Goal: Task Accomplishment & Management: Manage account settings

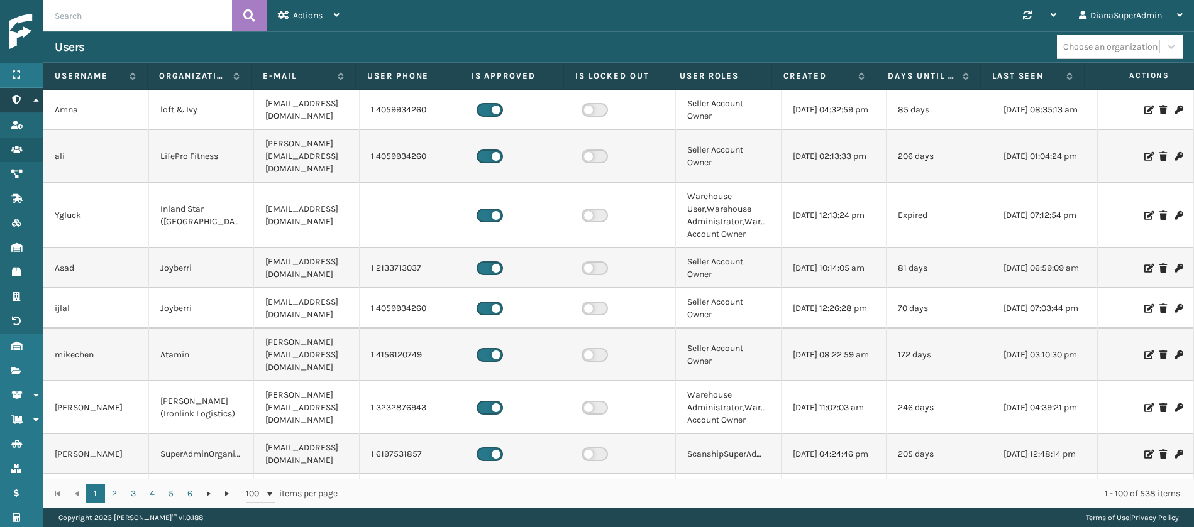
click at [38, 102] on icon at bounding box center [36, 100] width 10 height 9
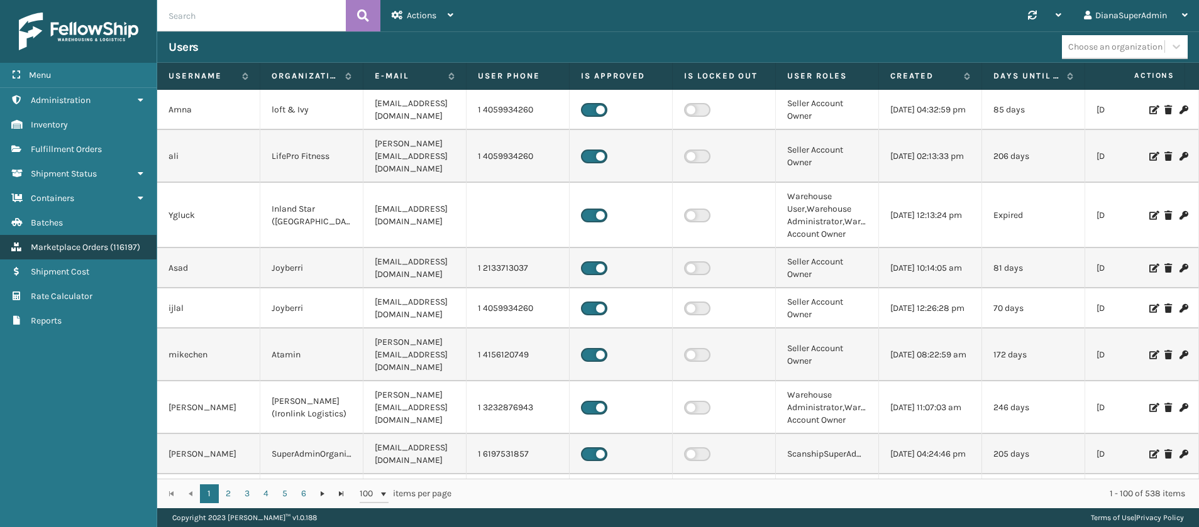
click at [98, 250] on span "Marketplace Orders" at bounding box center [69, 247] width 77 height 11
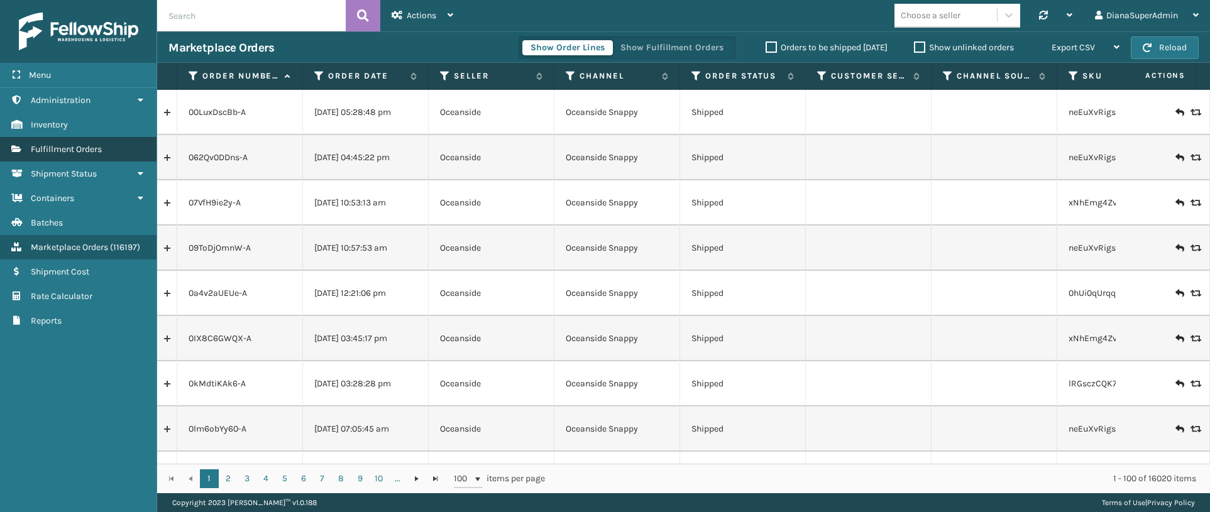
click at [96, 141] on link "Fulfillment Orders" at bounding box center [78, 149] width 157 height 25
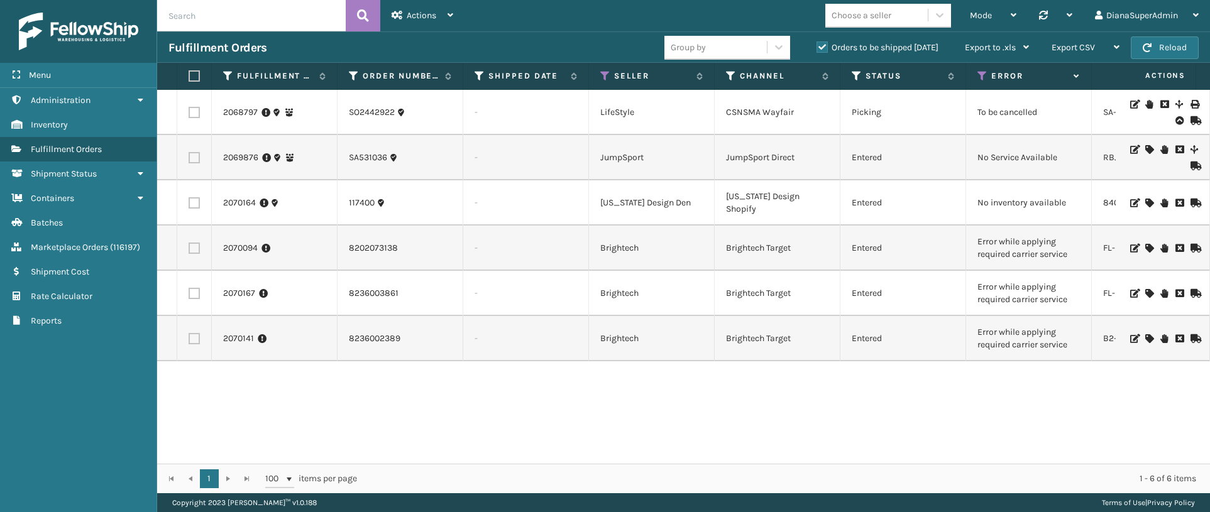
click at [1145, 247] on icon at bounding box center [1149, 248] width 8 height 9
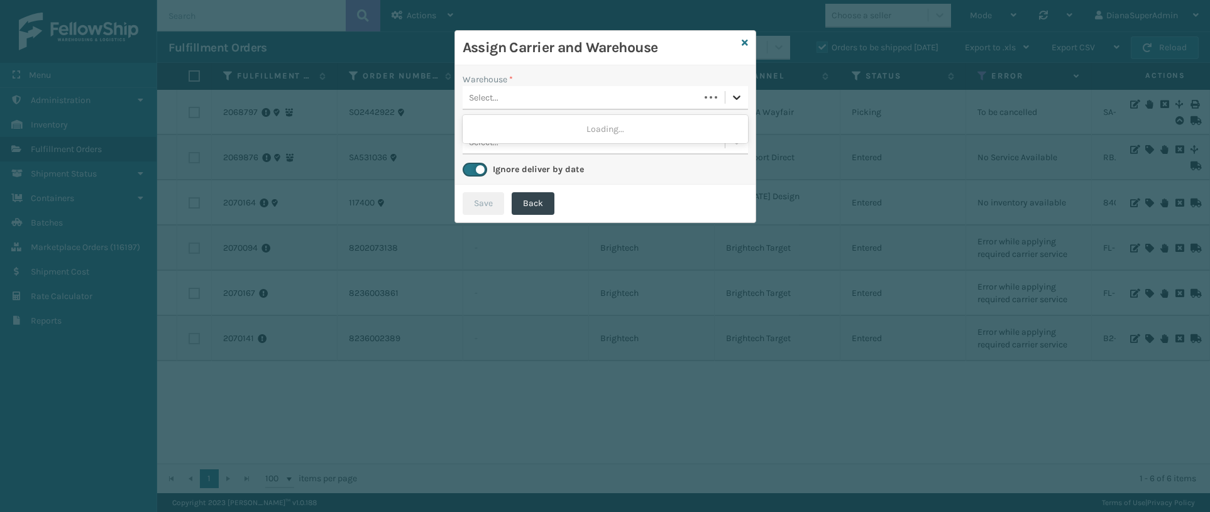
click at [733, 97] on icon at bounding box center [736, 97] width 13 height 13
click at [707, 124] on div "Fellowship - West" at bounding box center [605, 129] width 285 height 23
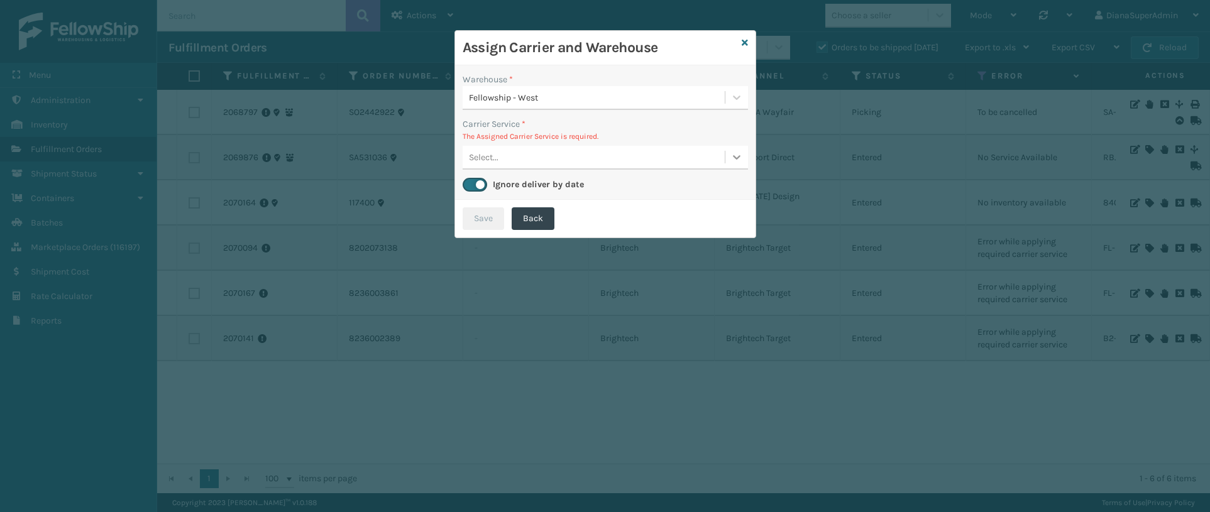
click at [741, 161] on icon at bounding box center [736, 157] width 13 height 13
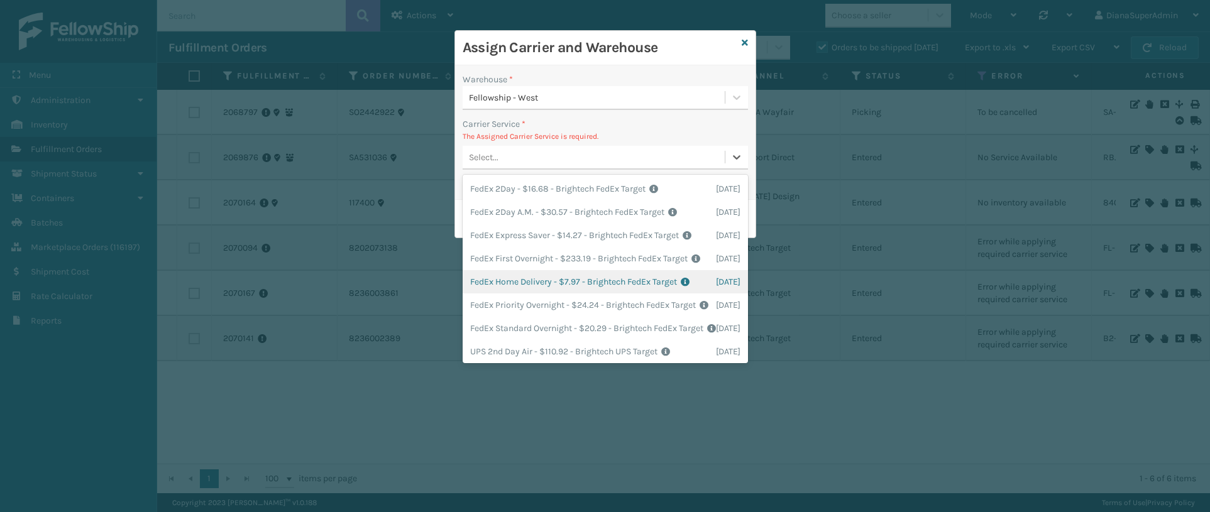
click at [511, 294] on div "FedEx Home Delivery - $7.97 - Brightech FedEx Target Shipping Cost $7.97 Surplu…" at bounding box center [605, 281] width 285 height 23
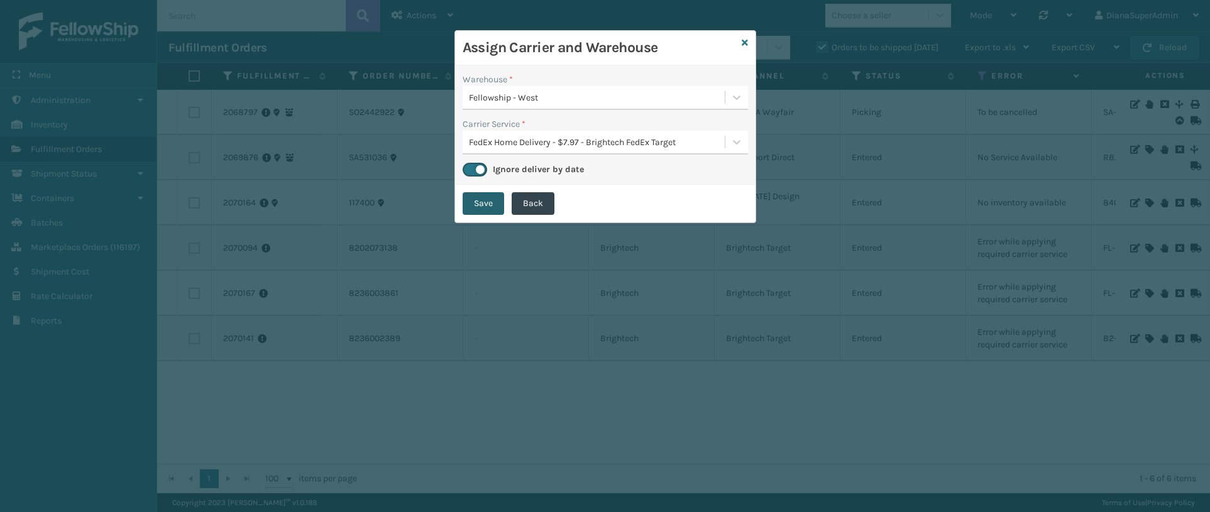
click at [478, 211] on button "Save" at bounding box center [483, 203] width 41 height 23
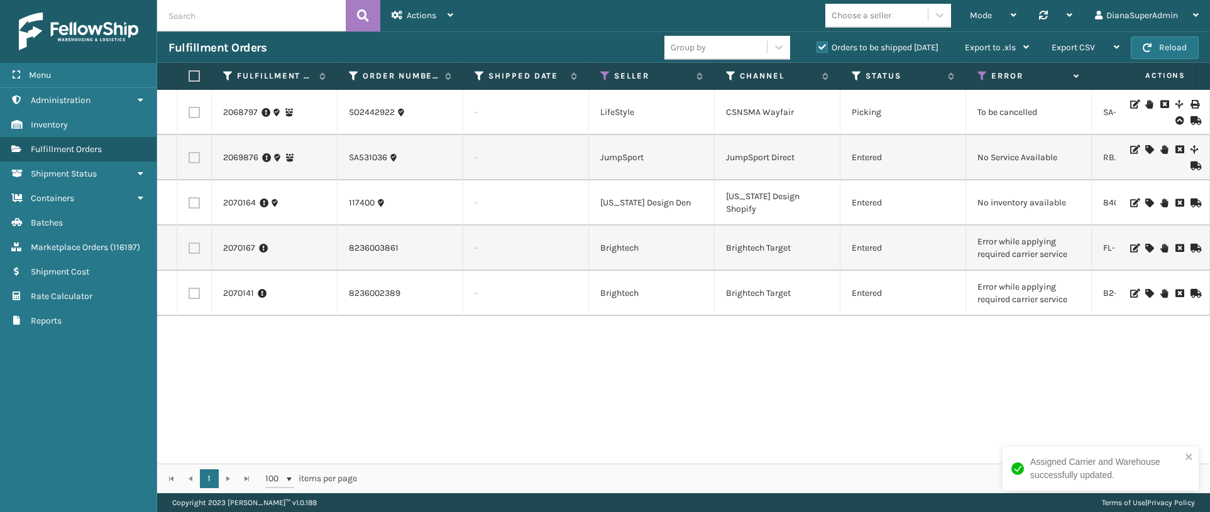
click at [1145, 245] on icon at bounding box center [1149, 248] width 8 height 9
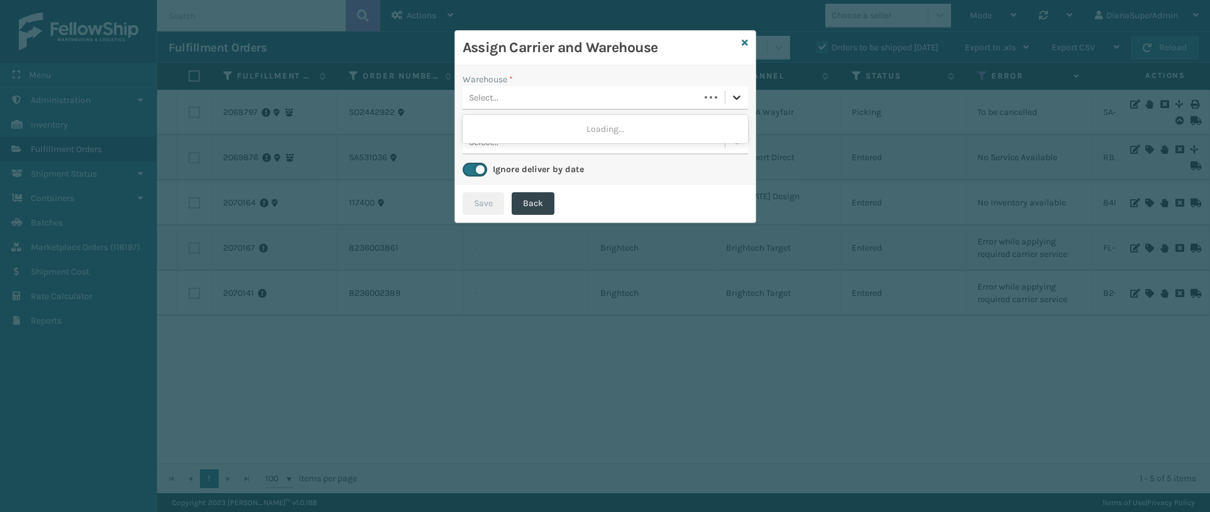
click at [735, 96] on icon at bounding box center [736, 97] width 13 height 13
click at [708, 123] on div "Fellowship - West" at bounding box center [605, 129] width 285 height 23
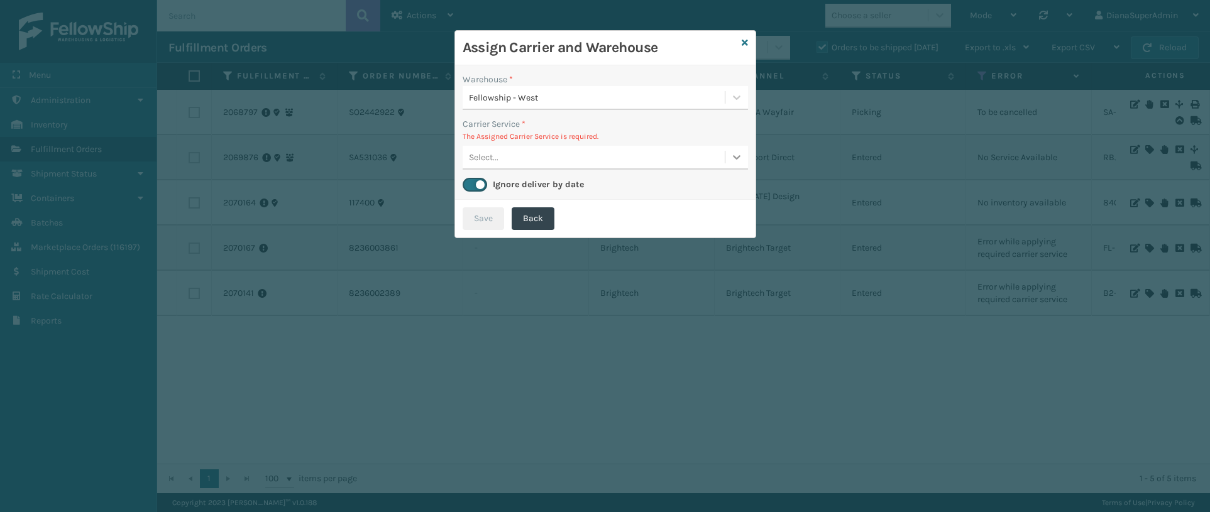
click at [740, 151] on icon at bounding box center [736, 157] width 13 height 13
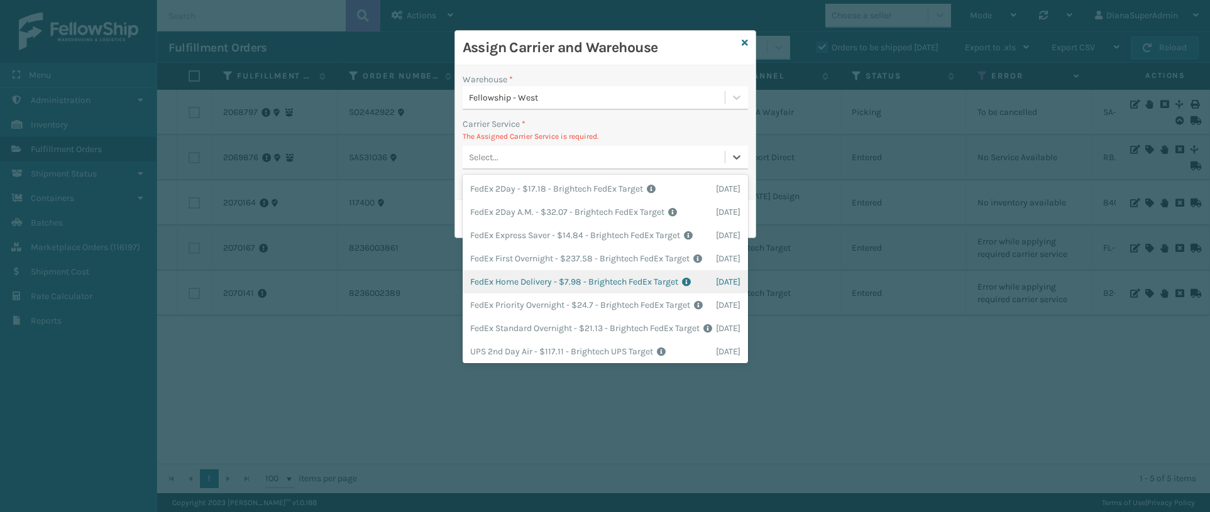
click at [529, 294] on div "FedEx Home Delivery - $7.98 - Brightech FedEx Target Shipping Cost $7.98 Surplu…" at bounding box center [605, 281] width 285 height 23
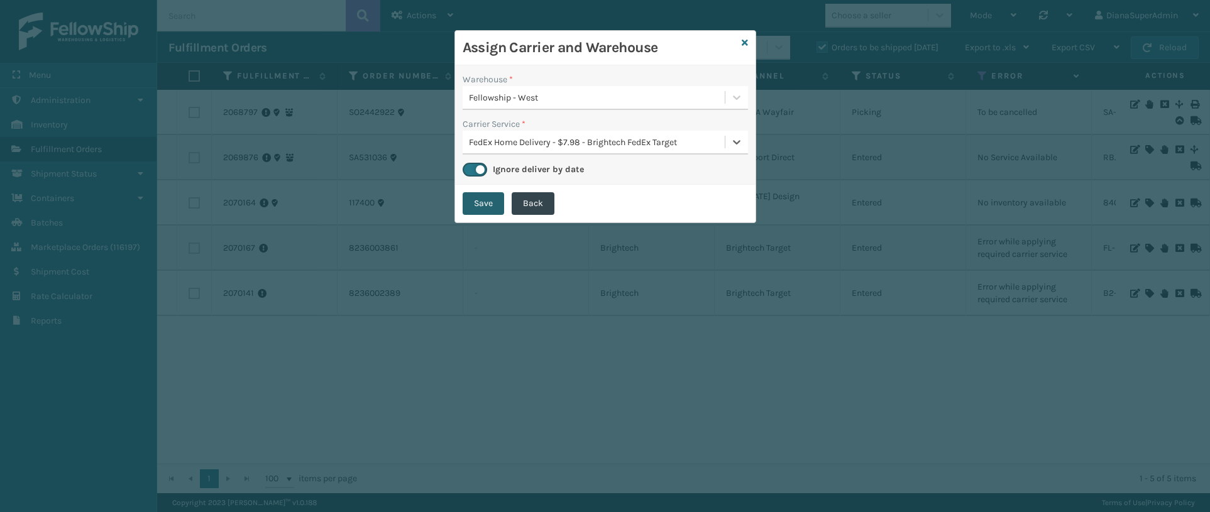
click at [483, 198] on button "Save" at bounding box center [483, 203] width 41 height 23
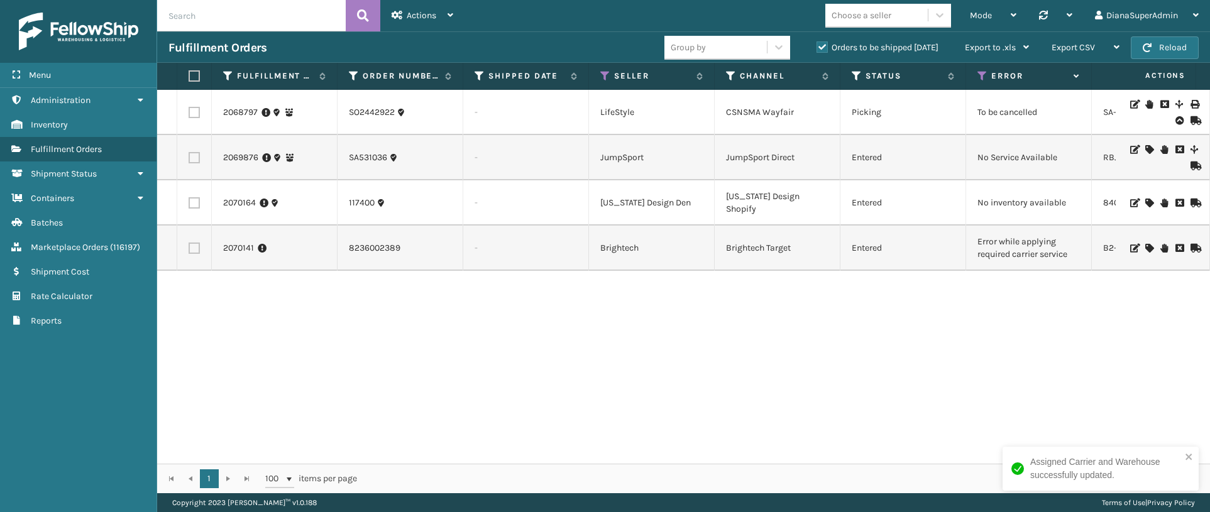
click at [1145, 247] on icon at bounding box center [1149, 248] width 8 height 9
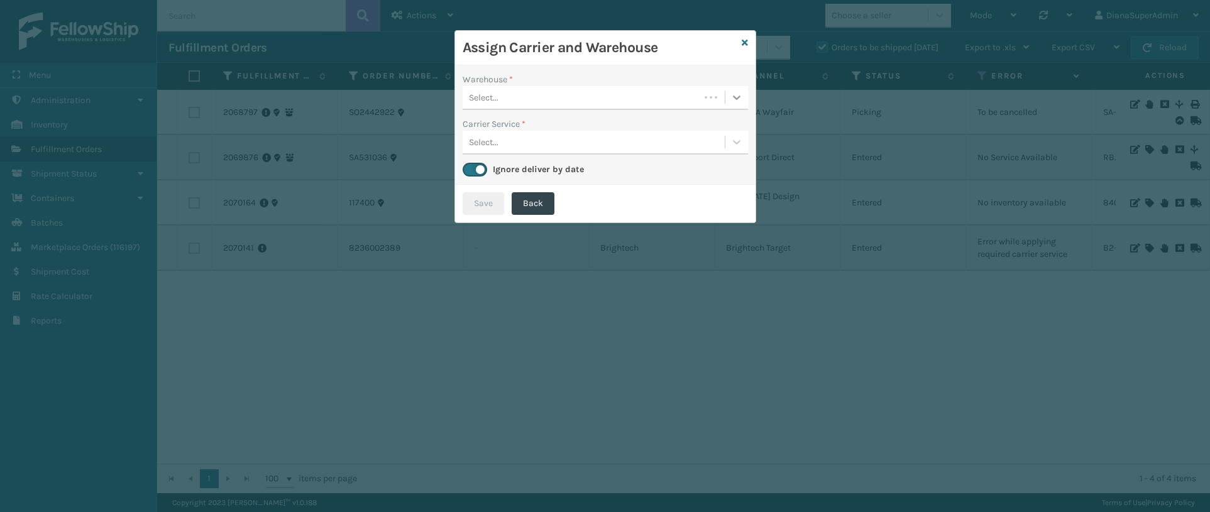
click at [736, 96] on icon at bounding box center [736, 97] width 13 height 13
click at [603, 134] on div "Fellowship - West" at bounding box center [605, 129] width 285 height 23
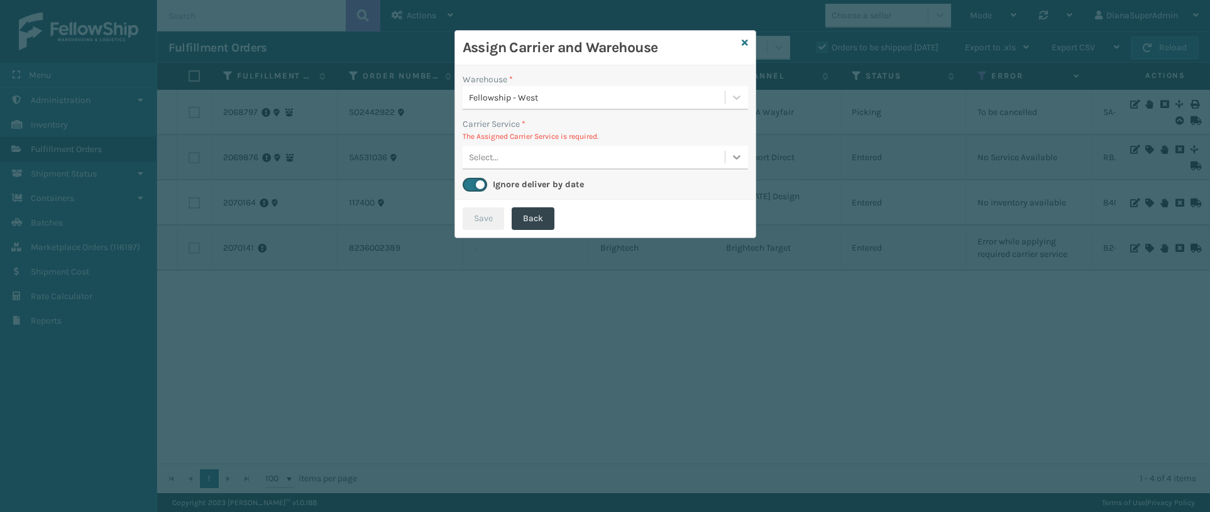
click at [743, 162] on div at bounding box center [736, 157] width 23 height 23
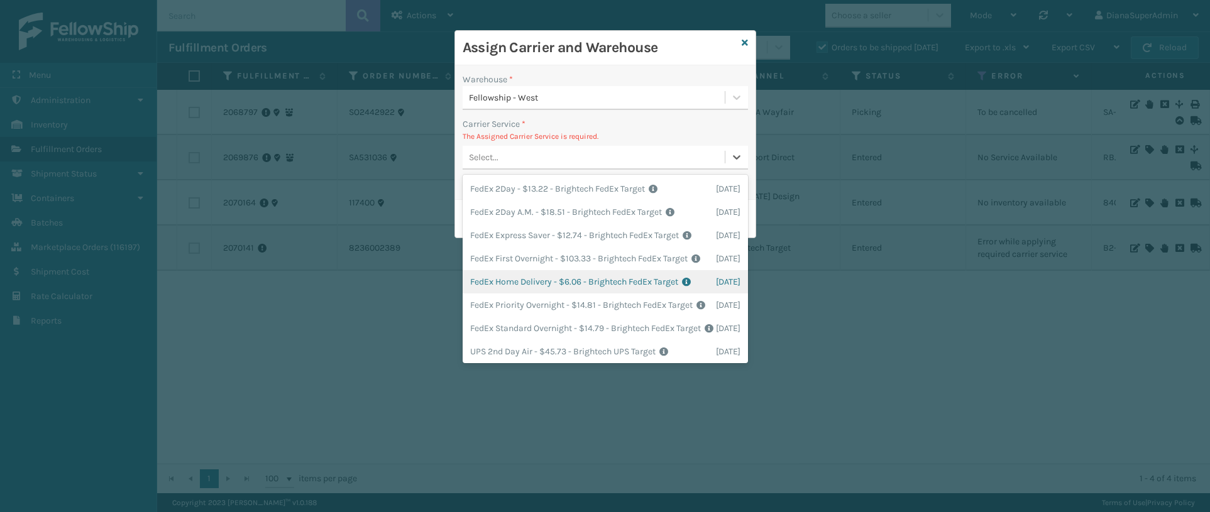
click at [558, 294] on div "FedEx Home Delivery - $6.06 - Brightech FedEx Target Shipping Cost $6.06 Surplu…" at bounding box center [605, 281] width 285 height 23
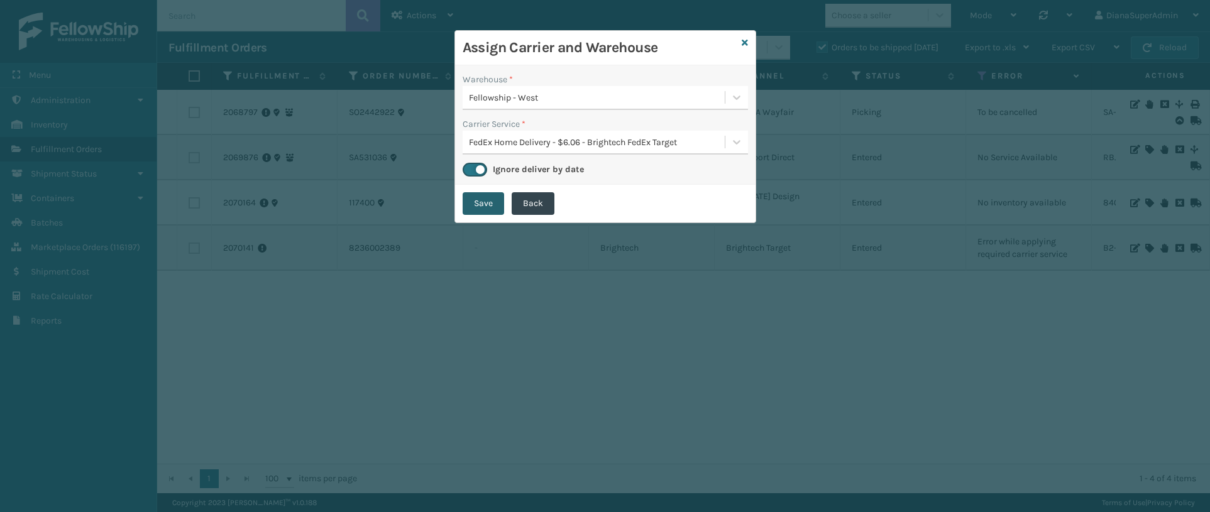
click at [492, 205] on button "Save" at bounding box center [483, 203] width 41 height 23
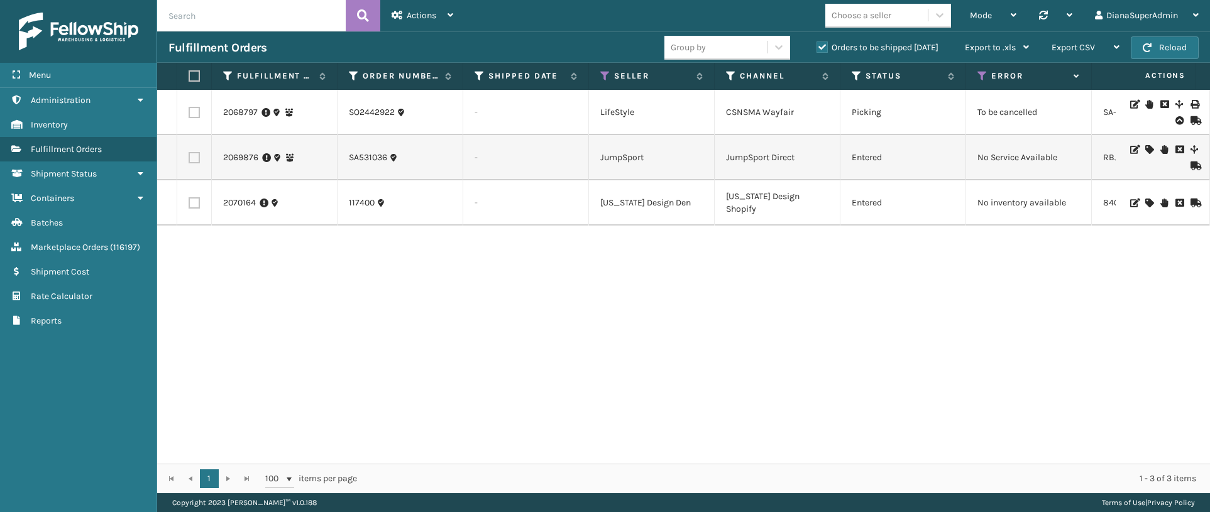
click at [488, 286] on div "2068797 SO2442922 - LifeStyle CSNSMA Wayfair Picking To be cancelled SA-AGS-QS3…" at bounding box center [683, 277] width 1053 height 374
click at [1174, 52] on button "Reload" at bounding box center [1165, 47] width 68 height 23
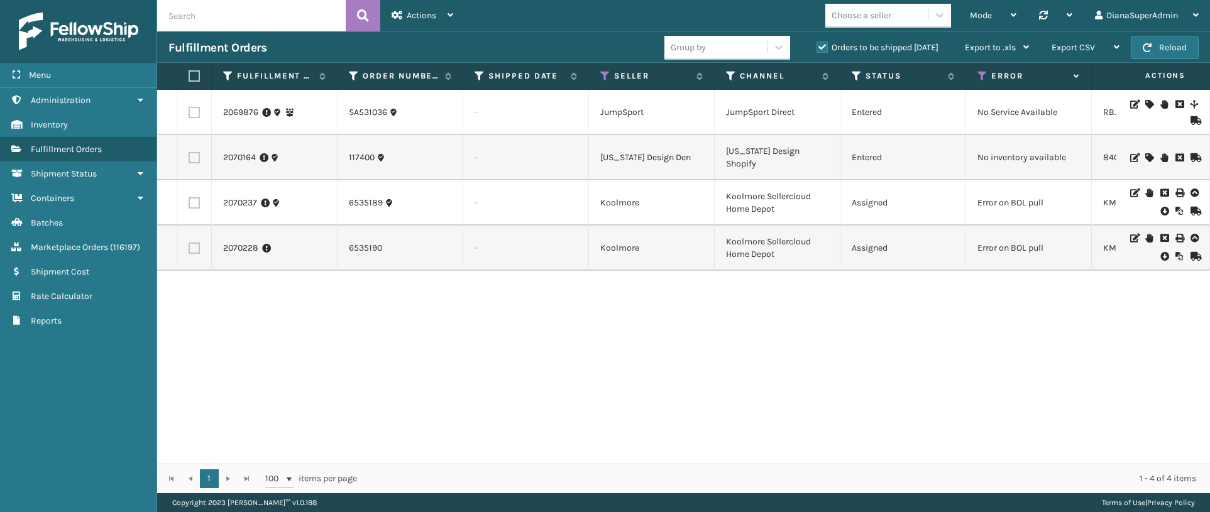
click at [1145, 157] on icon at bounding box center [1149, 157] width 8 height 9
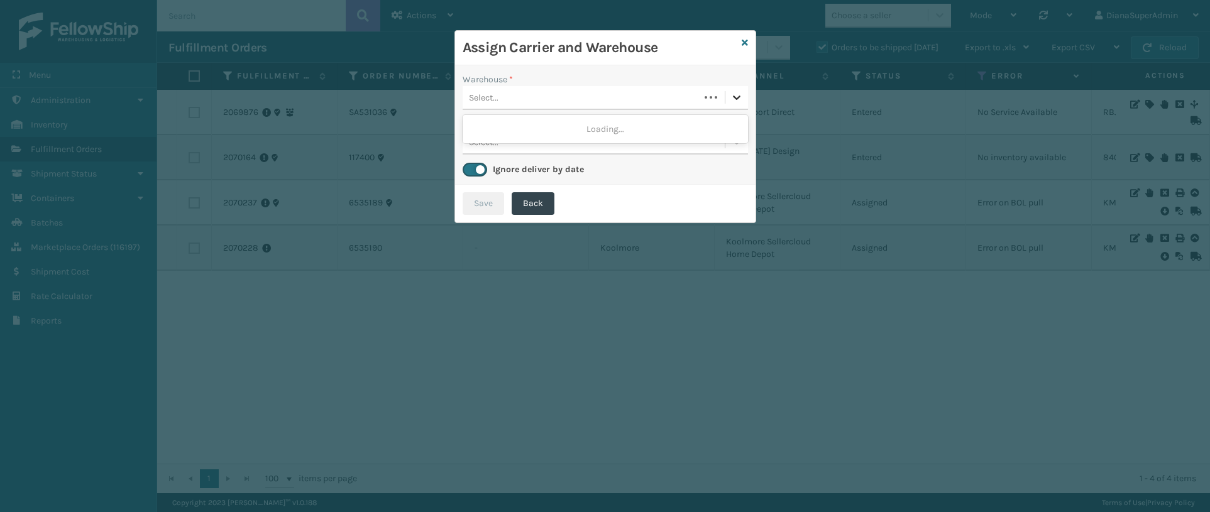
click at [733, 92] on icon at bounding box center [736, 97] width 13 height 13
click at [747, 43] on icon at bounding box center [745, 42] width 6 height 9
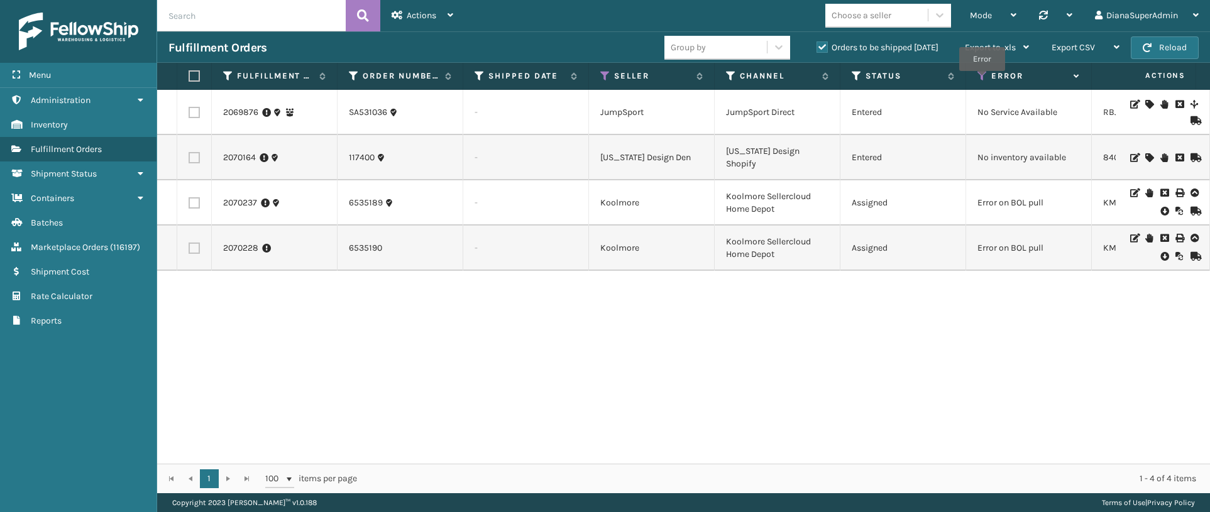
click at [982, 80] on icon at bounding box center [982, 75] width 10 height 11
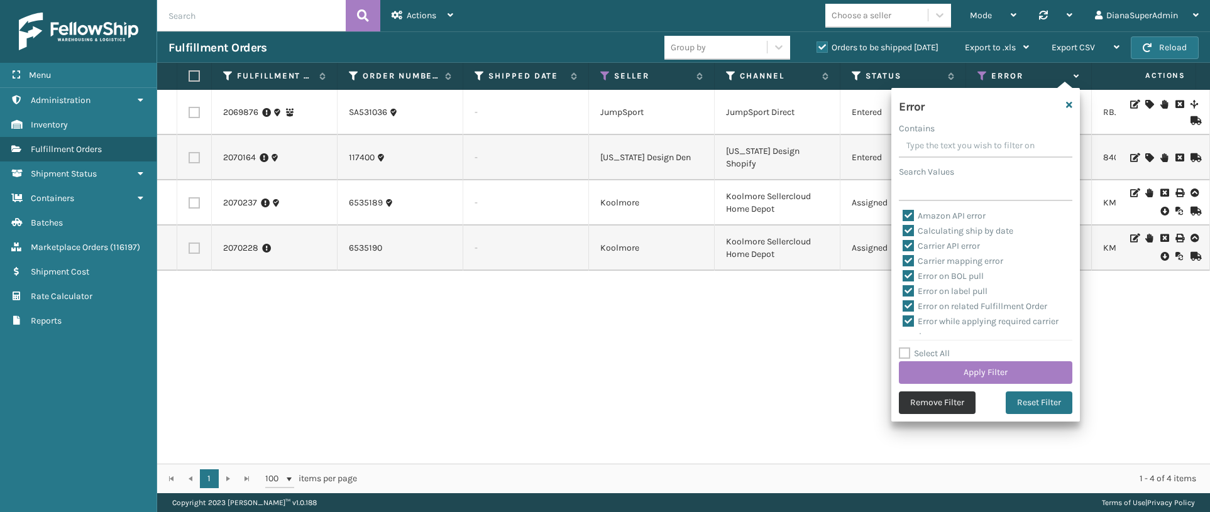
click at [942, 409] on button "Remove Filter" at bounding box center [937, 403] width 77 height 23
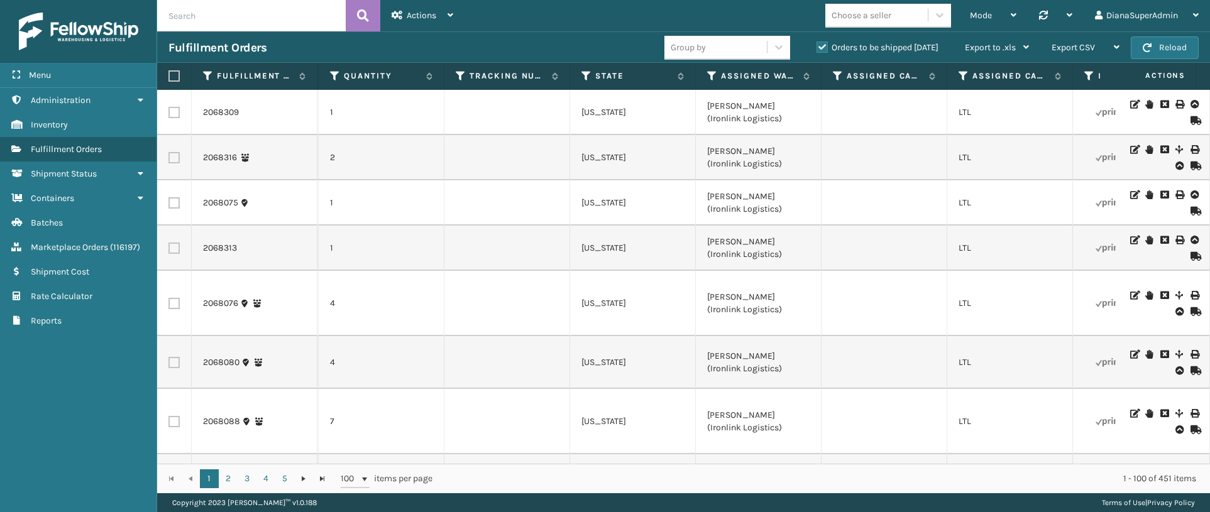
scroll to position [0, 1015]
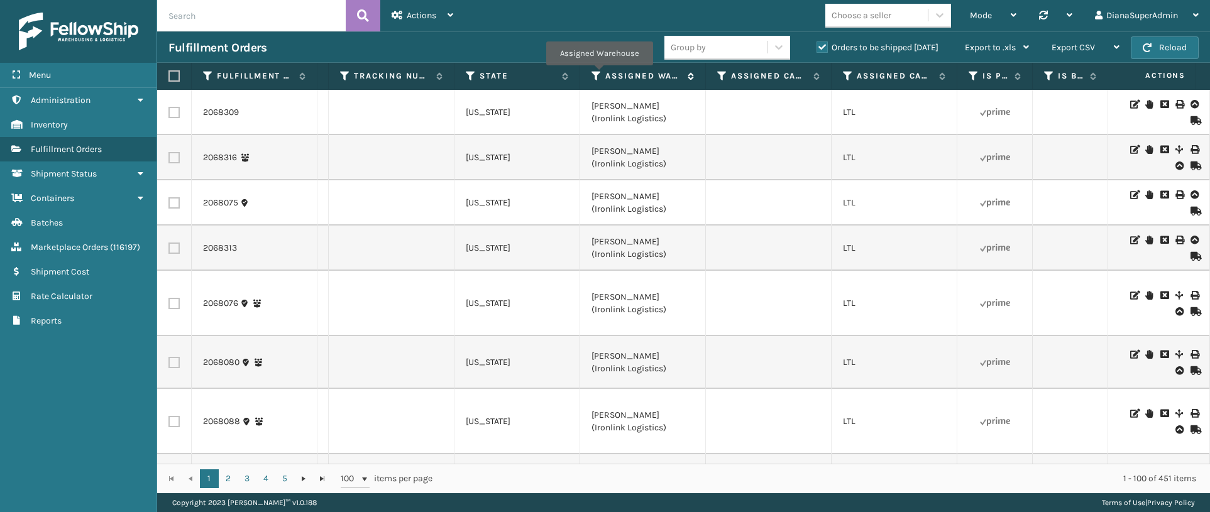
click at [599, 74] on icon at bounding box center [596, 75] width 10 height 11
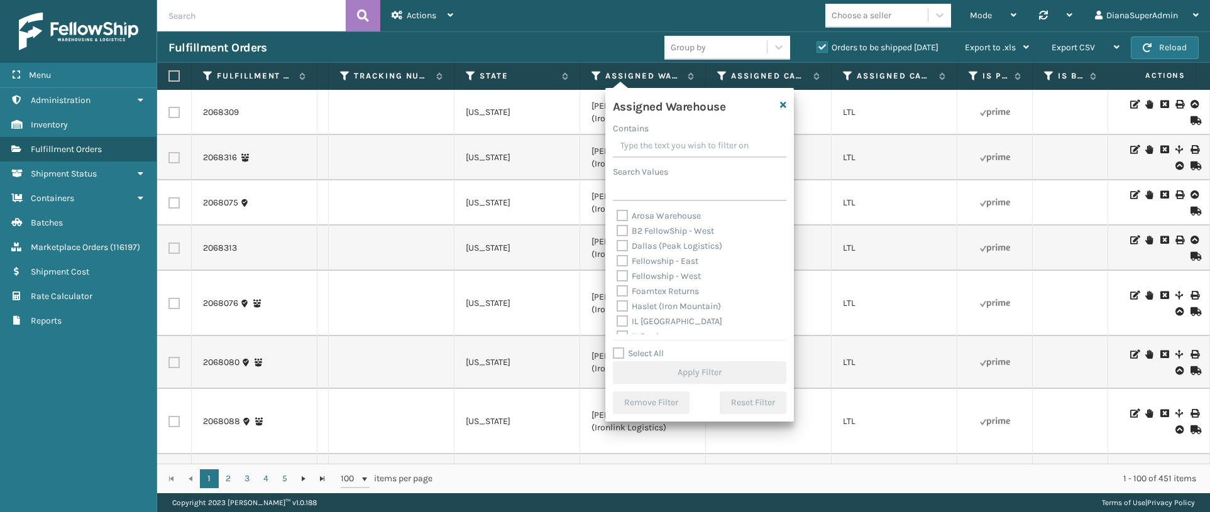
click at [620, 261] on label "Fellowship - East" at bounding box center [658, 261] width 82 height 11
click at [617, 261] on input "Fellowship - East" at bounding box center [617, 258] width 1 height 8
checkbox input "true"
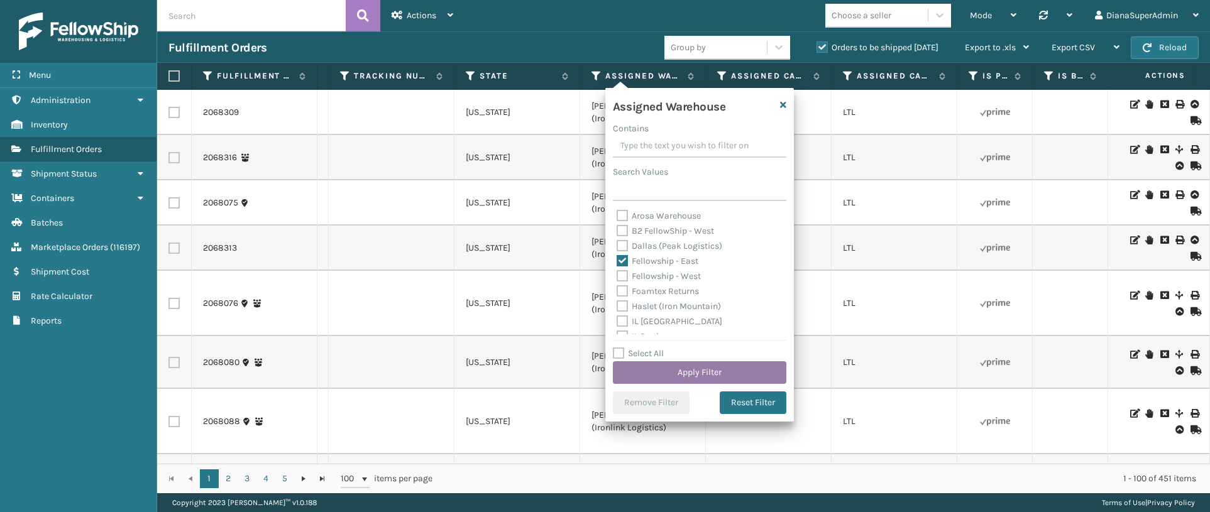
click at [668, 372] on button "Apply Filter" at bounding box center [699, 372] width 173 height 23
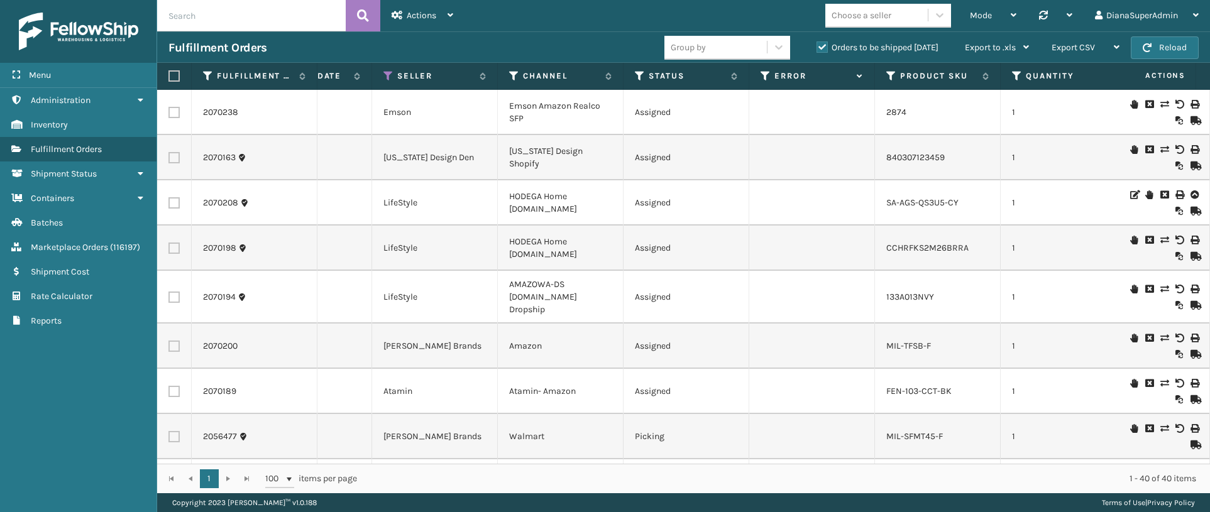
scroll to position [0, 226]
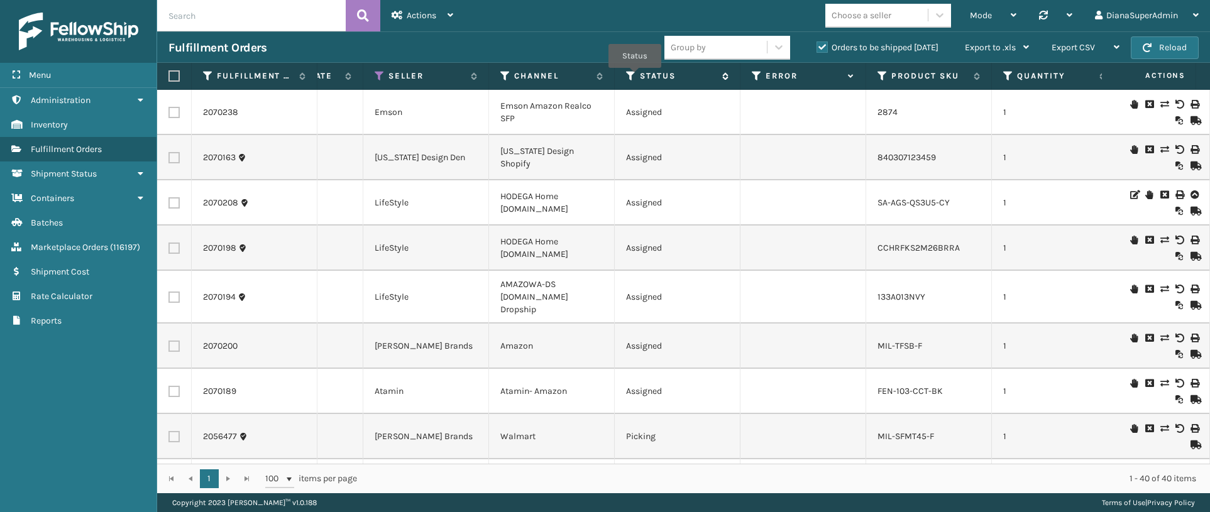
click at [635, 77] on icon at bounding box center [631, 75] width 10 height 11
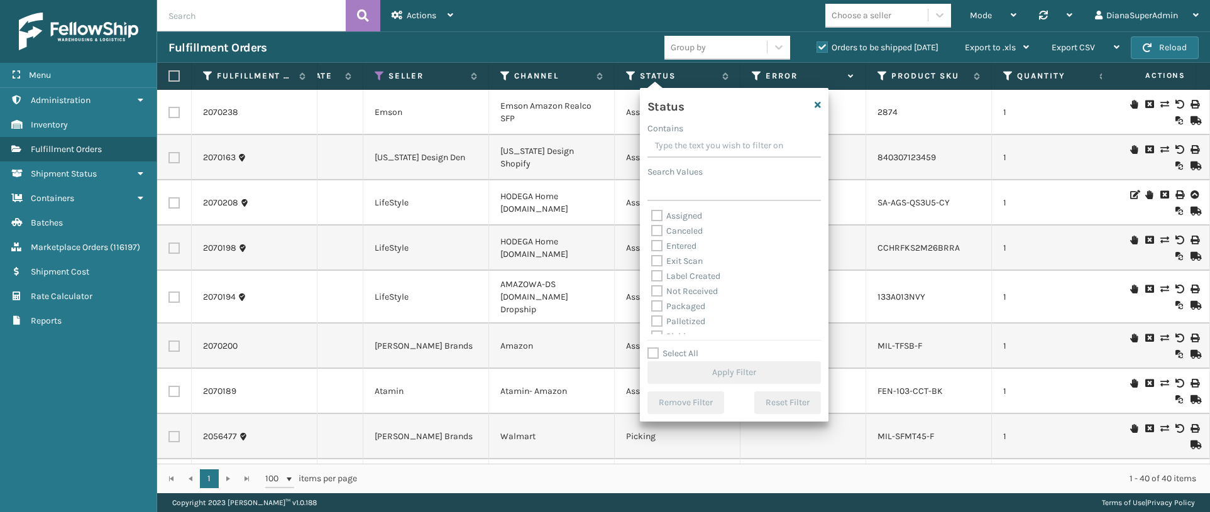
click at [655, 275] on label "Label Created" at bounding box center [685, 276] width 69 height 11
click at [652, 275] on input "Label Created" at bounding box center [651, 273] width 1 height 8
checkbox input "true"
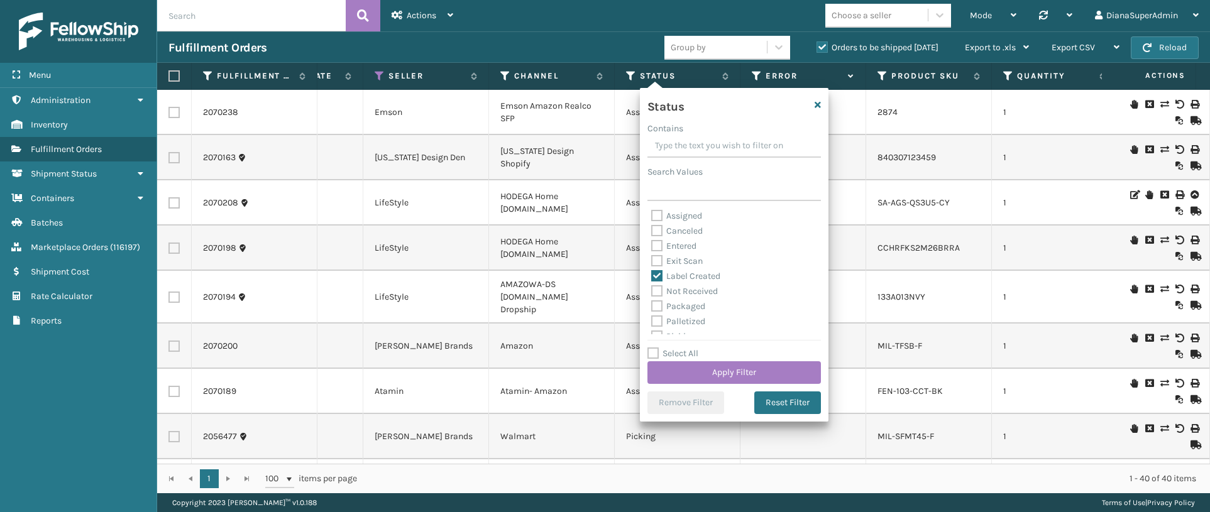
click at [659, 301] on label "Packaged" at bounding box center [678, 306] width 54 height 11
click at [652, 301] on input "Packaged" at bounding box center [651, 303] width 1 height 8
checkbox input "true"
click at [659, 322] on label "Palletized" at bounding box center [678, 321] width 54 height 11
click at [652, 322] on input "Palletized" at bounding box center [651, 318] width 1 height 8
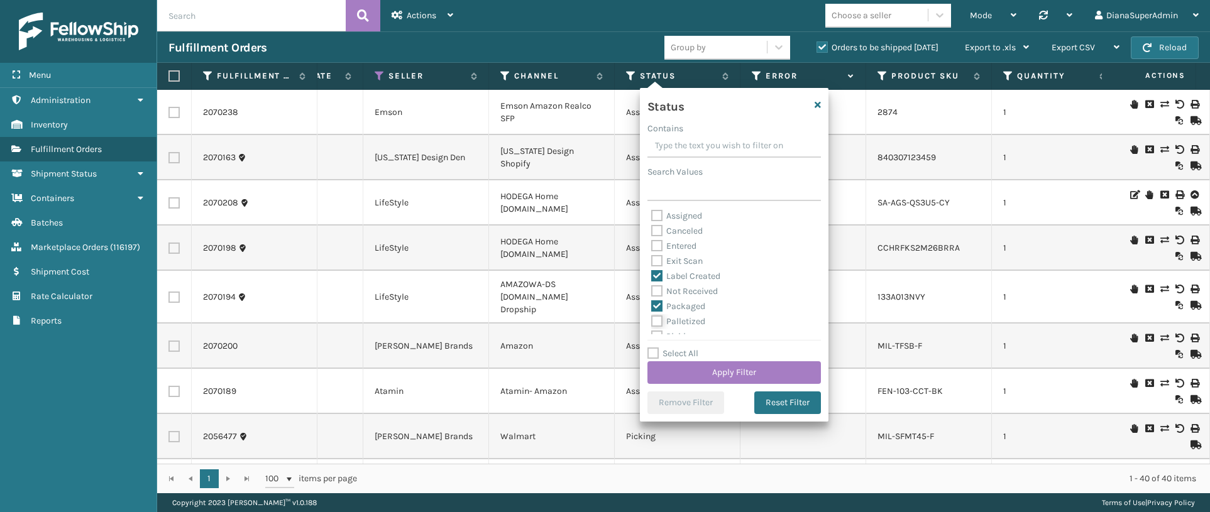
checkbox input "true"
click at [655, 291] on label "Picking" at bounding box center [673, 295] width 45 height 11
click at [652, 291] on input "Picking" at bounding box center [651, 292] width 1 height 8
checkbox input "true"
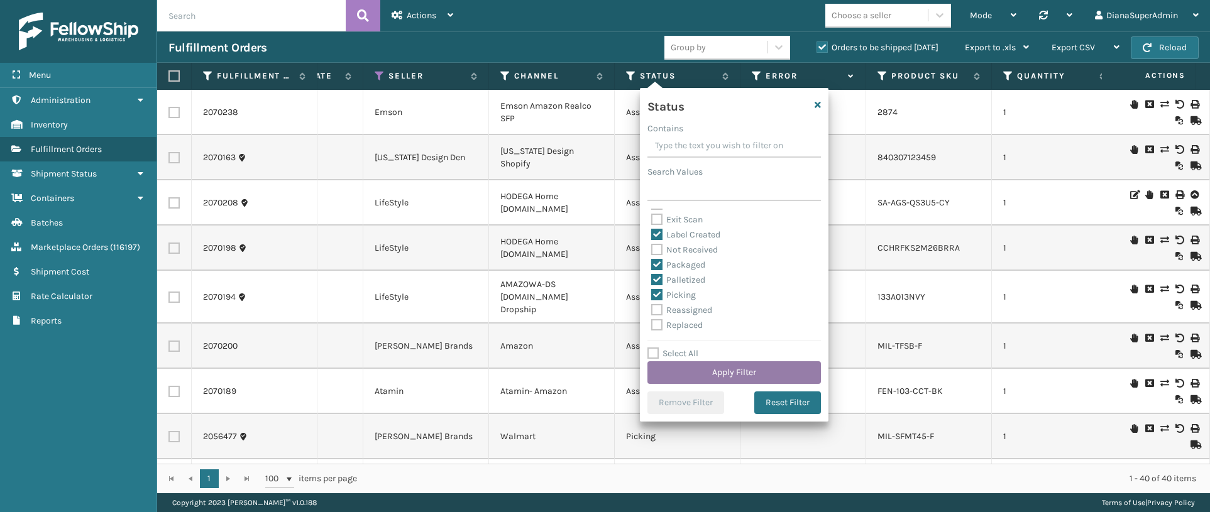
click at [710, 376] on button "Apply Filter" at bounding box center [733, 372] width 173 height 23
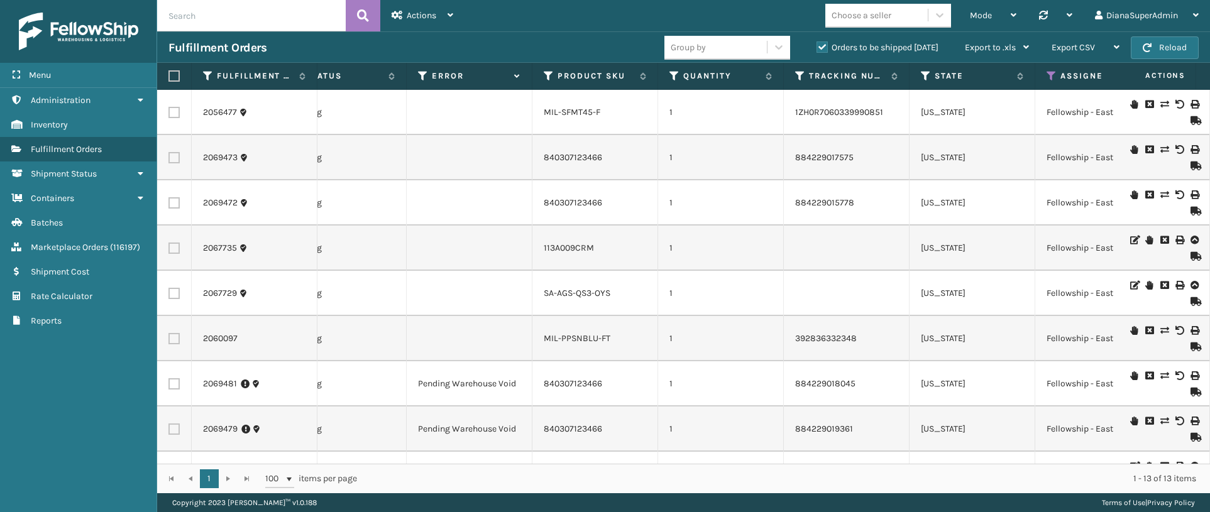
scroll to position [0, 0]
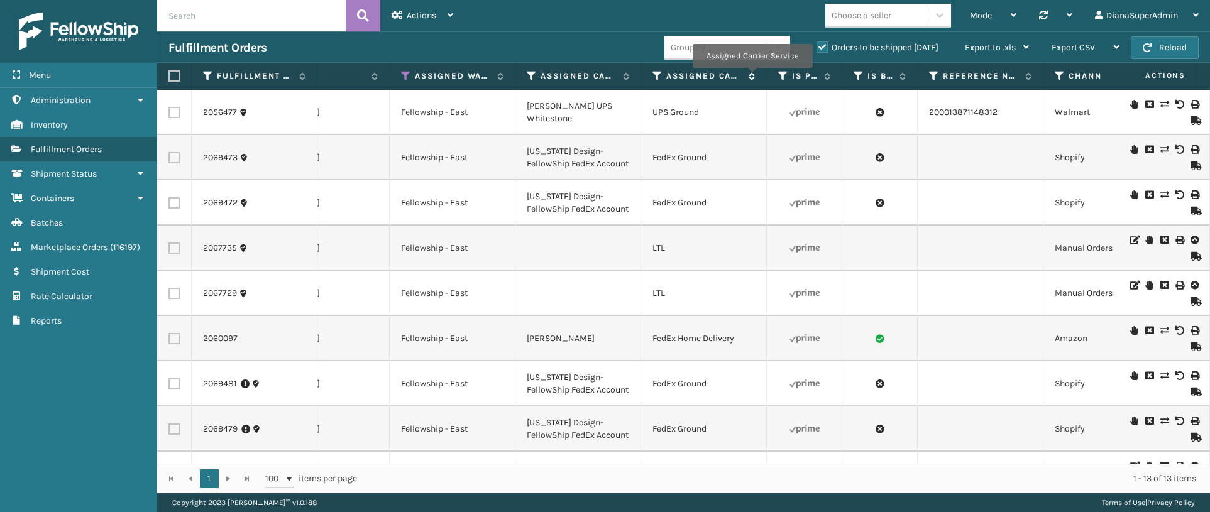
click at [752, 77] on icon at bounding box center [750, 76] width 10 height 8
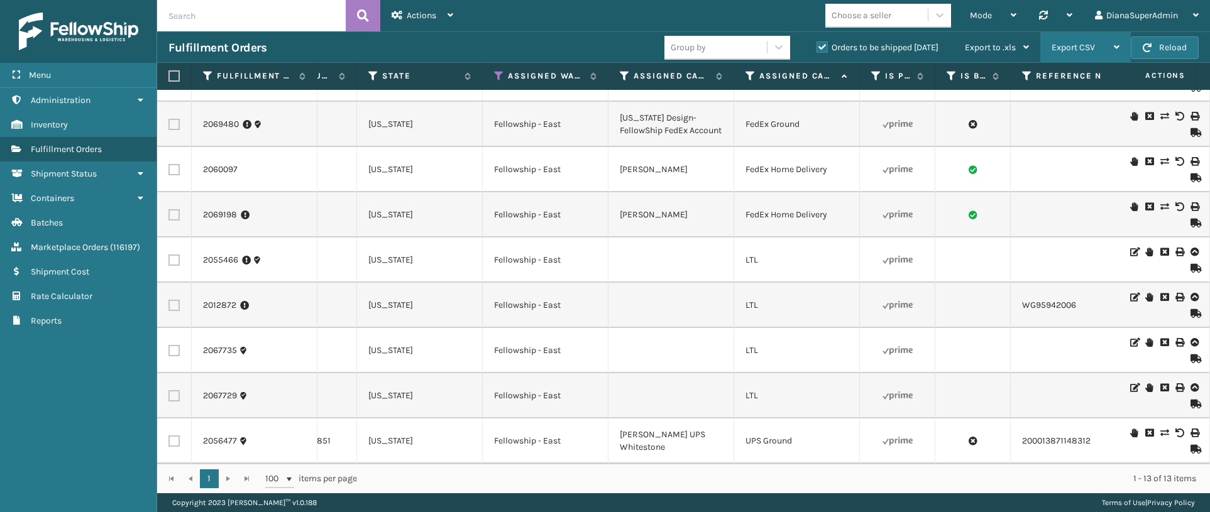
click at [1117, 43] on icon at bounding box center [1117, 47] width 6 height 9
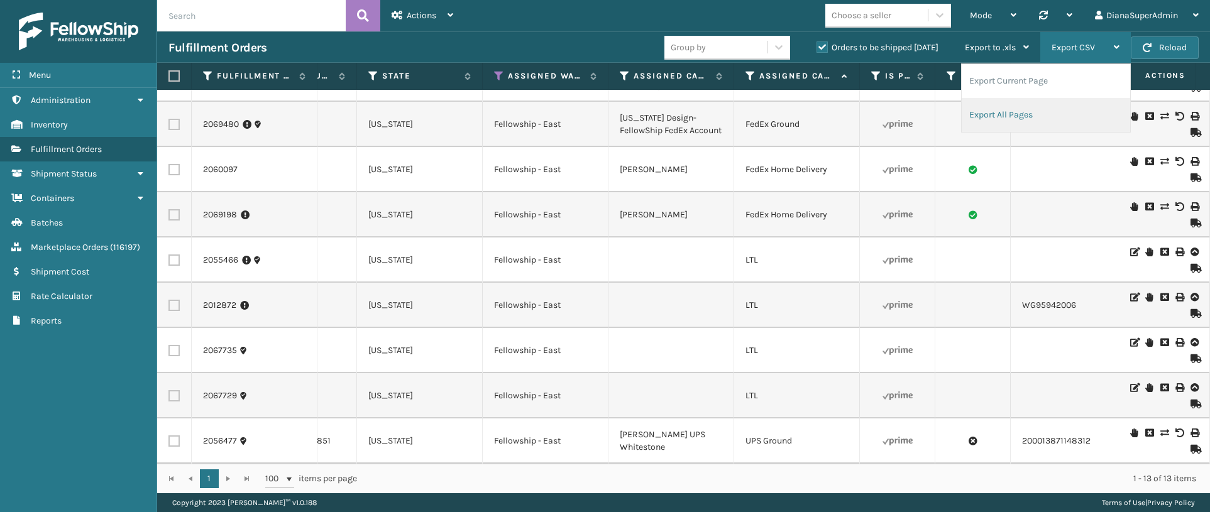
click at [1020, 118] on li "Export All Pages" at bounding box center [1046, 115] width 168 height 34
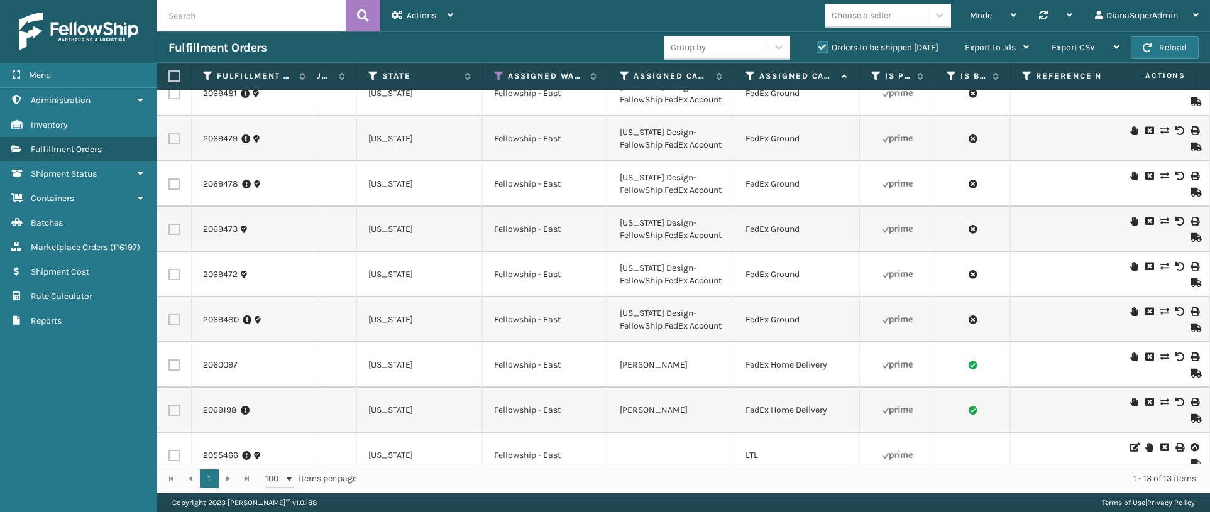
scroll to position [0, 1112]
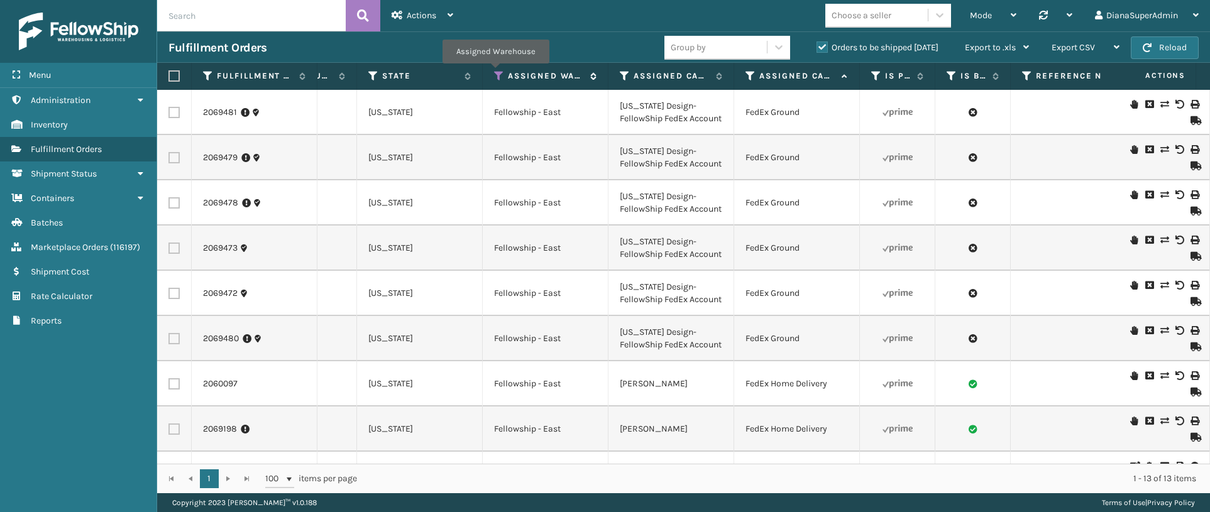
click at [495, 72] on icon at bounding box center [499, 75] width 10 height 11
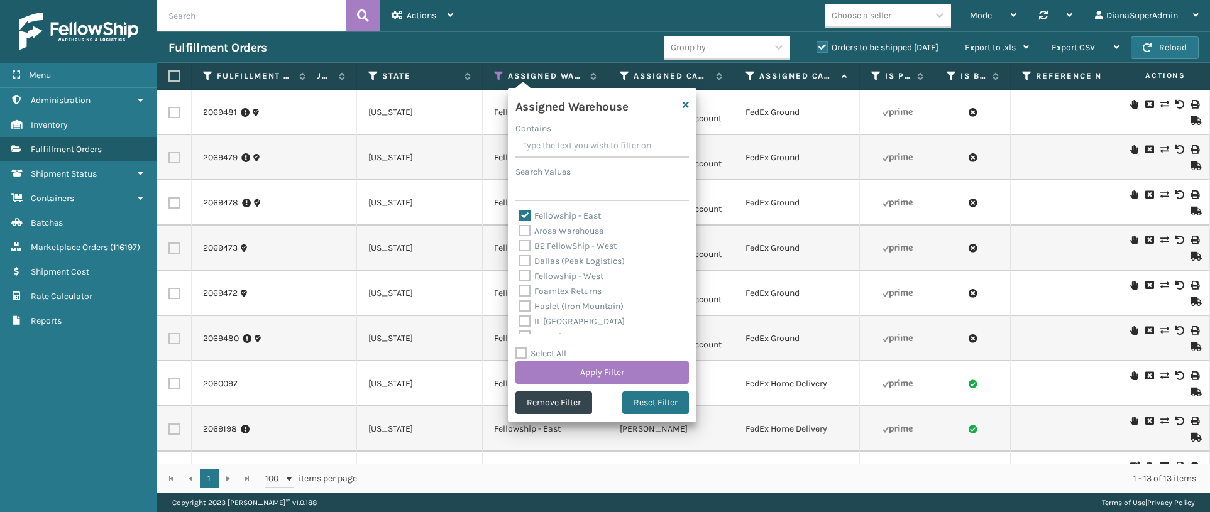
click at [527, 214] on label "Fellowship - East" at bounding box center [560, 216] width 82 height 11
click at [520, 214] on input "Fellowship - East" at bounding box center [519, 213] width 1 height 8
checkbox input "false"
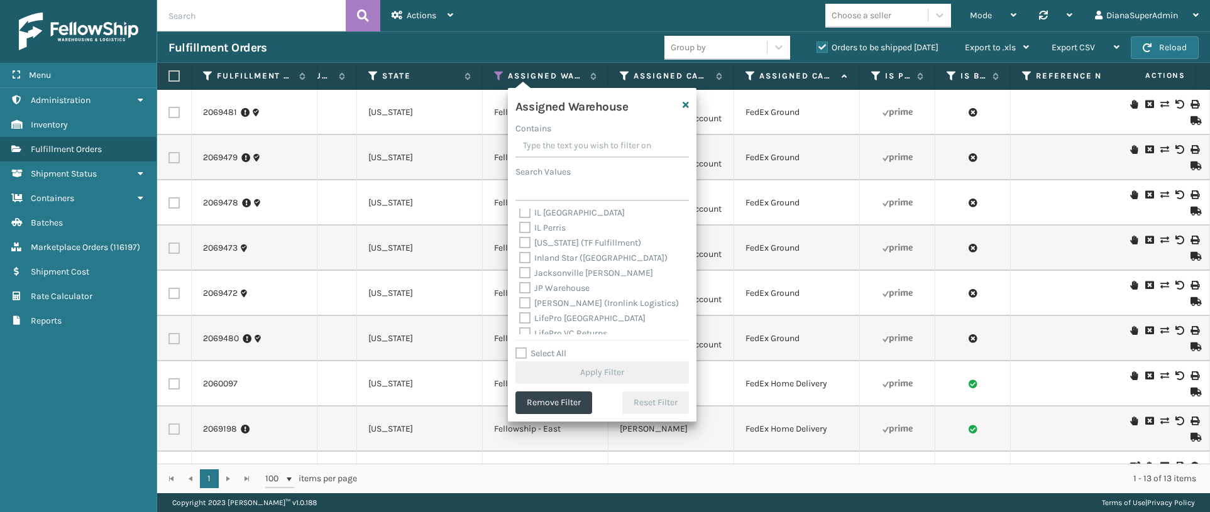
scroll to position [121, 0]
click at [524, 289] on label "[PERSON_NAME] (Ironlink Logistics)" at bounding box center [599, 291] width 160 height 11
click at [520, 289] on input "[PERSON_NAME] (Ironlink Logistics)" at bounding box center [519, 288] width 1 height 8
checkbox input "true"
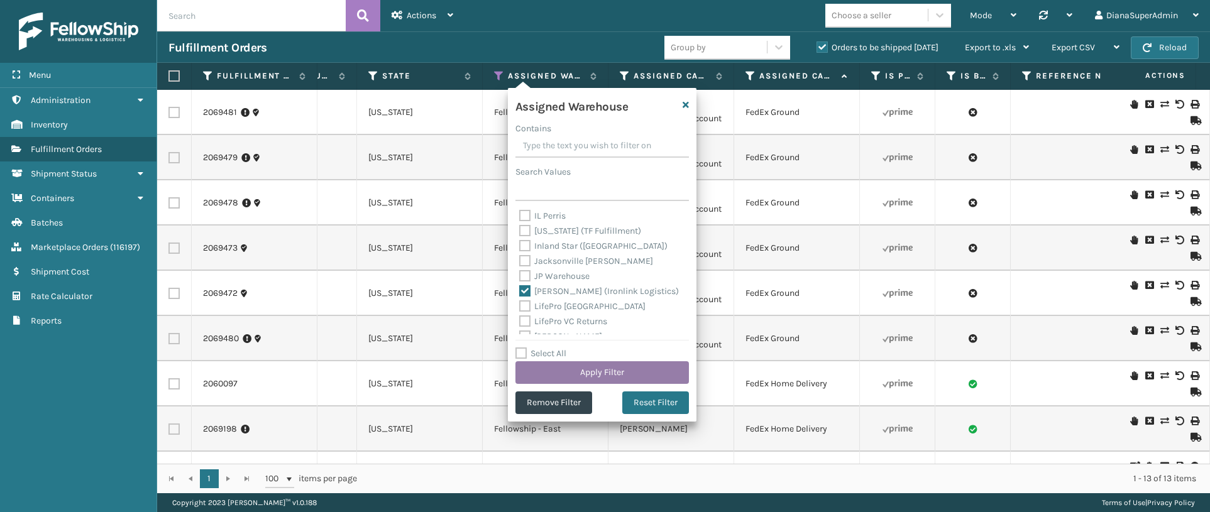
click at [602, 370] on button "Apply Filter" at bounding box center [601, 372] width 173 height 23
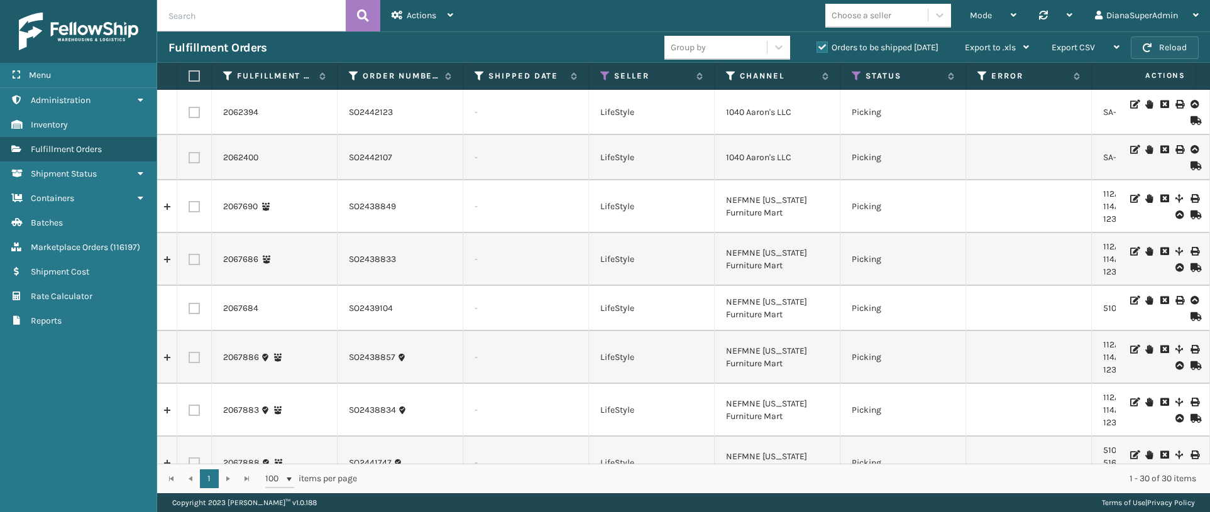
click at [1173, 44] on button "Reload" at bounding box center [1165, 47] width 68 height 23
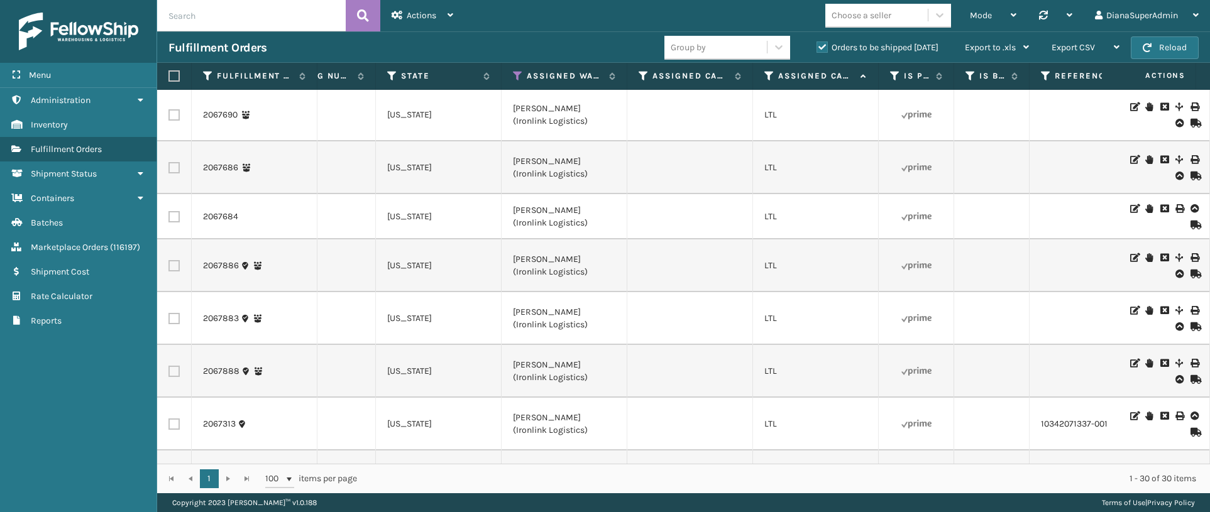
scroll to position [0, 1093]
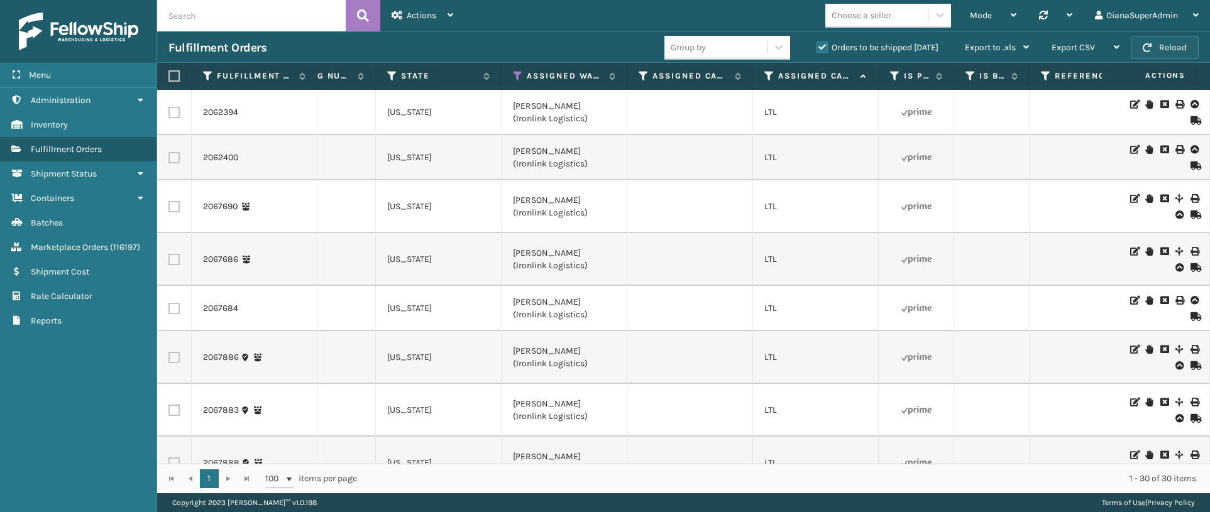
click at [1170, 45] on button "Reload" at bounding box center [1165, 47] width 68 height 23
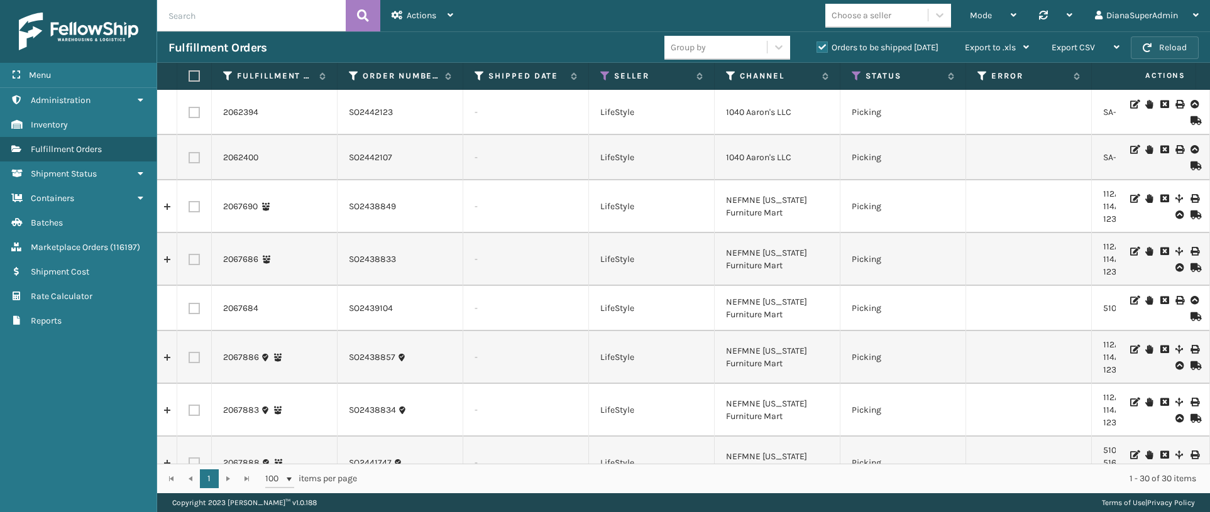
click at [1179, 45] on button "Reload" at bounding box center [1165, 47] width 68 height 23
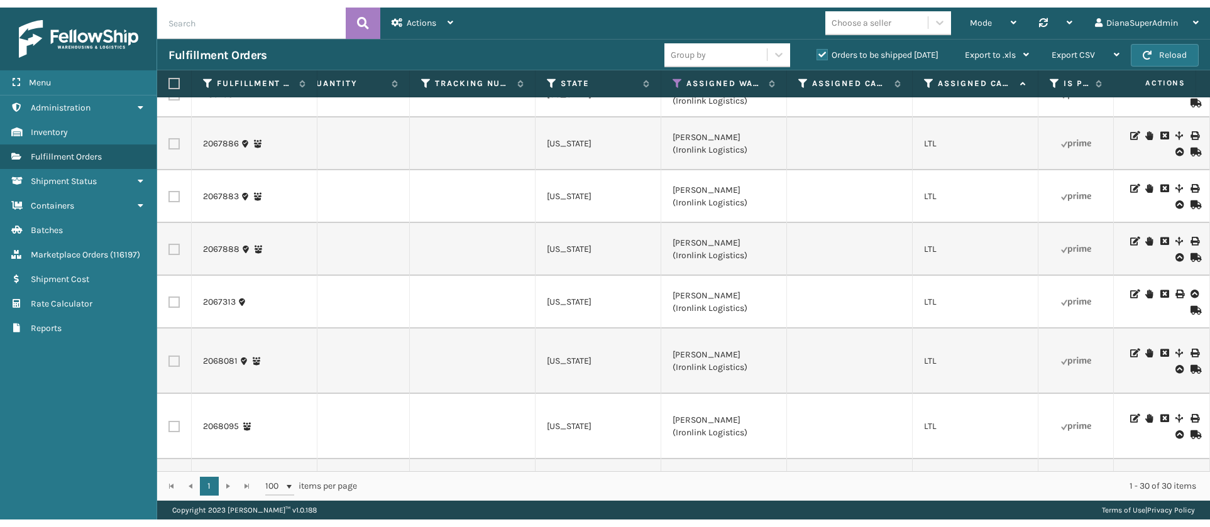
scroll to position [0, 933]
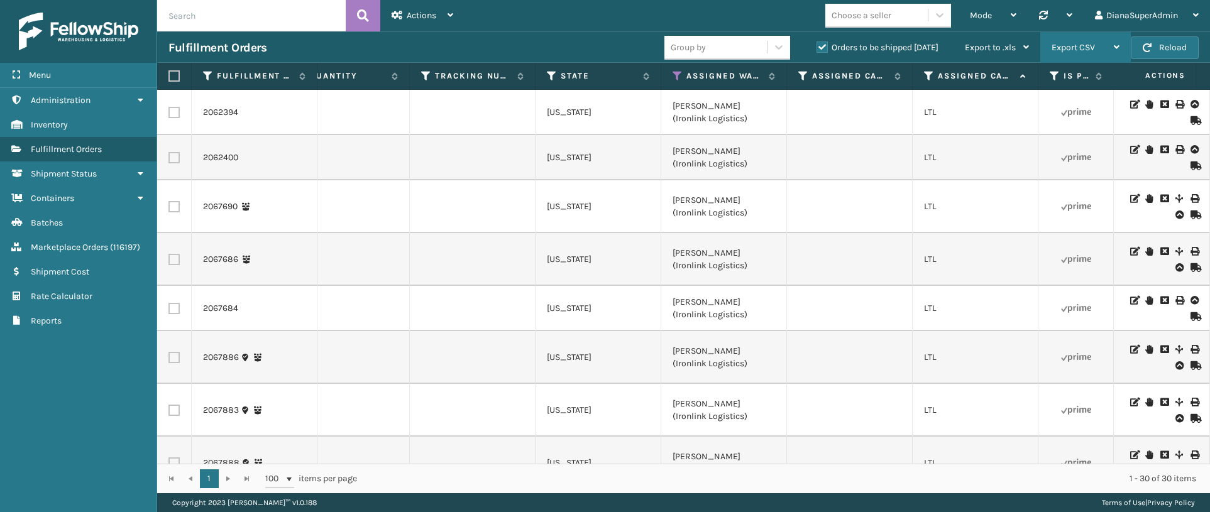
click at [1097, 43] on div "Export CSV" at bounding box center [1086, 47] width 68 height 31
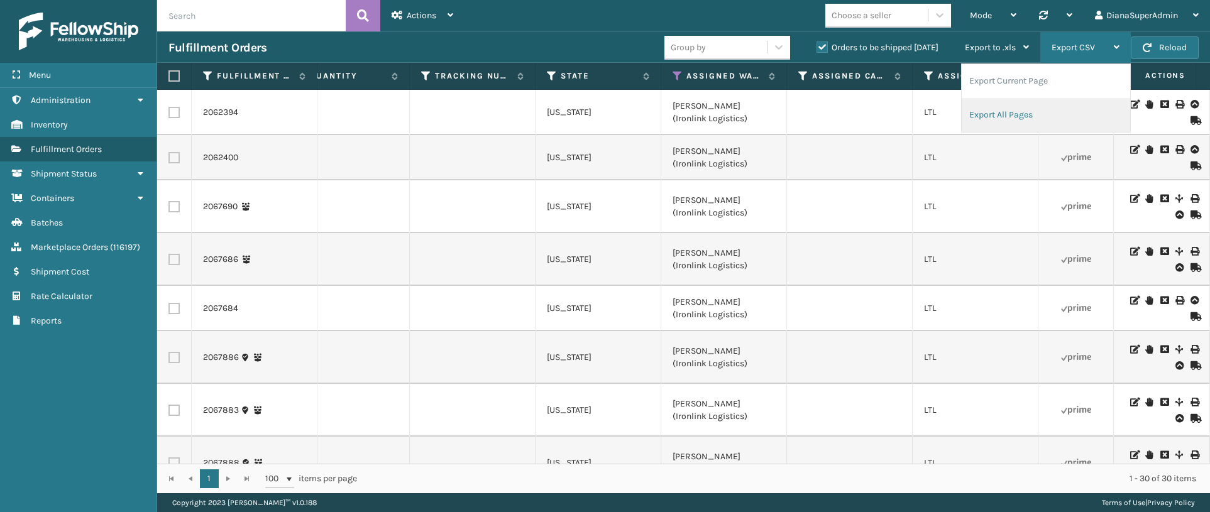
click at [995, 109] on li "Export All Pages" at bounding box center [1046, 115] width 168 height 34
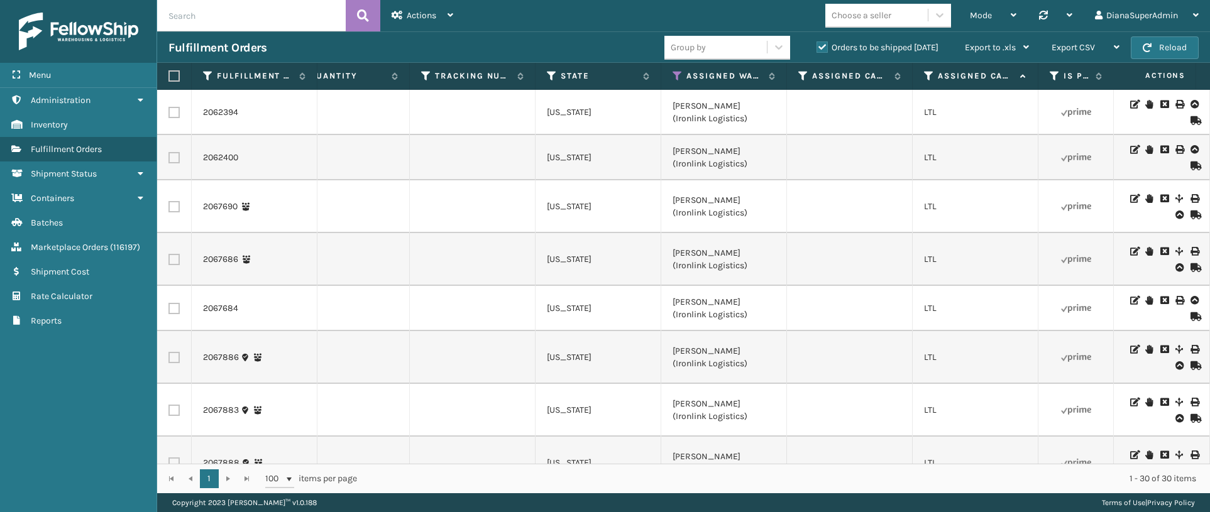
click at [309, 20] on input "text" at bounding box center [251, 15] width 189 height 31
type input "7213983"
click at [366, 15] on icon at bounding box center [363, 15] width 12 height 19
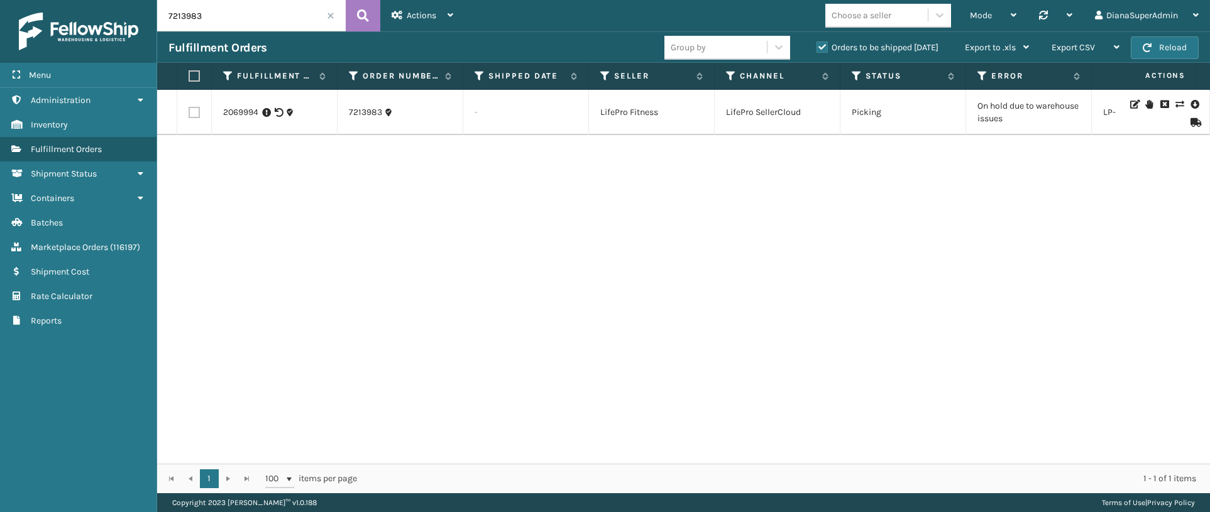
click at [1025, 116] on td "On hold due to warehouse issues" at bounding box center [1029, 112] width 126 height 45
copy td "On hold due to warehouse issues"
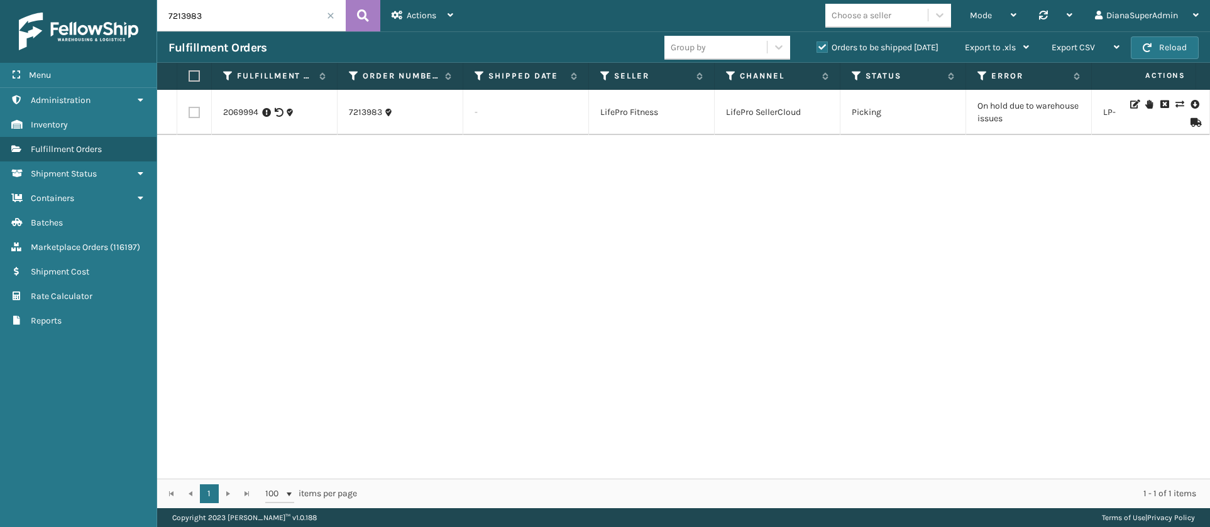
click at [332, 13] on span at bounding box center [331, 16] width 8 height 8
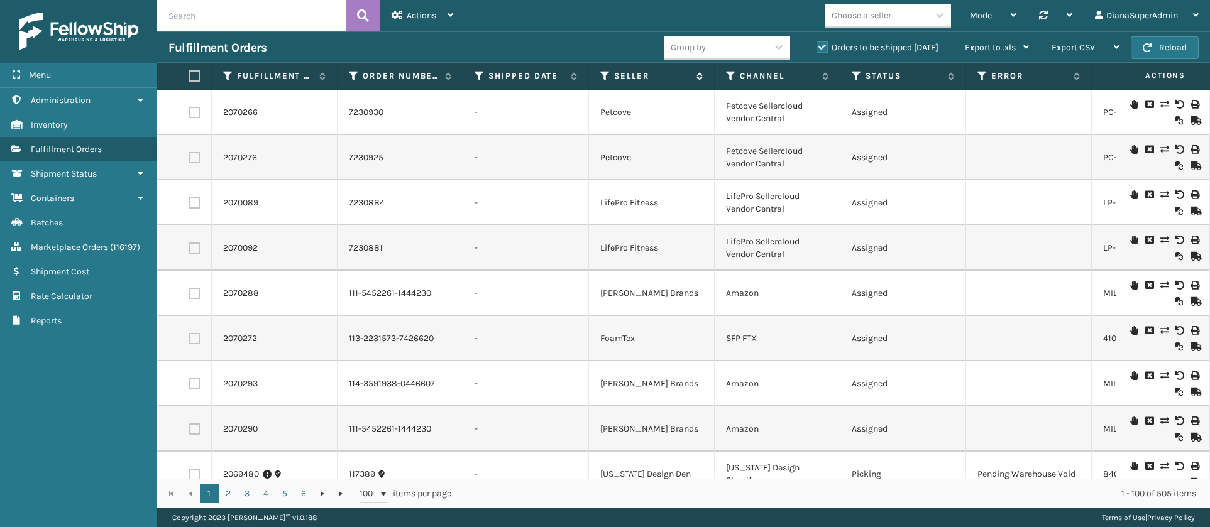
click at [604, 77] on icon at bounding box center [605, 75] width 10 height 11
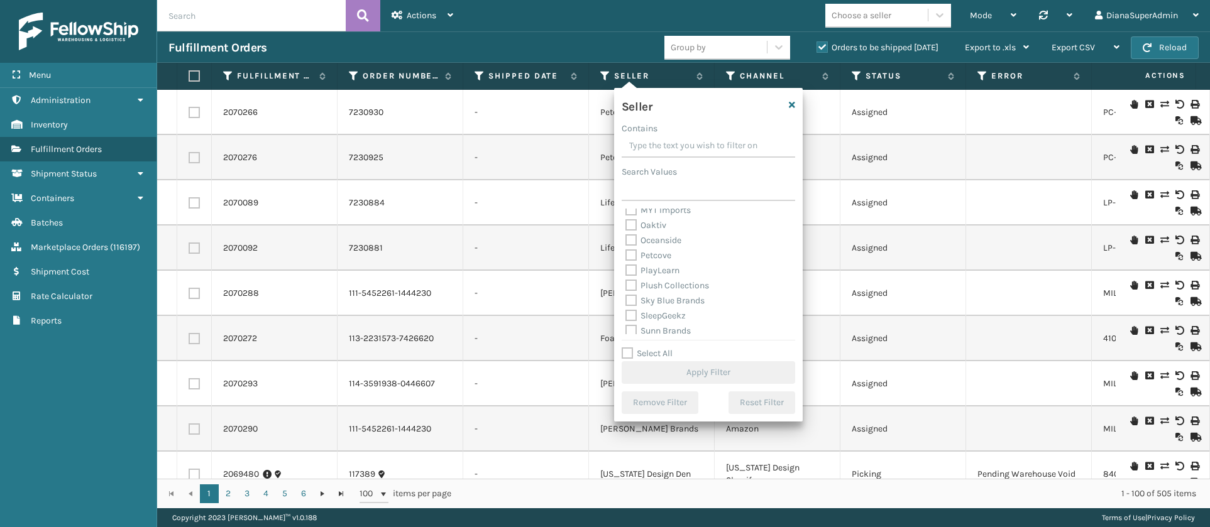
scroll to position [402, 0]
click at [630, 348] on label "Select All" at bounding box center [647, 353] width 51 height 11
click at [630, 347] on input "Select All" at bounding box center [716, 346] width 189 height 1
checkbox input "true"
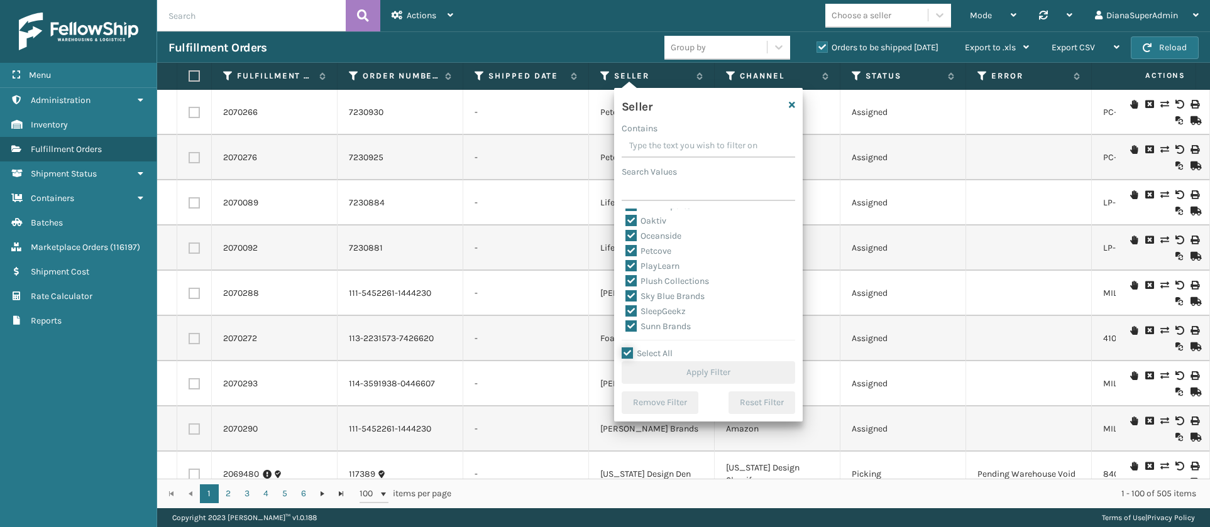
checkbox input "true"
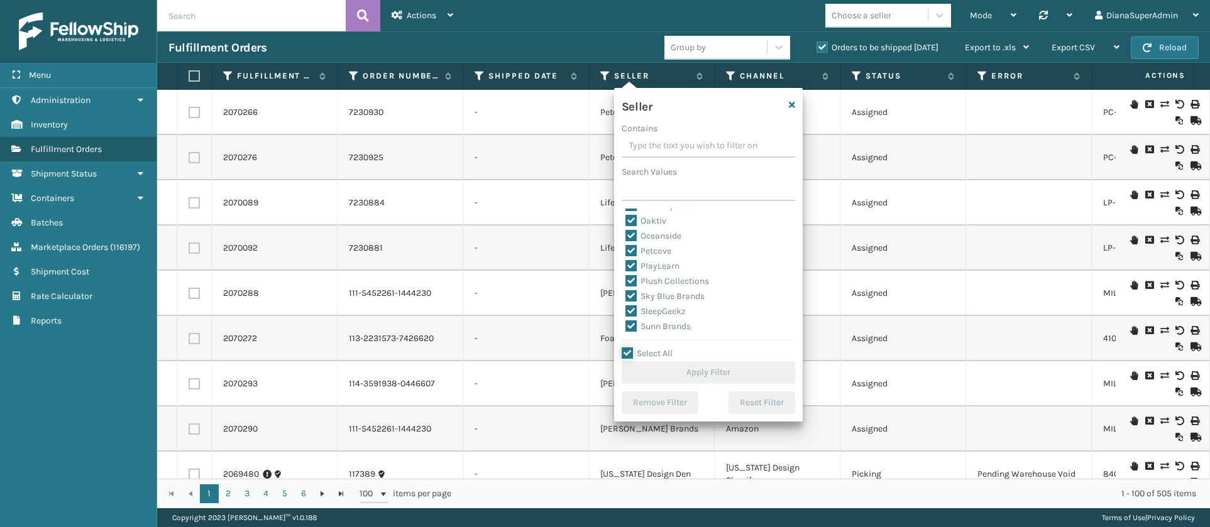
checkbox input "true"
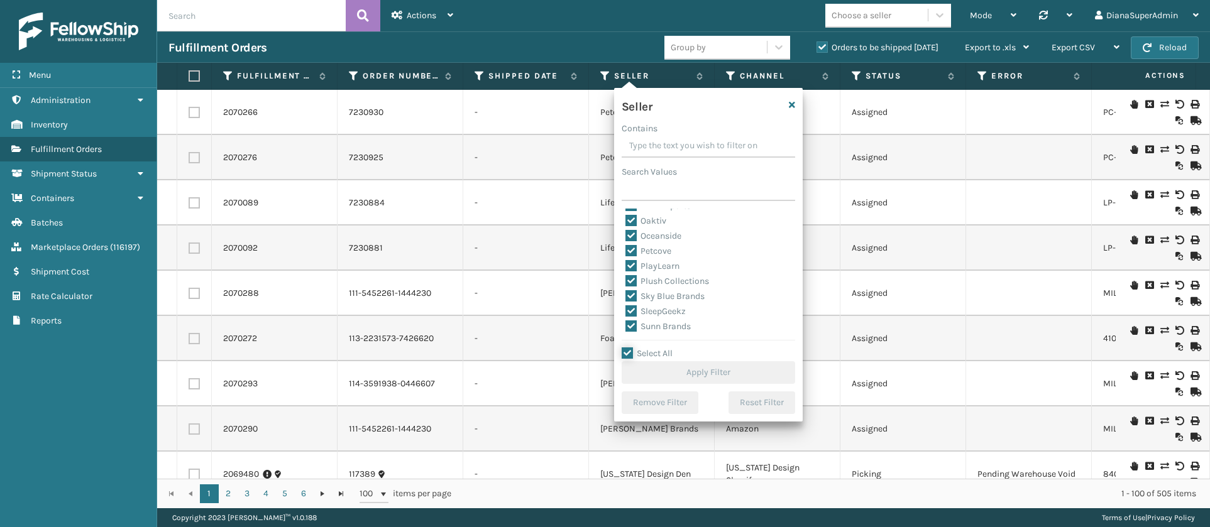
checkbox input "true"
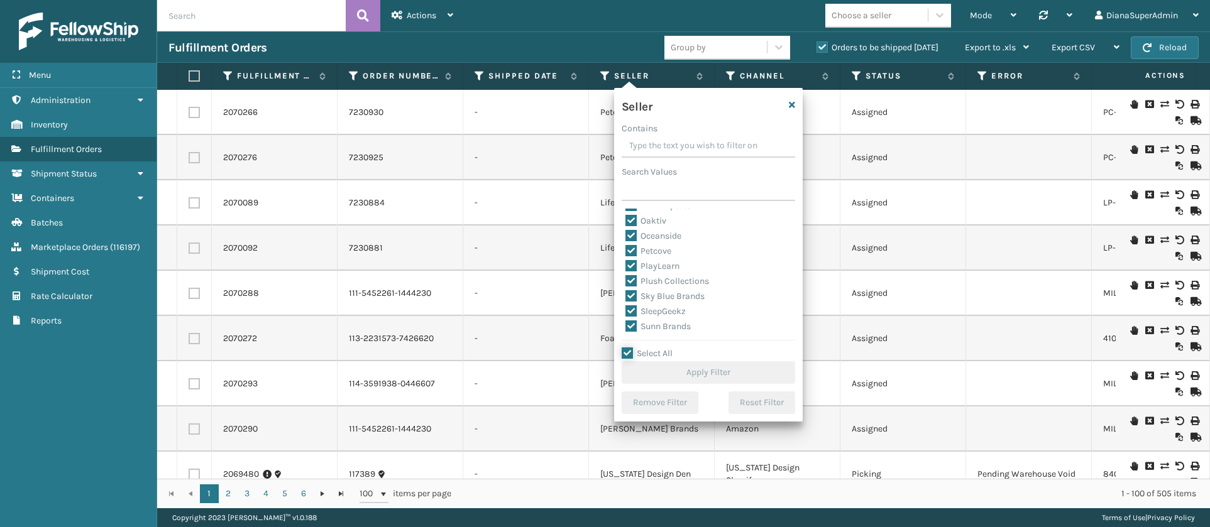
checkbox input "true"
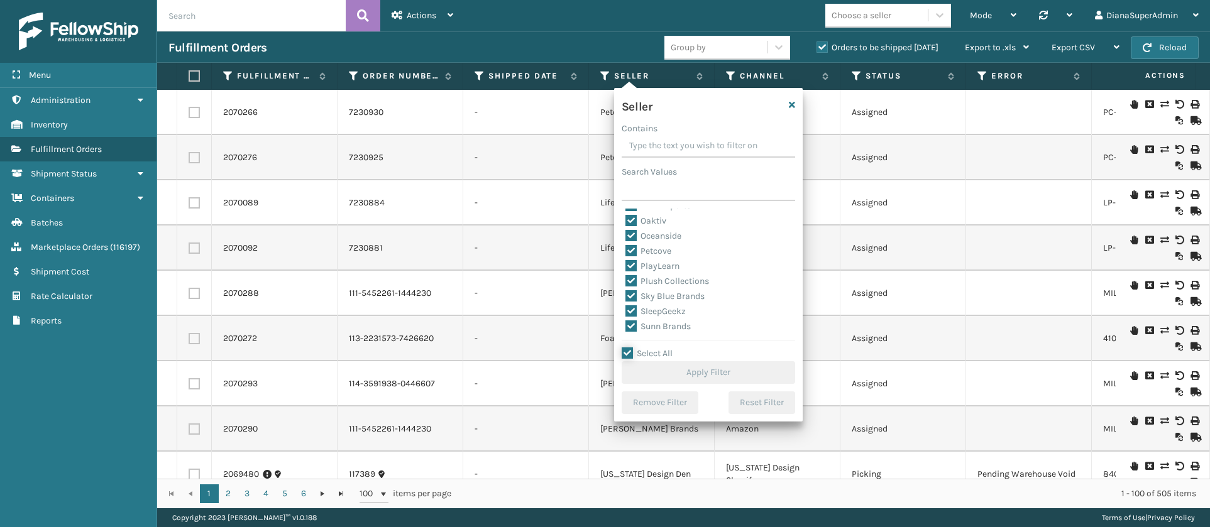
checkbox input "true"
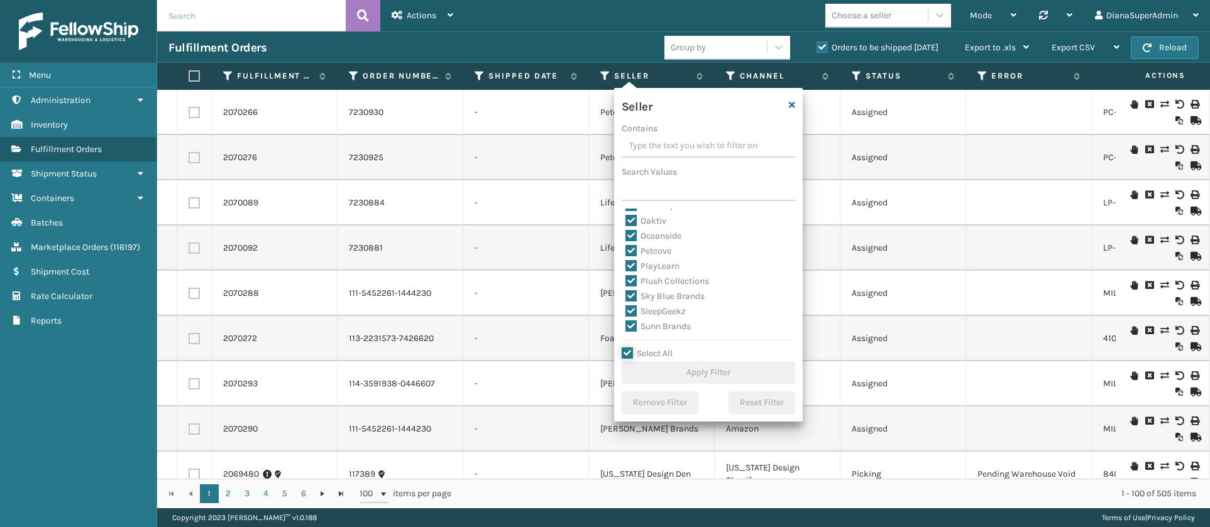
checkbox input "true"
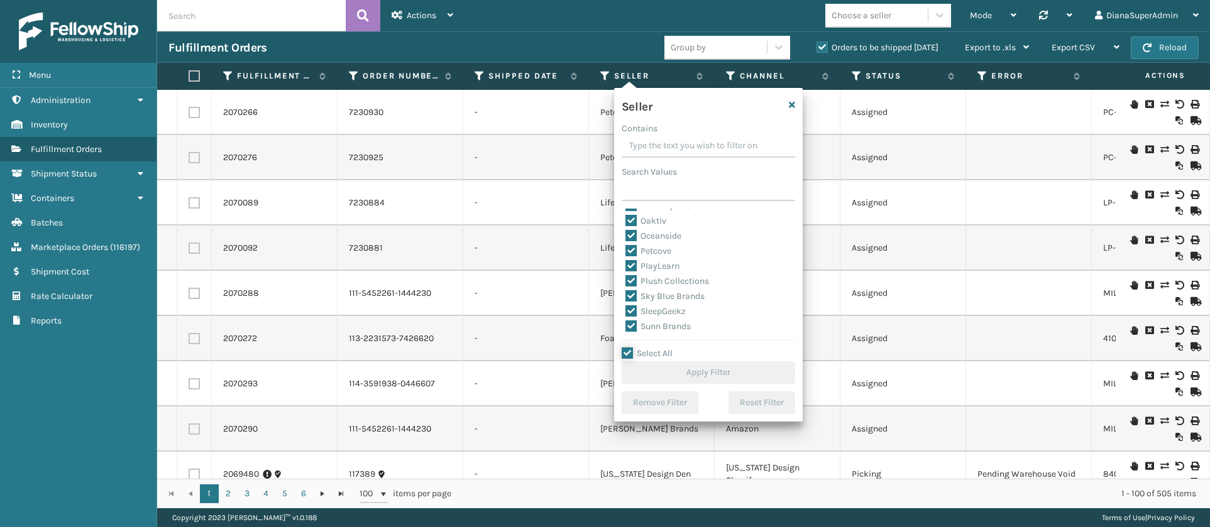
checkbox input "true"
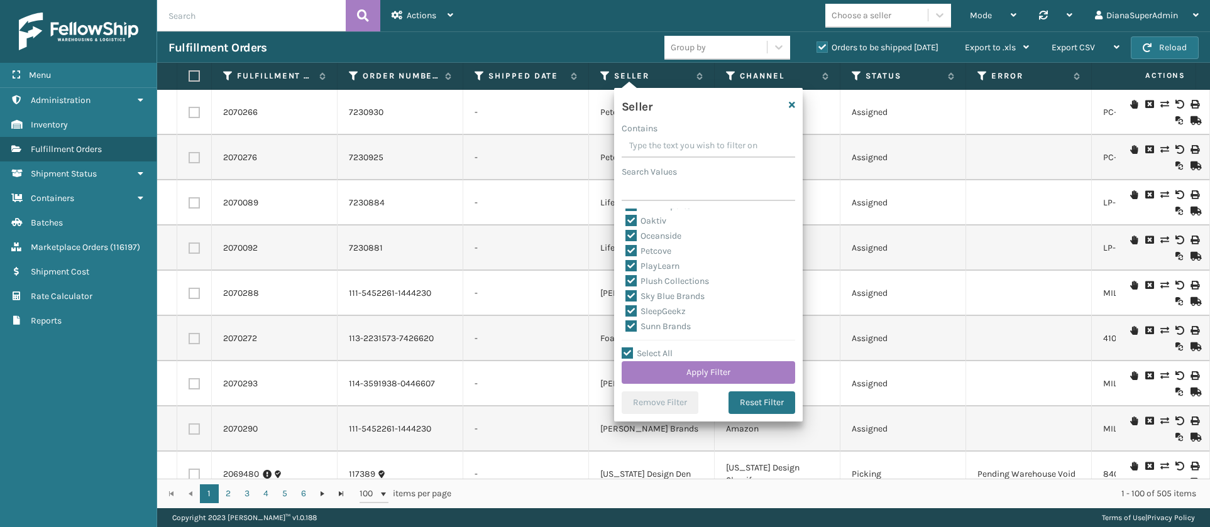
click at [635, 309] on label "SleepGeekz" at bounding box center [655, 311] width 60 height 11
click at [626, 309] on input "SleepGeekz" at bounding box center [625, 308] width 1 height 8
checkbox input "false"
click at [674, 370] on button "Apply Filter" at bounding box center [708, 372] width 173 height 23
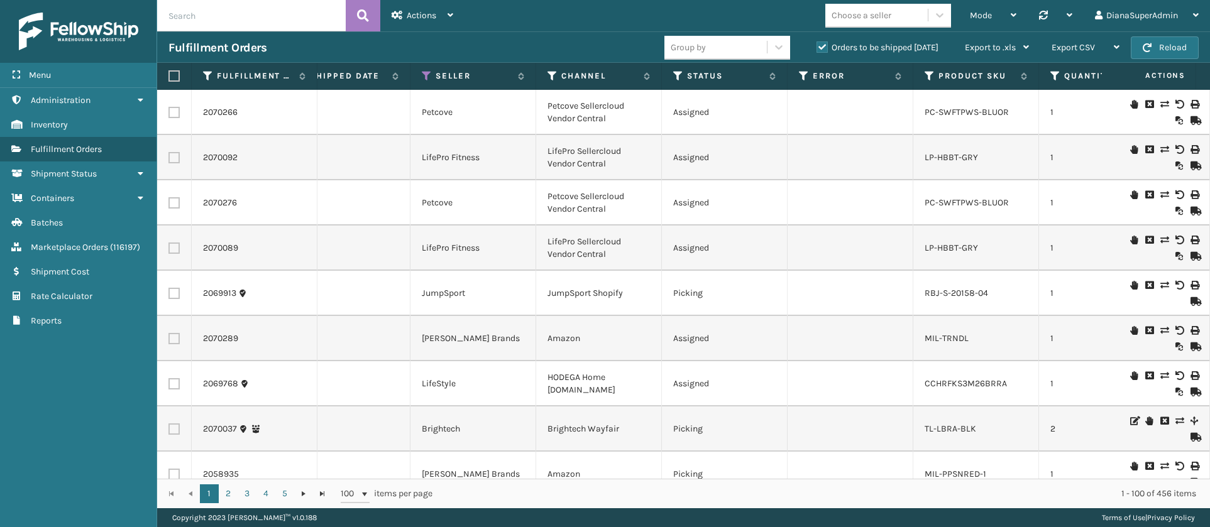
scroll to position [0, 180]
click at [674, 77] on icon at bounding box center [676, 75] width 10 height 11
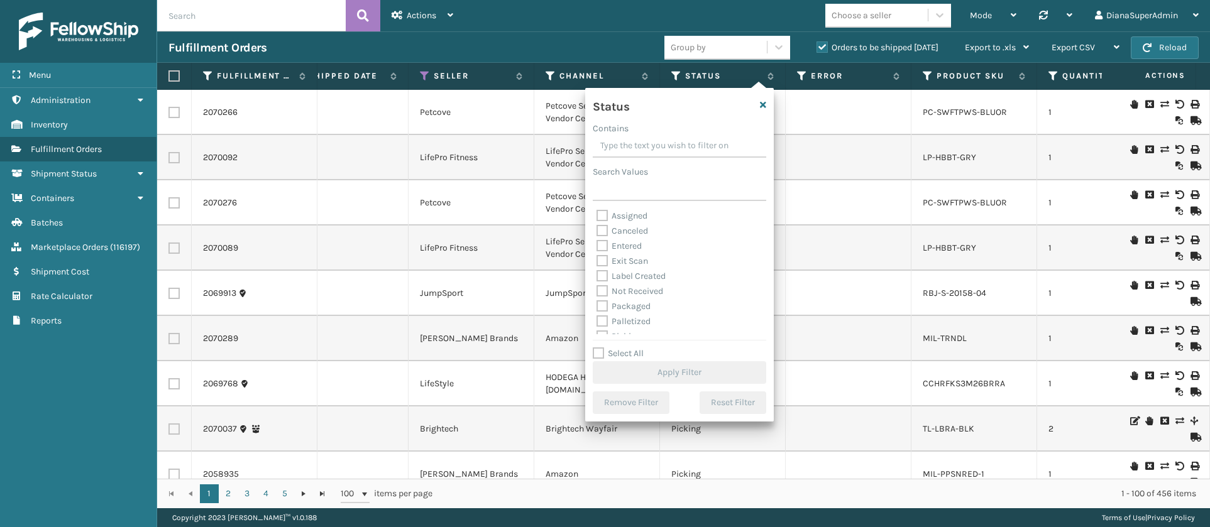
click at [600, 275] on label "Label Created" at bounding box center [631, 276] width 69 height 11
click at [597, 275] on input "Label Created" at bounding box center [597, 273] width 1 height 8
checkbox input "true"
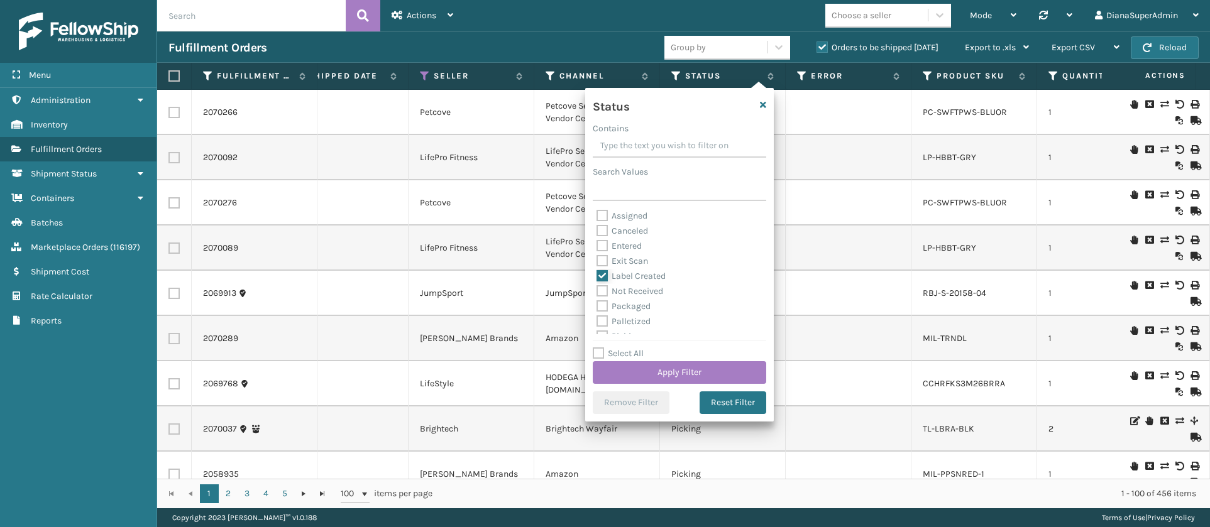
scroll to position [36, 0]
click at [604, 267] on label "Packaged" at bounding box center [624, 270] width 54 height 11
click at [597, 267] on input "Packaged" at bounding box center [597, 267] width 1 height 8
checkbox input "true"
click at [603, 282] on label "Palletized" at bounding box center [624, 285] width 54 height 11
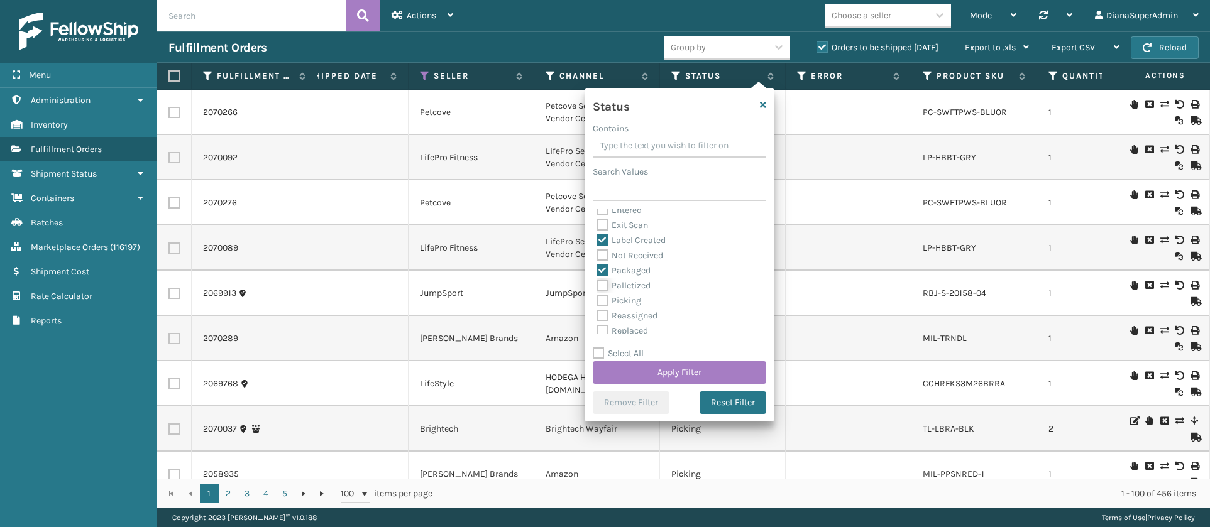
click at [597, 282] on input "Palletized" at bounding box center [597, 282] width 1 height 8
checkbox input "true"
click at [603, 296] on label "Picking" at bounding box center [619, 300] width 45 height 11
click at [597, 296] on input "Picking" at bounding box center [597, 298] width 1 height 8
checkbox input "true"
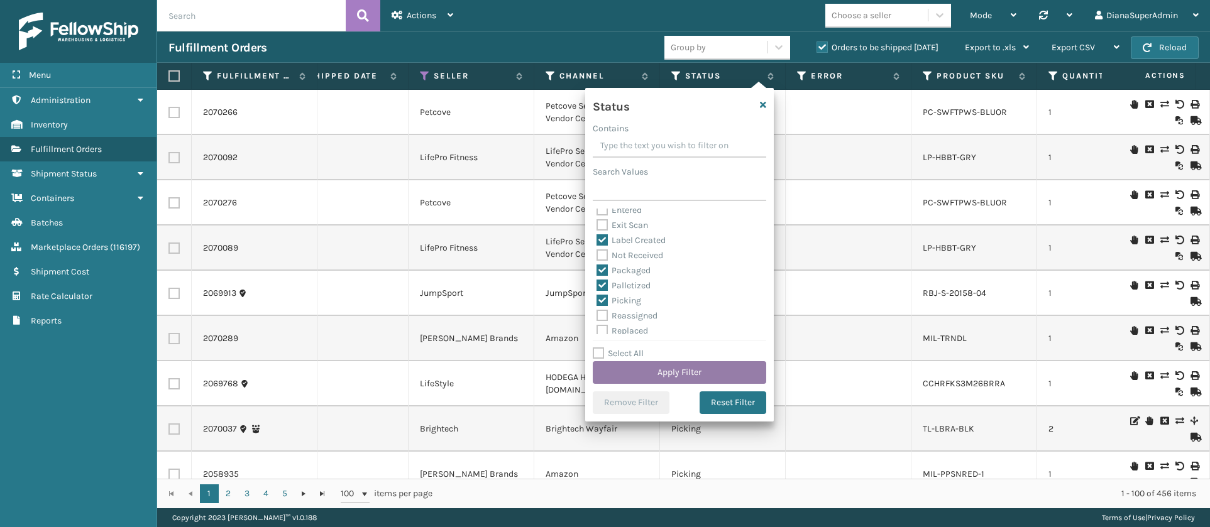
click at [673, 366] on button "Apply Filter" at bounding box center [679, 372] width 173 height 23
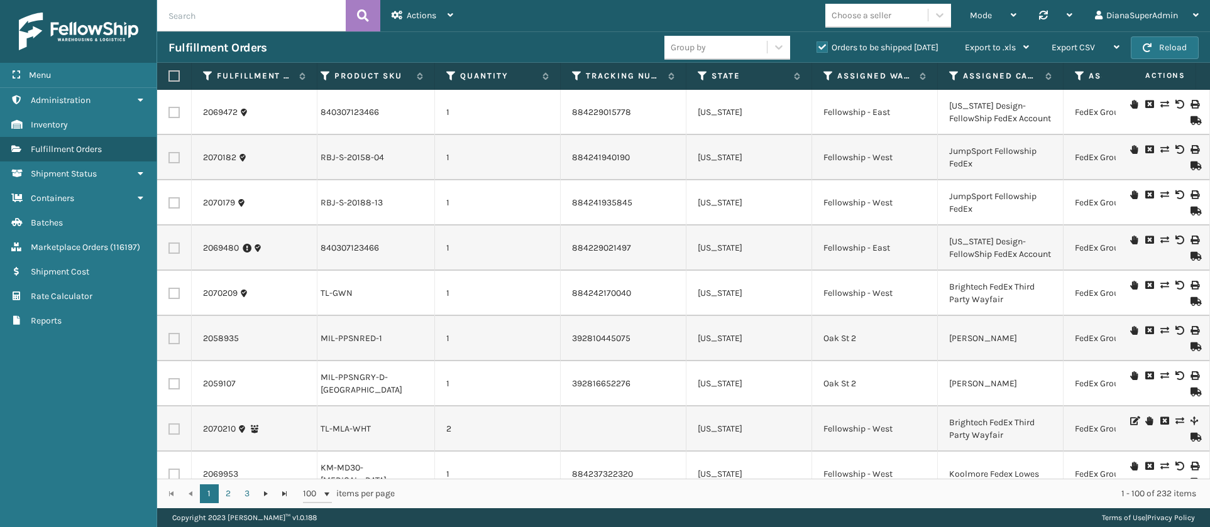
scroll to position [0, 992]
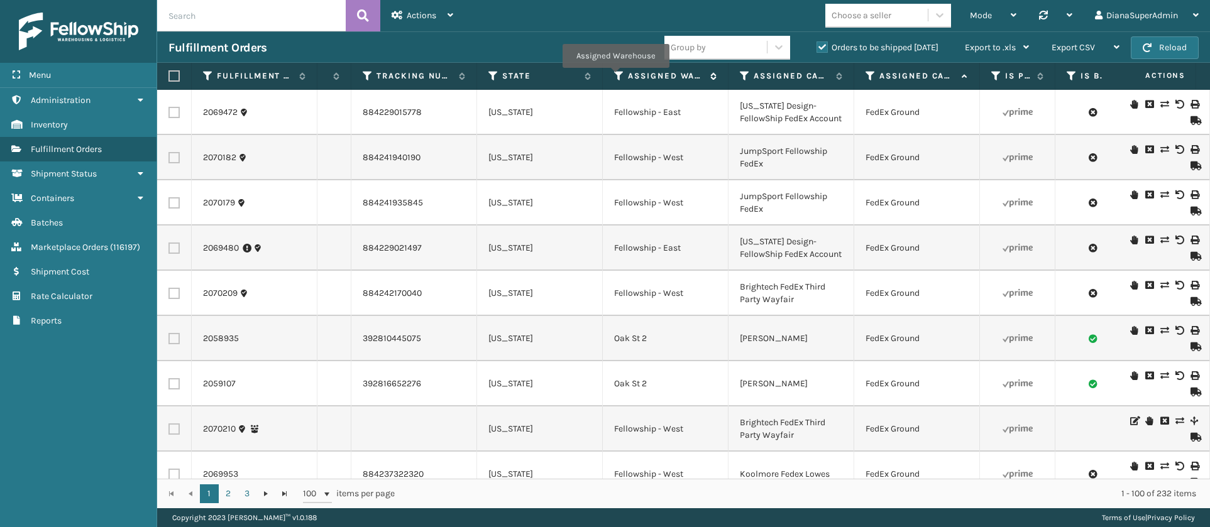
click at [615, 76] on icon at bounding box center [619, 75] width 10 height 11
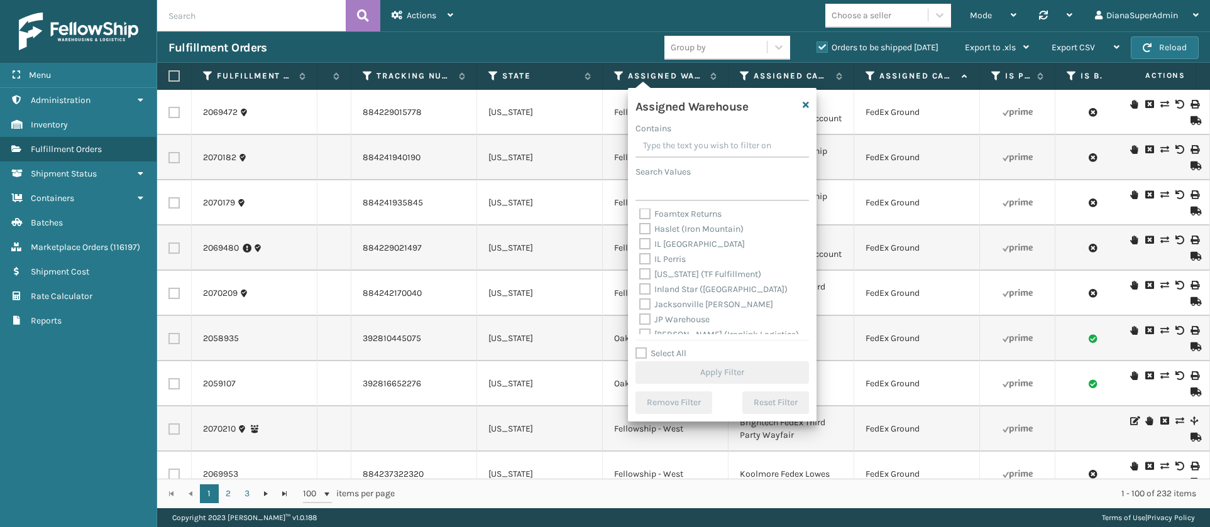
scroll to position [90, 0]
click at [646, 261] on label "[US_STATE] (TF Fulfillment)" at bounding box center [700, 261] width 122 height 11
click at [640, 261] on input "[US_STATE] (TF Fulfillment)" at bounding box center [639, 259] width 1 height 8
checkbox input "true"
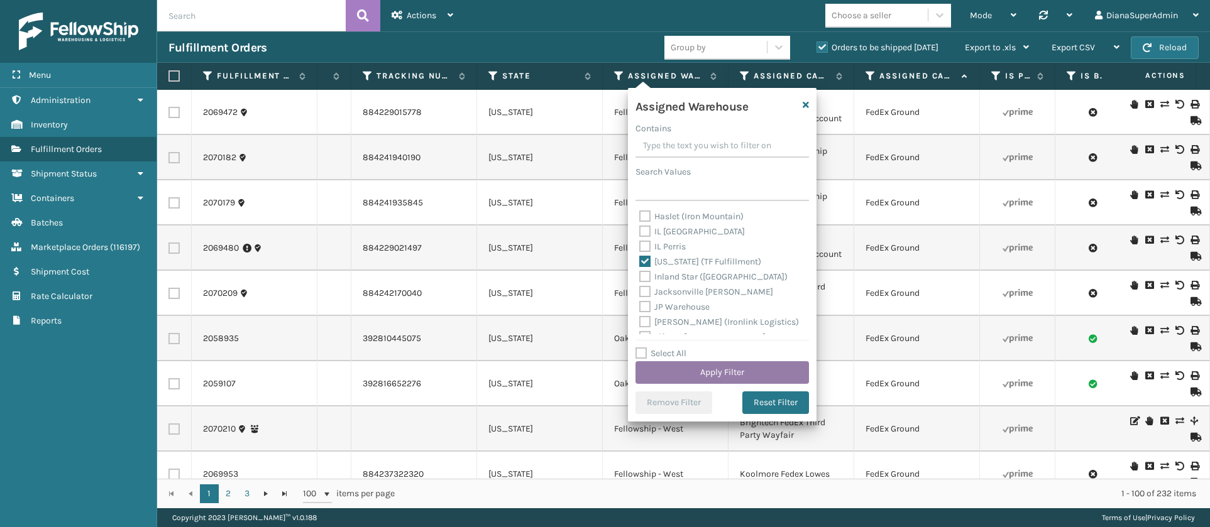
click at [718, 366] on button "Apply Filter" at bounding box center [721, 372] width 173 height 23
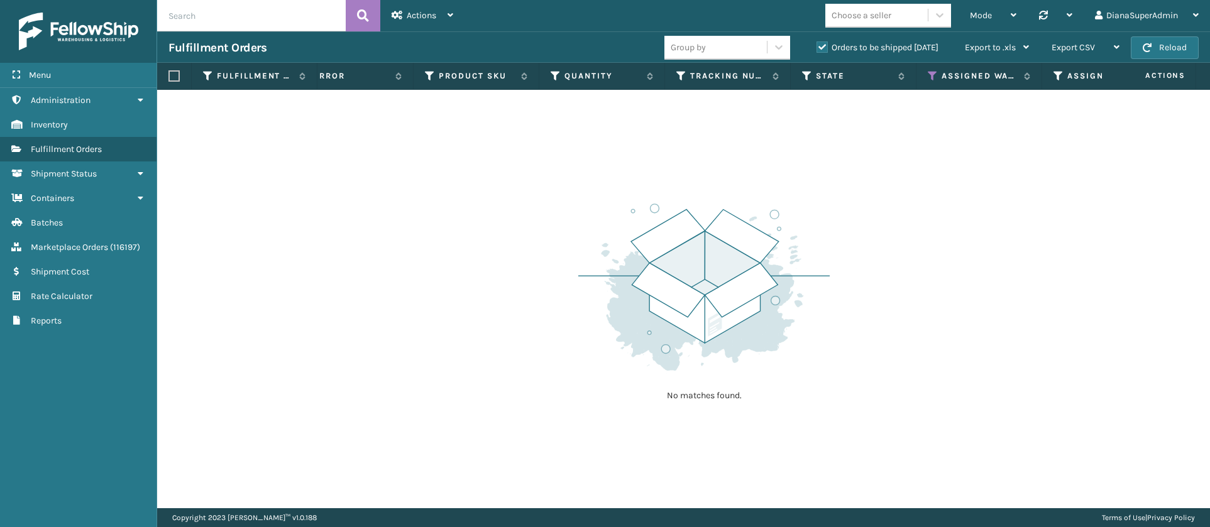
scroll to position [0, 961]
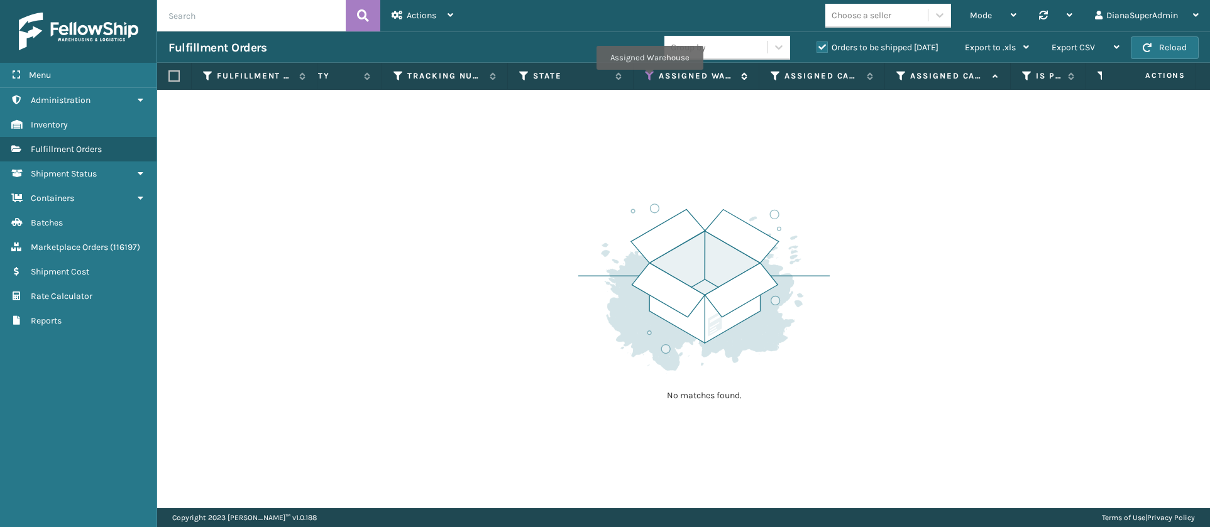
click at [649, 79] on icon at bounding box center [650, 75] width 10 height 11
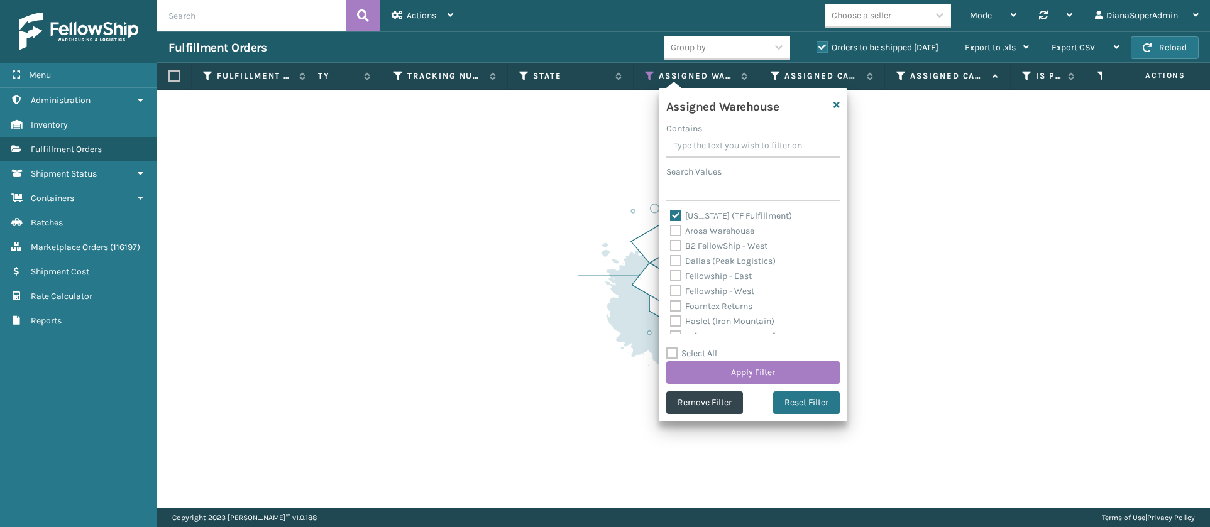
click at [679, 213] on label "[US_STATE] (TF Fulfillment)" at bounding box center [731, 216] width 122 height 11
click at [671, 213] on input "[US_STATE] (TF Fulfillment)" at bounding box center [670, 213] width 1 height 8
checkbox input "false"
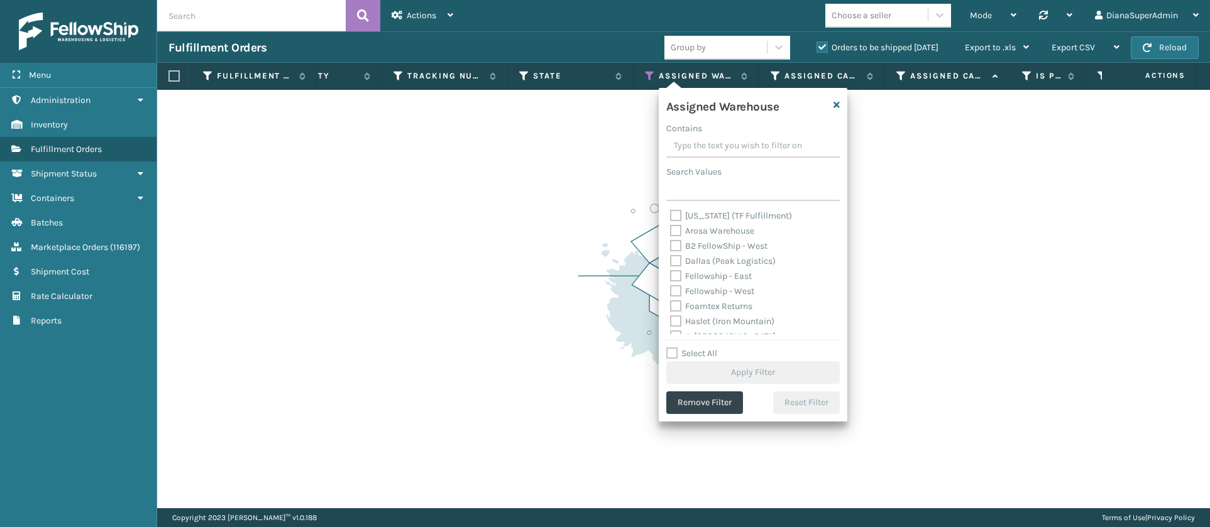
click at [679, 261] on label "Dallas (Peak Logistics)" at bounding box center [723, 261] width 106 height 11
click at [671, 261] on input "Dallas (Peak Logistics)" at bounding box center [670, 258] width 1 height 8
checkbox input "true"
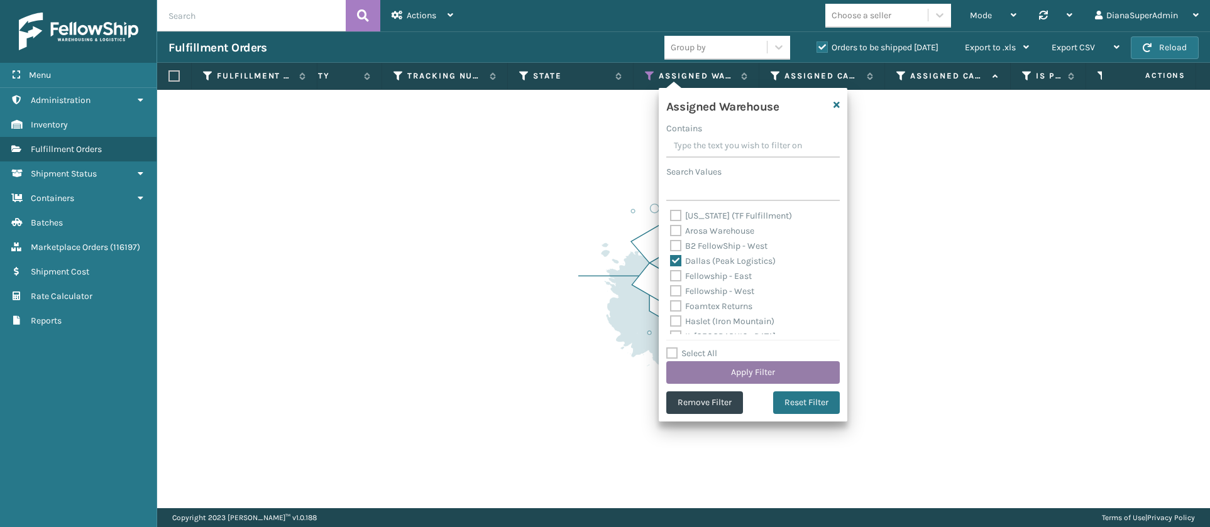
click at [762, 368] on button "Apply Filter" at bounding box center [752, 372] width 173 height 23
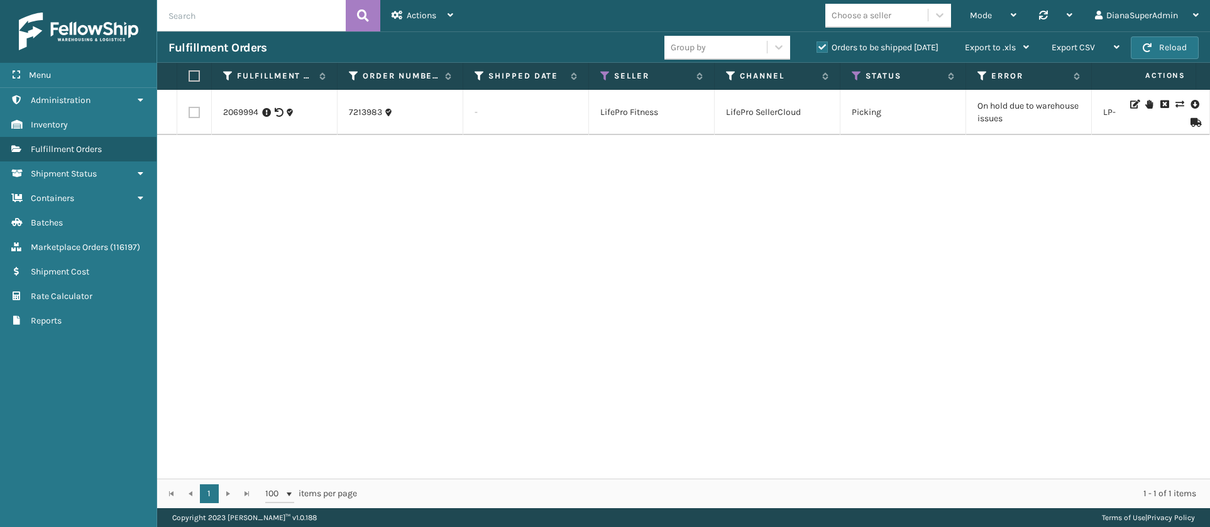
click at [1016, 113] on td "On hold due to warehouse issues" at bounding box center [1029, 112] width 126 height 45
click at [841, 163] on div "2069994 7213983 - LifePro Fitness LifePro SellerCloud Picking On hold due to wa…" at bounding box center [683, 284] width 1053 height 389
click at [237, 113] on link "2069994" at bounding box center [240, 112] width 35 height 13
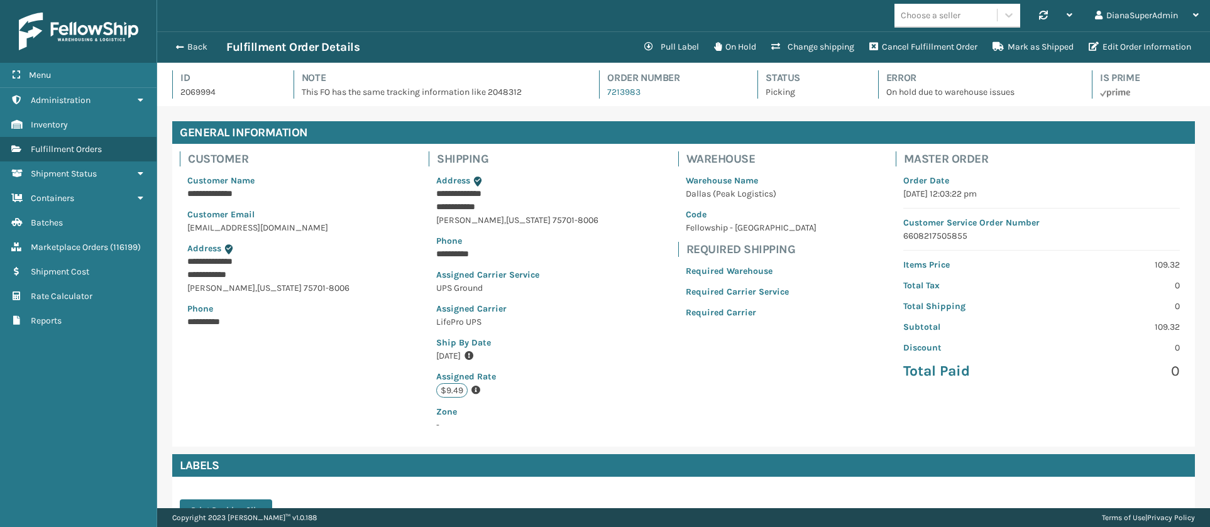
scroll to position [30, 1053]
click at [678, 47] on button "Pull Label" at bounding box center [672, 47] width 70 height 25
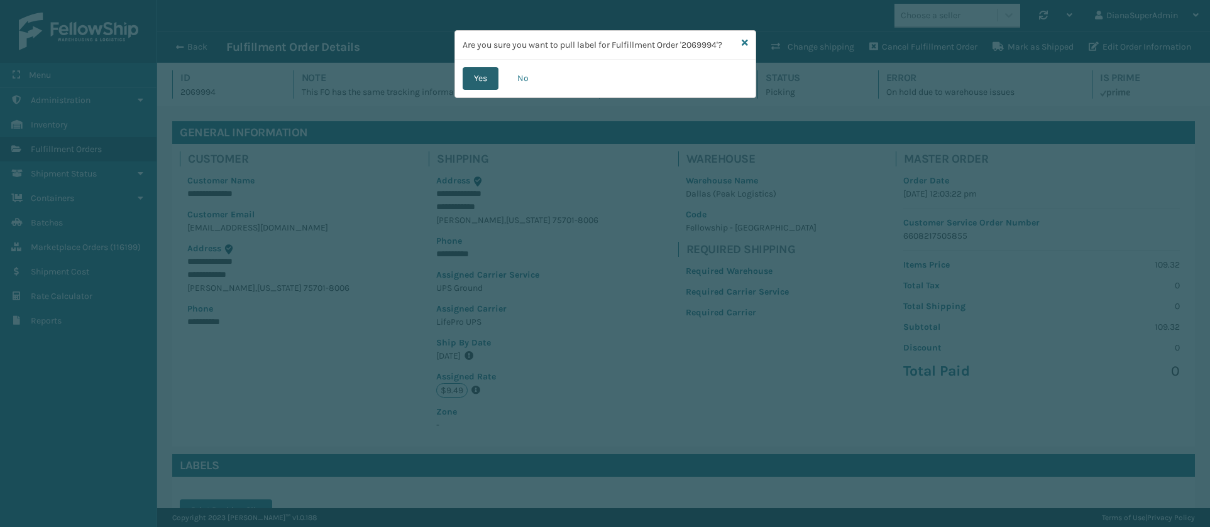
click at [477, 82] on button "Yes" at bounding box center [481, 78] width 36 height 23
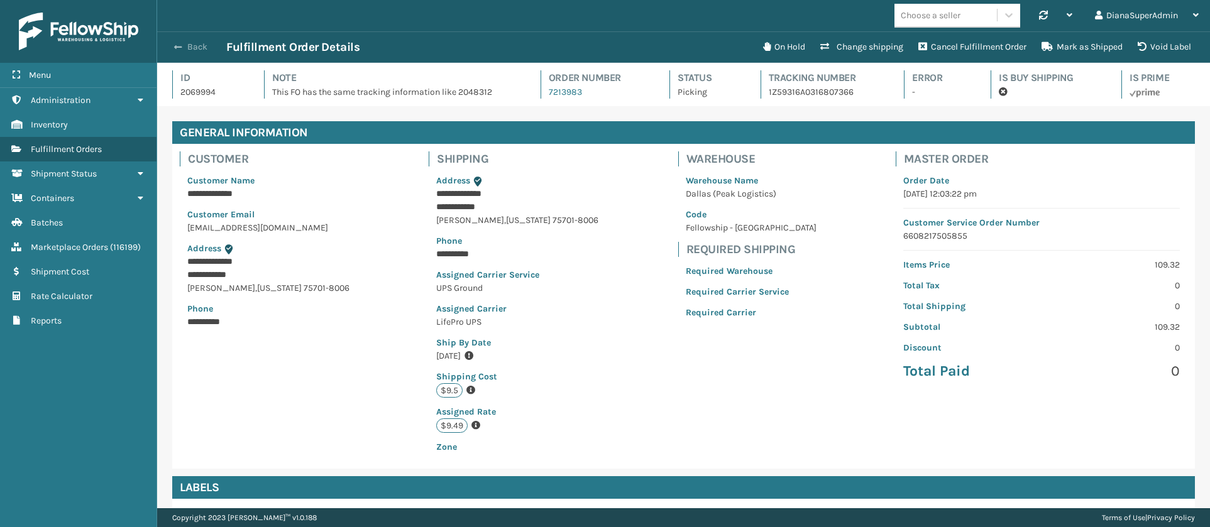
click at [175, 46] on span "button" at bounding box center [178, 47] width 8 height 9
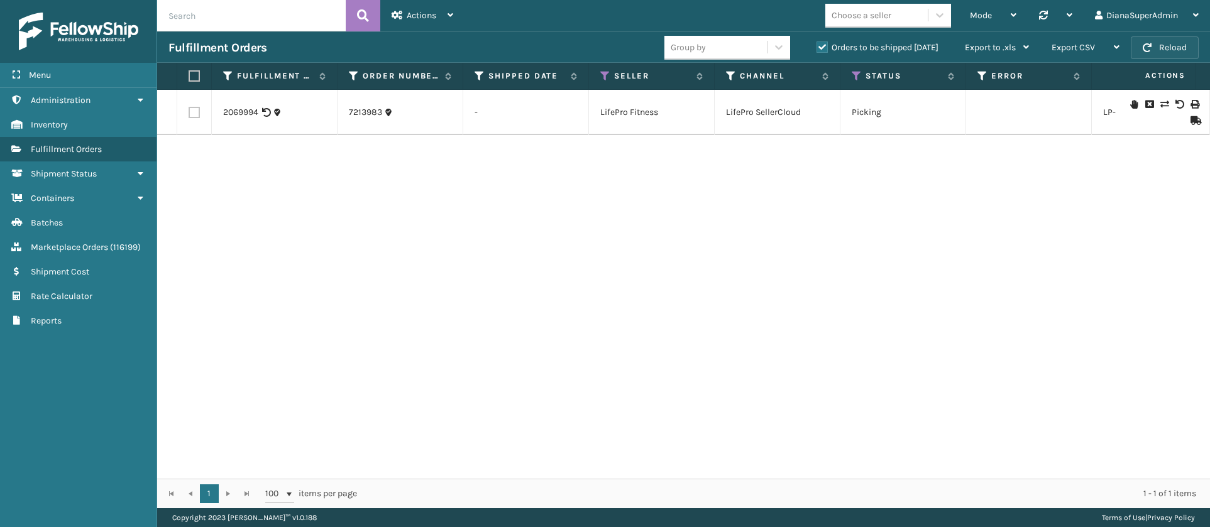
click at [1177, 52] on button "Reload" at bounding box center [1165, 47] width 68 height 23
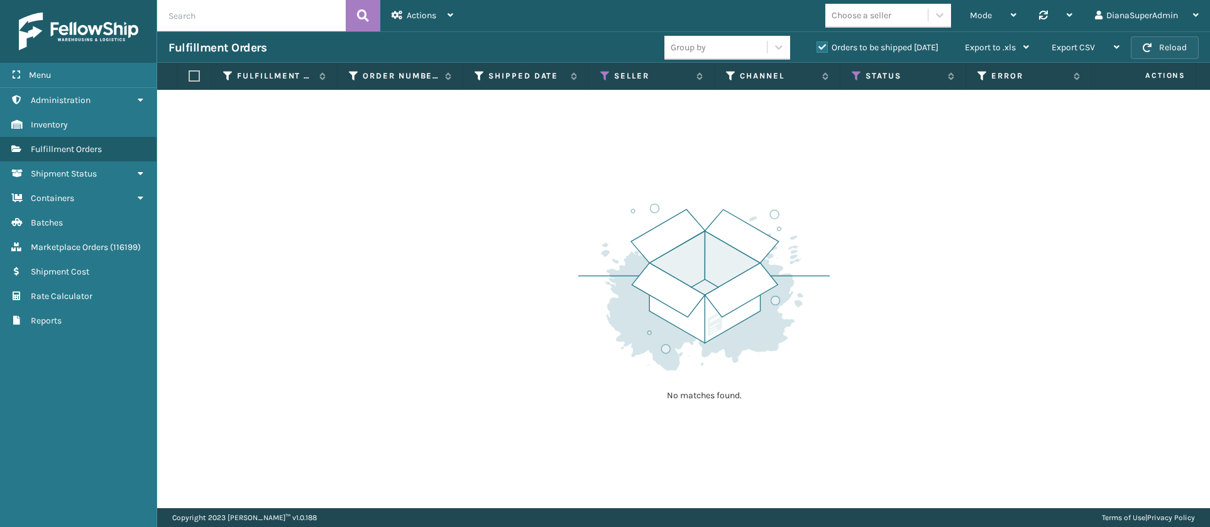
click at [1175, 45] on button "Reload" at bounding box center [1165, 47] width 68 height 23
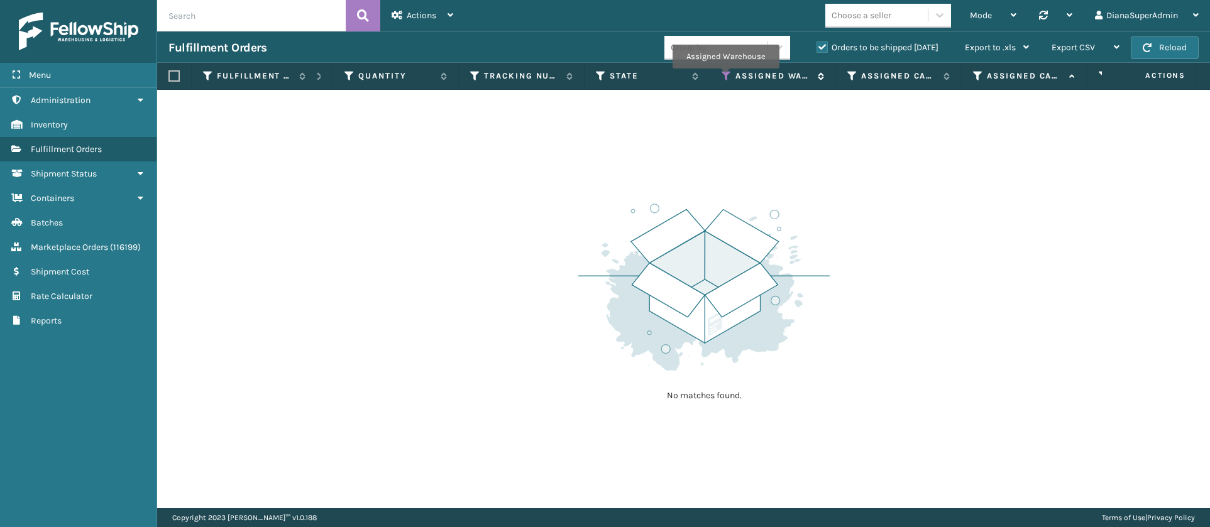
click at [725, 77] on icon at bounding box center [727, 75] width 10 height 11
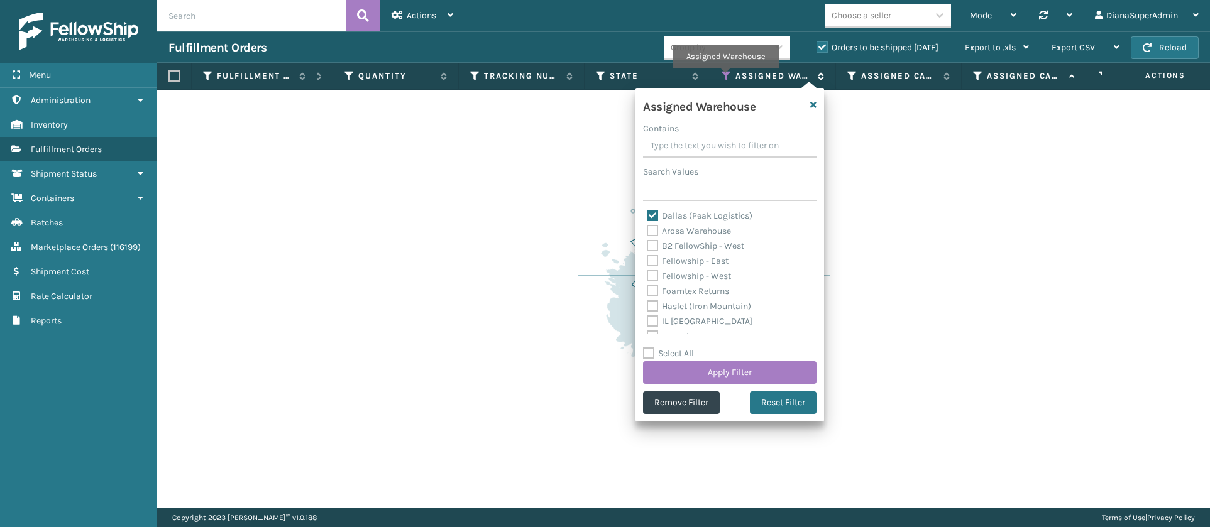
click at [725, 77] on icon at bounding box center [727, 75] width 10 height 11
click at [287, 8] on input "text" at bounding box center [251, 15] width 189 height 31
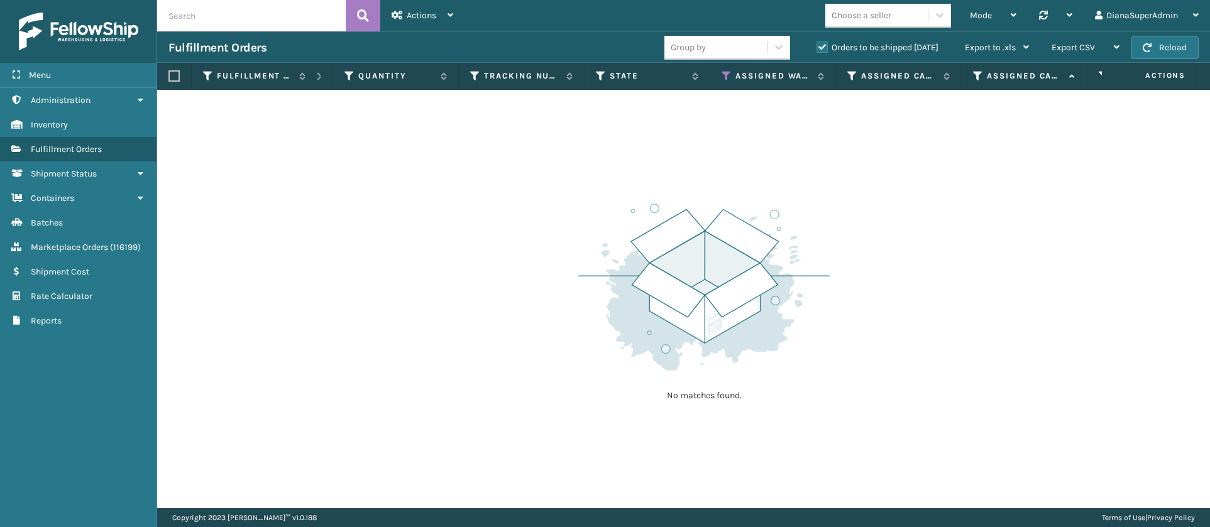
paste input "5022076"
type input "5022076"
click at [365, 15] on icon at bounding box center [363, 15] width 12 height 19
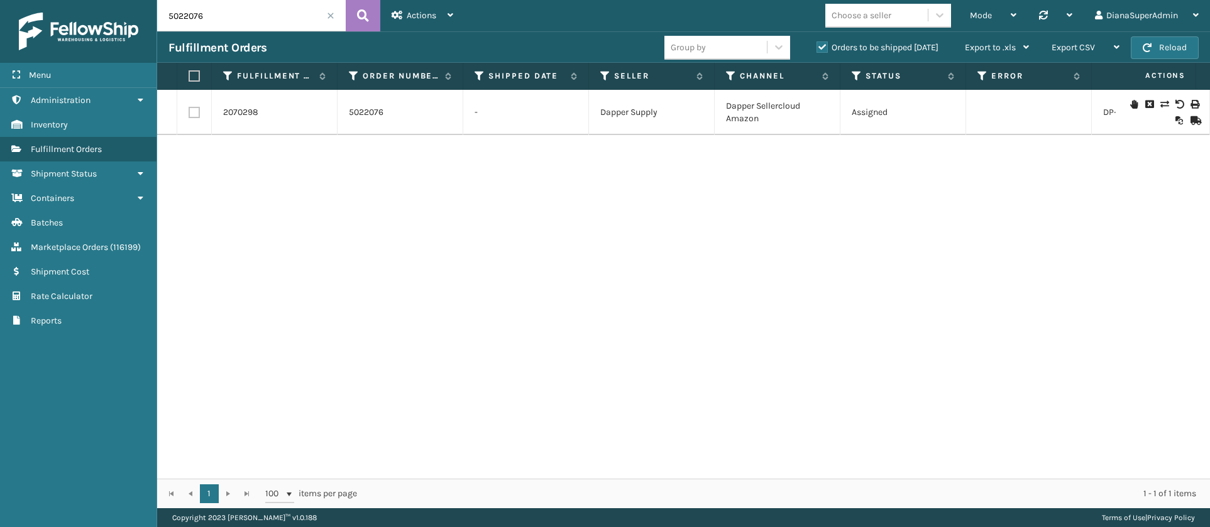
click at [331, 15] on span at bounding box center [331, 16] width 8 height 8
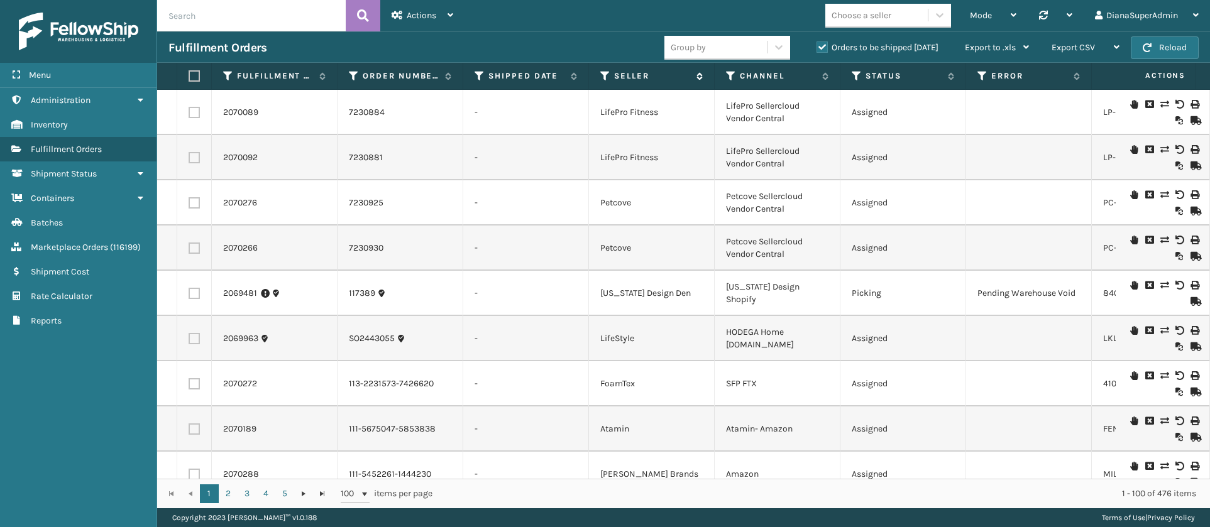
click at [605, 73] on icon at bounding box center [605, 75] width 10 height 11
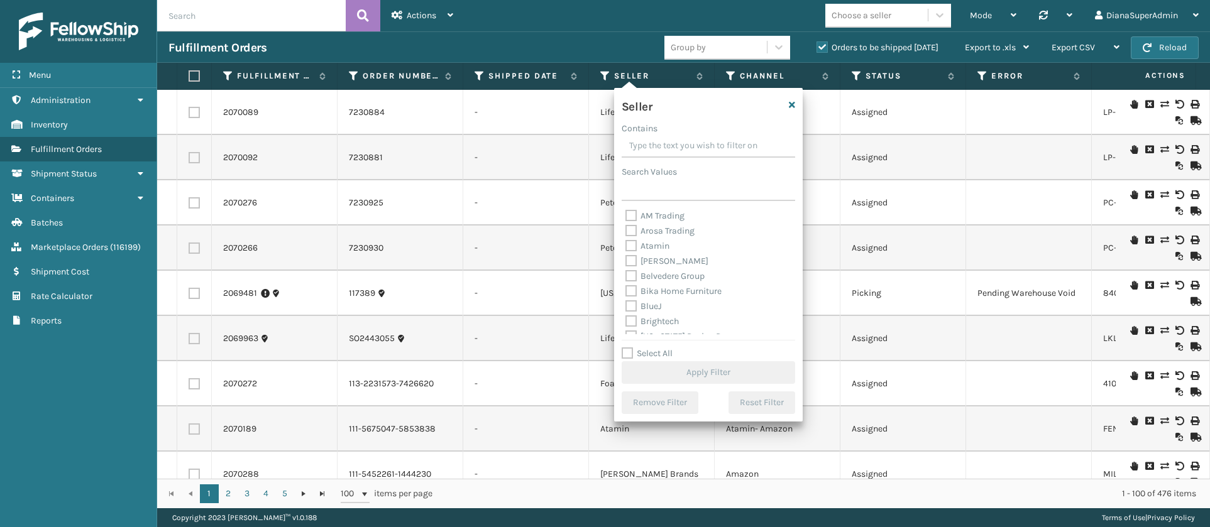
scroll to position [402, 0]
click at [632, 311] on label "SleepGeekz" at bounding box center [655, 311] width 60 height 11
click at [626, 311] on input "SleepGeekz" at bounding box center [625, 308] width 1 height 8
checkbox input "true"
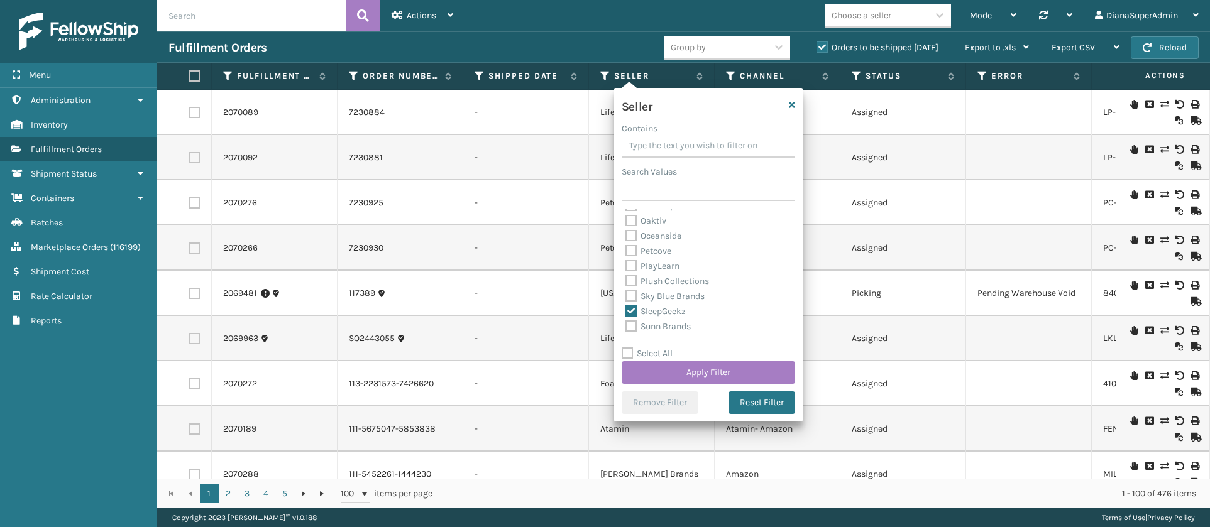
click at [629, 356] on label "Select All" at bounding box center [647, 353] width 51 height 11
click at [629, 348] on input "Select All" at bounding box center [716, 346] width 189 height 1
checkbox input "true"
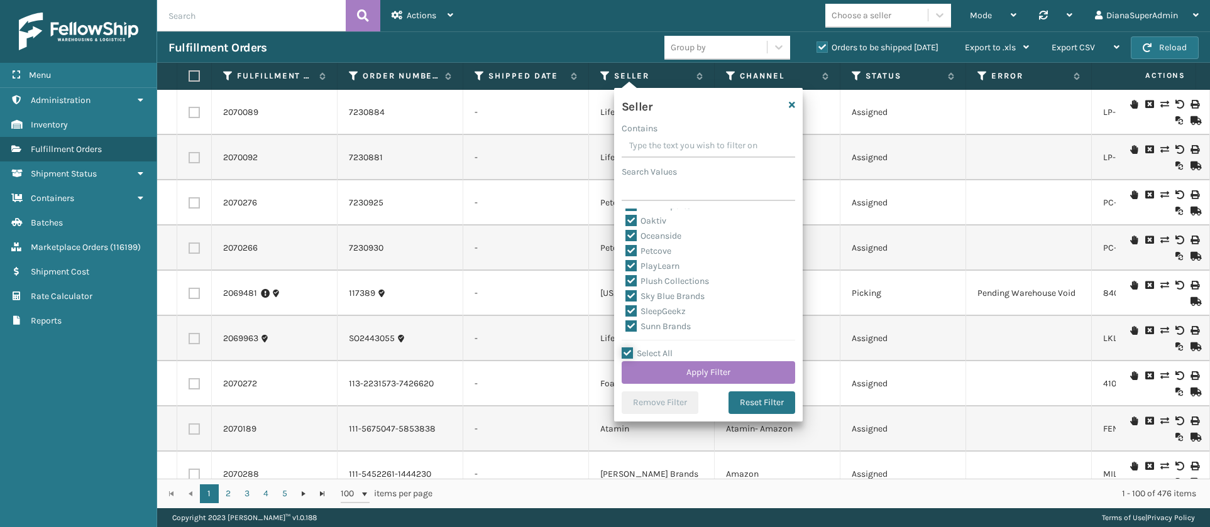
checkbox input "true"
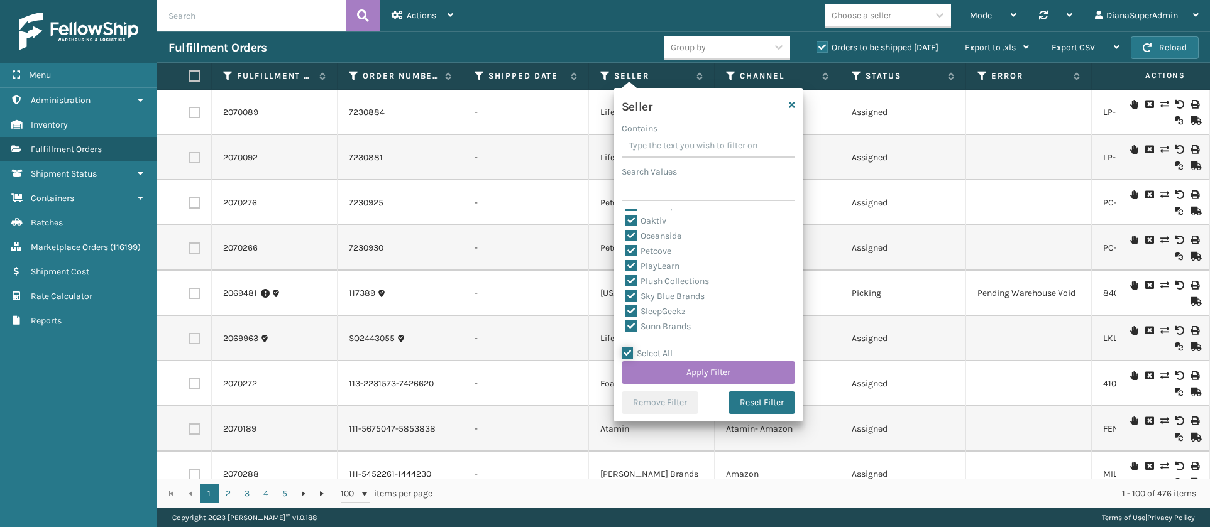
checkbox input "true"
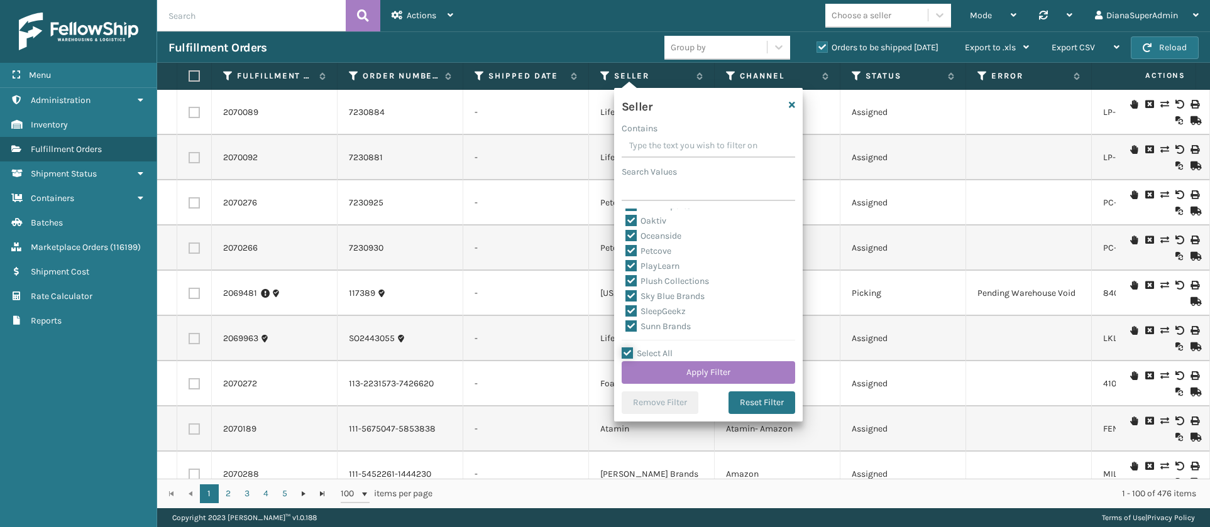
checkbox input "true"
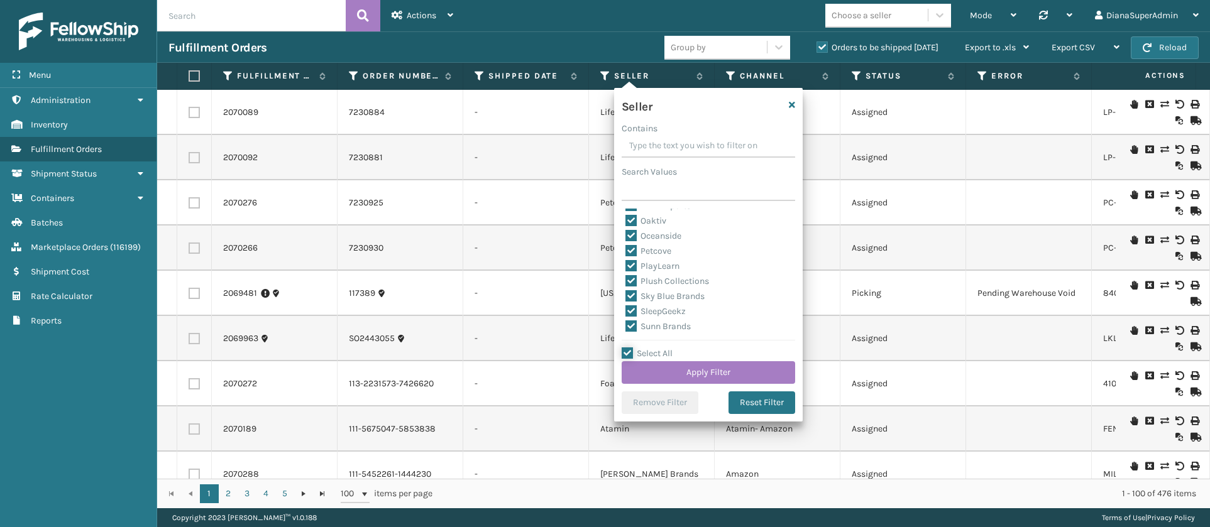
checkbox input "true"
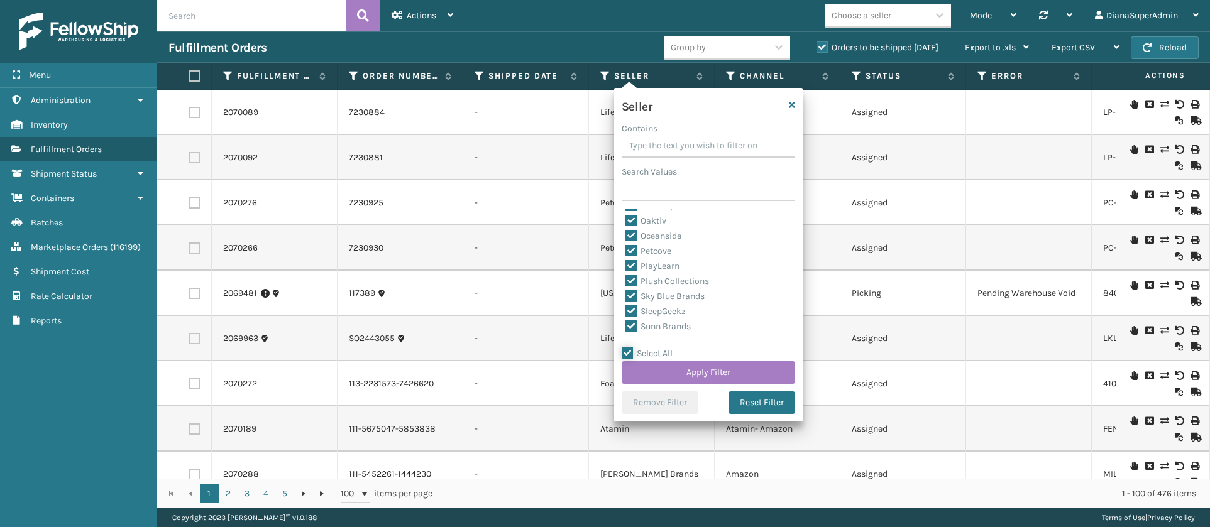
checkbox input "true"
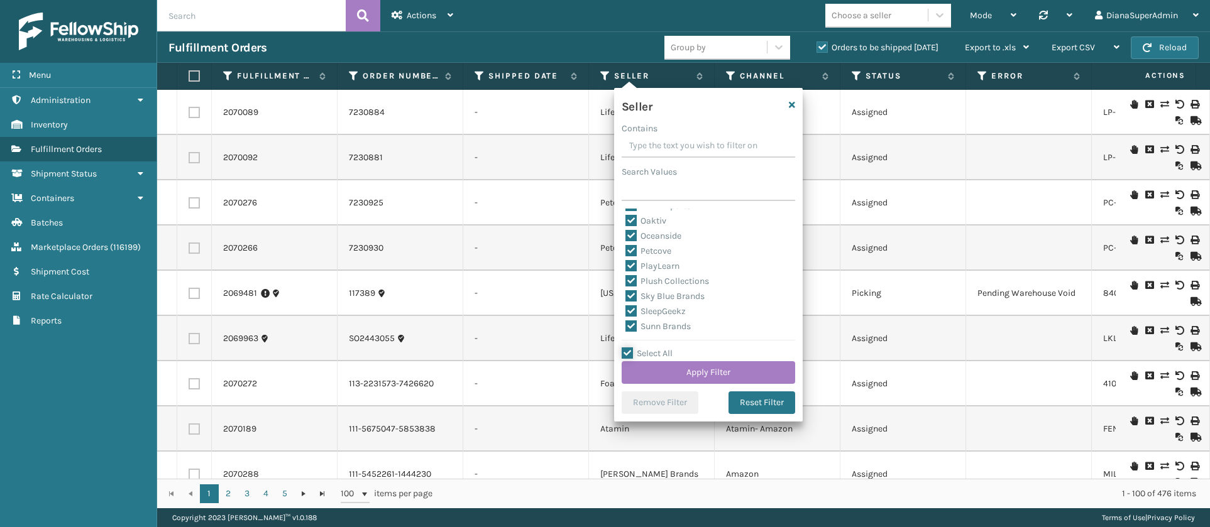
checkbox input "true"
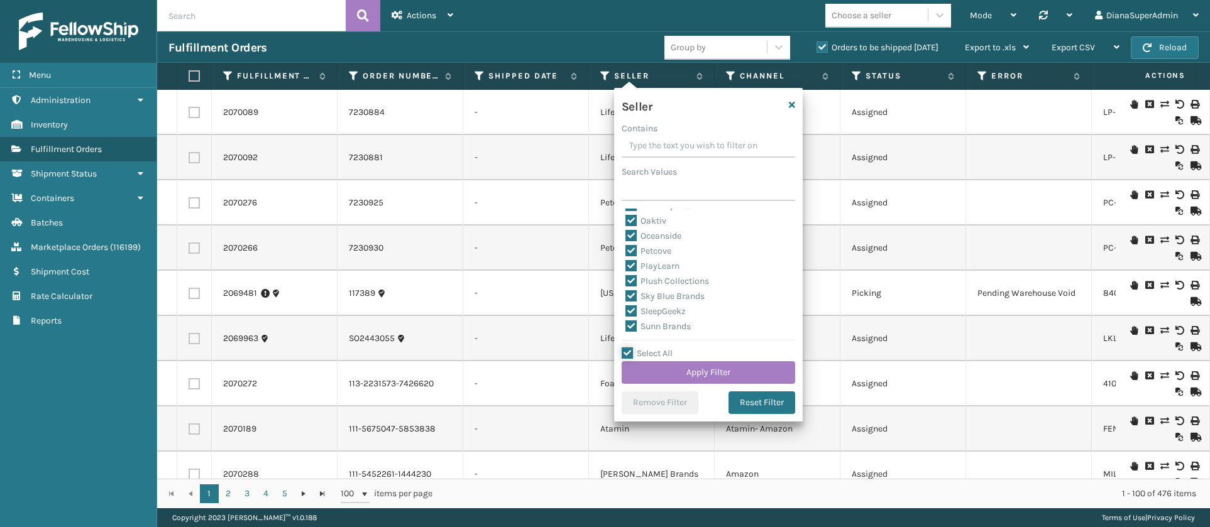
checkbox input "true"
click at [634, 311] on label "SleepGeekz" at bounding box center [655, 311] width 60 height 11
click at [626, 311] on input "SleepGeekz" at bounding box center [625, 308] width 1 height 8
checkbox input "false"
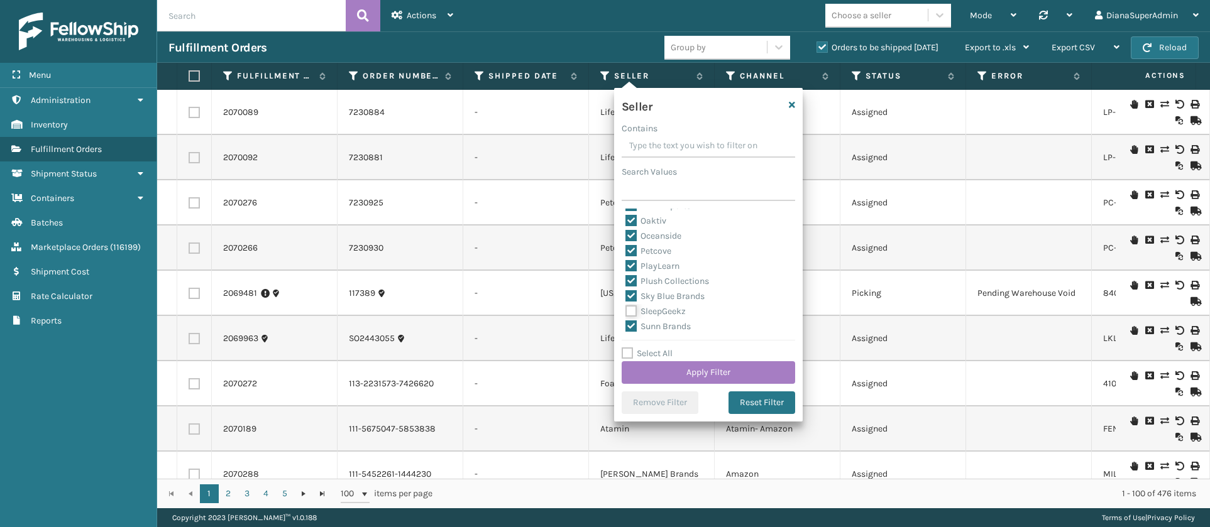
checkbox input "false"
click at [697, 368] on button "Apply Filter" at bounding box center [708, 372] width 173 height 23
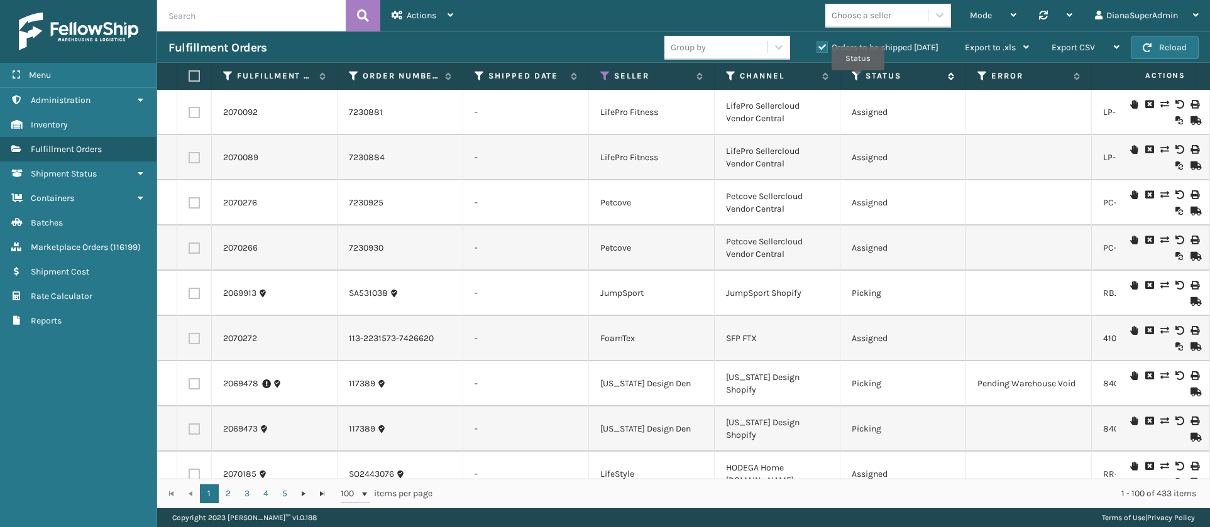
click at [858, 79] on icon at bounding box center [857, 75] width 10 height 11
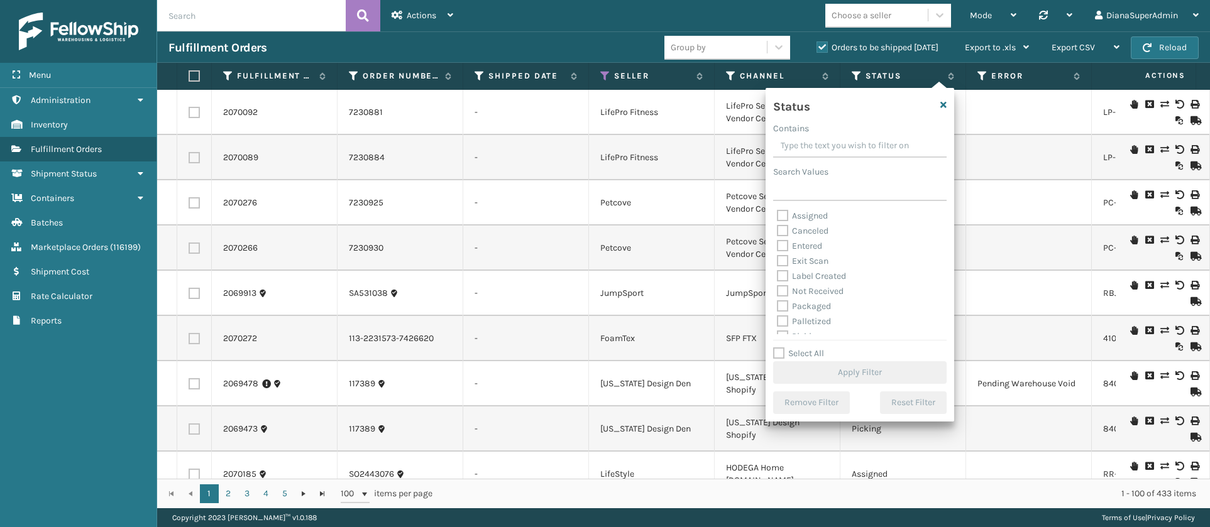
click at [781, 275] on label "Label Created" at bounding box center [811, 276] width 69 height 11
click at [778, 275] on input "Label Created" at bounding box center [777, 273] width 1 height 8
checkbox input "true"
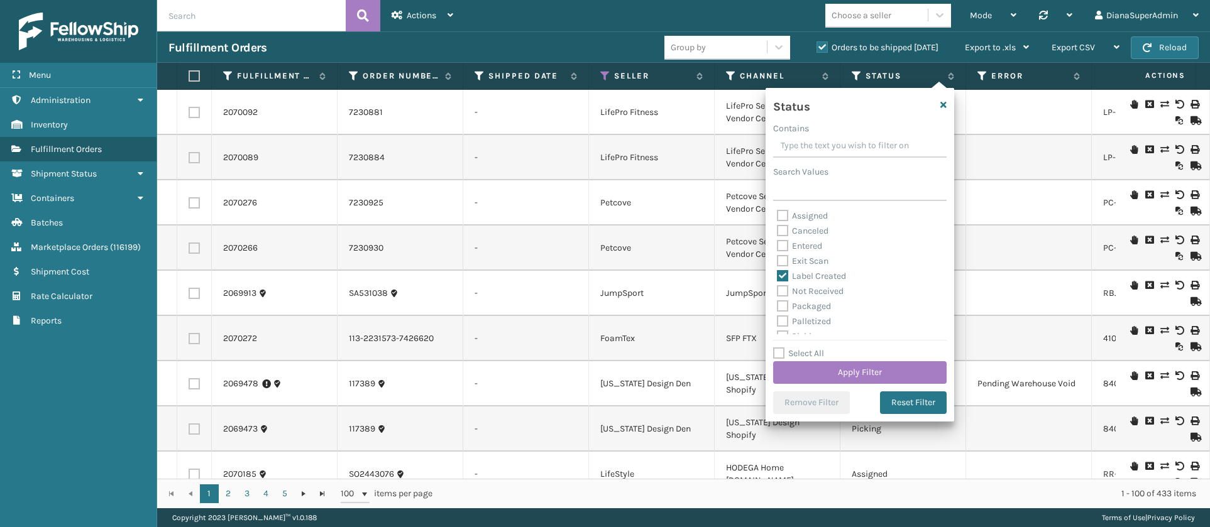
click at [783, 304] on label "Packaged" at bounding box center [804, 306] width 54 height 11
click at [778, 304] on input "Packaged" at bounding box center [777, 303] width 1 height 8
checkbox input "true"
click at [783, 319] on label "Palletized" at bounding box center [804, 321] width 54 height 11
click at [778, 319] on input "Palletized" at bounding box center [777, 318] width 1 height 8
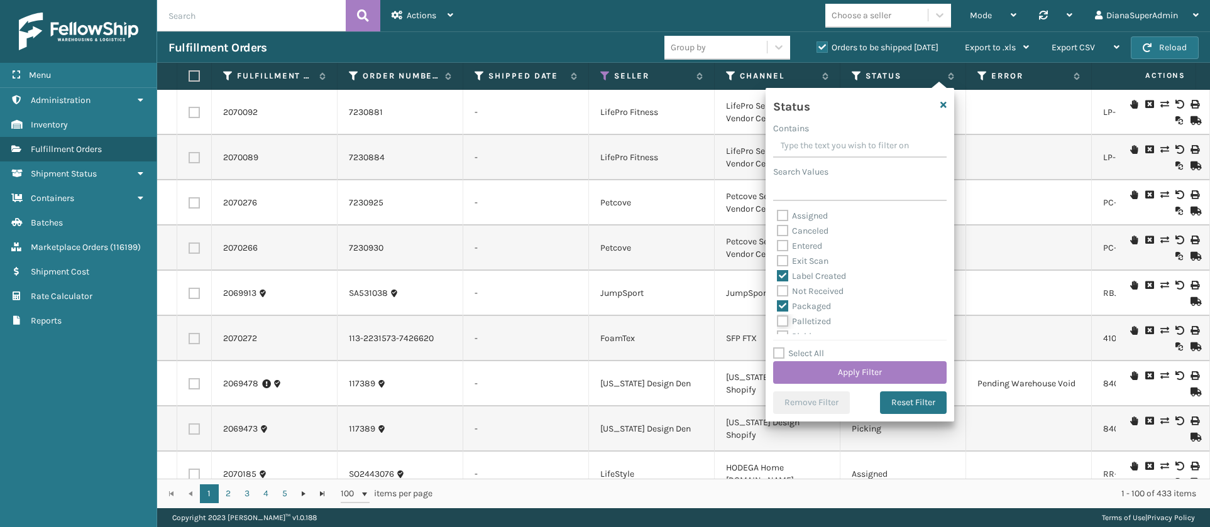
checkbox input "true"
click at [784, 283] on label "Picking" at bounding box center [799, 285] width 45 height 11
click at [778, 283] on input "Picking" at bounding box center [777, 282] width 1 height 8
checkbox input "true"
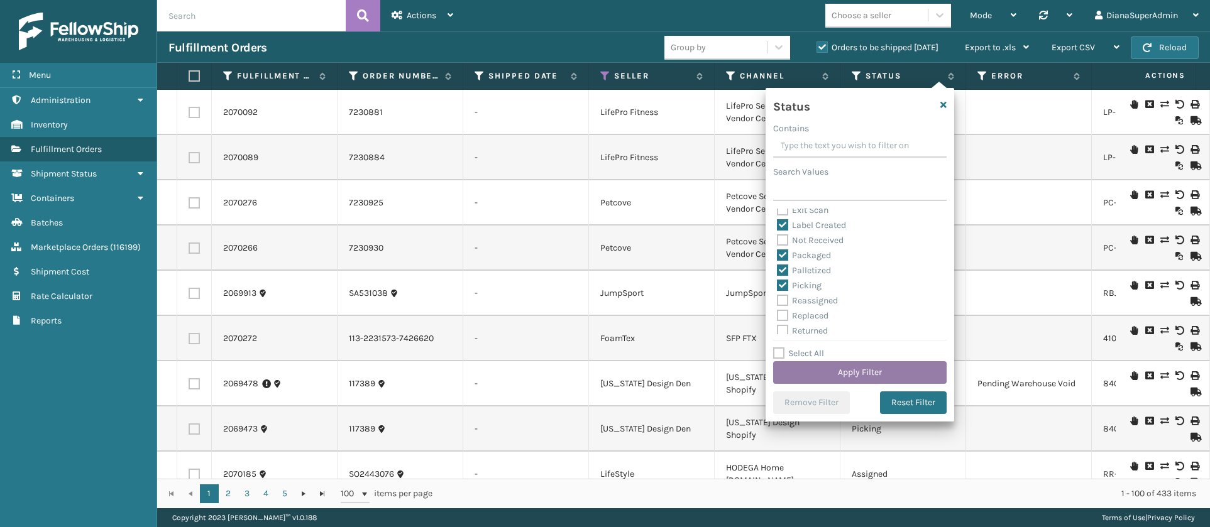
click at [863, 363] on button "Apply Filter" at bounding box center [859, 372] width 173 height 23
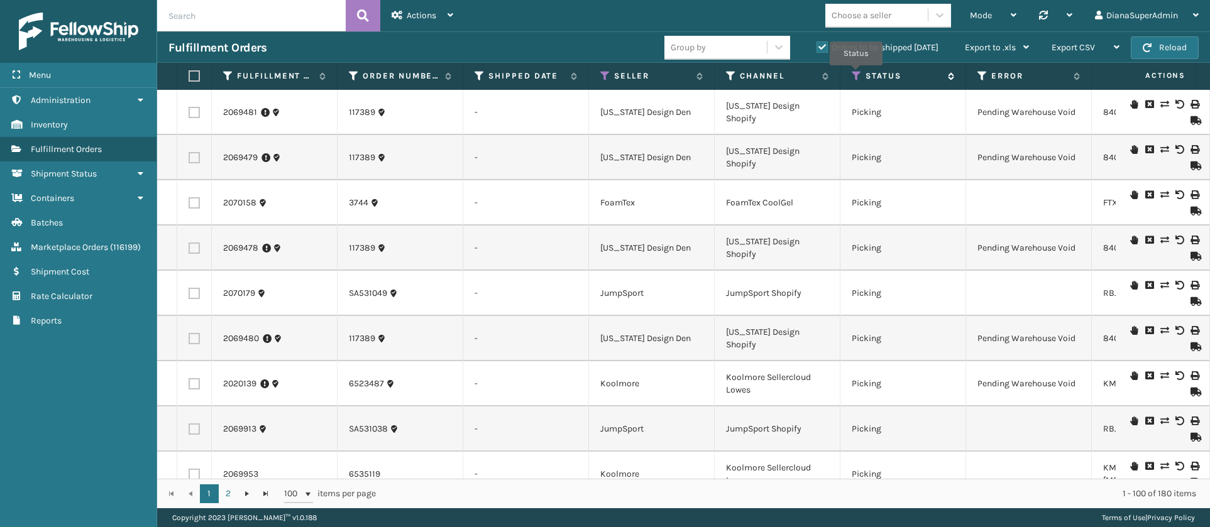
click at [856, 75] on icon at bounding box center [857, 75] width 10 height 11
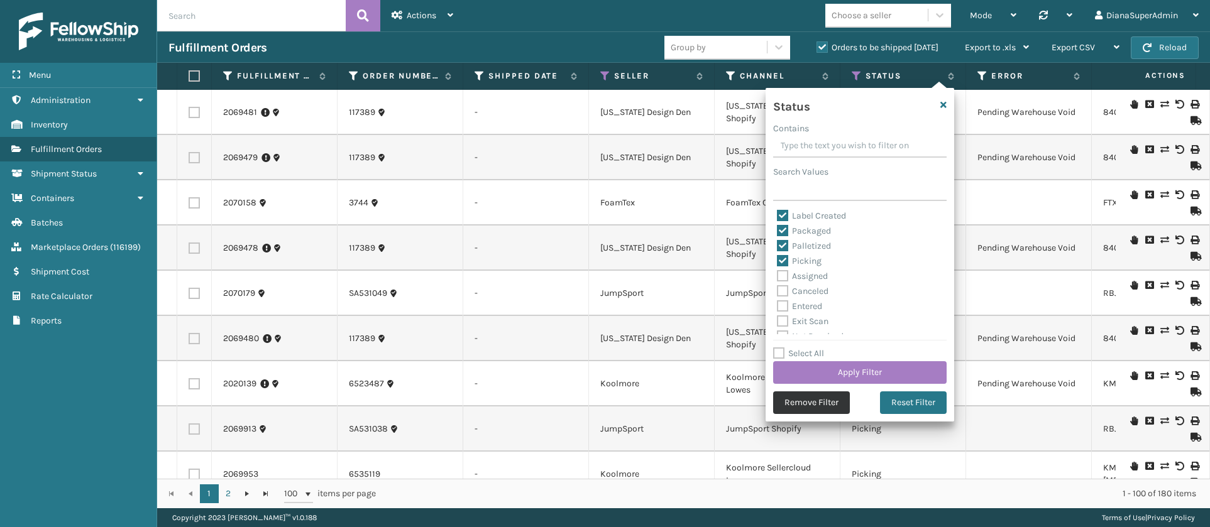
click at [791, 400] on button "Remove Filter" at bounding box center [811, 403] width 77 height 23
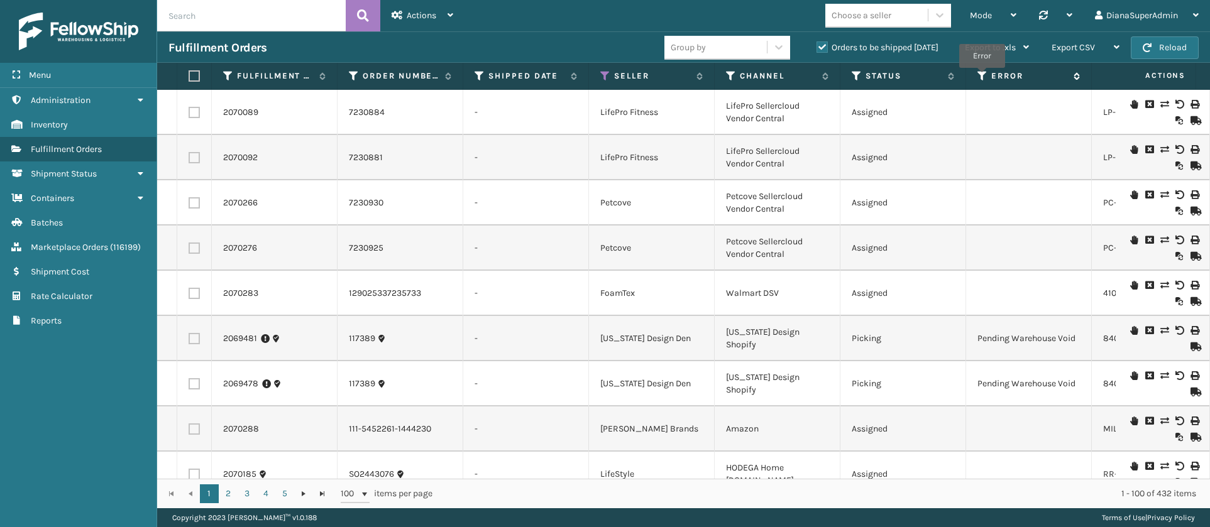
click at [982, 77] on icon at bounding box center [982, 75] width 10 height 11
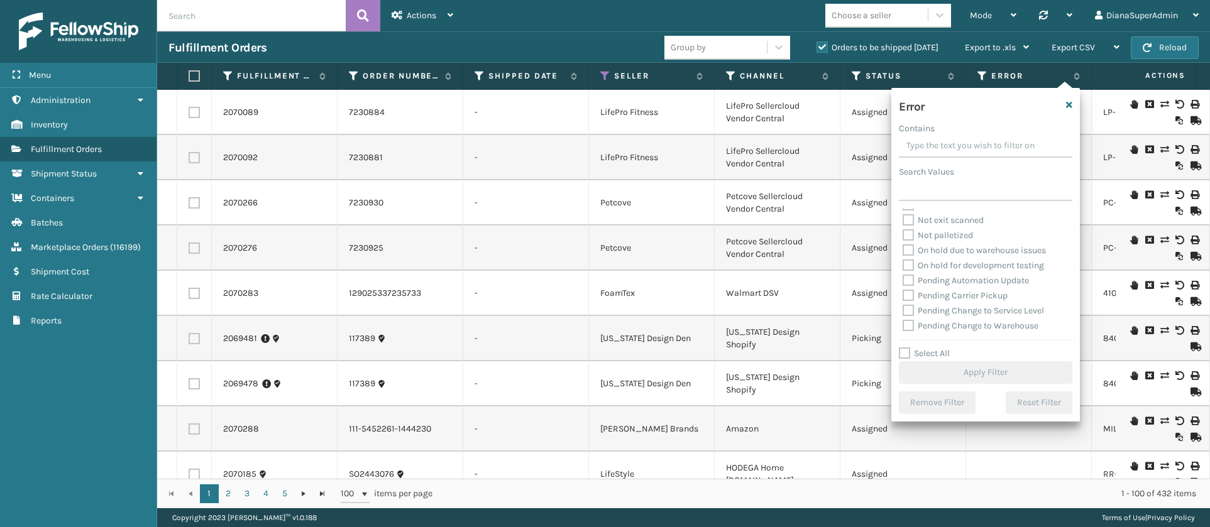
scroll to position [275, 0]
click at [905, 353] on label "Select All" at bounding box center [924, 353] width 51 height 11
click at [905, 348] on input "Select All" at bounding box center [993, 346] width 189 height 1
checkbox input "true"
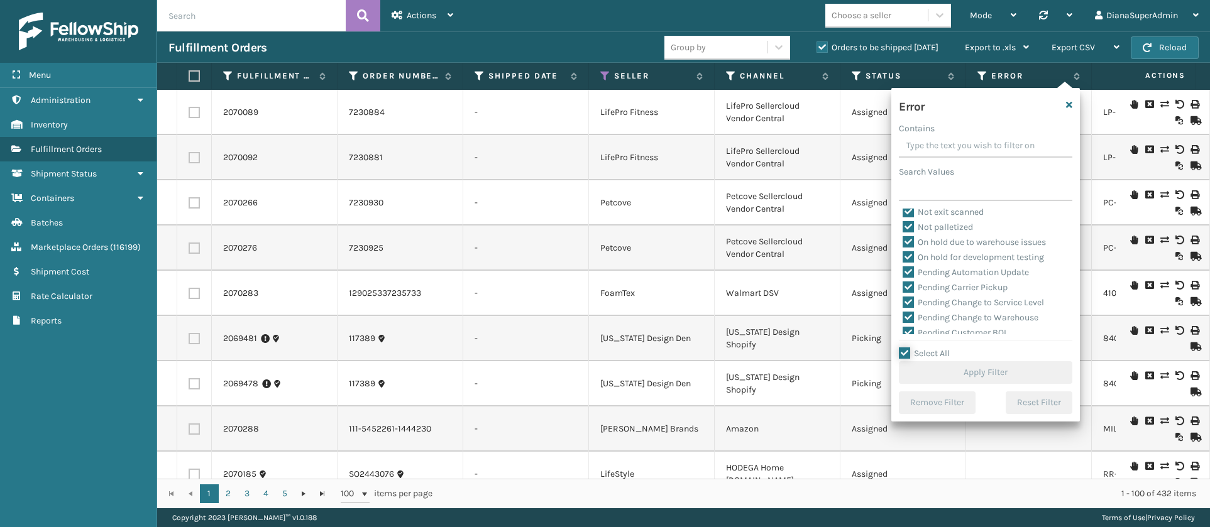
checkbox input "true"
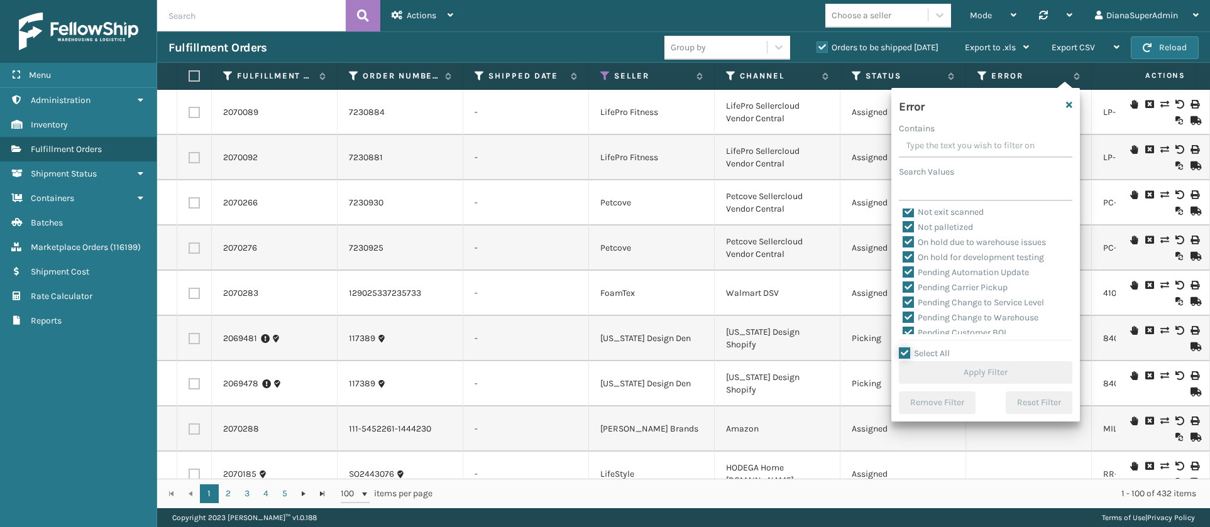
checkbox input "true"
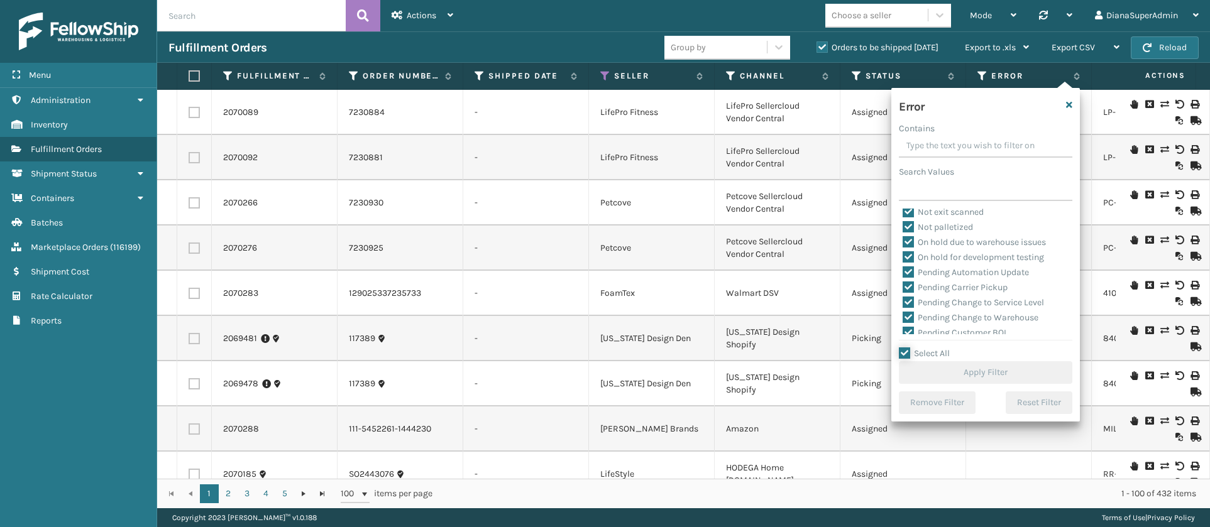
checkbox input "true"
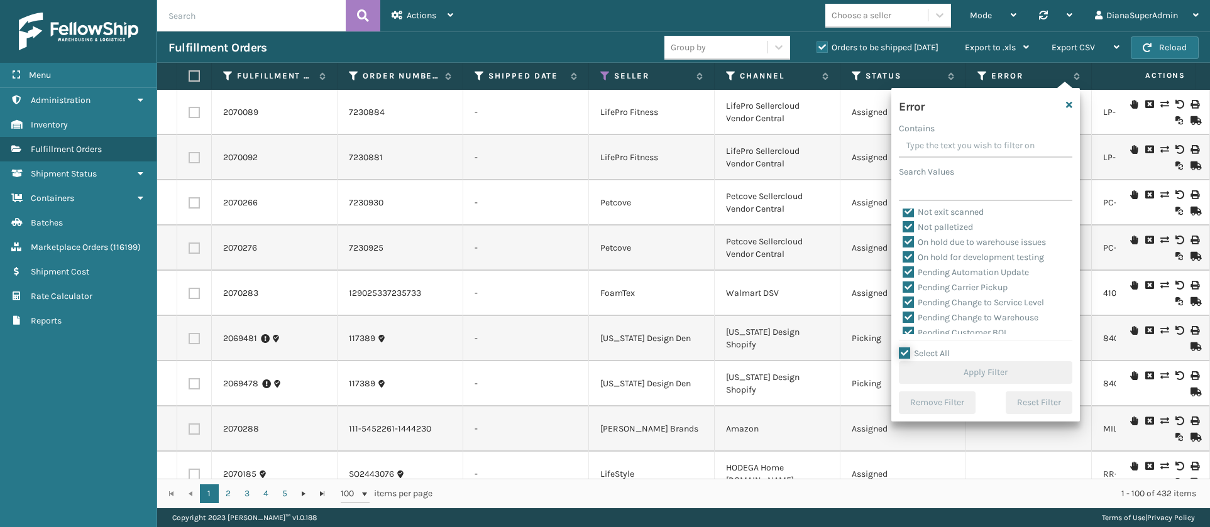
checkbox input "true"
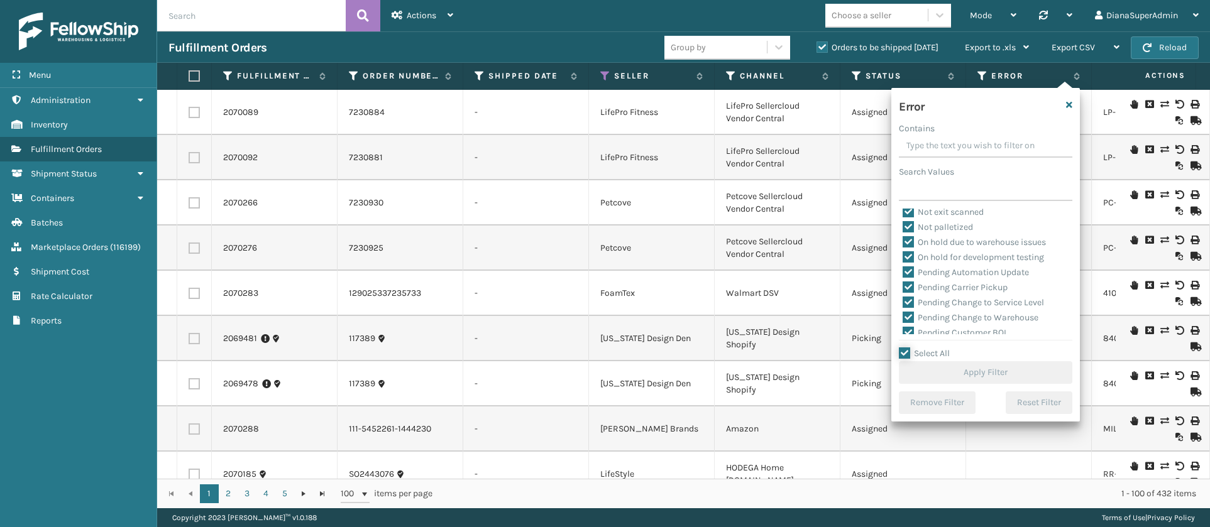
checkbox input "true"
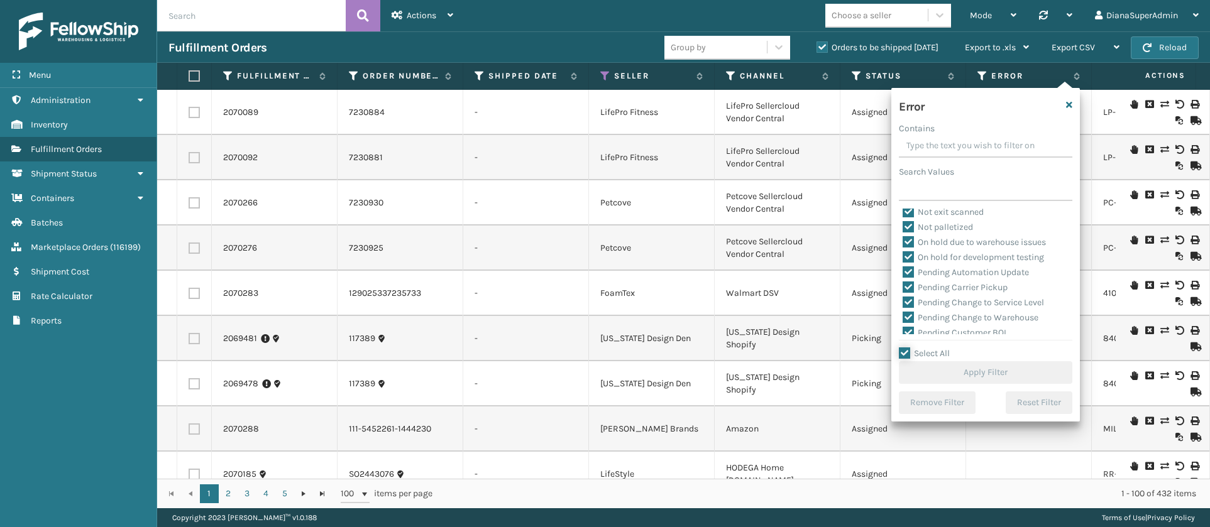
checkbox input "true"
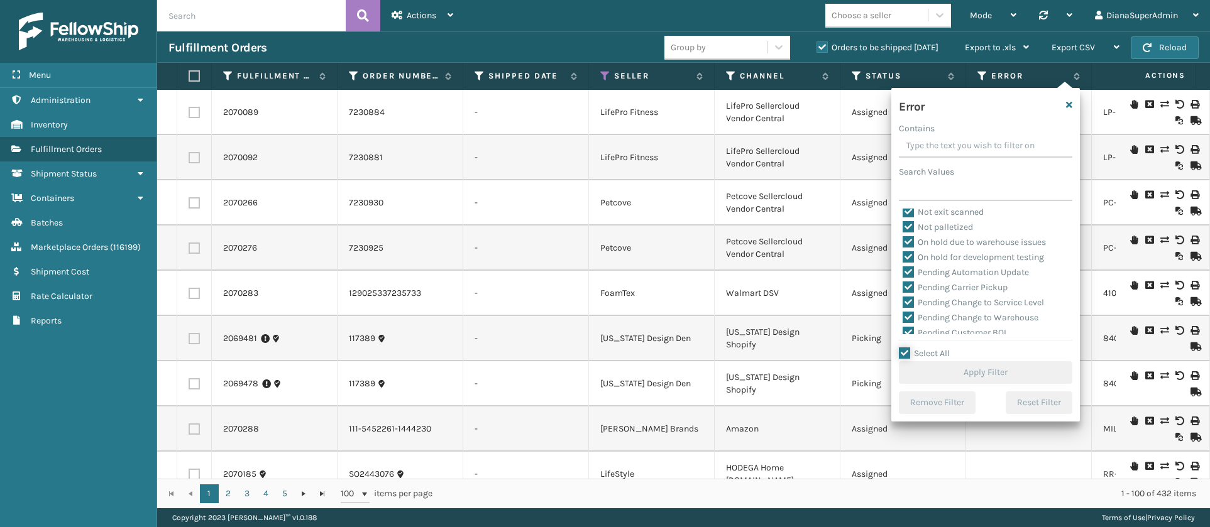
checkbox input "true"
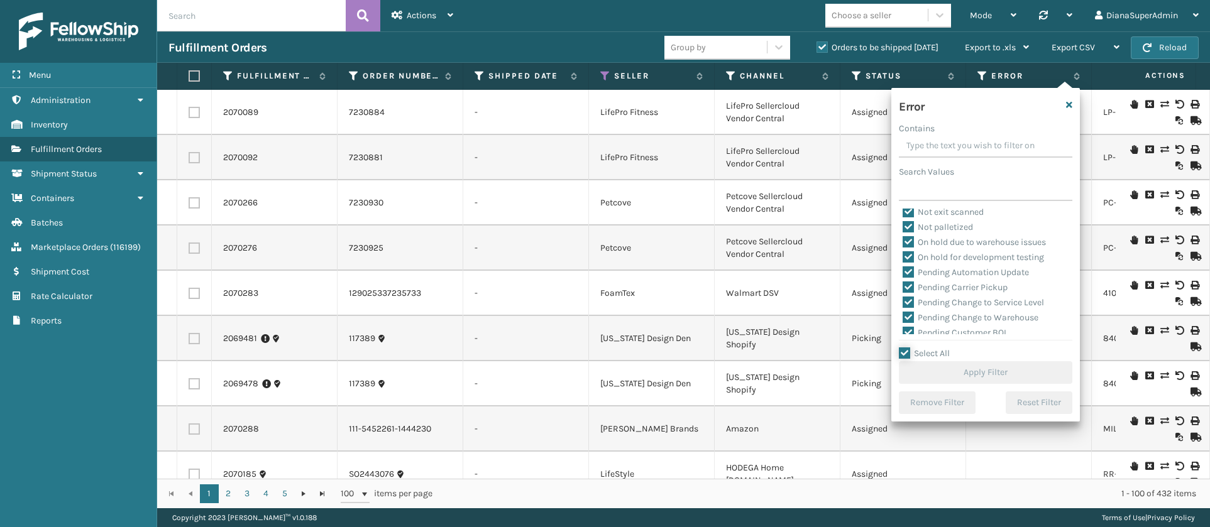
checkbox input "true"
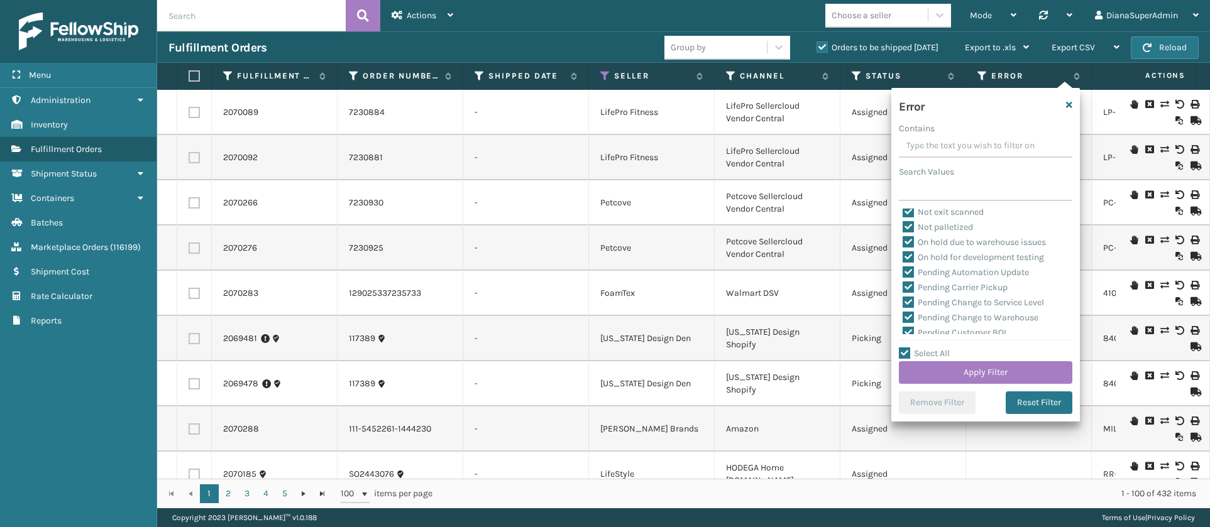
click at [906, 272] on label "Pending Automation Update" at bounding box center [966, 272] width 126 height 11
click at [903, 272] on input "Pending Automation Update" at bounding box center [903, 269] width 1 height 8
checkbox input "false"
click at [908, 287] on label "Pending Carrier Pickup" at bounding box center [955, 287] width 105 height 11
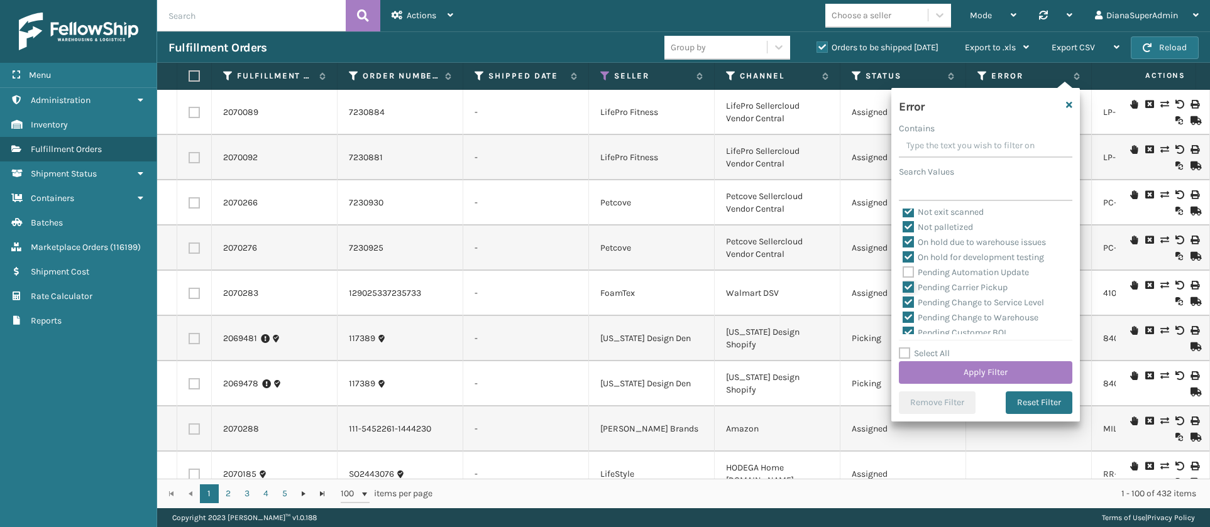
click at [903, 287] on input "Pending Carrier Pickup" at bounding box center [903, 284] width 1 height 8
checkbox input "false"
click at [908, 297] on label "Pending Change to Service Level" at bounding box center [973, 302] width 141 height 11
click at [903, 297] on input "Pending Change to Service Level" at bounding box center [903, 299] width 1 height 8
checkbox input "false"
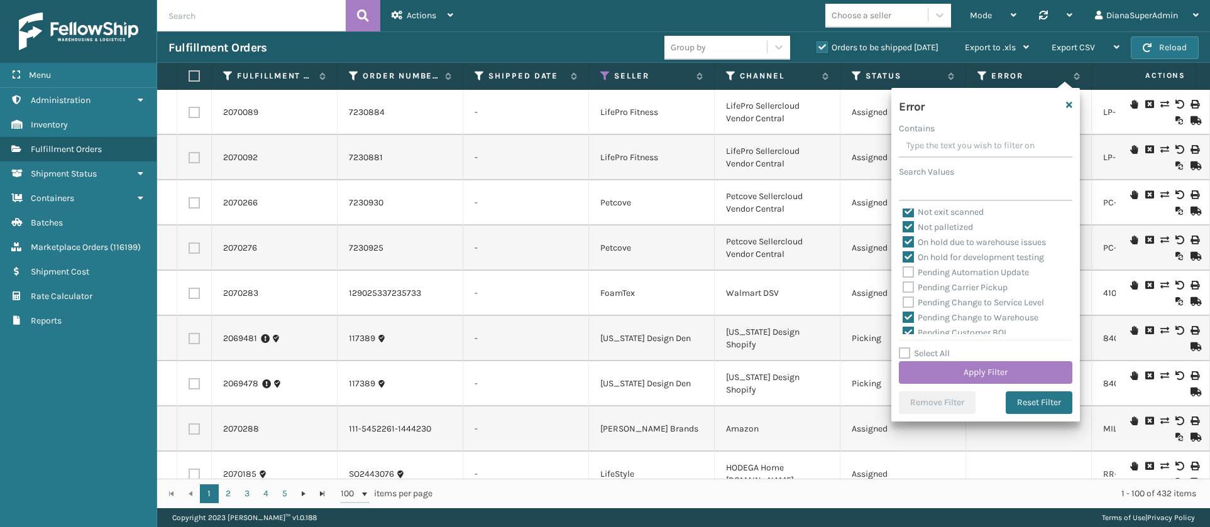
click at [909, 313] on label "Pending Change to Warehouse" at bounding box center [971, 317] width 136 height 11
click at [903, 313] on input "Pending Change to Warehouse" at bounding box center [903, 315] width 1 height 8
checkbox input "false"
click at [911, 250] on label "Pending Customer BOL" at bounding box center [956, 254] width 106 height 11
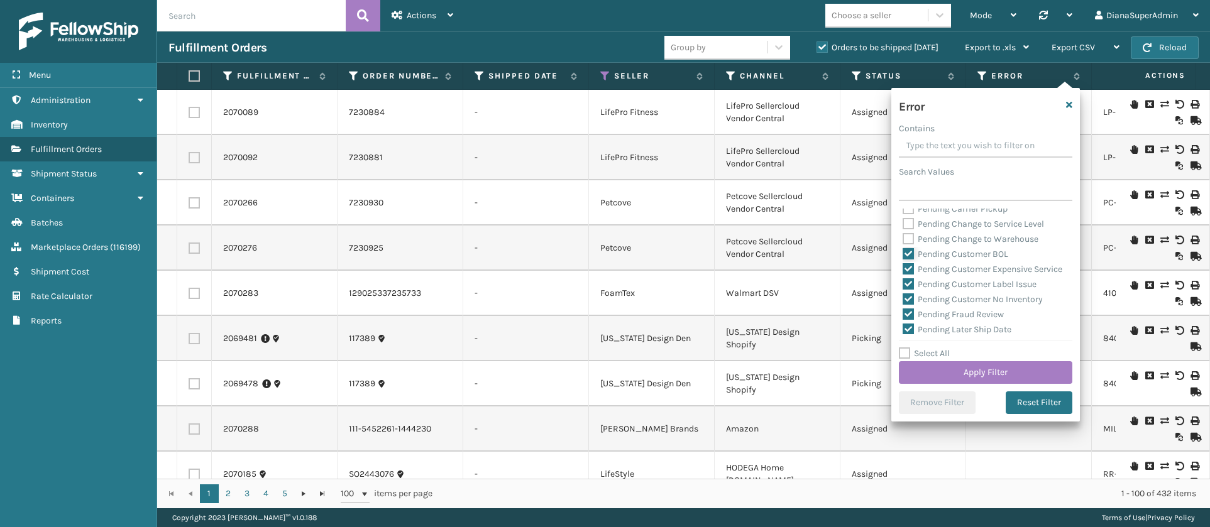
click at [903, 250] on input "Pending Customer BOL" at bounding box center [903, 251] width 1 height 8
checkbox input "false"
click at [911, 269] on label "Pending Customer Expensive Service" at bounding box center [983, 269] width 160 height 11
click at [903, 269] on input "Pending Customer Expensive Service" at bounding box center [903, 266] width 1 height 8
checkbox input "false"
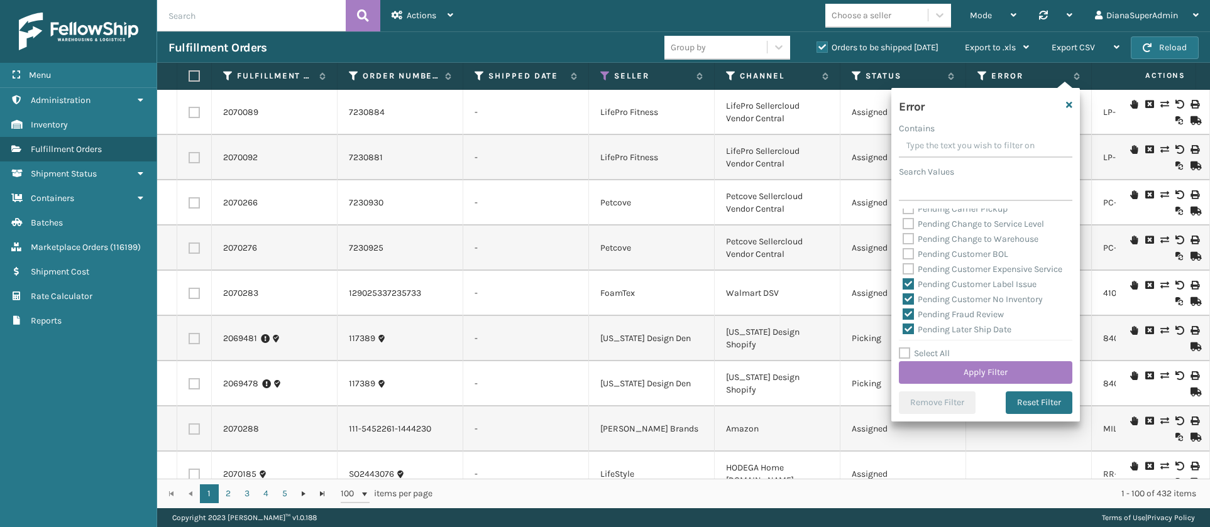
click at [910, 290] on label "Pending Customer Label Issue" at bounding box center [970, 284] width 134 height 11
click at [903, 285] on input "Pending Customer Label Issue" at bounding box center [903, 281] width 1 height 8
checkbox input "false"
click at [909, 307] on div "Pending Customer No Inventory" at bounding box center [986, 299] width 166 height 15
click at [909, 305] on label "Pending Customer No Inventory" at bounding box center [973, 299] width 140 height 11
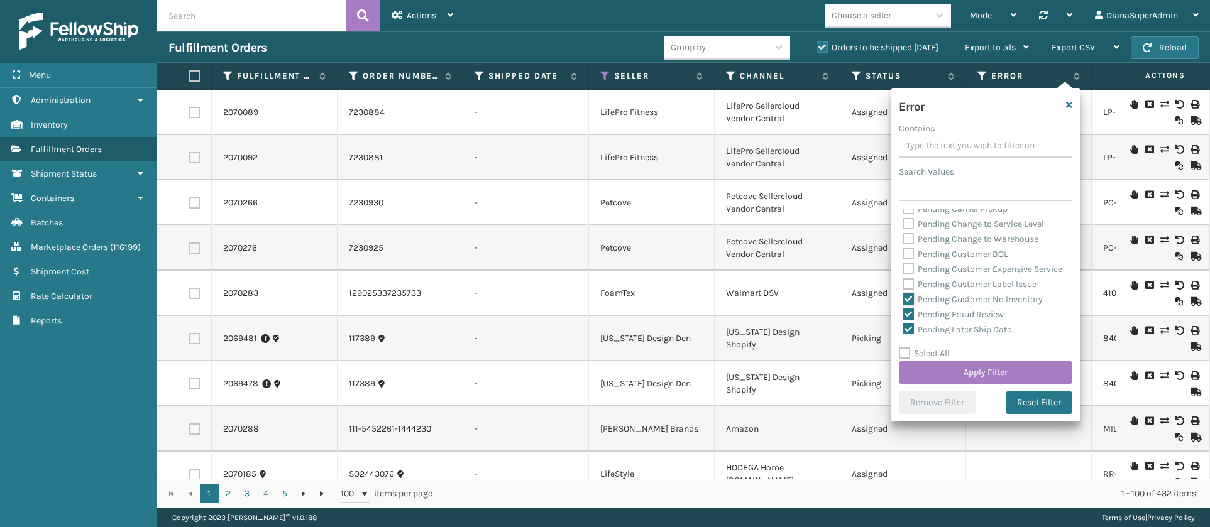
click at [903, 300] on input "Pending Customer No Inventory" at bounding box center [903, 296] width 1 height 8
checkbox input "false"
click at [912, 220] on label "Pending Fraud Review" at bounding box center [953, 214] width 101 height 11
click at [903, 216] on input "Pending Fraud Review" at bounding box center [903, 211] width 1 height 8
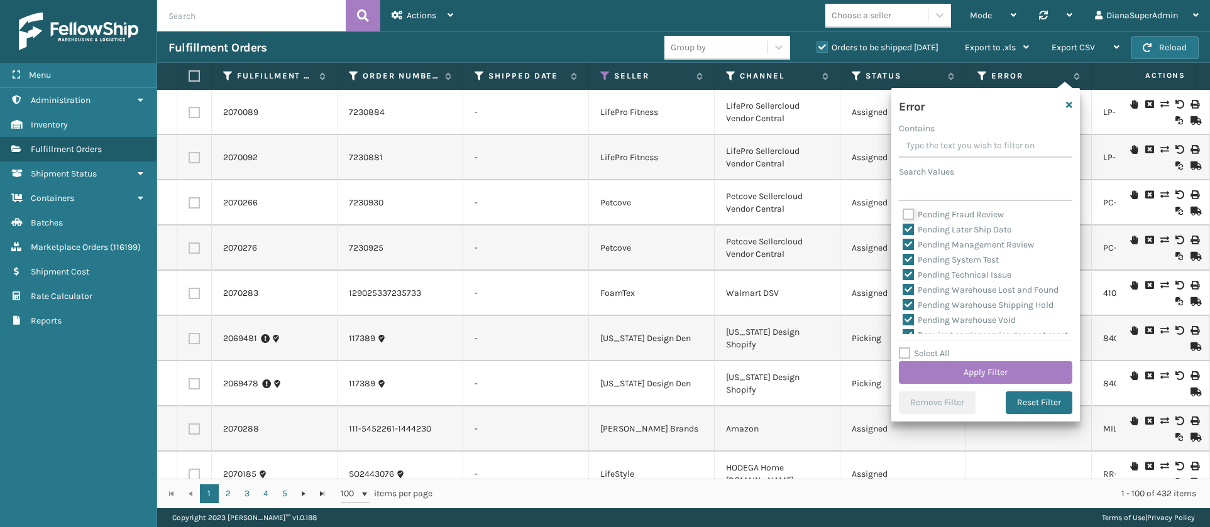
checkbox input "false"
click at [906, 235] on label "Pending Later Ship Date" at bounding box center [957, 229] width 109 height 11
click at [903, 231] on input "Pending Later Ship Date" at bounding box center [903, 227] width 1 height 8
checkbox input "false"
click at [911, 250] on label "Pending Management Review" at bounding box center [968, 244] width 131 height 11
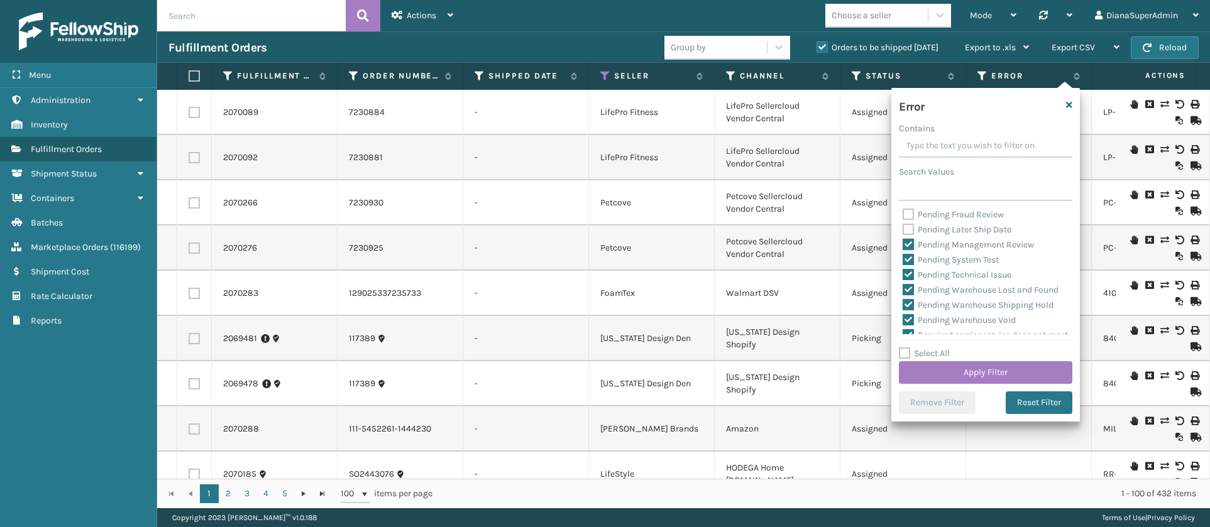
click at [903, 246] on input "Pending Management Review" at bounding box center [903, 242] width 1 height 8
checkbox input "false"
click at [911, 265] on label "Pending System Test" at bounding box center [951, 260] width 96 height 11
click at [903, 261] on input "Pending System Test" at bounding box center [903, 257] width 1 height 8
checkbox input "false"
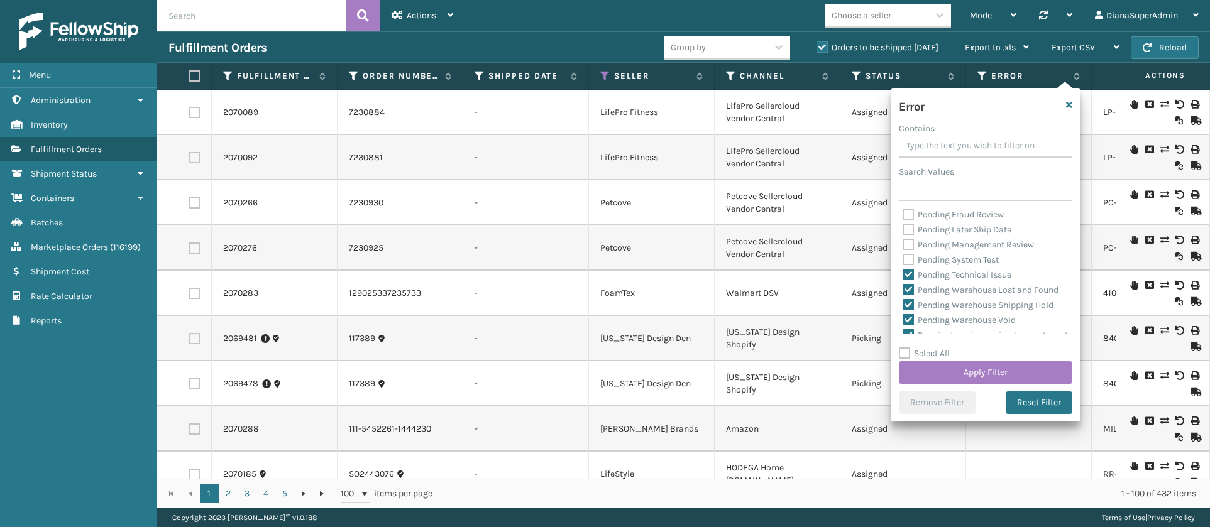
click at [911, 283] on div "Pending Technical Issue" at bounding box center [986, 275] width 166 height 15
click at [911, 280] on label "Pending Technical Issue" at bounding box center [957, 275] width 109 height 11
click at [903, 276] on input "Pending Technical Issue" at bounding box center [903, 272] width 1 height 8
checkbox input "false"
click at [910, 295] on label "Pending Warehouse Lost and Found" at bounding box center [981, 290] width 156 height 11
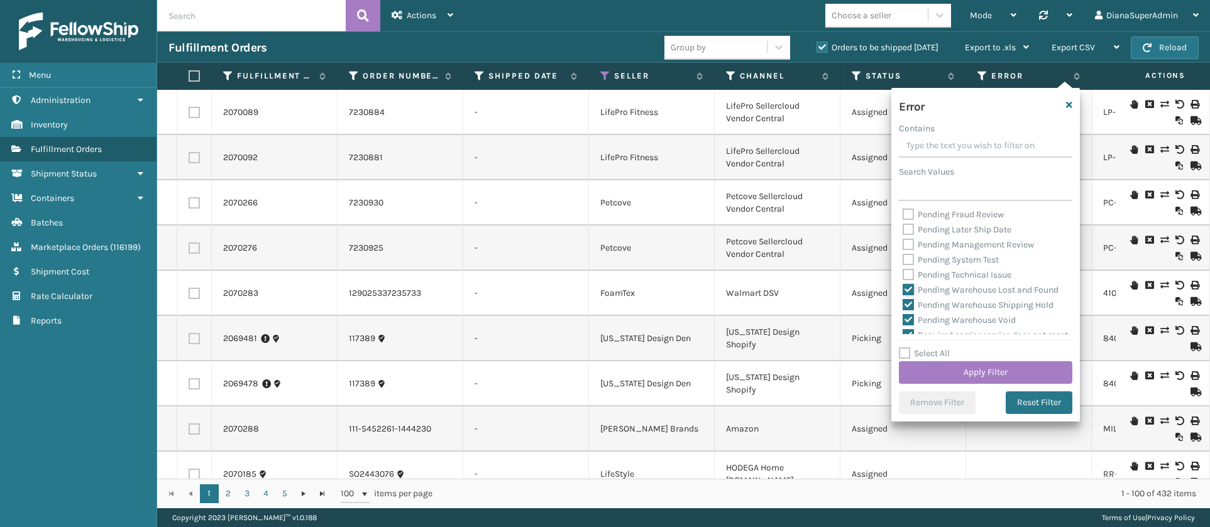
click at [903, 291] on input "Pending Warehouse Lost and Found" at bounding box center [903, 287] width 1 height 8
checkbox input "false"
click at [905, 216] on label "Pending Warehouse Shipping Hold" at bounding box center [978, 221] width 151 height 11
click at [903, 214] on input "Pending Warehouse Shipping Hold" at bounding box center [903, 218] width 1 height 8
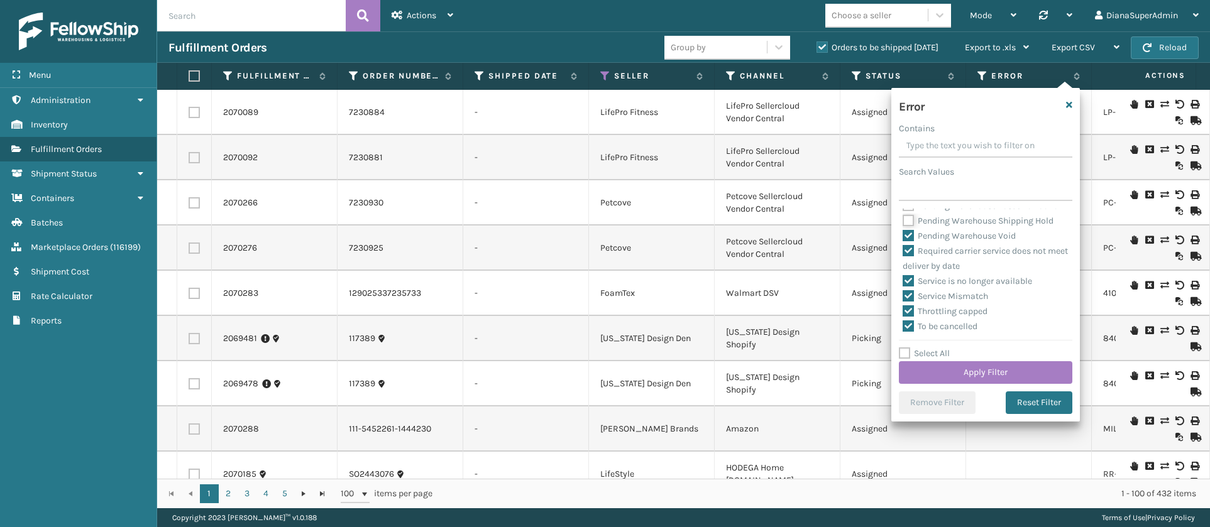
checkbox input "false"
click at [909, 241] on label "Pending Warehouse Void" at bounding box center [959, 236] width 113 height 11
click at [903, 237] on input "Pending Warehouse Void" at bounding box center [903, 233] width 1 height 8
checkbox input "false"
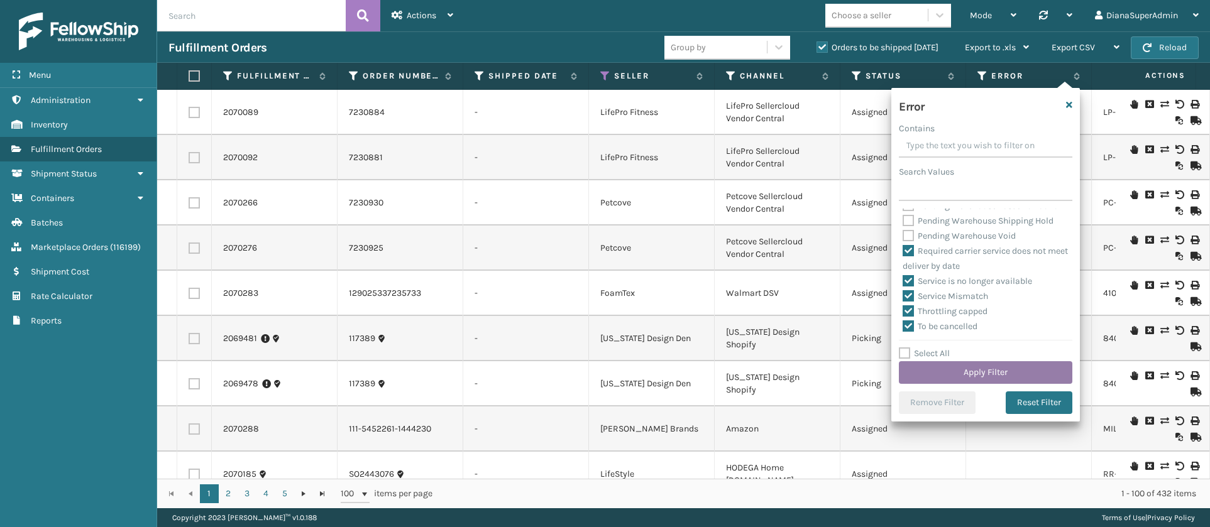
click at [984, 375] on button "Apply Filter" at bounding box center [985, 372] width 173 height 23
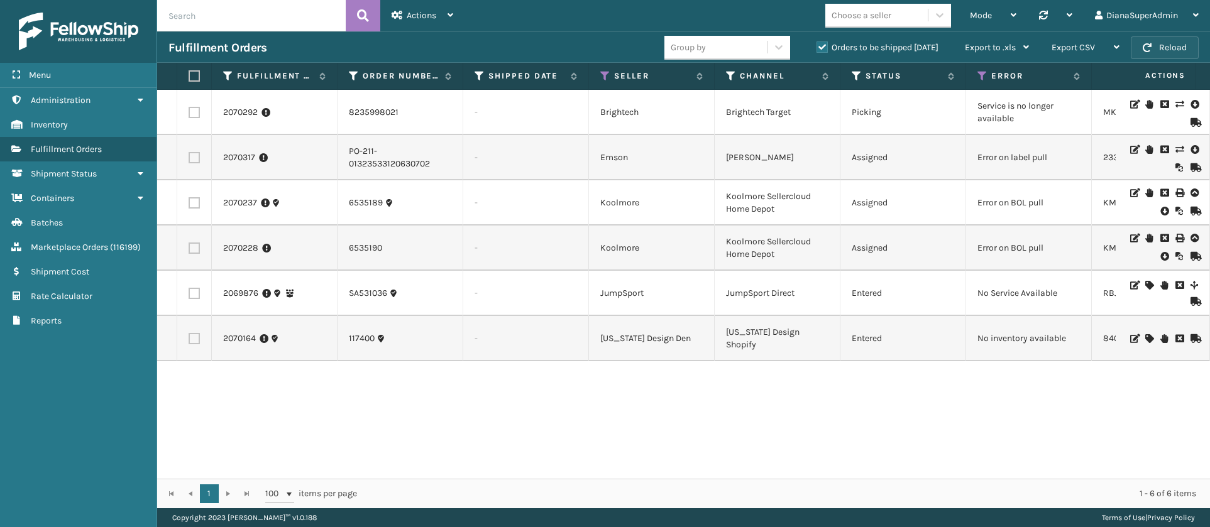
click at [1166, 43] on button "Reload" at bounding box center [1165, 47] width 68 height 23
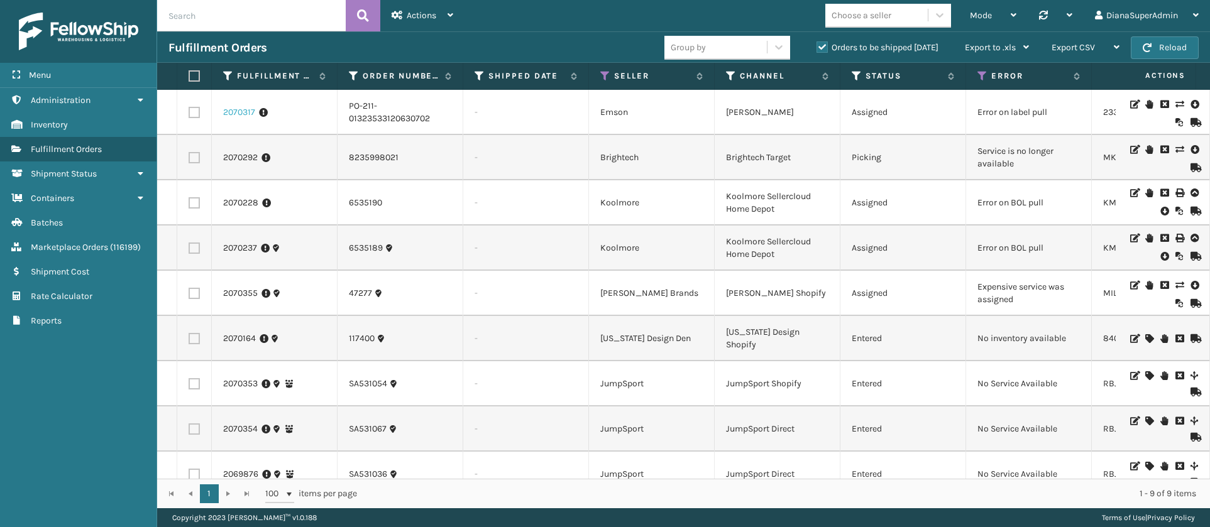
click at [244, 113] on link "2070317" at bounding box center [239, 112] width 32 height 13
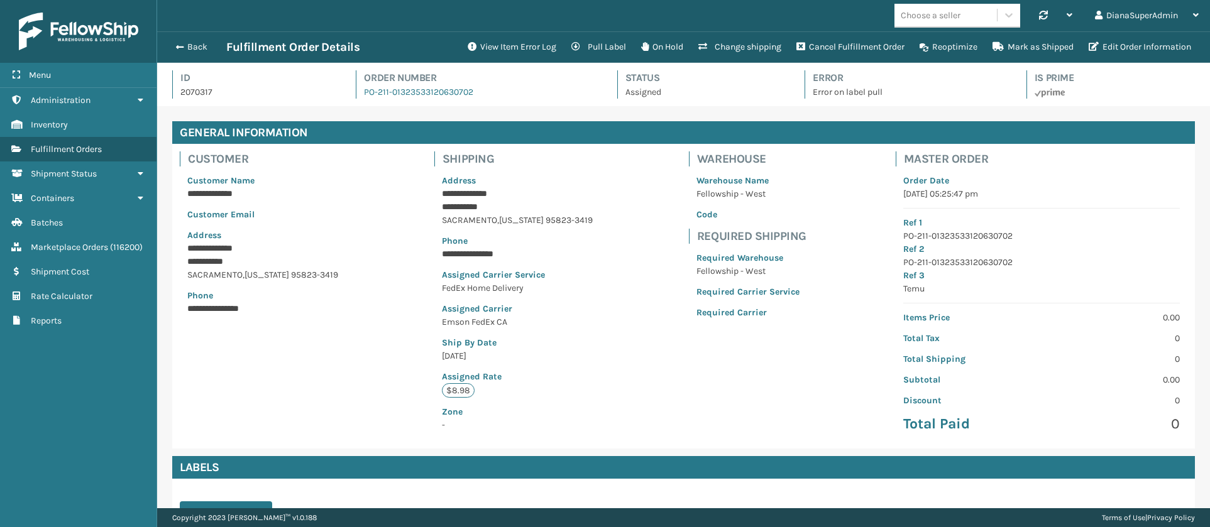
scroll to position [30, 1053]
click at [507, 43] on button "View Item Error Log" at bounding box center [512, 47] width 104 height 25
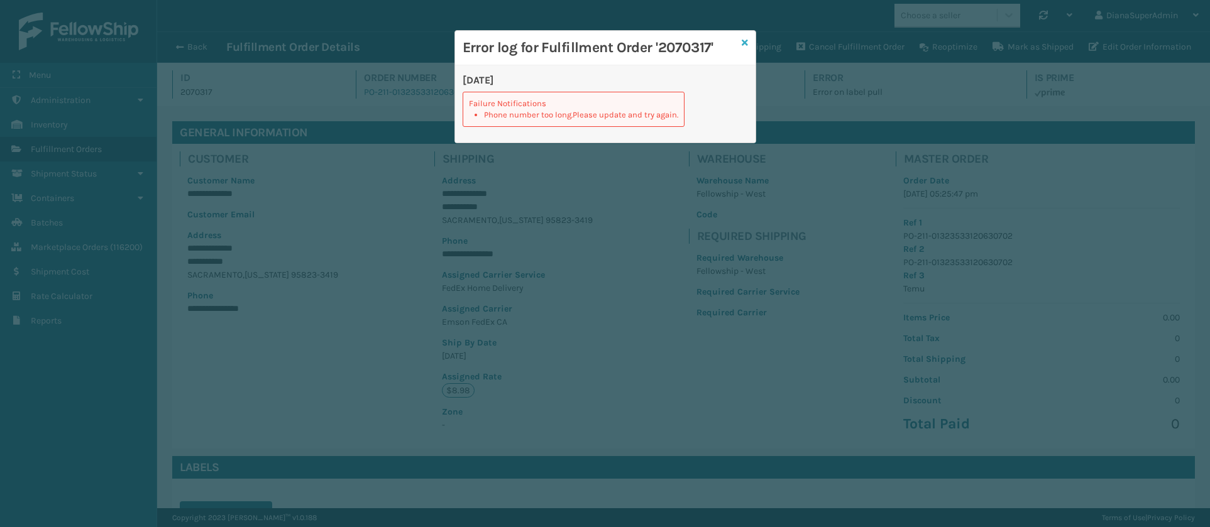
click at [742, 38] on icon at bounding box center [745, 42] width 6 height 9
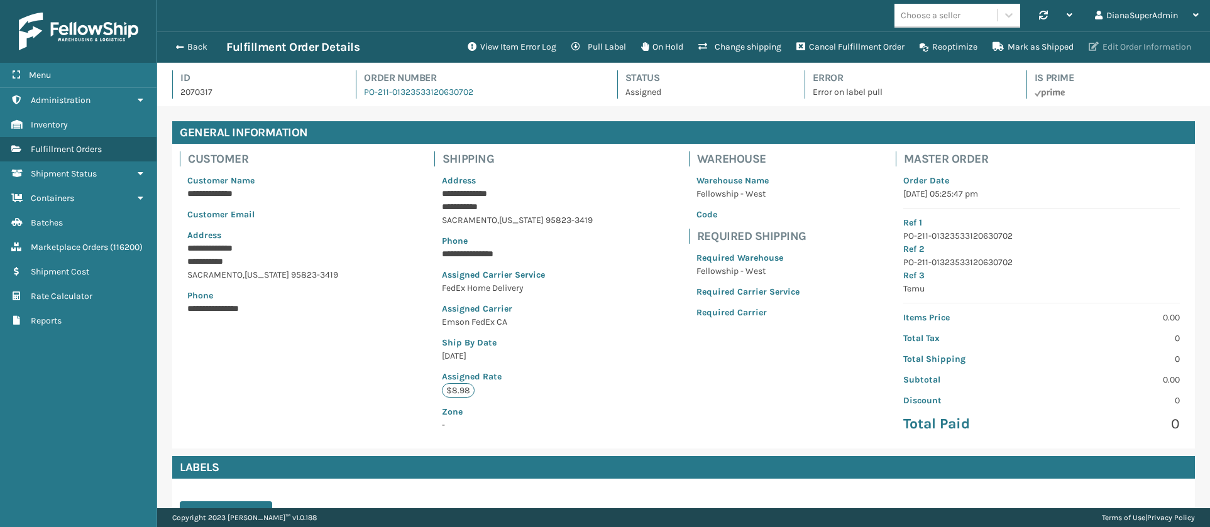
click at [1130, 43] on button "Edit Order Information" at bounding box center [1140, 47] width 118 height 25
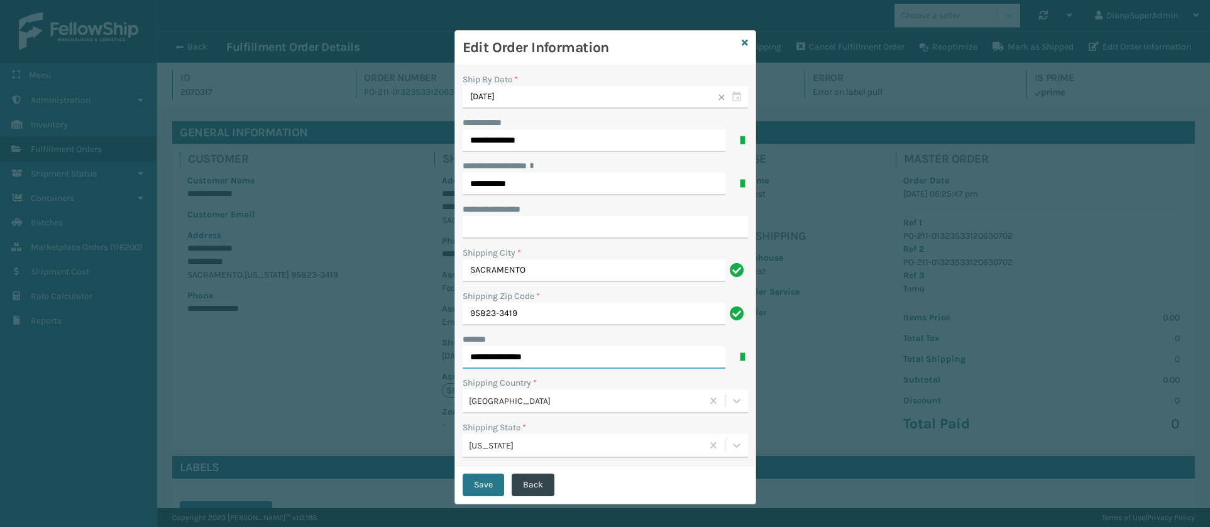
drag, startPoint x: 544, startPoint y: 349, endPoint x: 509, endPoint y: 357, distance: 36.1
click at [509, 357] on input "**********" at bounding box center [594, 357] width 263 height 23
type input "**********"
click at [529, 223] on input "**********" at bounding box center [605, 227] width 285 height 23
paste input "*****"
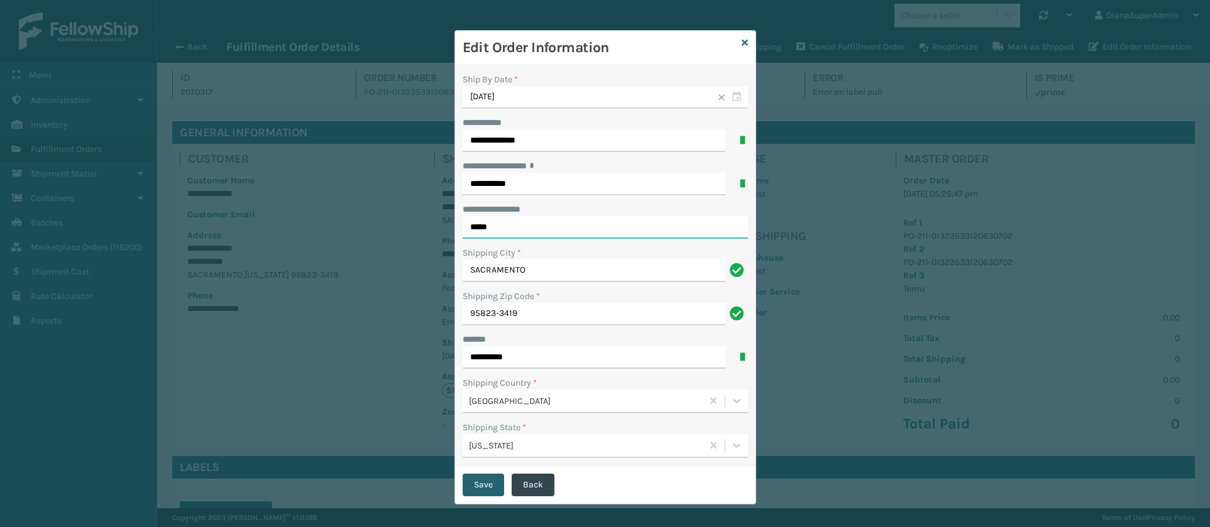
type input "*****"
click at [470, 487] on button "Save" at bounding box center [483, 485] width 41 height 23
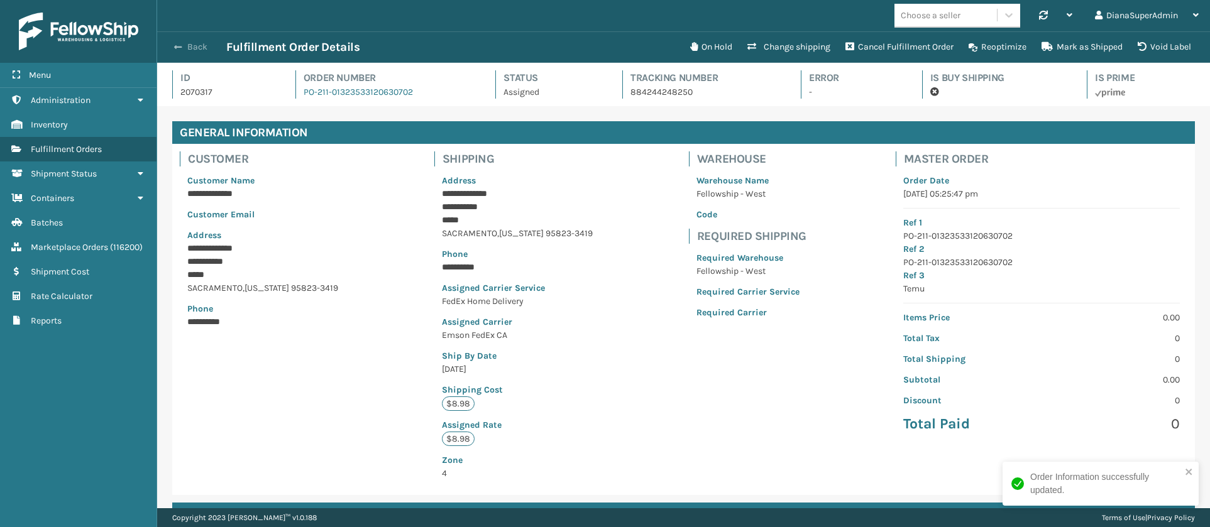
click at [182, 49] on button "Back" at bounding box center [197, 46] width 58 height 11
click at [179, 43] on span "button" at bounding box center [178, 47] width 8 height 9
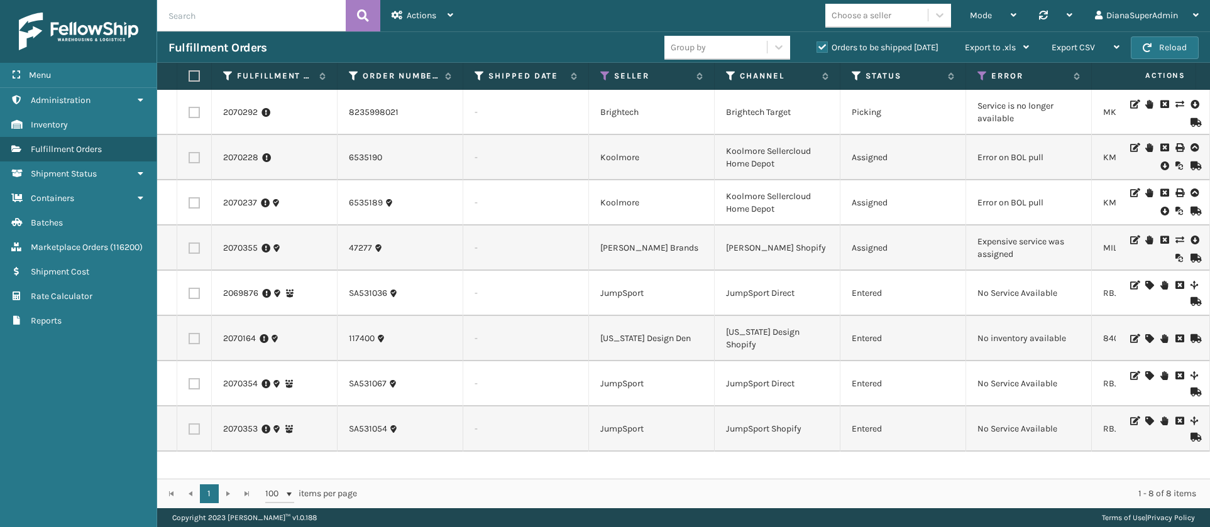
click at [1175, 239] on icon at bounding box center [1179, 240] width 8 height 9
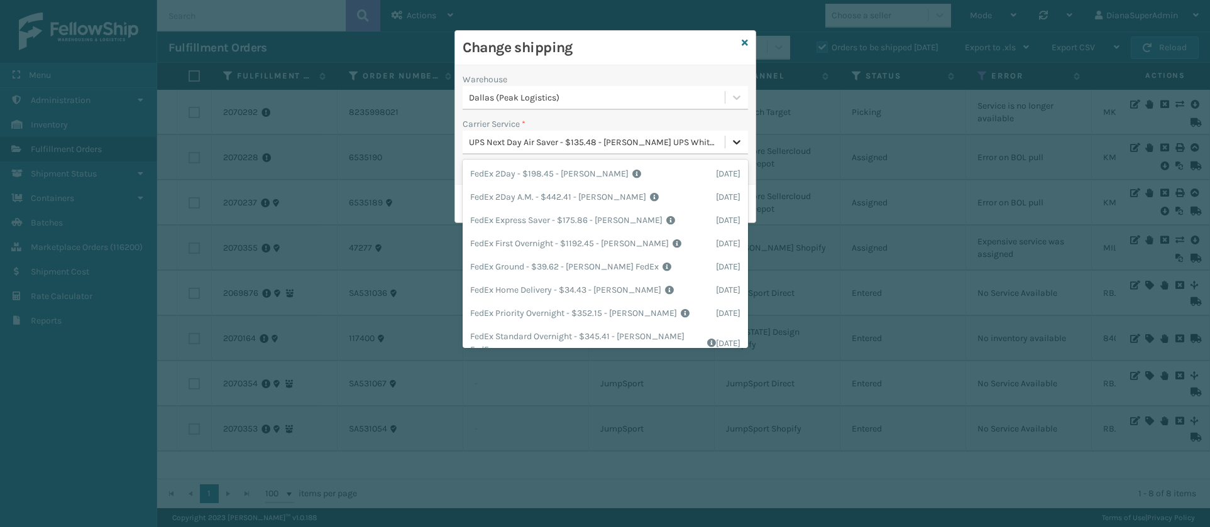
scroll to position [221, 0]
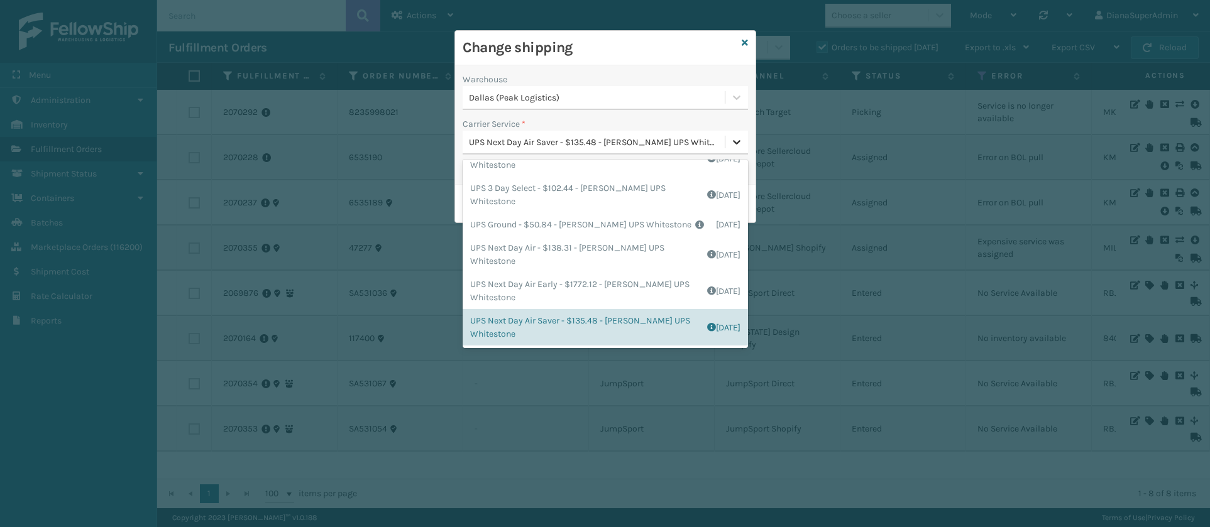
click at [745, 139] on div at bounding box center [736, 142] width 23 height 23
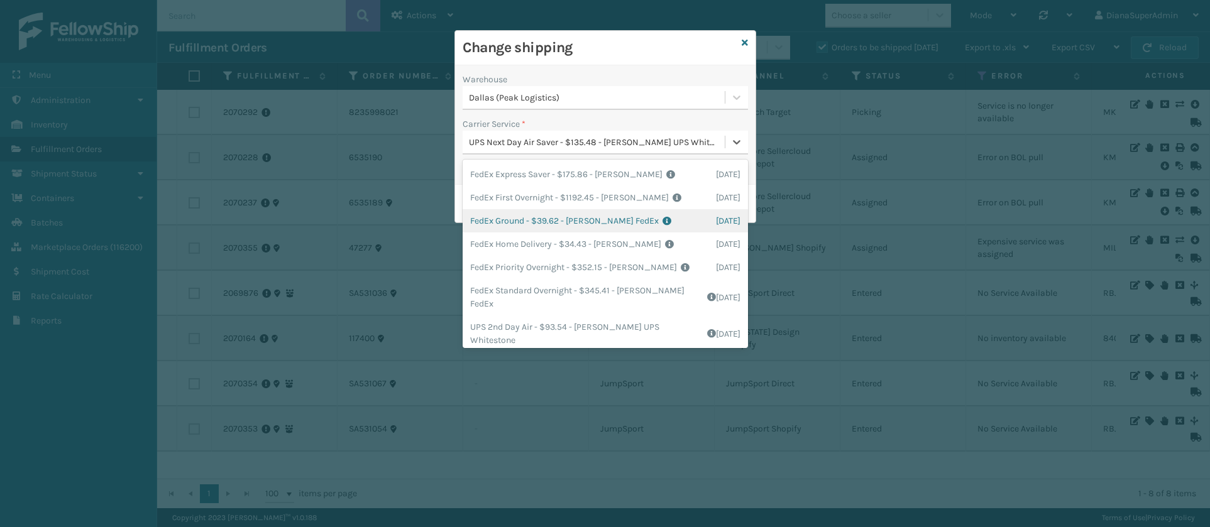
scroll to position [0, 0]
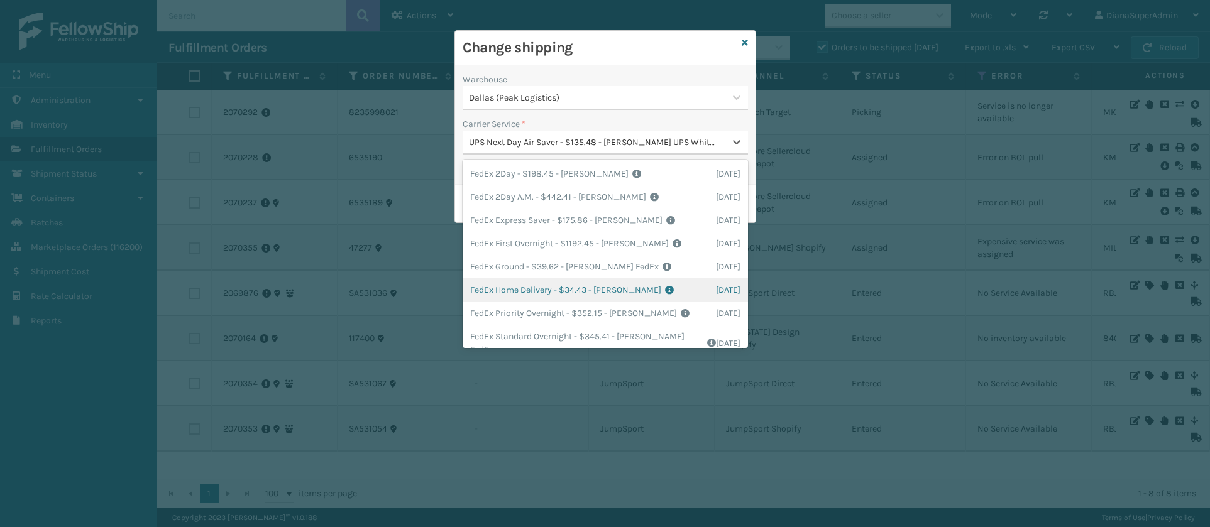
click at [513, 295] on div "FedEx Home Delivery - $34.43 - [PERSON_NAME] FedEx Shipping Cost $30.2 Surplus …" at bounding box center [605, 289] width 285 height 23
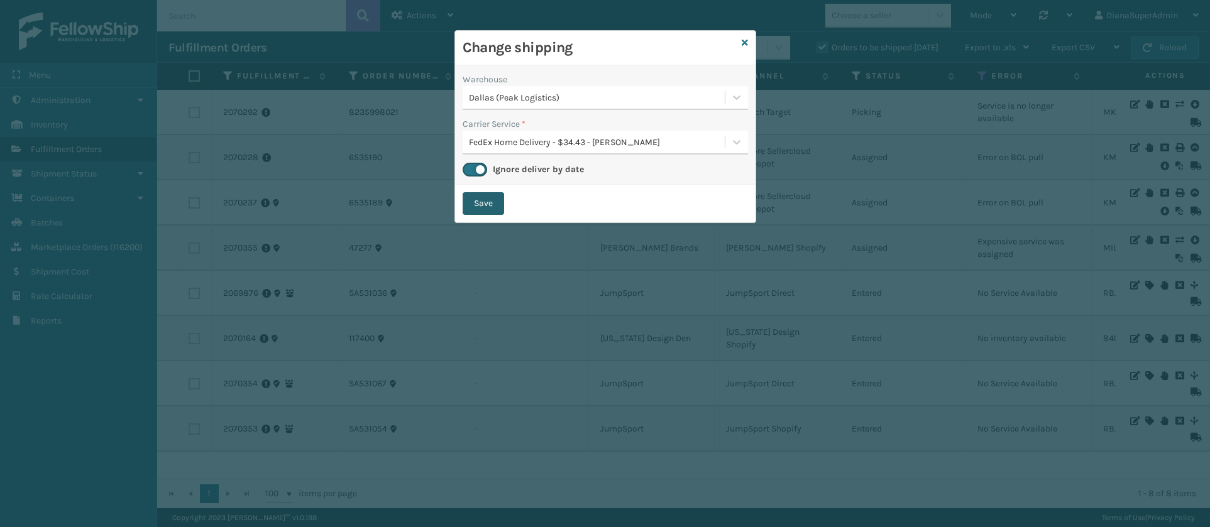
click at [480, 209] on button "Save" at bounding box center [483, 203] width 41 height 23
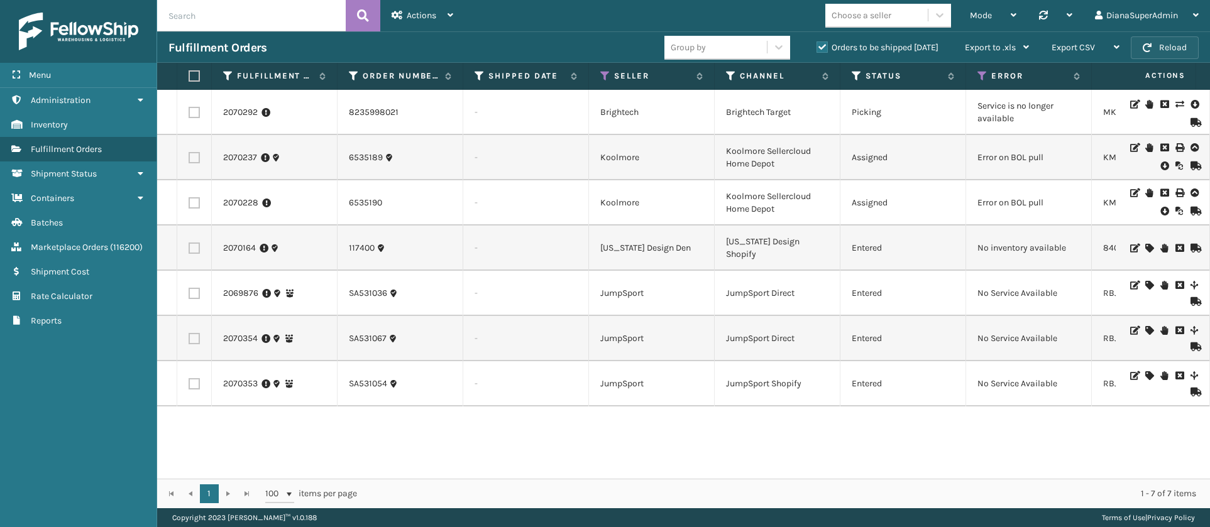
click at [1168, 49] on button "Reload" at bounding box center [1165, 47] width 68 height 23
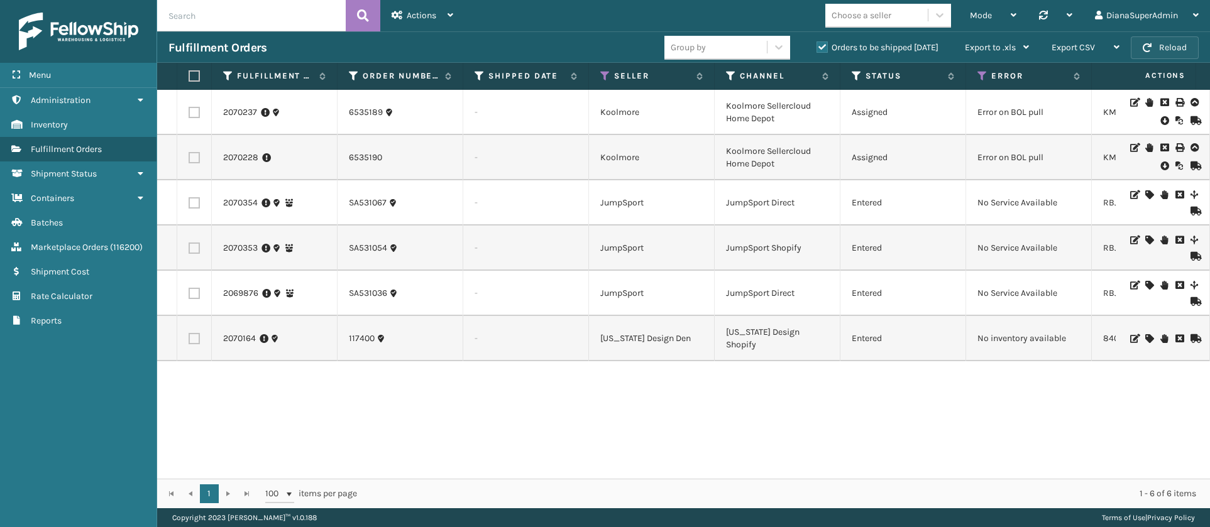
click at [1164, 49] on button "Reload" at bounding box center [1165, 47] width 68 height 23
click at [1174, 48] on button "Reload" at bounding box center [1165, 47] width 68 height 23
click at [1145, 334] on icon at bounding box center [1149, 338] width 8 height 9
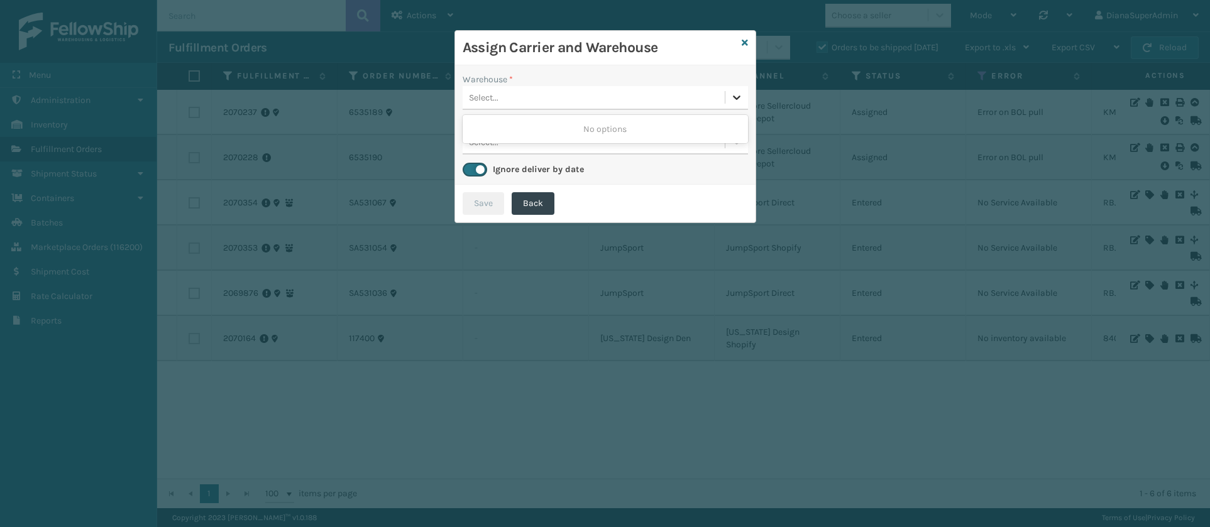
click at [732, 91] on icon at bounding box center [736, 97] width 13 height 13
drag, startPoint x: 732, startPoint y: 91, endPoint x: 744, endPoint y: 41, distance: 50.9
click at [744, 41] on div "Assign Carrier and Warehouse Warehouse * 0 results available. Select is focused…" at bounding box center [605, 126] width 302 height 193
click at [744, 41] on icon at bounding box center [745, 42] width 6 height 9
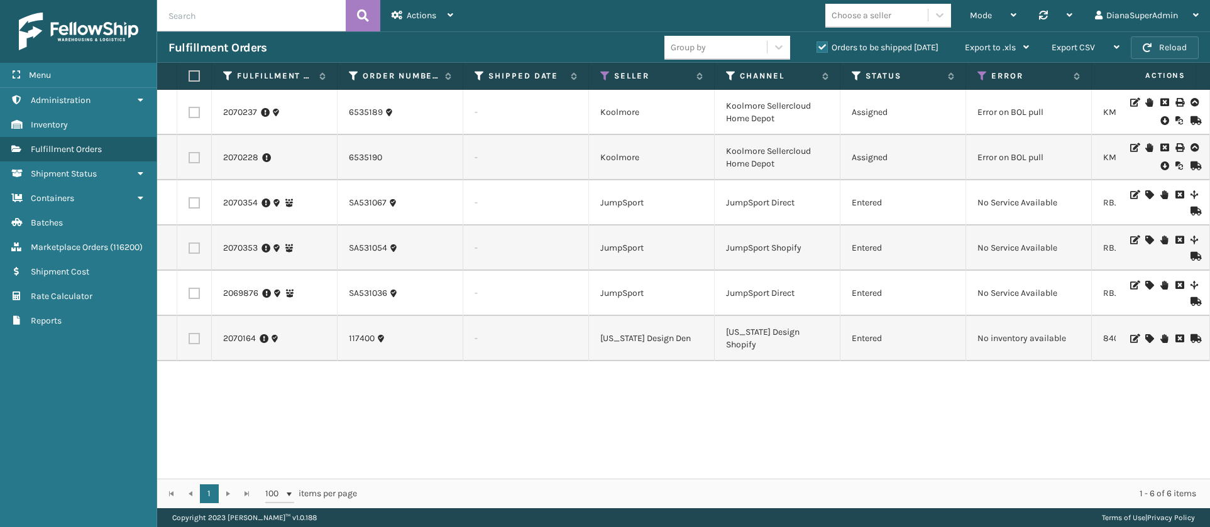
click at [1172, 52] on button "Reload" at bounding box center [1165, 47] width 68 height 23
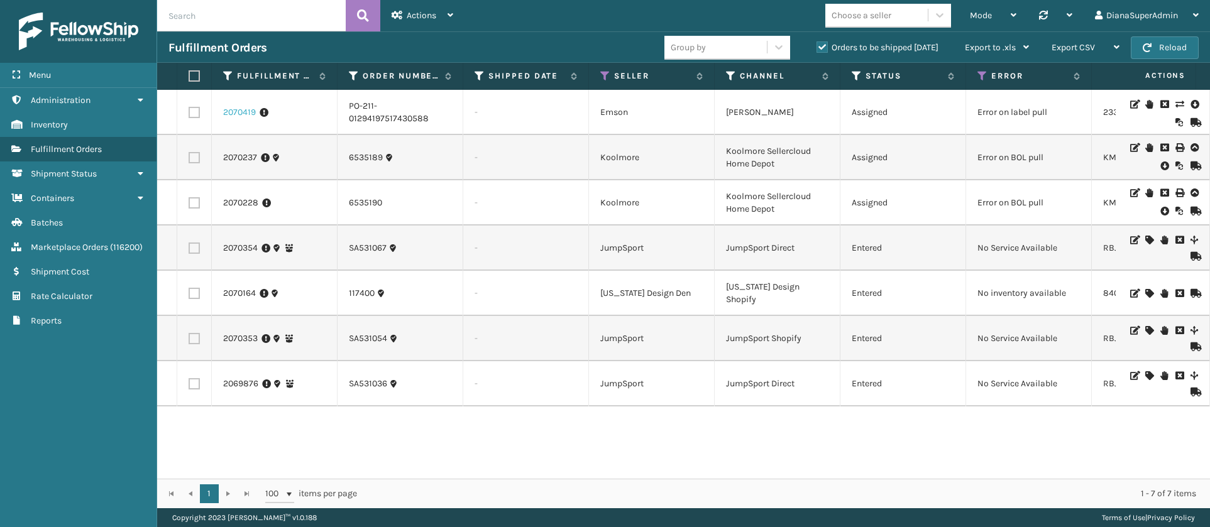
click at [241, 108] on link "2070419" at bounding box center [239, 112] width 33 height 13
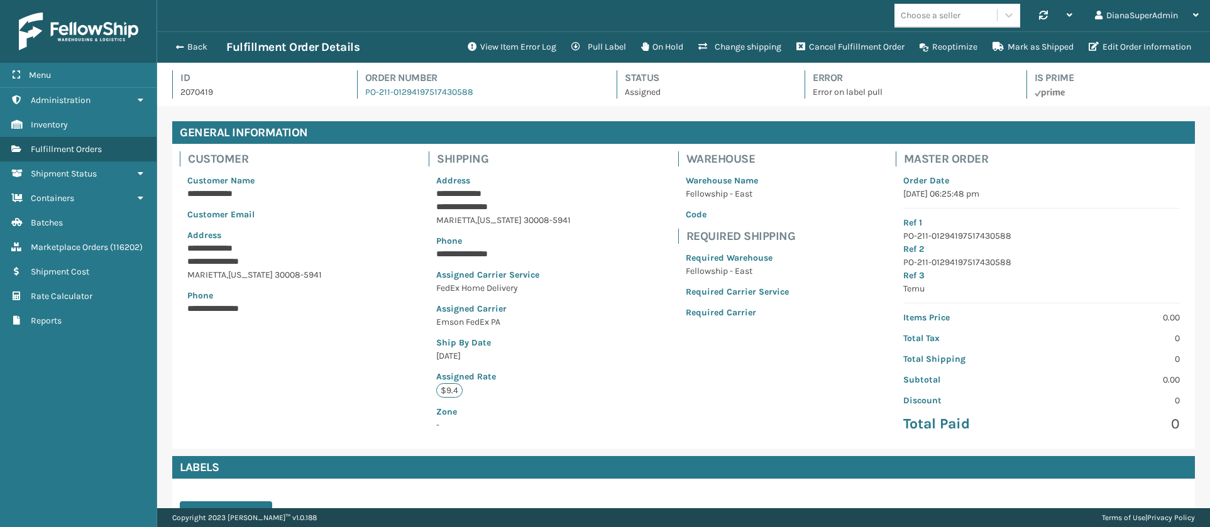
scroll to position [30, 1053]
click at [503, 47] on button "View Item Error Log" at bounding box center [512, 47] width 104 height 25
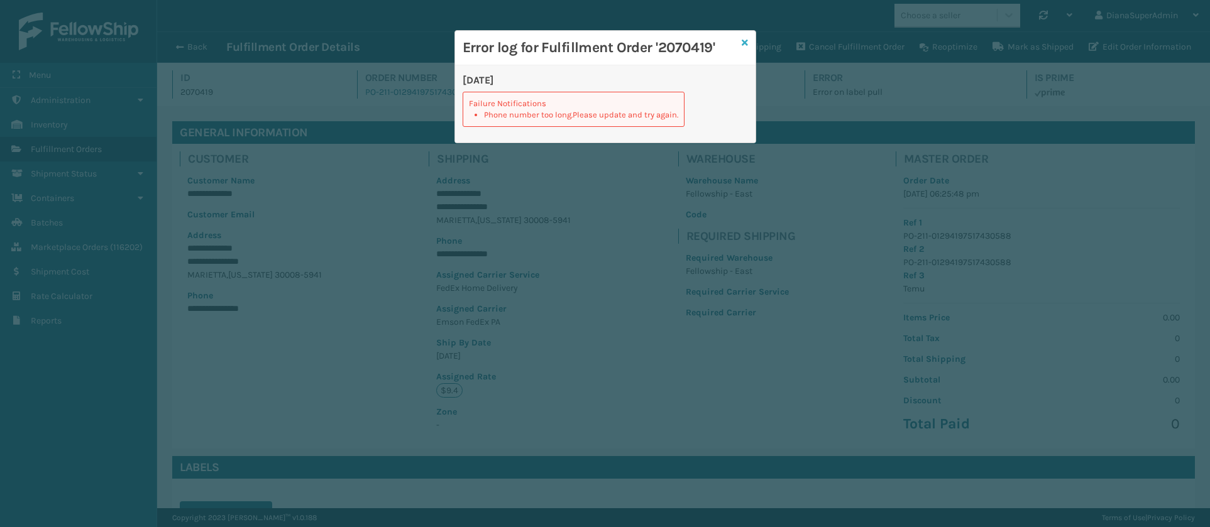
click at [742, 45] on icon at bounding box center [745, 42] width 6 height 9
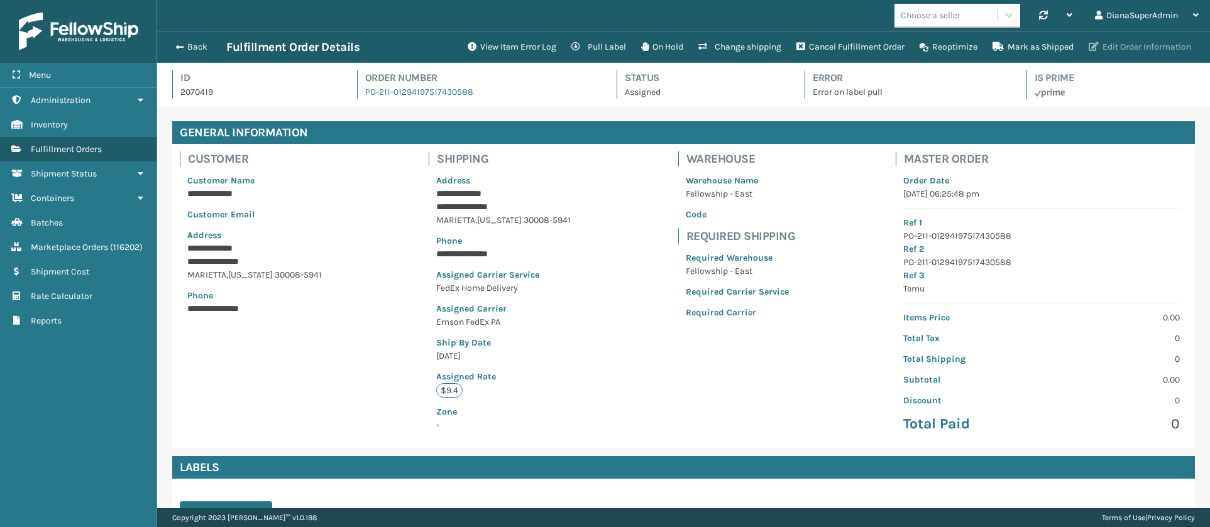
click at [1114, 55] on button "Edit Order Information" at bounding box center [1140, 47] width 118 height 25
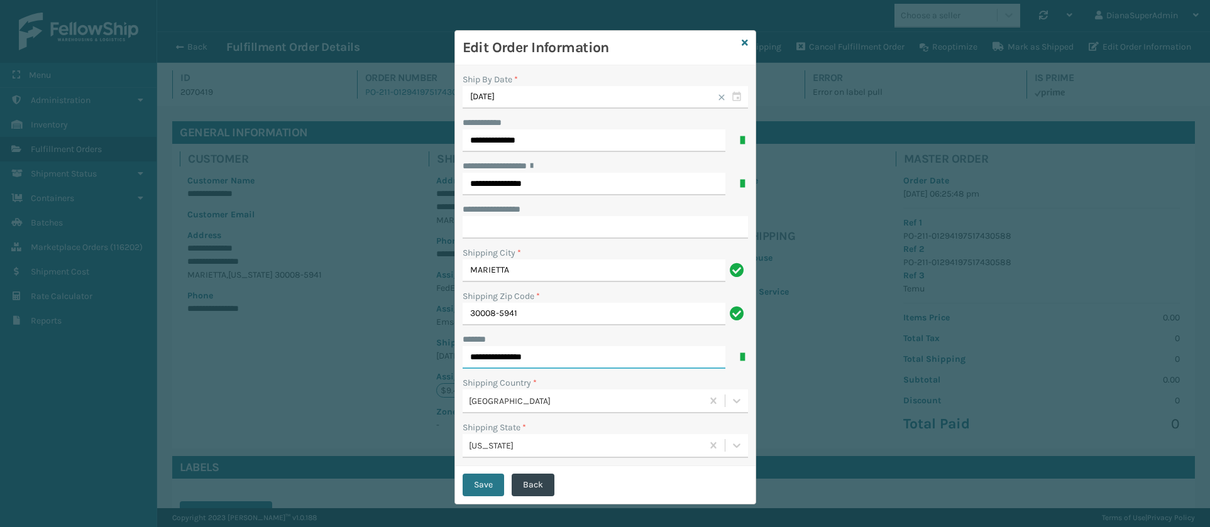
click at [575, 351] on input "**********" at bounding box center [594, 357] width 263 height 23
type input "**********"
click at [538, 226] on input "**********" at bounding box center [605, 227] width 285 height 23
paste input "*****"
type input "*****"
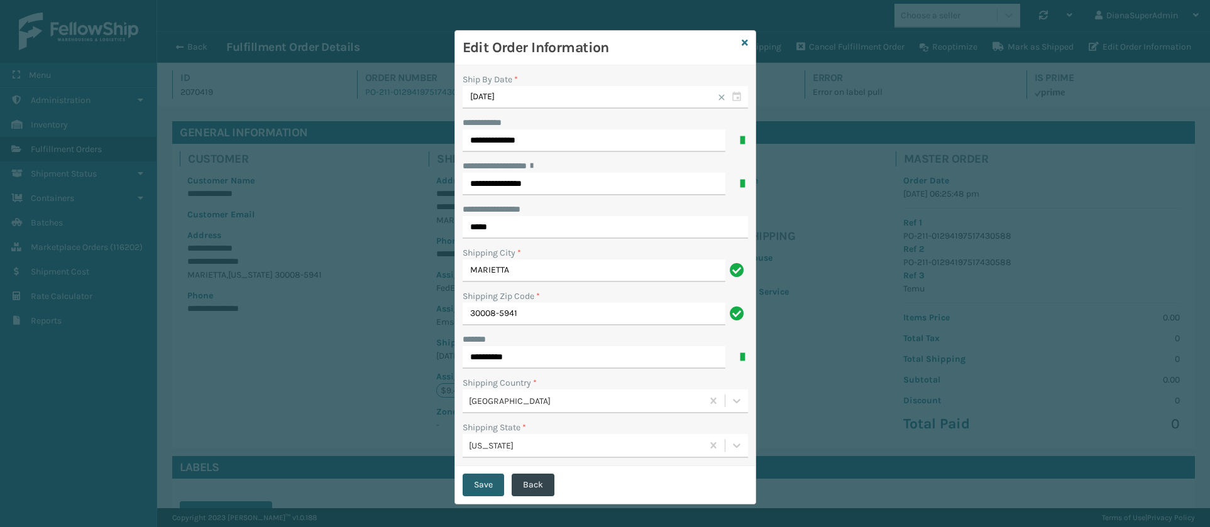
click at [480, 483] on button "Save" at bounding box center [483, 485] width 41 height 23
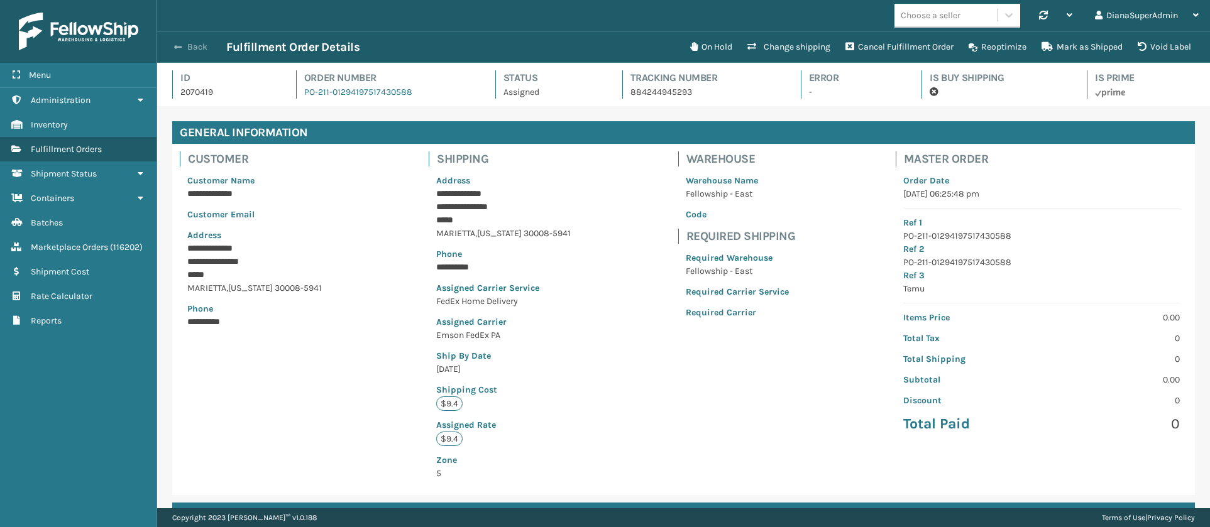
click at [176, 45] on span "button" at bounding box center [178, 47] width 8 height 9
click at [190, 50] on button "Back" at bounding box center [197, 46] width 58 height 11
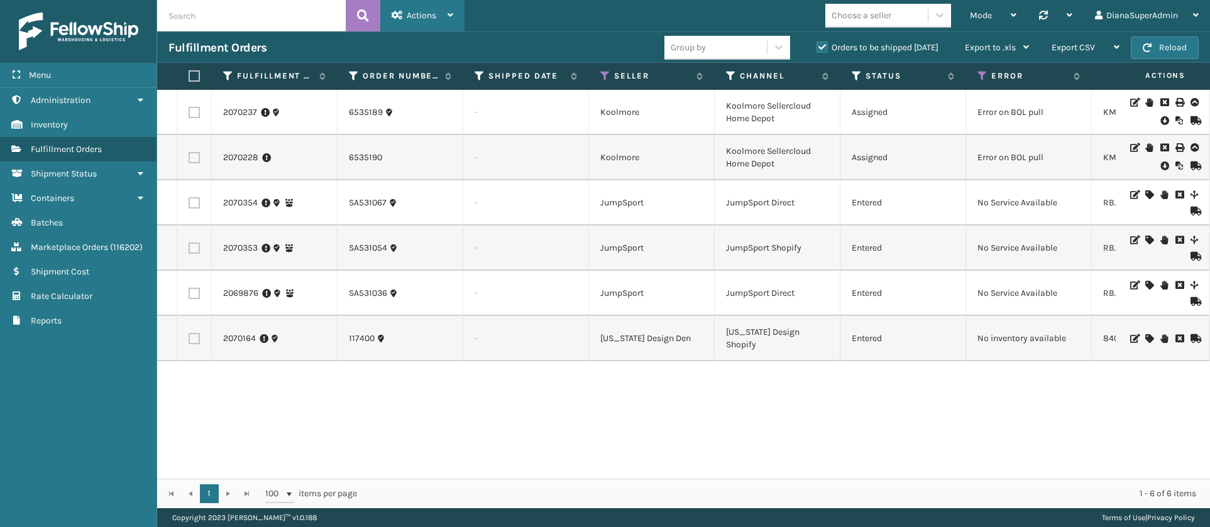
click at [456, 9] on div "Actions Settings Remove All Filters Track Fulfillment Order Export Labels Bulk …" at bounding box center [422, 15] width 84 height 31
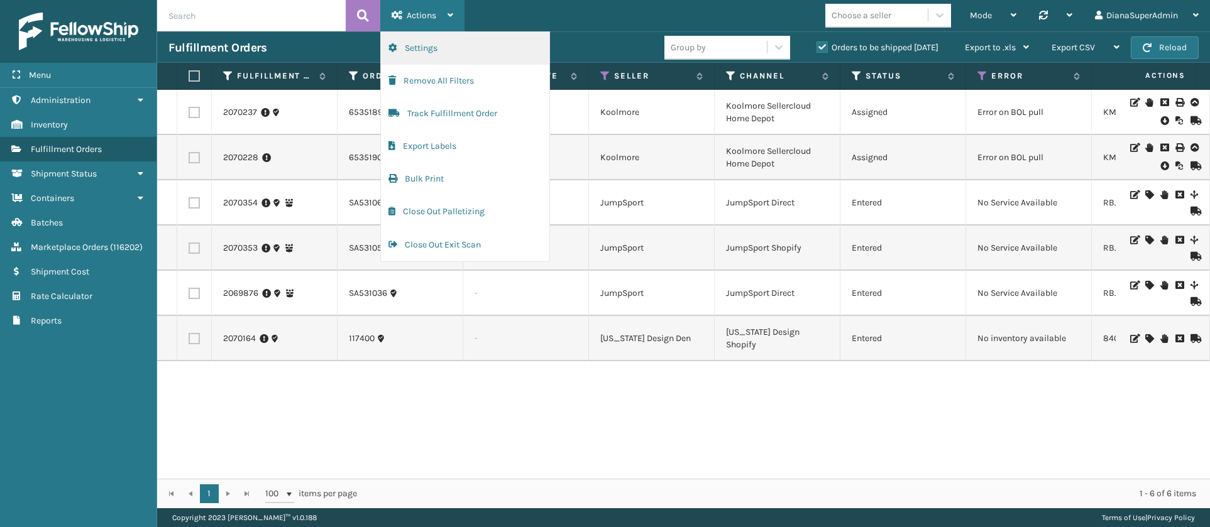
click at [430, 46] on button "Settings" at bounding box center [465, 48] width 168 height 33
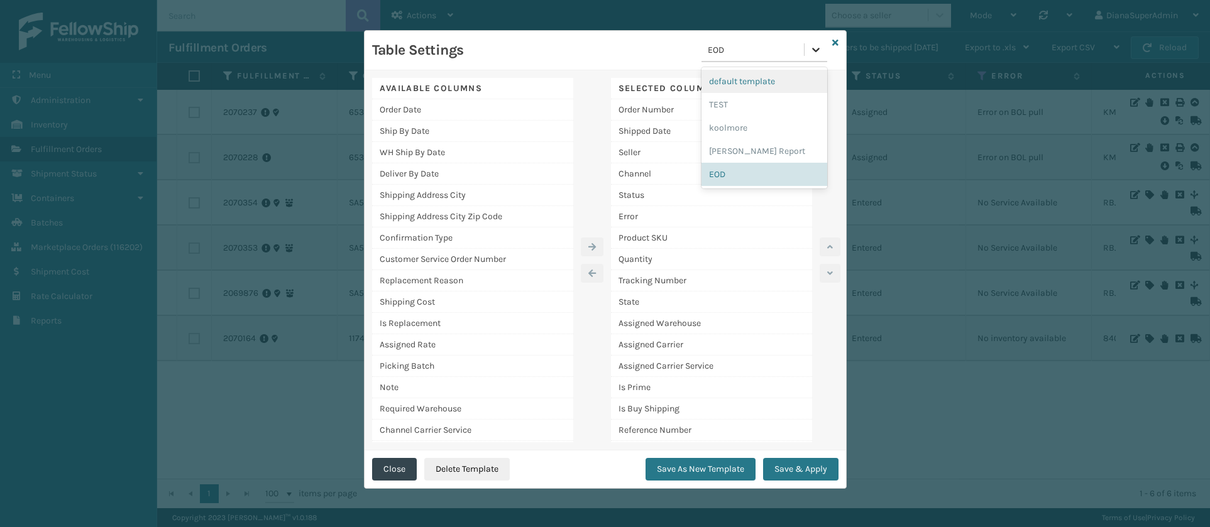
click at [818, 46] on icon at bounding box center [816, 49] width 13 height 13
click at [745, 157] on div "[PERSON_NAME] Report" at bounding box center [764, 151] width 126 height 23
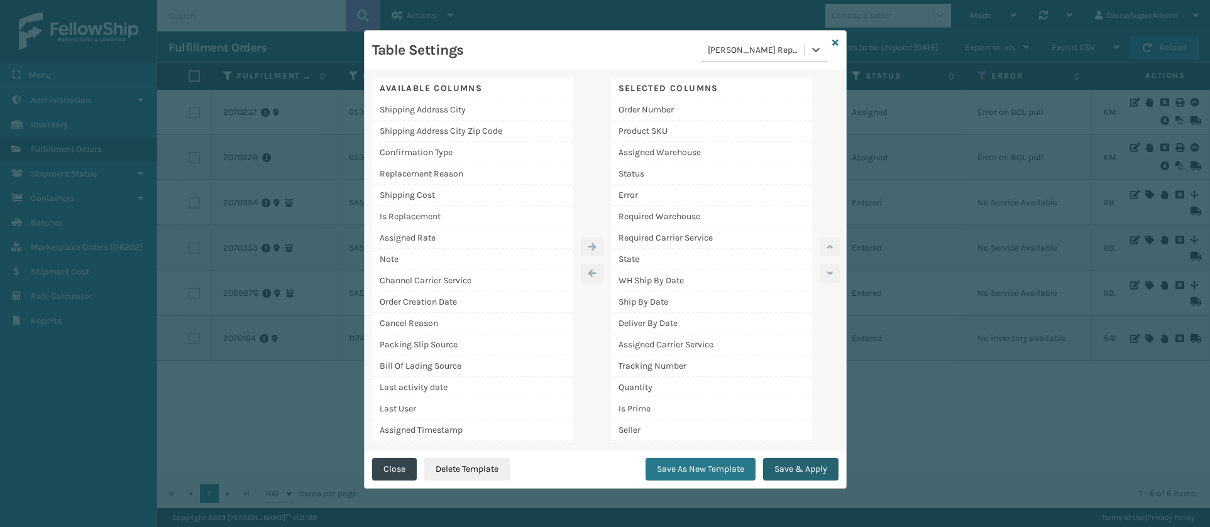
click at [793, 465] on button "Save & Apply" at bounding box center [800, 469] width 75 height 23
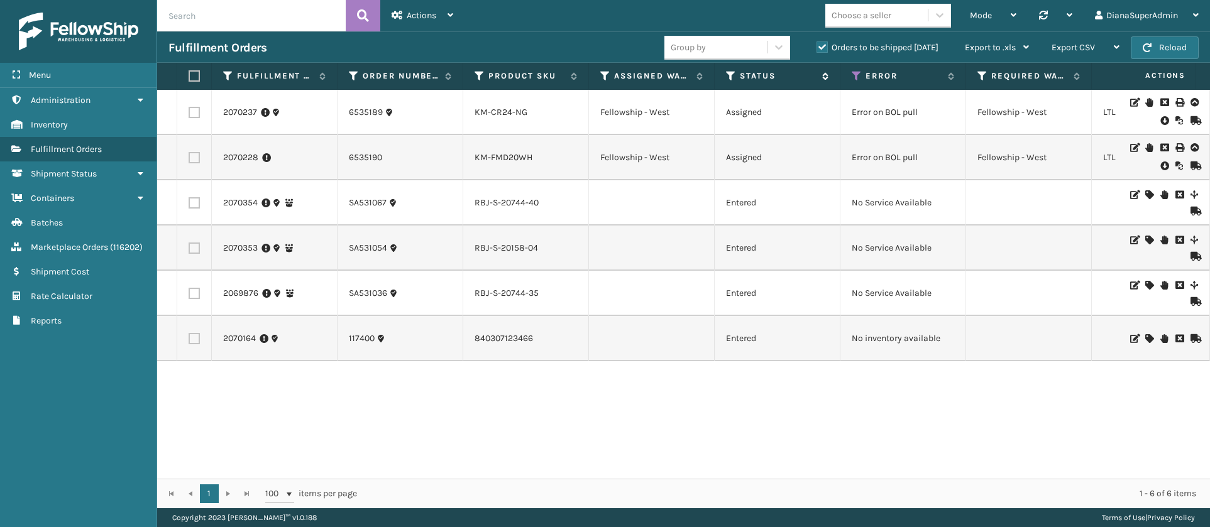
click at [730, 80] on icon at bounding box center [731, 75] width 10 height 11
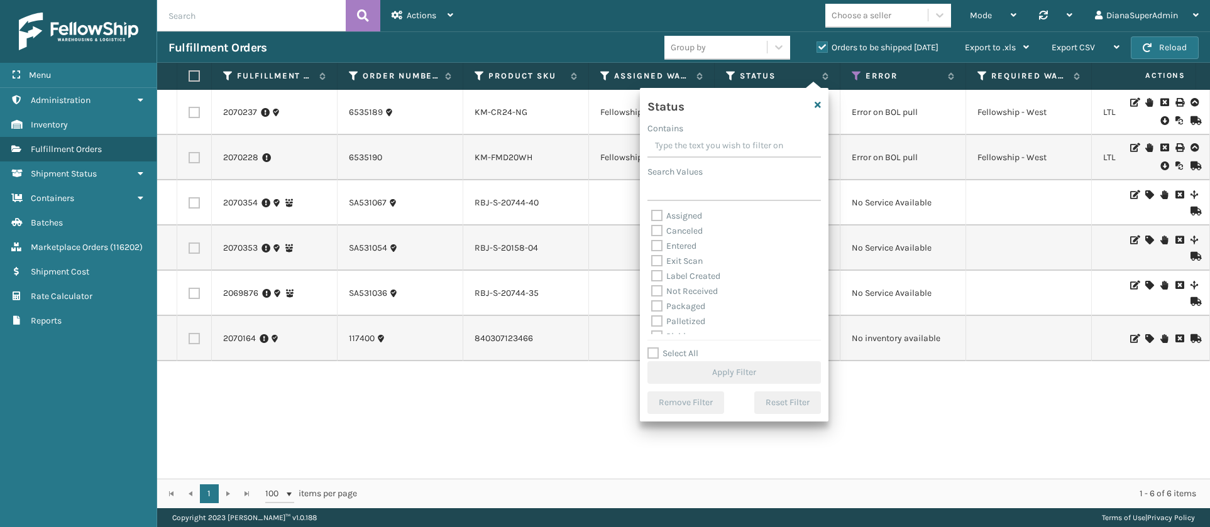
click at [659, 217] on label "Assigned" at bounding box center [676, 216] width 51 height 11
click at [652, 217] on input "Assigned" at bounding box center [651, 213] width 1 height 8
checkbox input "true"
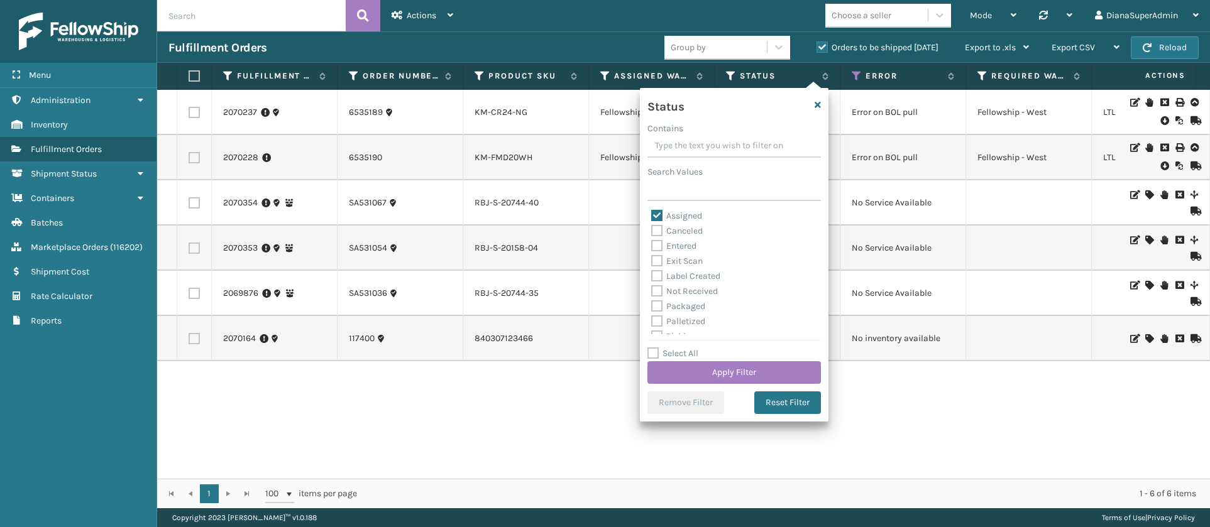
click at [659, 244] on label "Entered" at bounding box center [673, 246] width 45 height 11
click at [652, 244] on input "Entered" at bounding box center [651, 243] width 1 height 8
checkbox input "true"
click at [713, 369] on button "Apply Filter" at bounding box center [733, 372] width 173 height 23
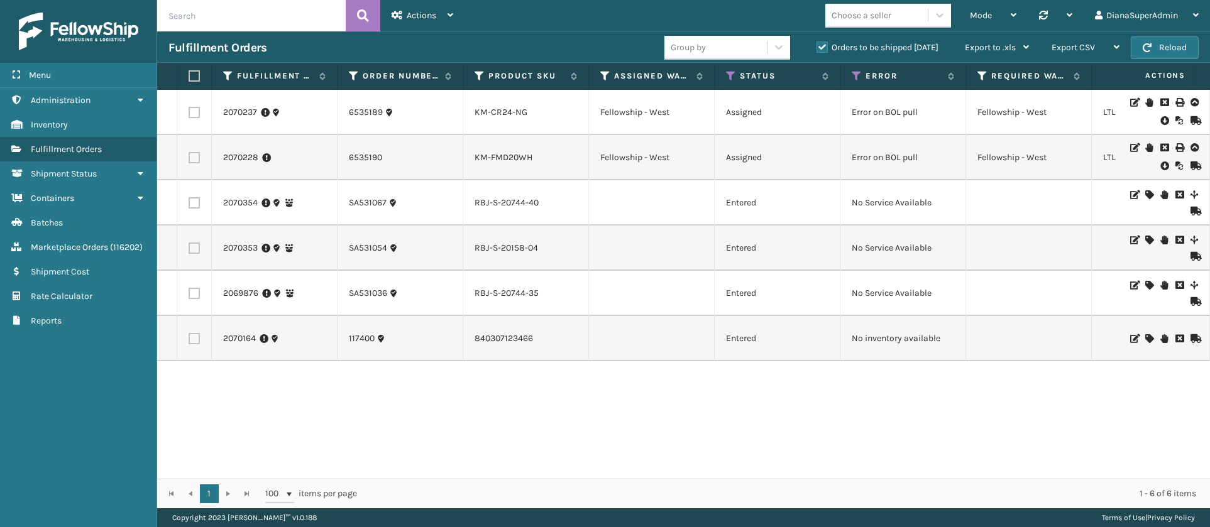
click at [825, 42] on label "Orders to be shipped [DATE]" at bounding box center [878, 47] width 122 height 11
click at [817, 41] on input "Orders to be shipped [DATE]" at bounding box center [817, 44] width 1 height 8
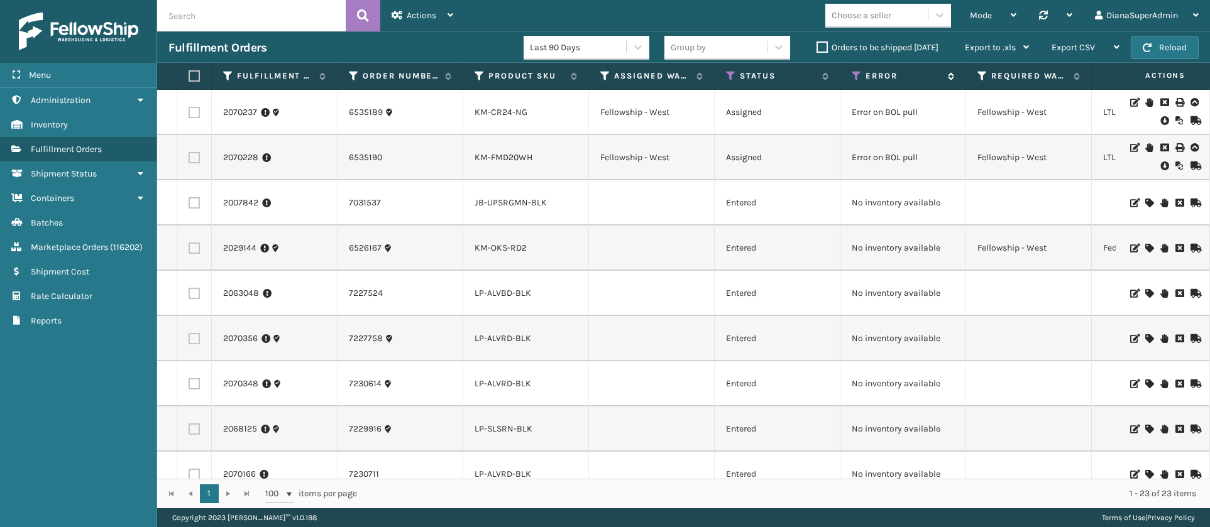
click at [855, 77] on icon at bounding box center [857, 75] width 10 height 11
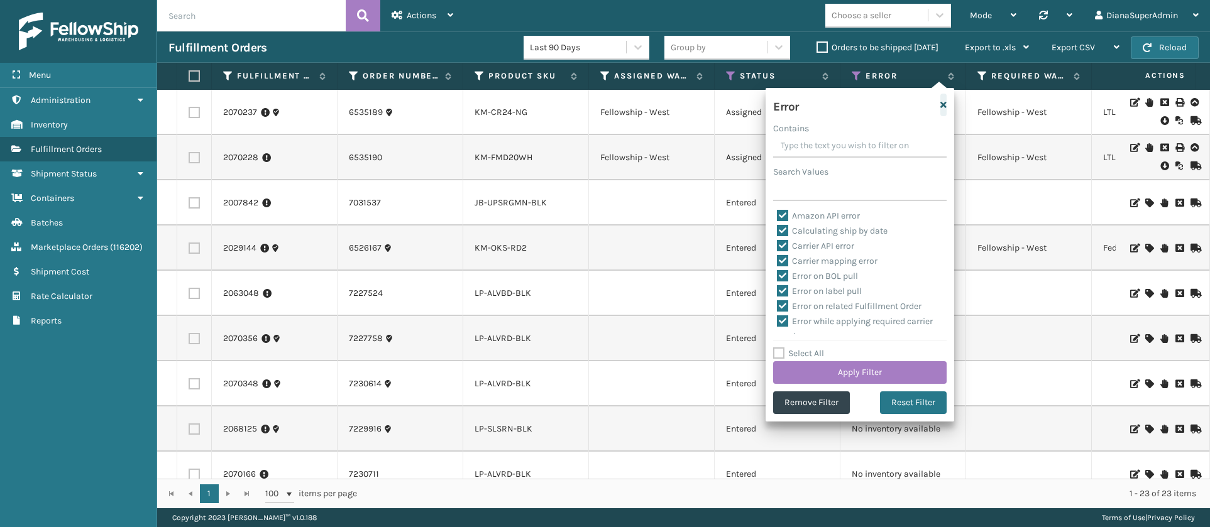
click at [945, 107] on icon "button" at bounding box center [943, 105] width 6 height 9
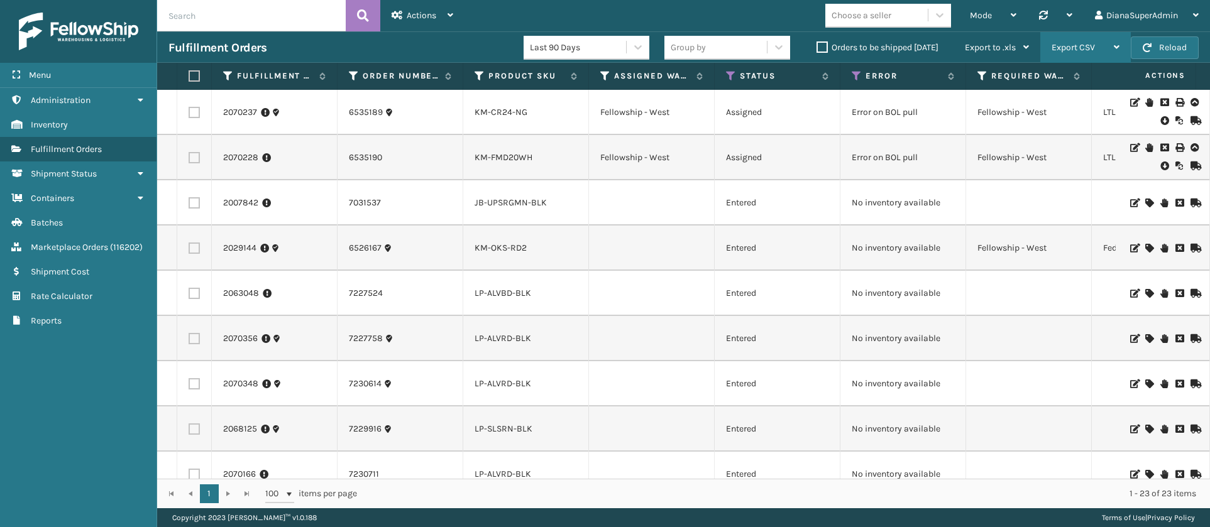
click at [1091, 43] on span "Export CSV" at bounding box center [1073, 47] width 43 height 11
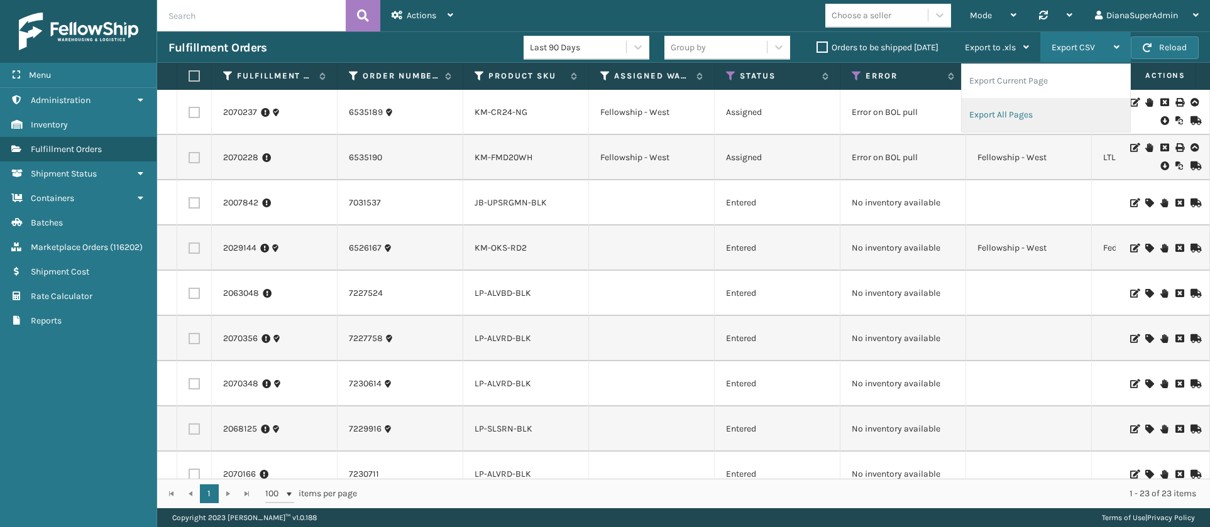
click at [1011, 111] on li "Export All Pages" at bounding box center [1046, 115] width 168 height 34
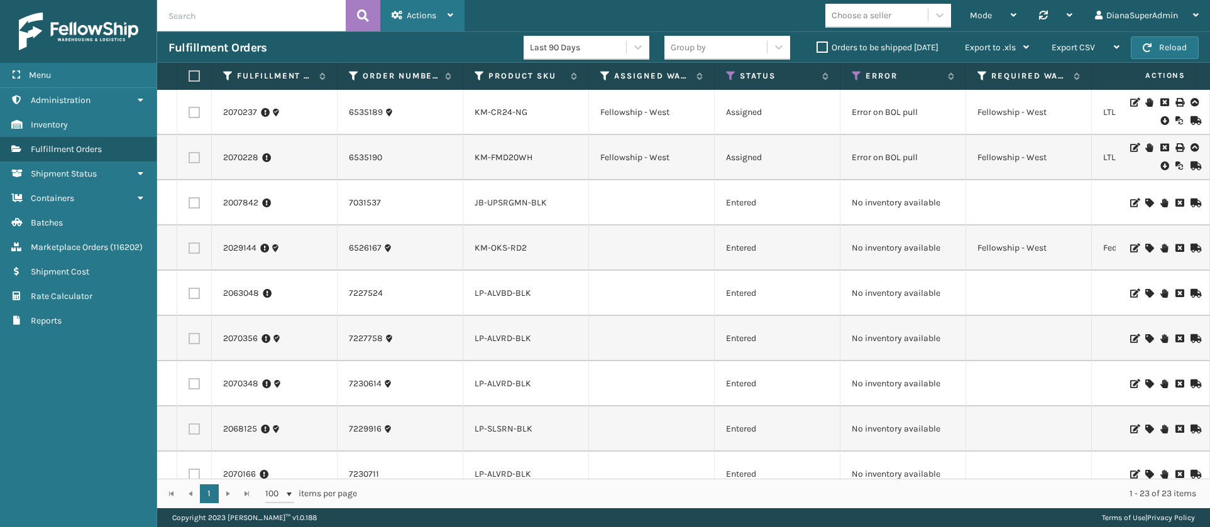
click at [453, 16] on icon at bounding box center [451, 15] width 6 height 9
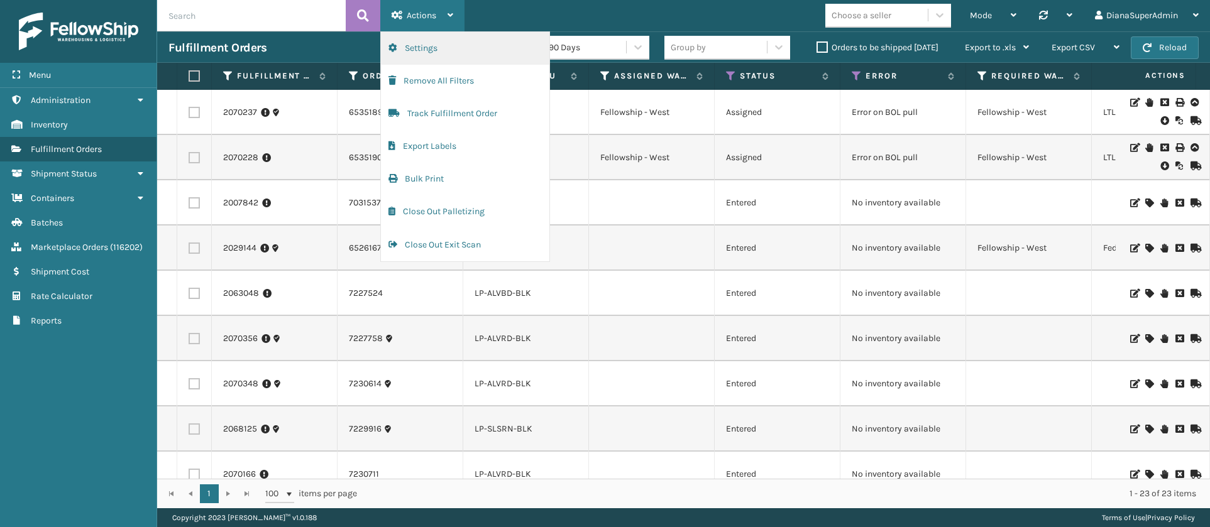
click at [432, 53] on button "Settings" at bounding box center [465, 48] width 168 height 33
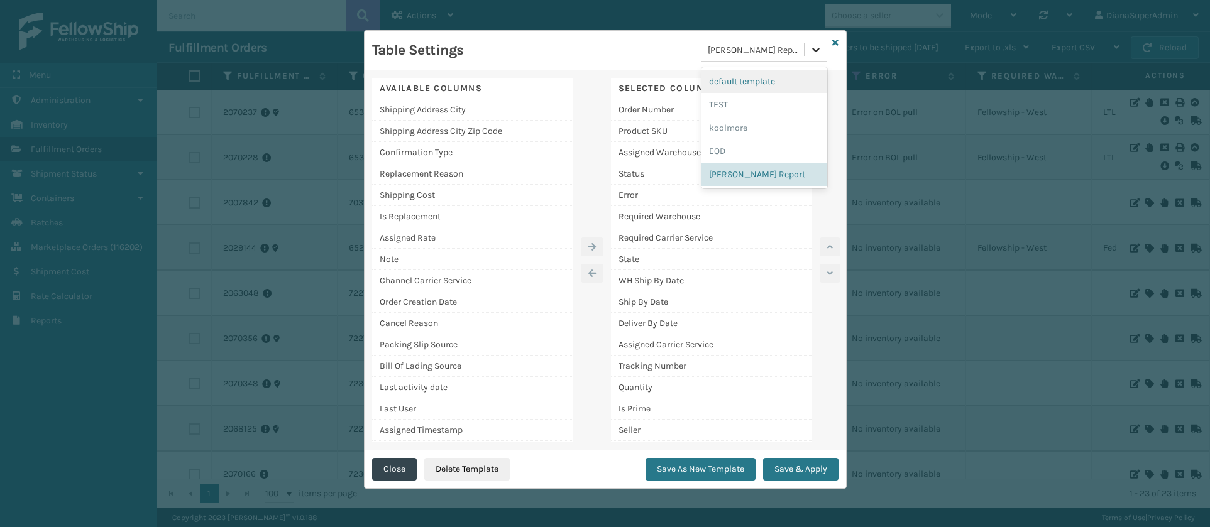
click at [814, 46] on icon at bounding box center [816, 49] width 13 height 13
click at [737, 149] on div "EOD" at bounding box center [764, 151] width 126 height 23
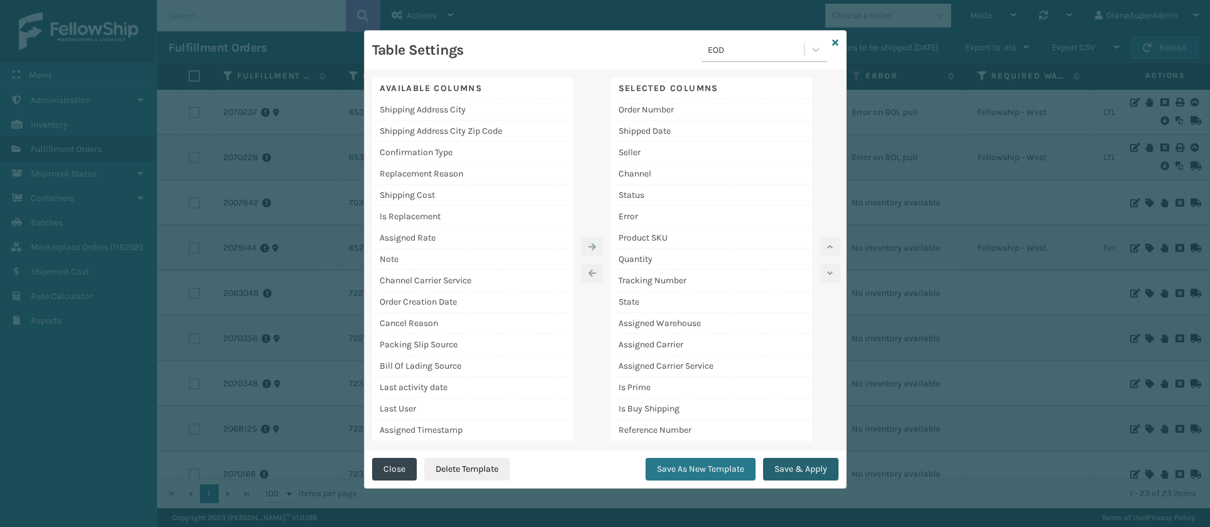
click at [803, 471] on button "Save & Apply" at bounding box center [800, 469] width 75 height 23
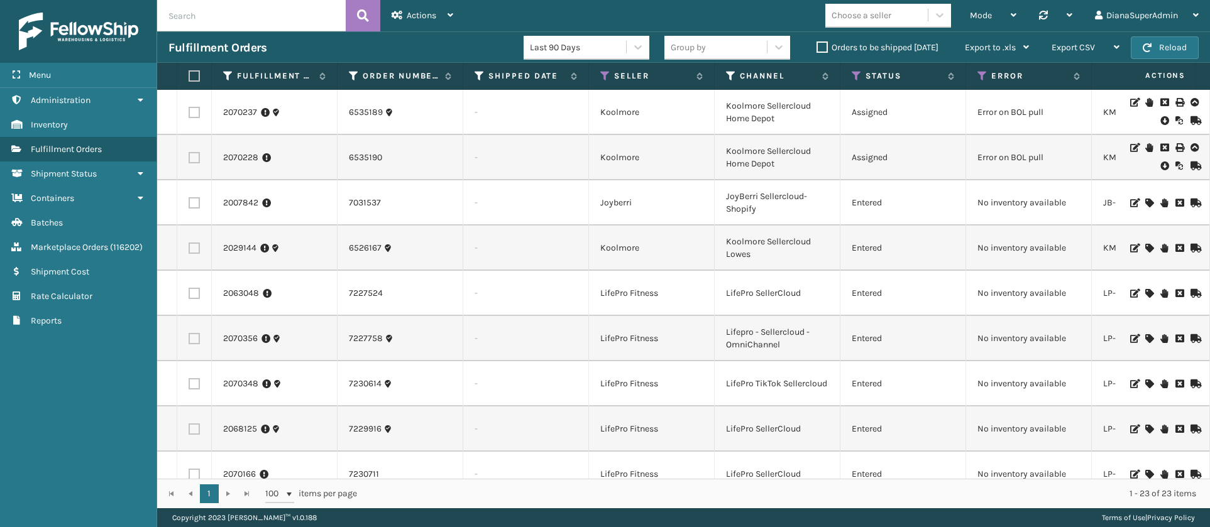
click at [822, 45] on label "Orders to be shipped [DATE]" at bounding box center [878, 47] width 122 height 11
click at [817, 45] on input "Orders to be shipped [DATE]" at bounding box center [817, 44] width 1 height 8
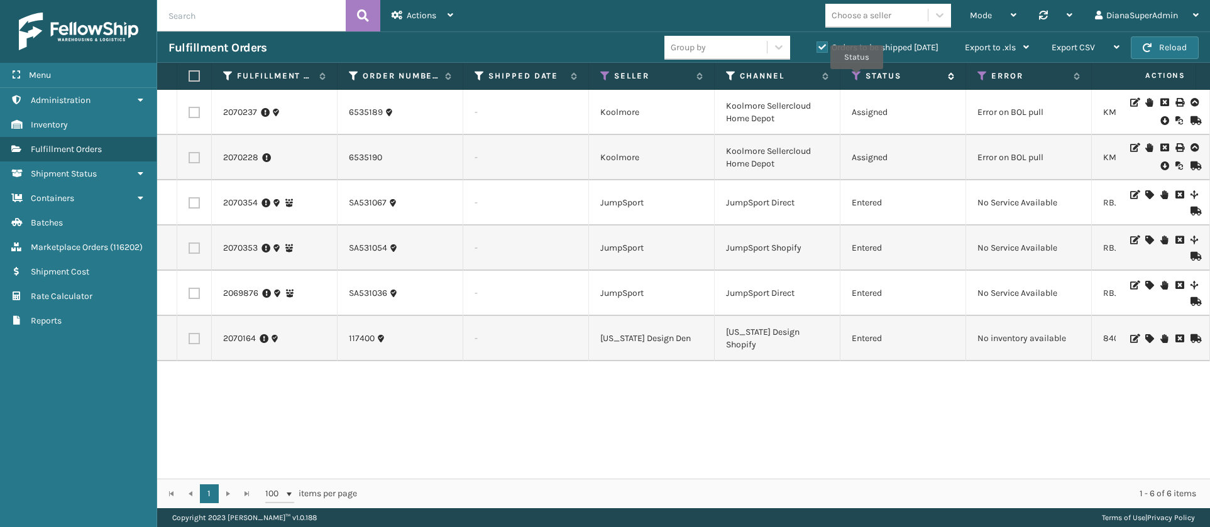
click at [857, 78] on icon at bounding box center [857, 75] width 10 height 11
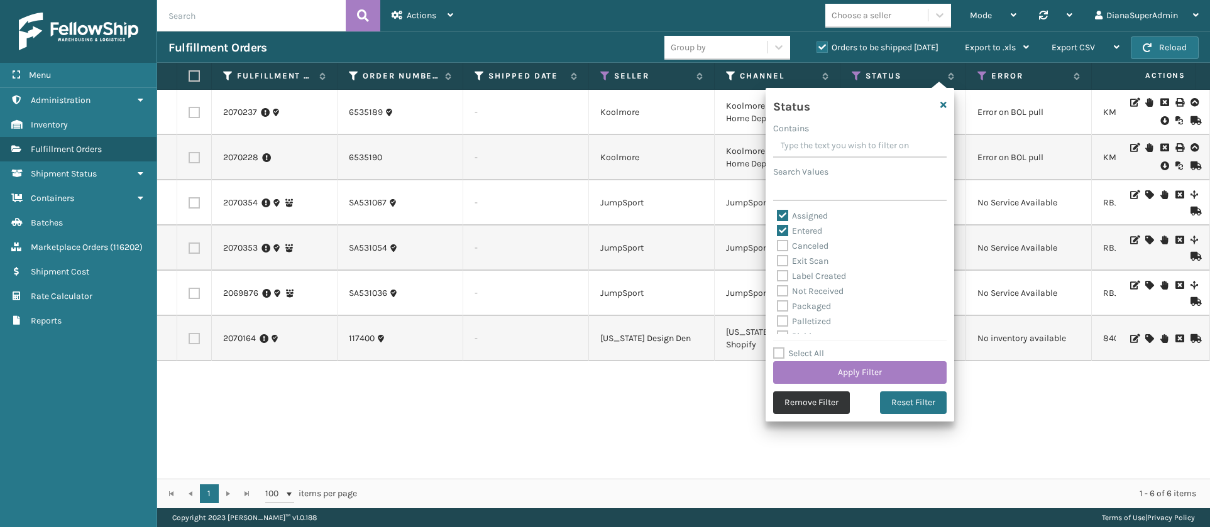
click at [805, 406] on button "Remove Filter" at bounding box center [811, 403] width 77 height 23
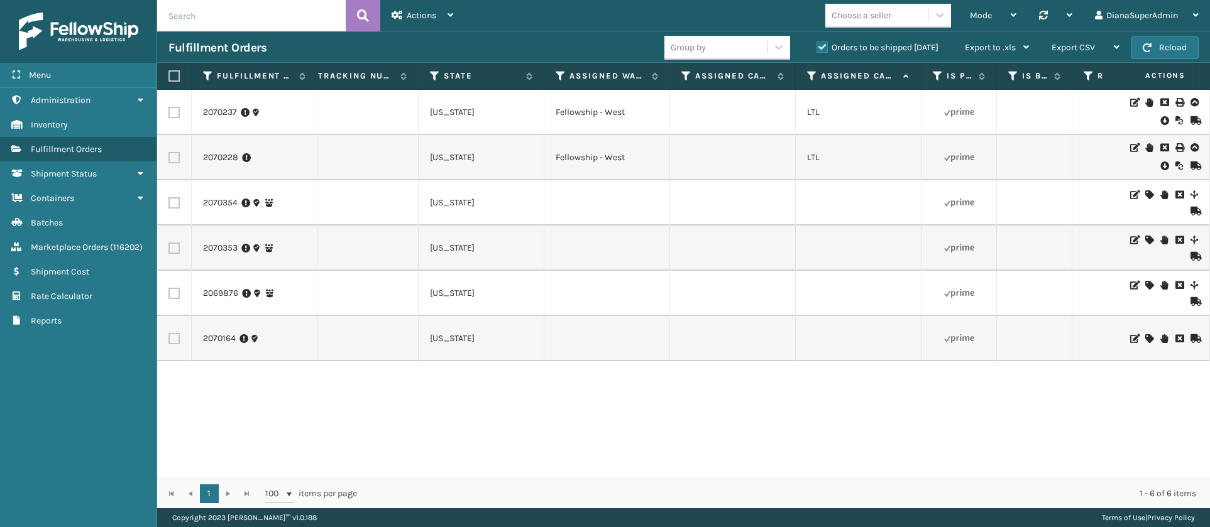
scroll to position [0, 990]
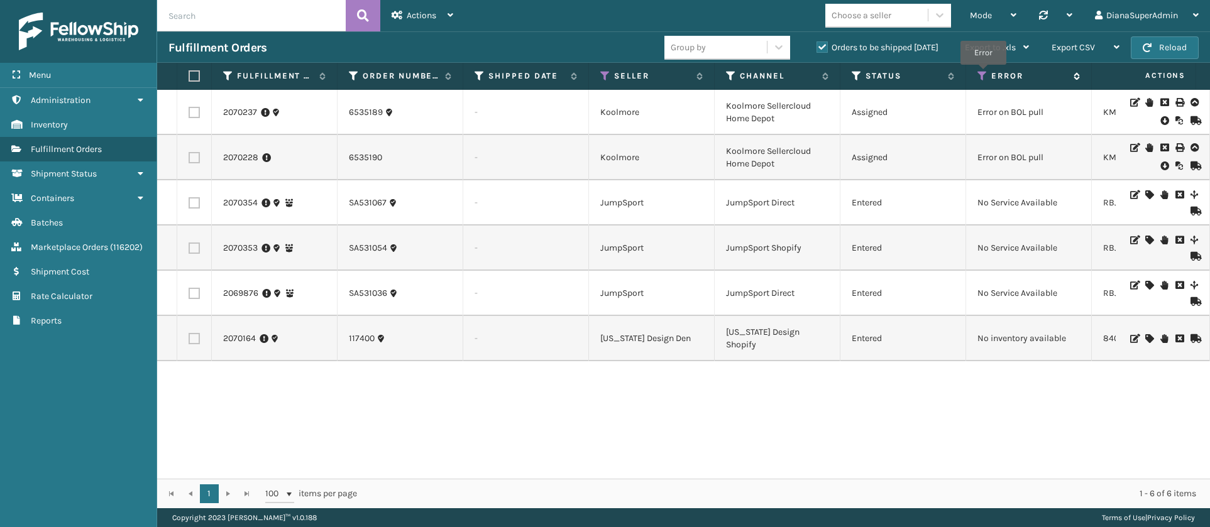
click at [983, 74] on icon at bounding box center [982, 75] width 10 height 11
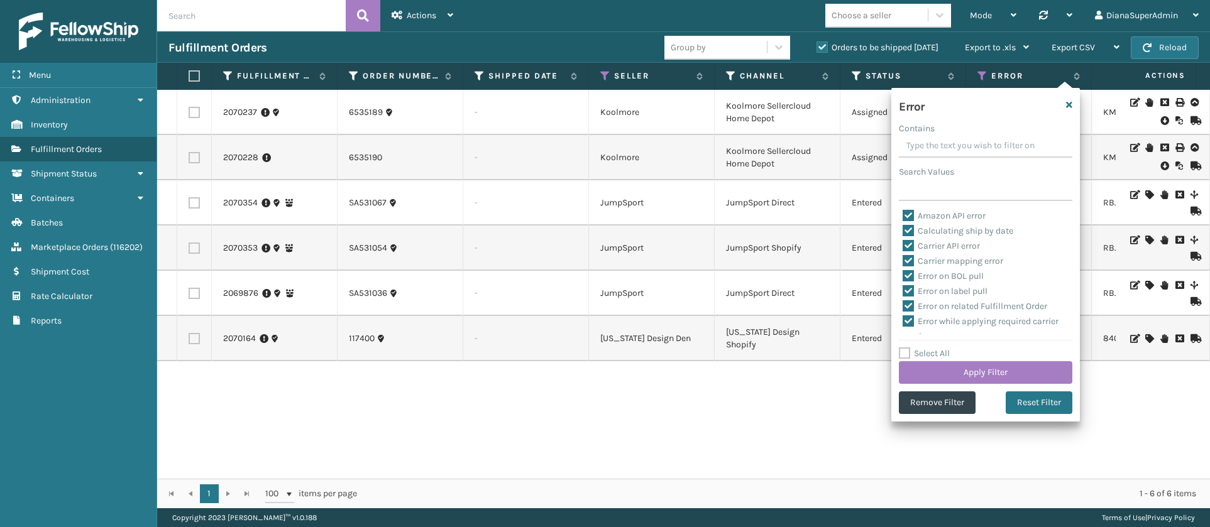
scroll to position [583, 0]
click at [908, 356] on label "Select All" at bounding box center [924, 353] width 51 height 11
click at [908, 348] on input "Select All" at bounding box center [993, 346] width 189 height 1
checkbox input "true"
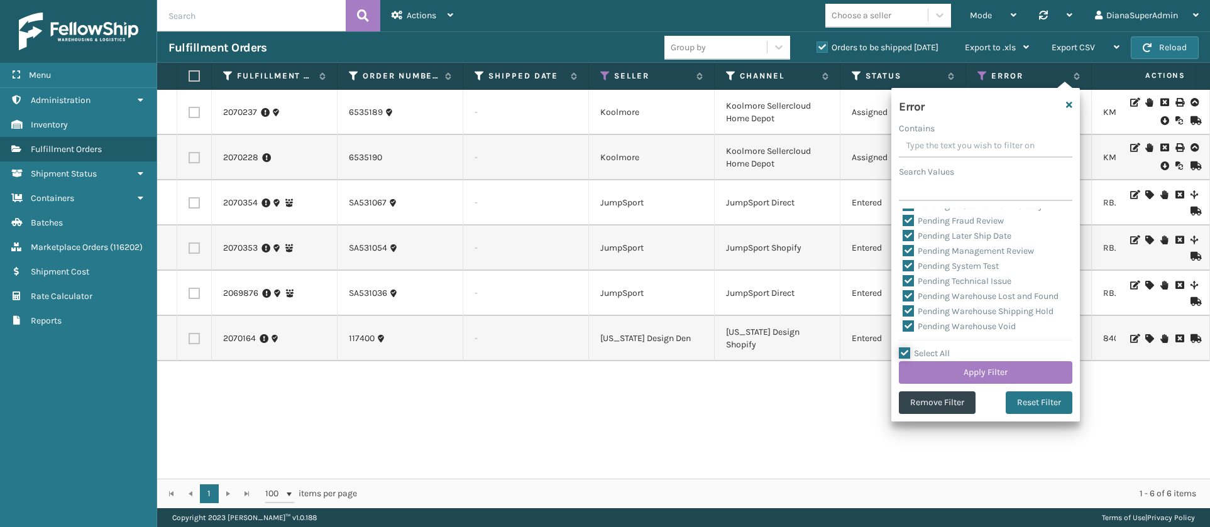
checkbox input "true"
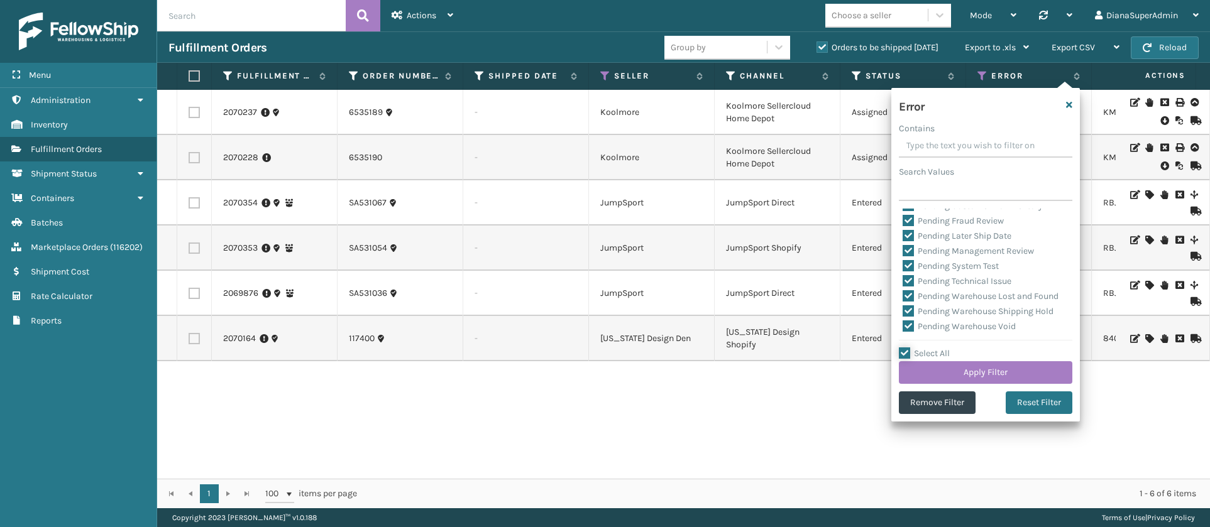
checkbox input "true"
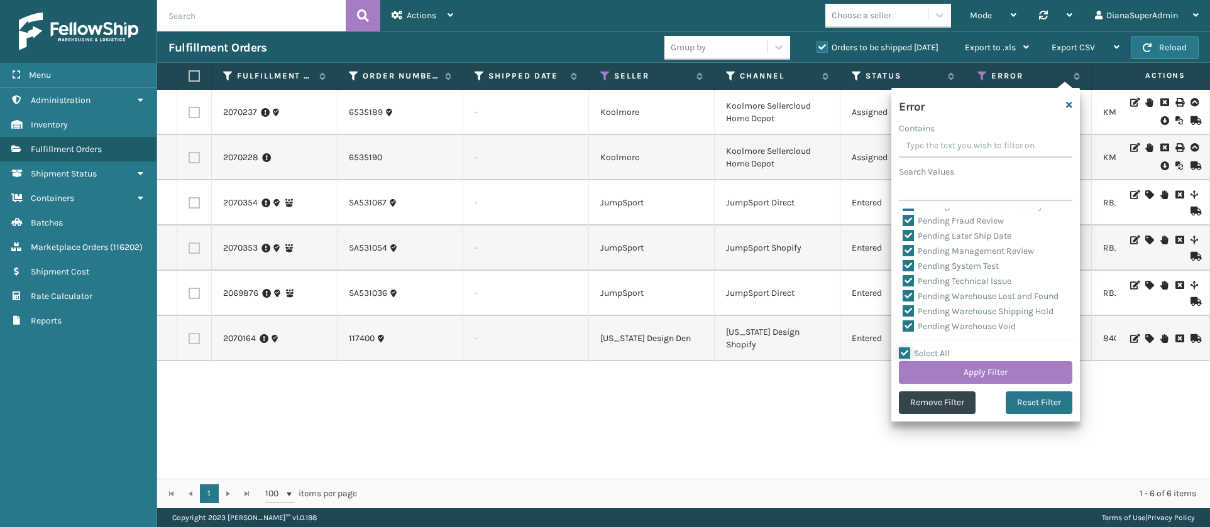
checkbox input "true"
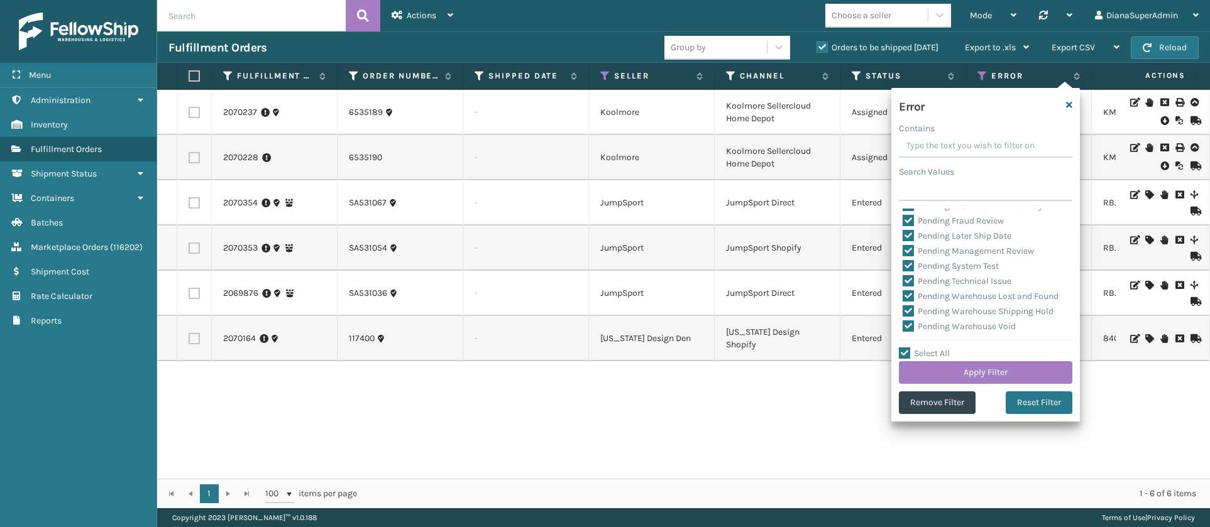
click at [908, 356] on label "Select All" at bounding box center [924, 353] width 51 height 11
click at [908, 348] on input "Select All" at bounding box center [993, 346] width 189 height 1
checkbox input "false"
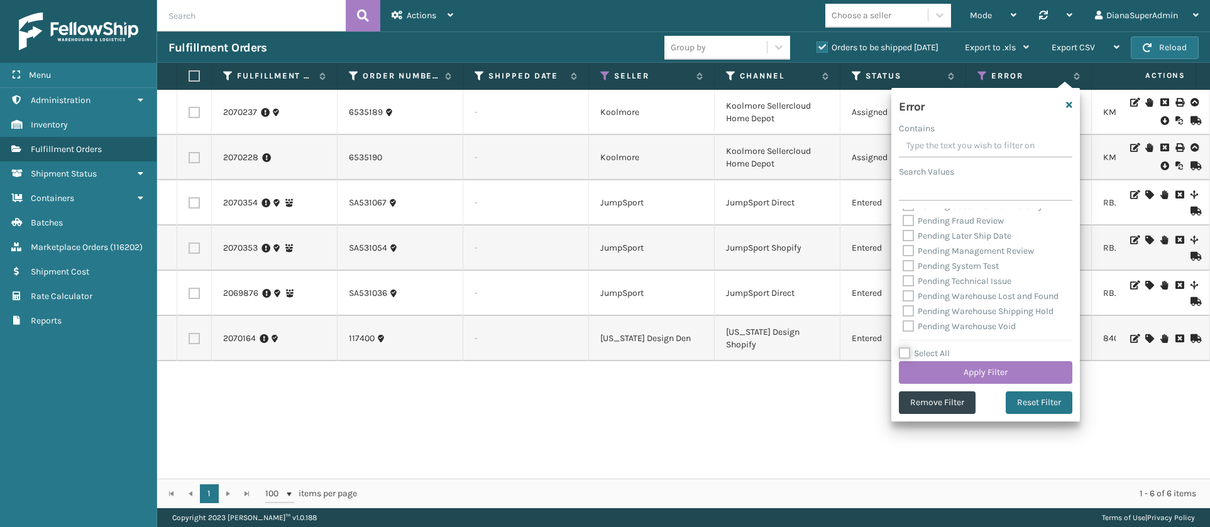
checkbox input "false"
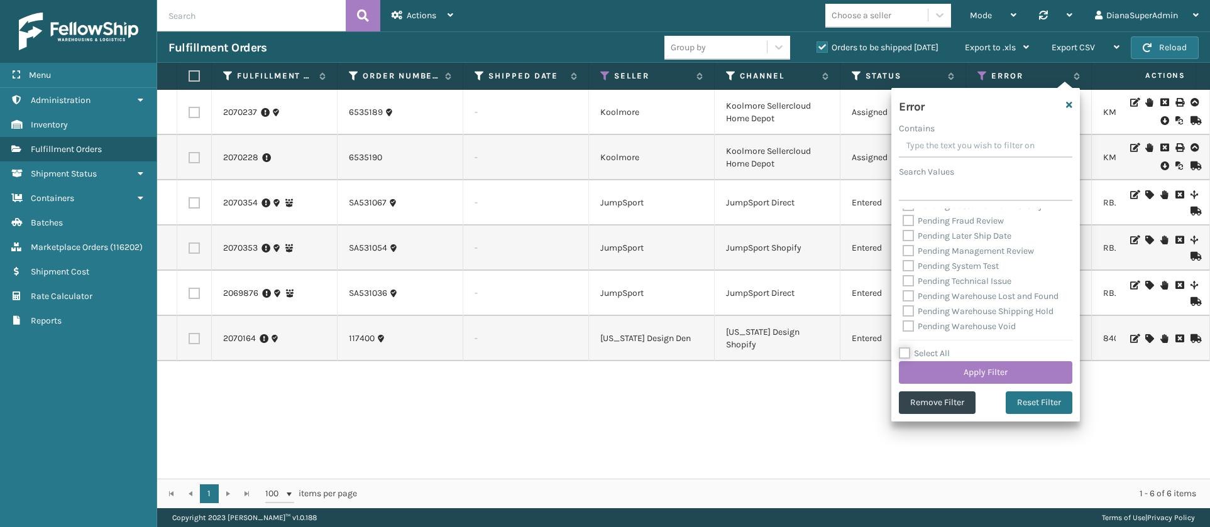
checkbox input "false"
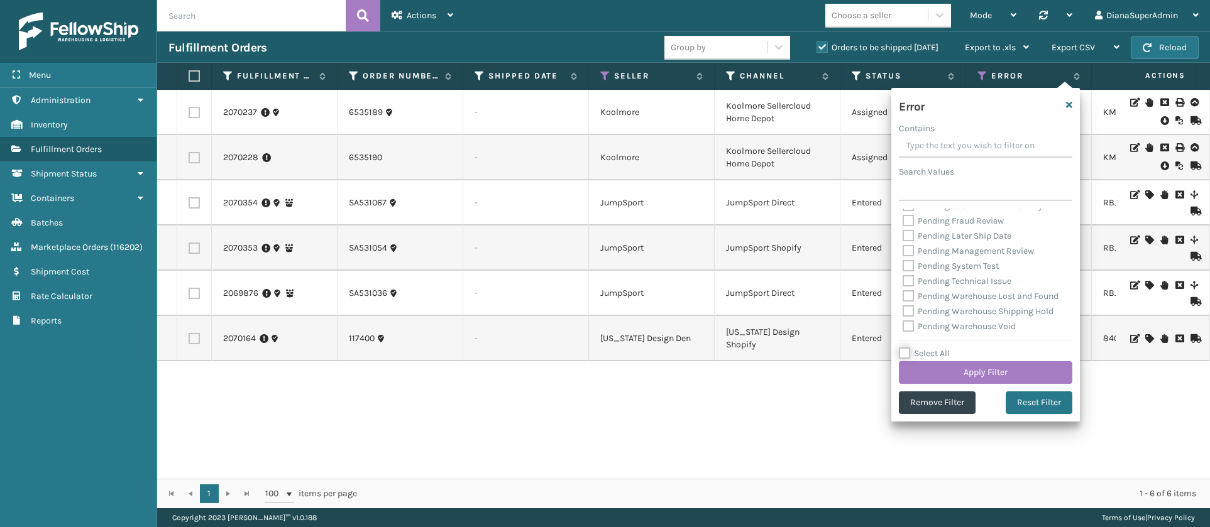
checkbox input "false"
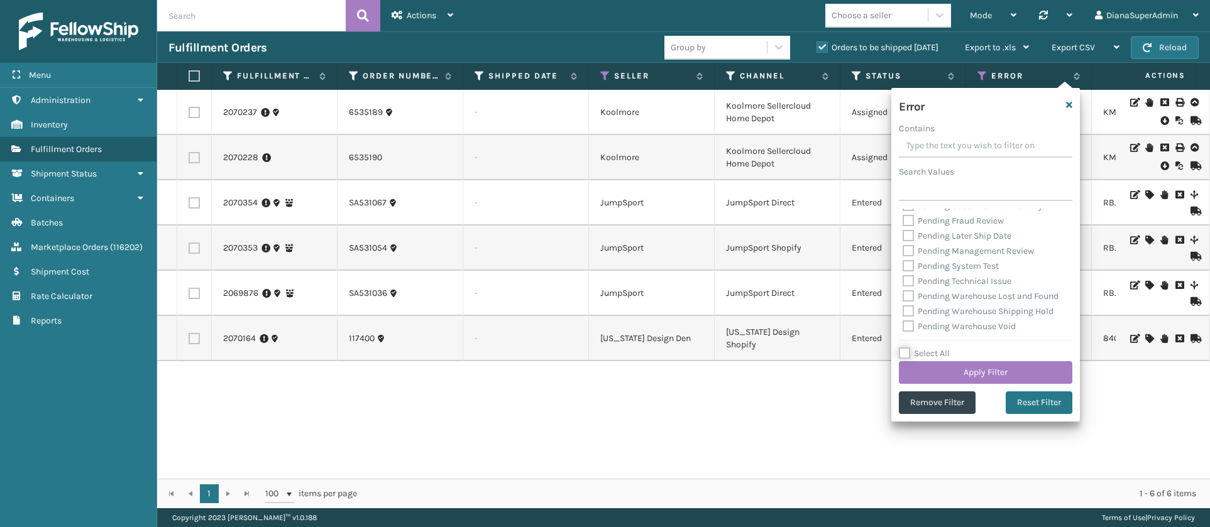
checkbox input "false"
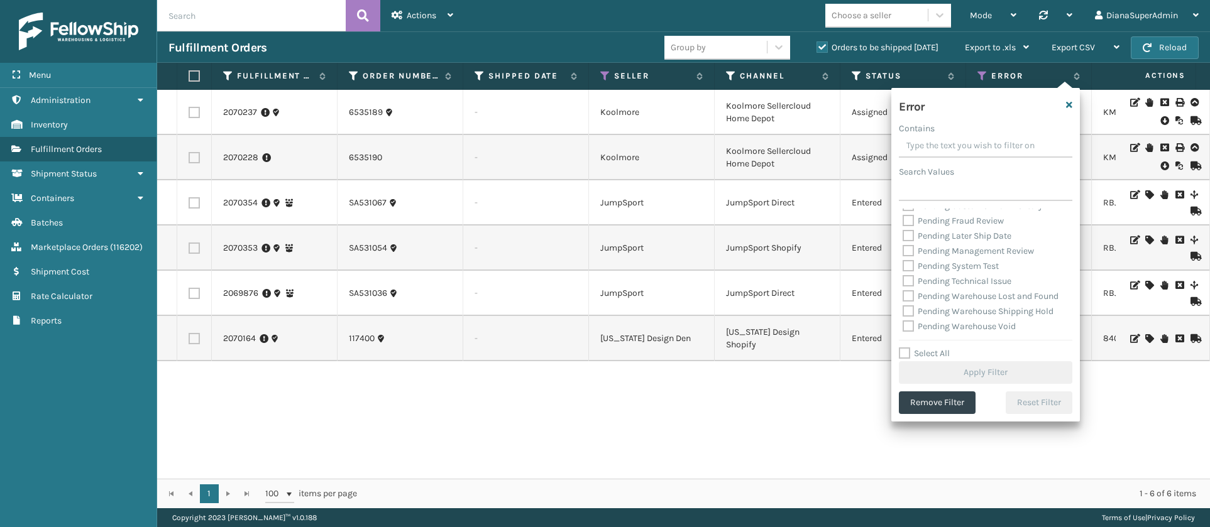
click at [908, 329] on label "Pending Warehouse Void" at bounding box center [959, 326] width 113 height 11
click at [903, 327] on input "Pending Warehouse Void" at bounding box center [903, 323] width 1 height 8
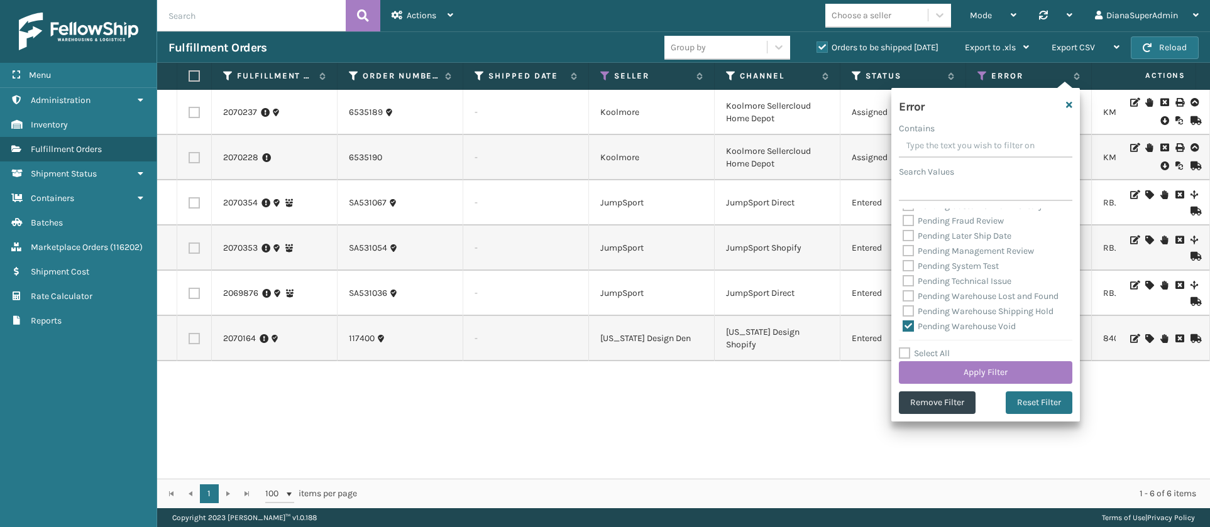
click at [910, 306] on label "Pending Warehouse Shipping Hold" at bounding box center [978, 311] width 151 height 11
click at [903, 304] on input "Pending Warehouse Shipping Hold" at bounding box center [903, 308] width 1 height 8
click at [910, 291] on label "Pending Warehouse Lost and Found" at bounding box center [981, 296] width 156 height 11
click at [903, 289] on input "Pending Warehouse Lost and Found" at bounding box center [903, 293] width 1 height 8
click at [911, 276] on label "Pending Technical Issue" at bounding box center [957, 281] width 109 height 11
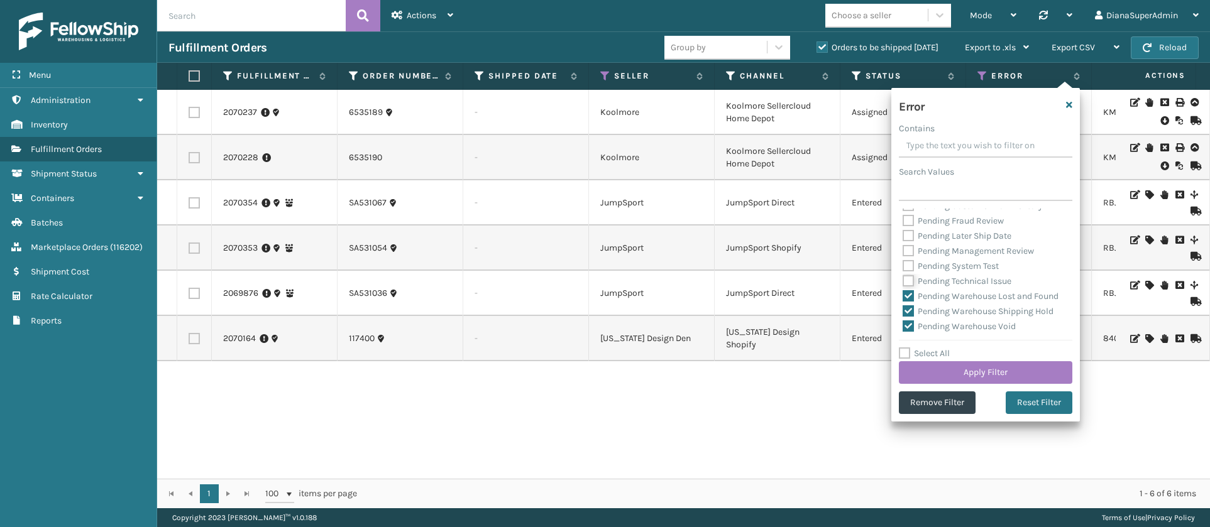
click at [903, 274] on input "Pending Technical Issue" at bounding box center [903, 278] width 1 height 8
click at [910, 261] on label "Pending System Test" at bounding box center [951, 266] width 96 height 11
click at [903, 259] on input "Pending System Test" at bounding box center [903, 263] width 1 height 8
click at [910, 246] on label "Pending Management Review" at bounding box center [968, 251] width 131 height 11
click at [903, 244] on input "Pending Management Review" at bounding box center [903, 248] width 1 height 8
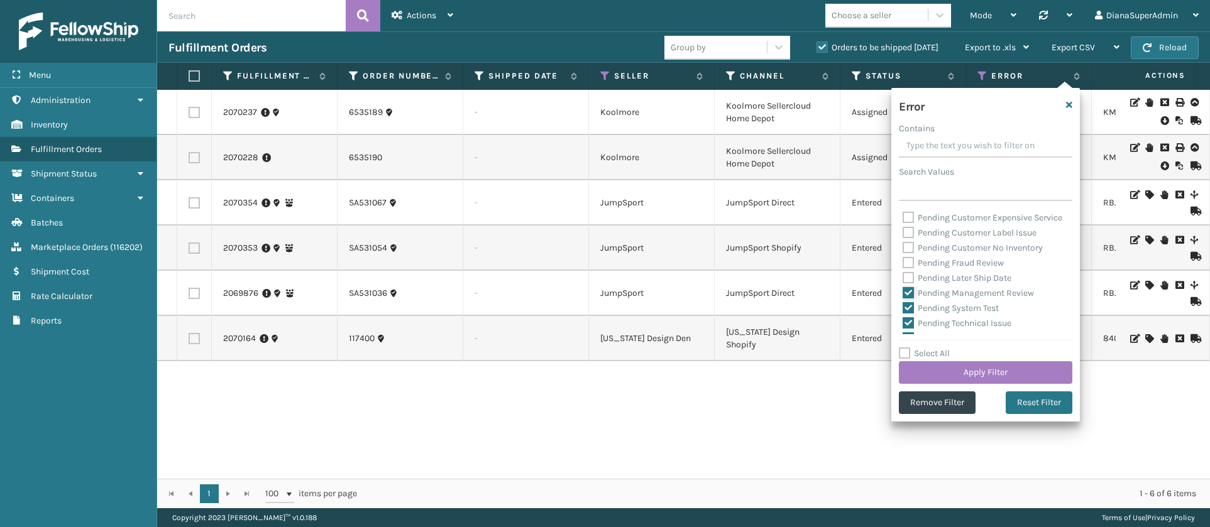
scroll to position [495, 0]
click at [908, 285] on label "Pending Later Ship Date" at bounding box center [957, 279] width 109 height 11
click at [903, 280] on input "Pending Later Ship Date" at bounding box center [903, 276] width 1 height 8
click at [908, 270] on label "Pending Fraud Review" at bounding box center [953, 264] width 101 height 11
click at [903, 265] on input "Pending Fraud Review" at bounding box center [903, 261] width 1 height 8
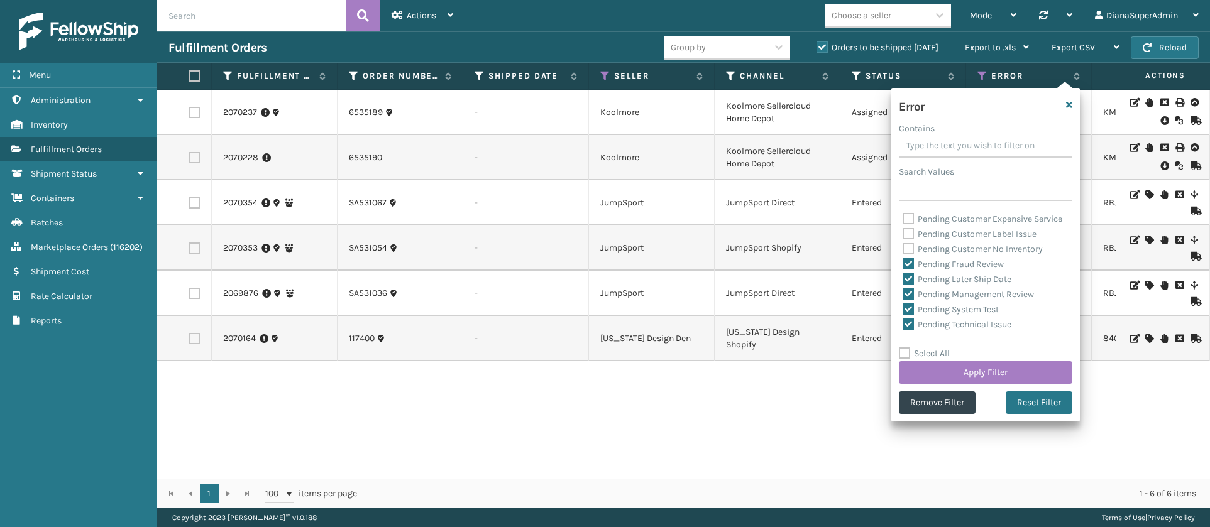
click at [908, 255] on label "Pending Customer No Inventory" at bounding box center [973, 249] width 140 height 11
click at [903, 250] on input "Pending Customer No Inventory" at bounding box center [903, 246] width 1 height 8
click at [910, 239] on label "Pending Customer Label Issue" at bounding box center [970, 234] width 134 height 11
click at [903, 235] on input "Pending Customer Label Issue" at bounding box center [903, 231] width 1 height 8
click at [913, 217] on label "Pending Customer Expensive Service" at bounding box center [983, 219] width 160 height 11
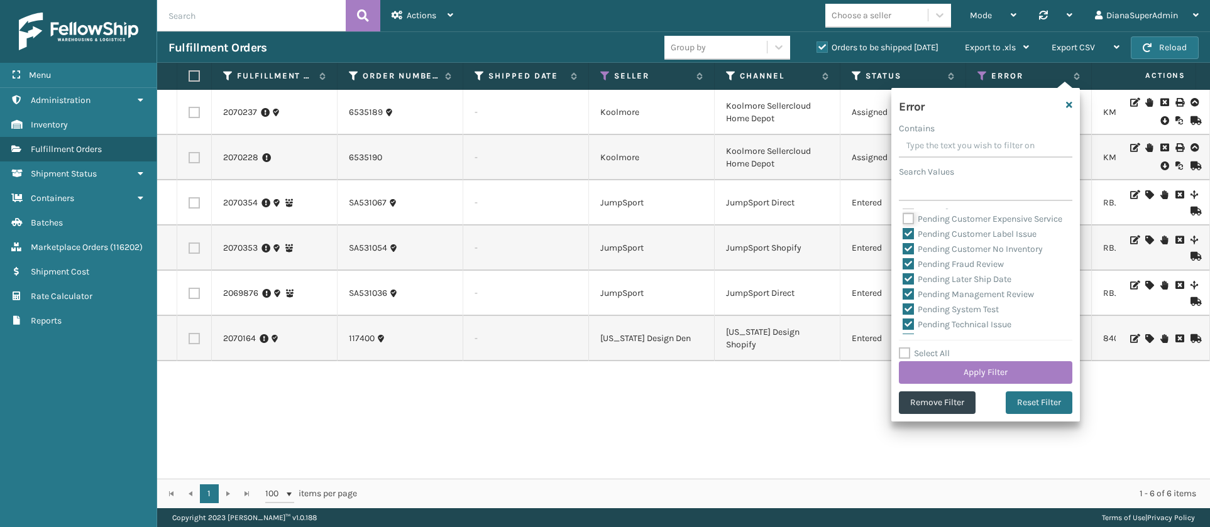
click at [903, 217] on input "Pending Customer Expensive Service" at bounding box center [903, 216] width 1 height 8
click at [905, 297] on label "Pending Customer BOL" at bounding box center [956, 298] width 106 height 11
click at [903, 297] on input "Pending Customer BOL" at bounding box center [903, 295] width 1 height 8
click at [907, 283] on label "Pending Change to Warehouse" at bounding box center [971, 283] width 136 height 11
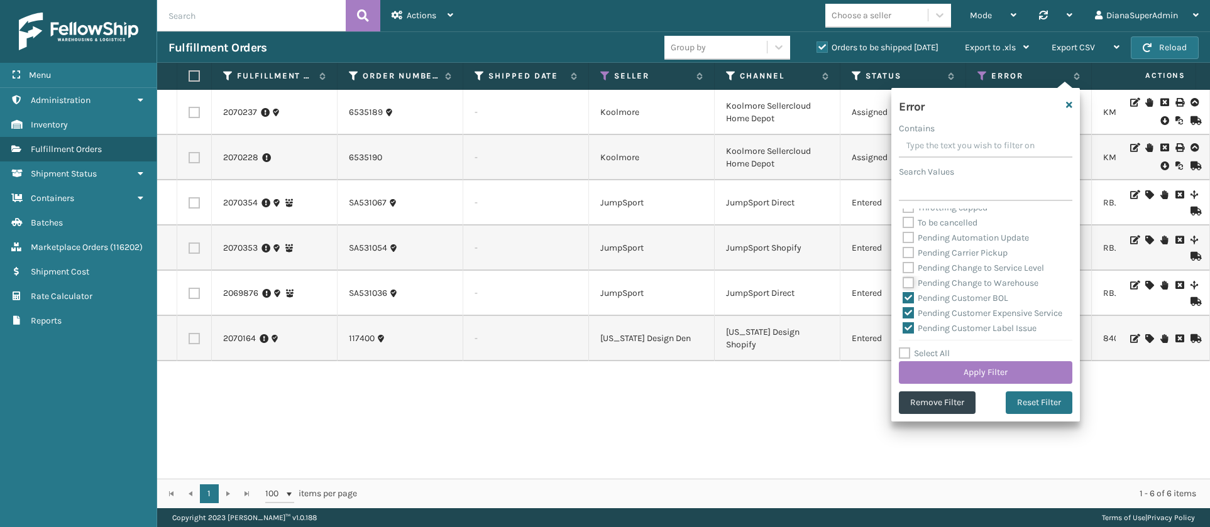
click at [903, 283] on input "Pending Change to Warehouse" at bounding box center [903, 280] width 1 height 8
click at [908, 270] on label "Pending Change to Service Level" at bounding box center [973, 268] width 141 height 11
click at [903, 269] on input "Pending Change to Service Level" at bounding box center [903, 265] width 1 height 8
click at [908, 253] on label "Pending Carrier Pickup" at bounding box center [955, 253] width 105 height 11
click at [903, 253] on input "Pending Carrier Pickup" at bounding box center [903, 250] width 1 height 8
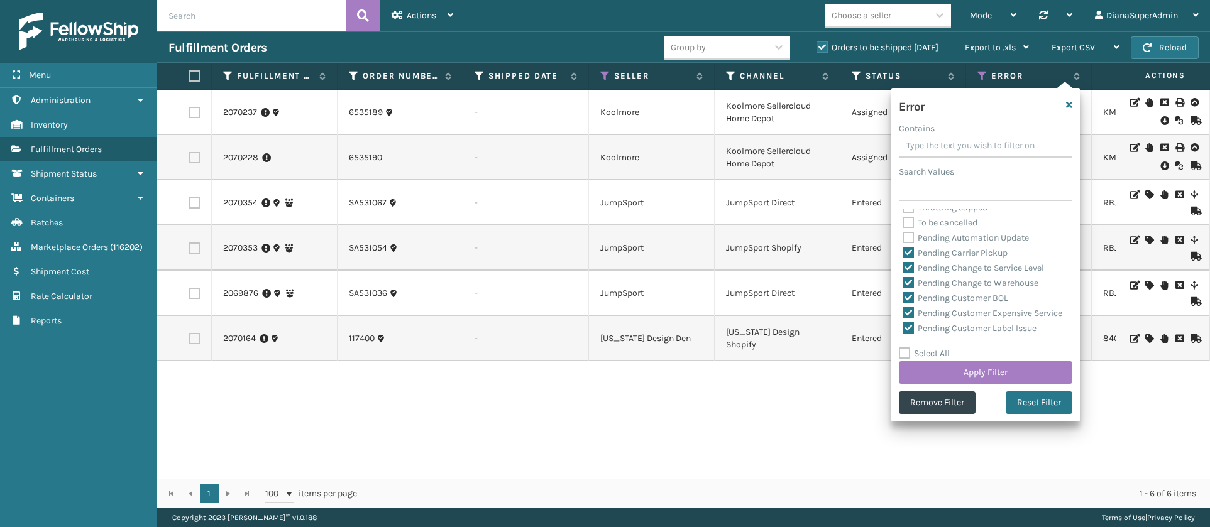
click at [908, 236] on label "Pending Automation Update" at bounding box center [966, 238] width 126 height 11
click at [903, 236] on input "Pending Automation Update" at bounding box center [903, 235] width 1 height 8
click at [972, 371] on button "Apply Filter" at bounding box center [985, 372] width 173 height 23
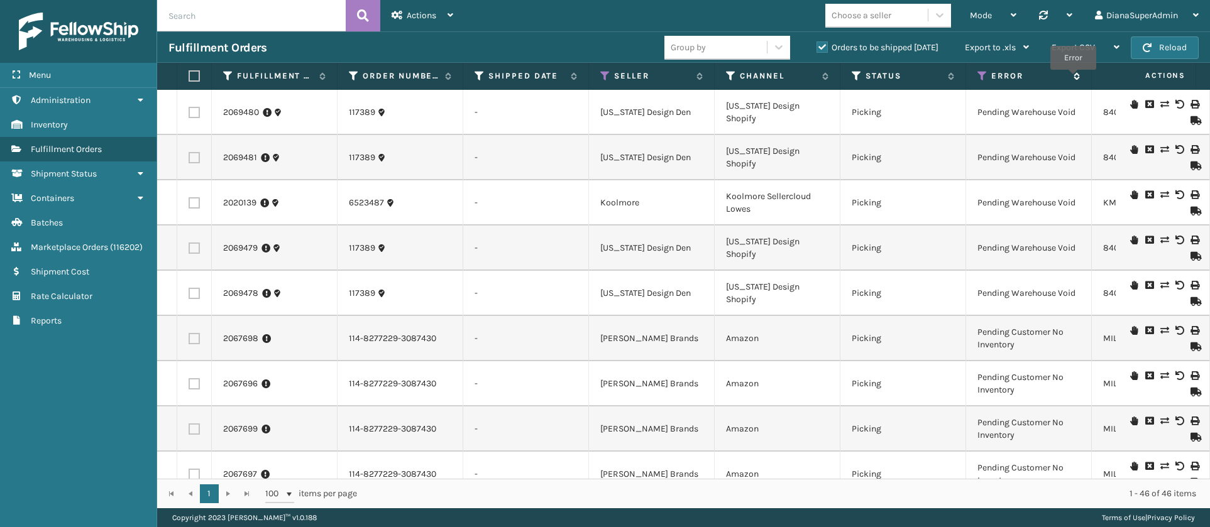
click at [1073, 79] on icon at bounding box center [1075, 76] width 10 height 8
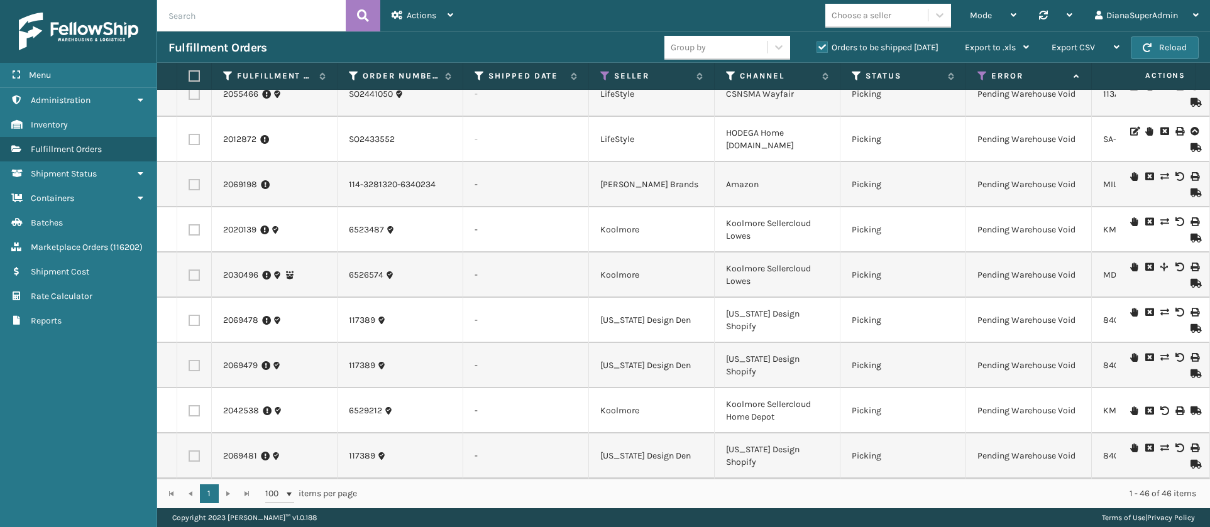
scroll to position [1737, 0]
click at [984, 75] on icon at bounding box center [982, 75] width 10 height 11
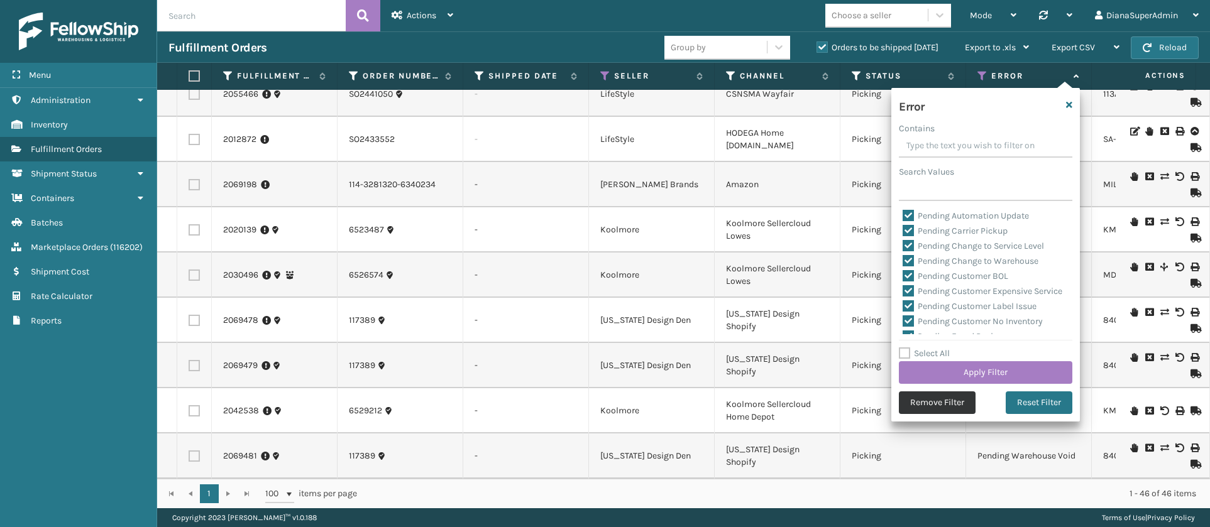
click at [945, 396] on button "Remove Filter" at bounding box center [937, 403] width 77 height 23
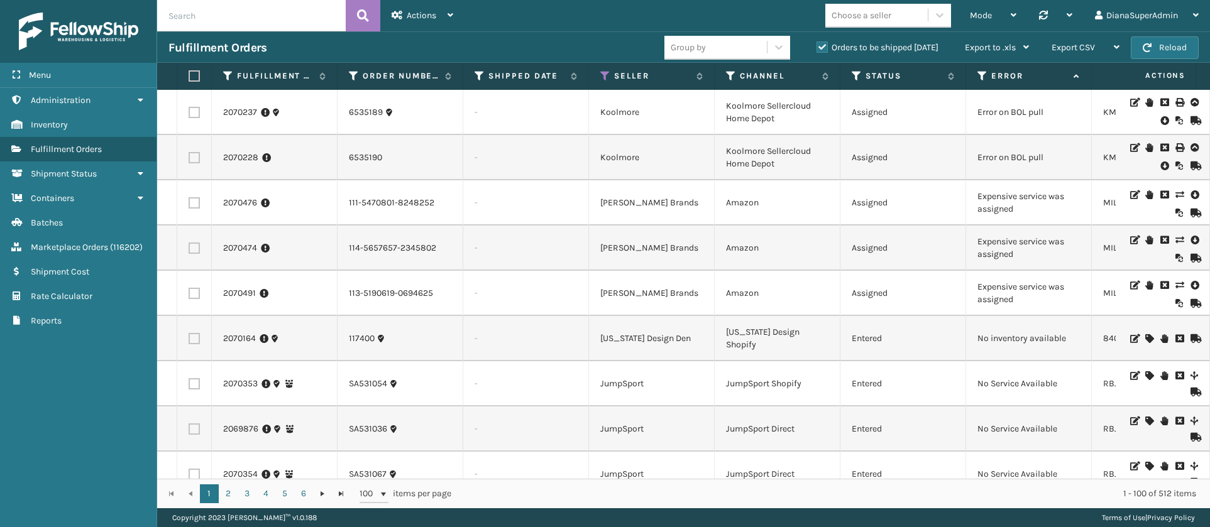
click at [856, 69] on th "Status" at bounding box center [903, 76] width 126 height 27
click at [856, 75] on icon at bounding box center [857, 75] width 10 height 11
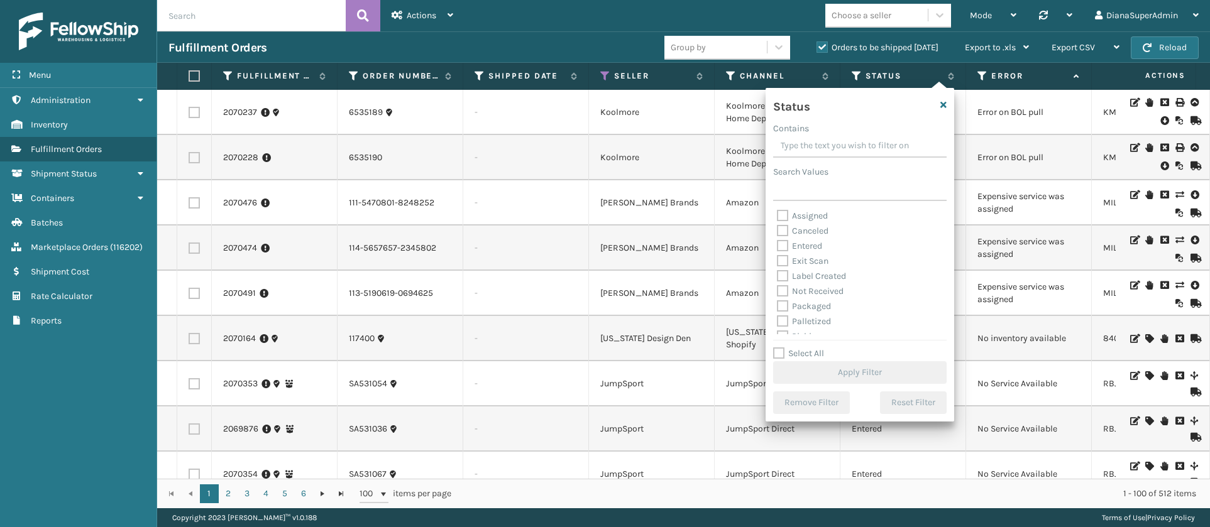
click at [786, 271] on label "Label Created" at bounding box center [811, 276] width 69 height 11
click at [778, 271] on input "Label Created" at bounding box center [777, 273] width 1 height 8
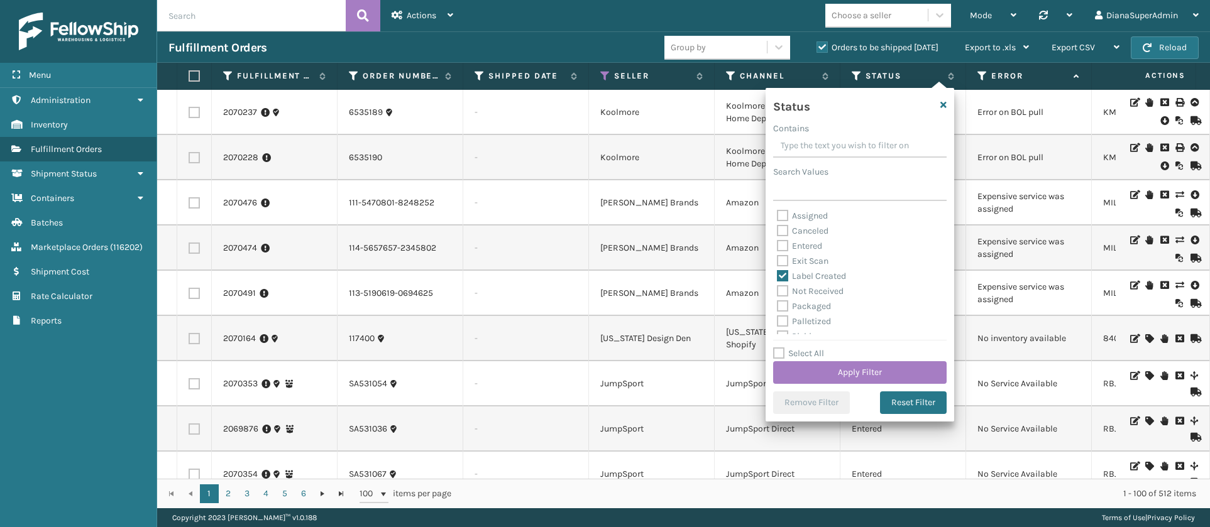
click at [784, 309] on label "Packaged" at bounding box center [804, 306] width 54 height 11
click at [778, 307] on input "Packaged" at bounding box center [777, 303] width 1 height 8
click at [784, 323] on label "Palletized" at bounding box center [804, 321] width 54 height 11
click at [778, 322] on input "Palletized" at bounding box center [777, 318] width 1 height 8
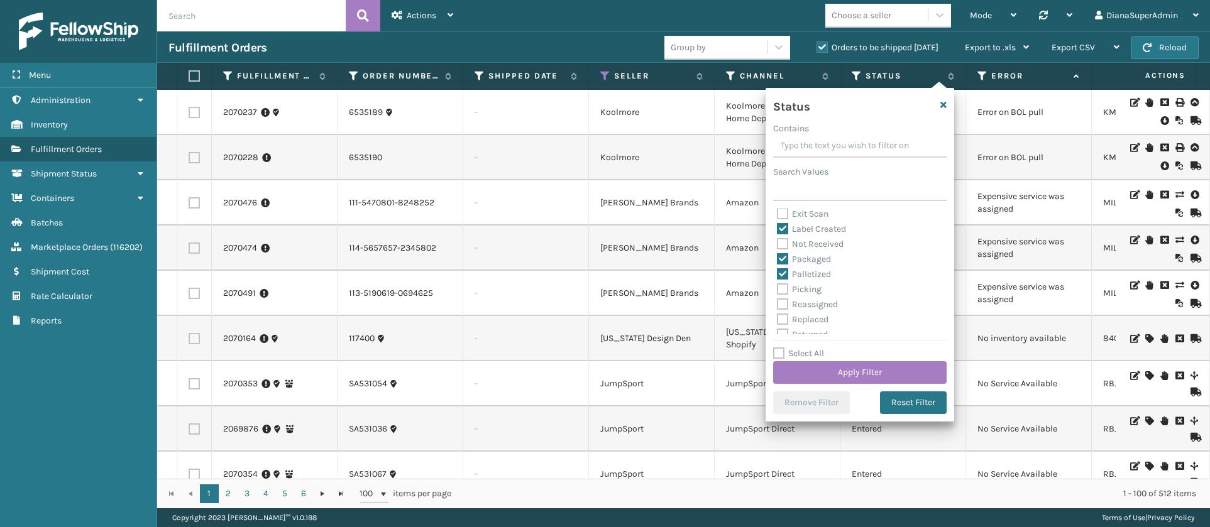
click at [784, 285] on label "Picking" at bounding box center [799, 289] width 45 height 11
click at [778, 285] on input "Picking" at bounding box center [777, 286] width 1 height 8
click at [836, 368] on button "Apply Filter" at bounding box center [859, 372] width 173 height 23
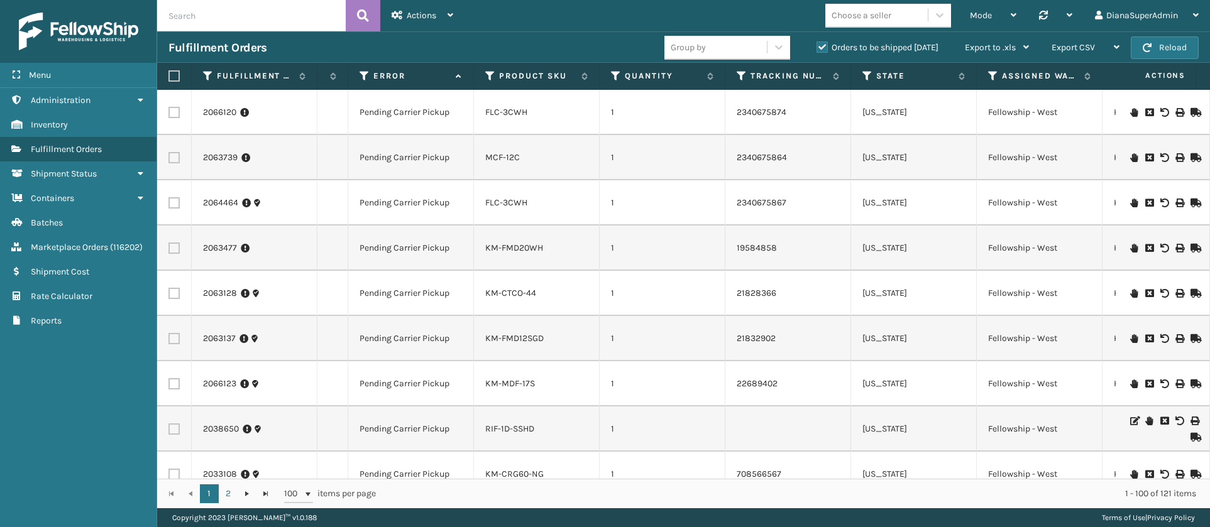
scroll to position [0, 829]
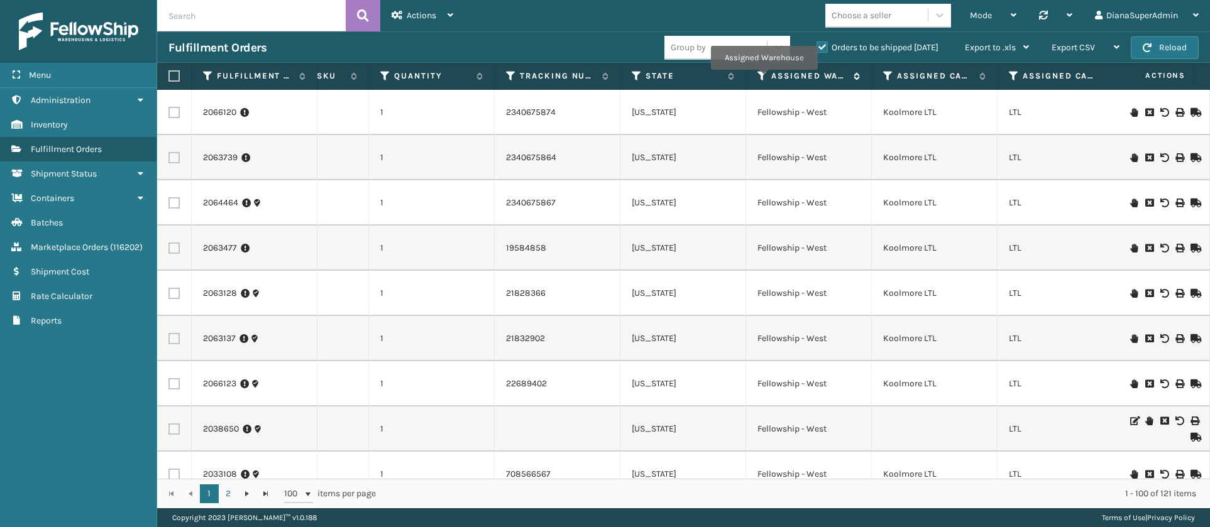
click at [764, 78] on icon at bounding box center [762, 75] width 10 height 11
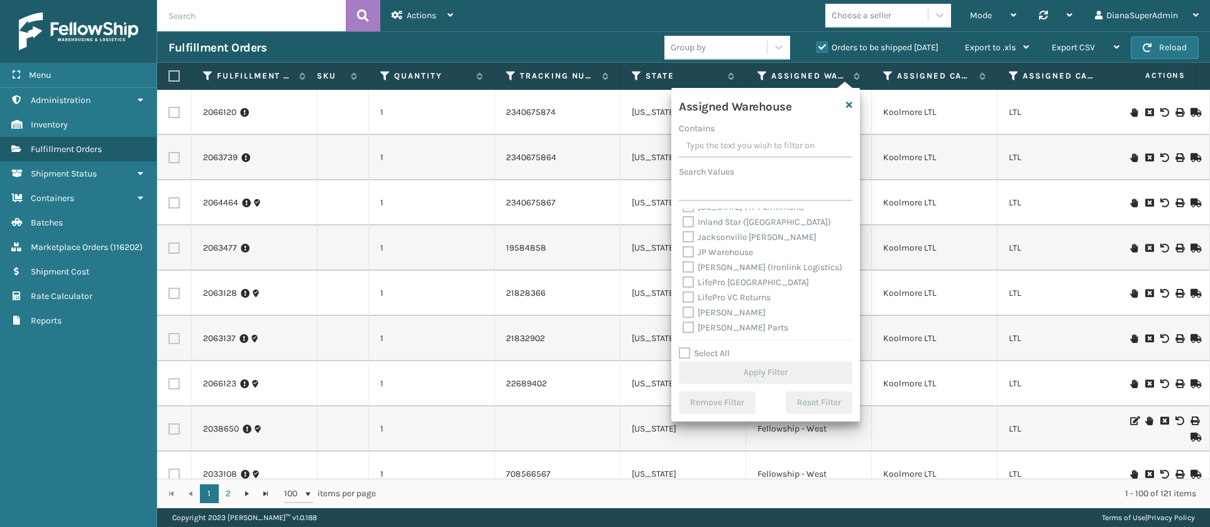
scroll to position [145, 0]
click at [689, 311] on label "[PERSON_NAME]" at bounding box center [724, 312] width 83 height 11
click at [683, 311] on input "[PERSON_NAME]" at bounding box center [683, 309] width 1 height 8
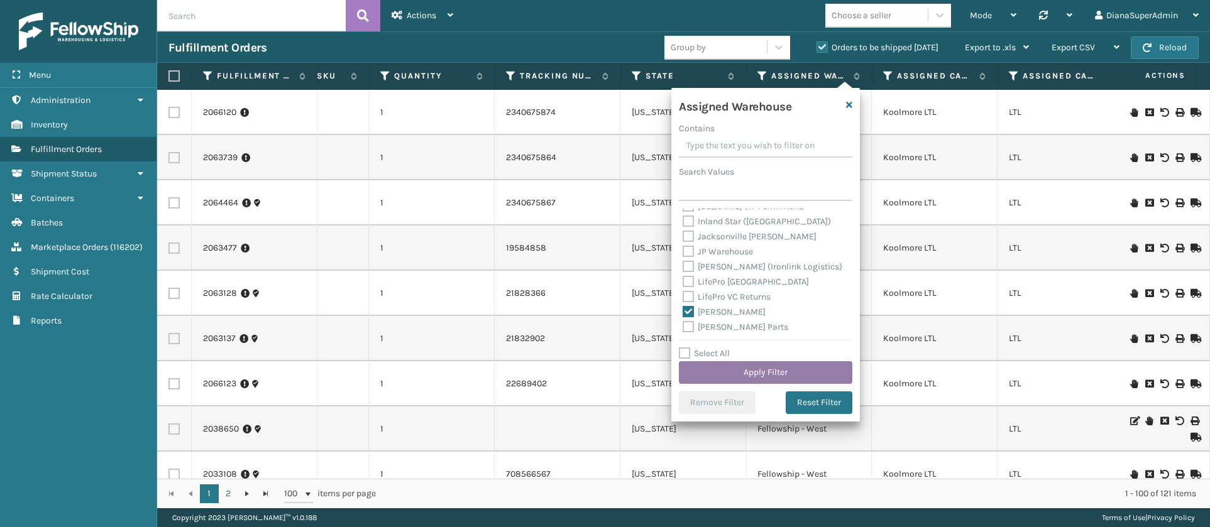
click at [749, 369] on button "Apply Filter" at bounding box center [765, 372] width 173 height 23
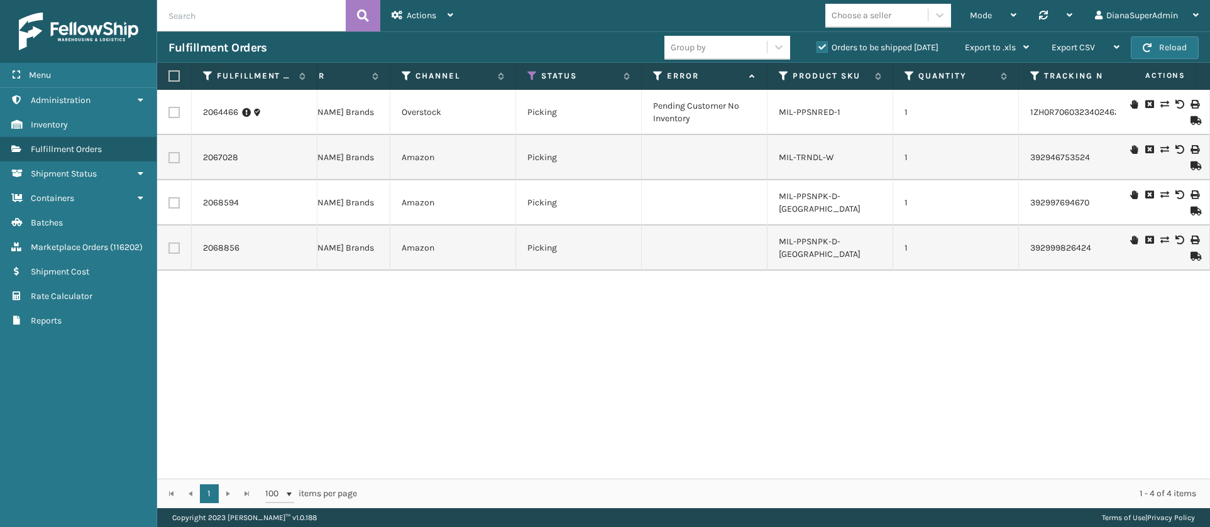
scroll to position [0, 609]
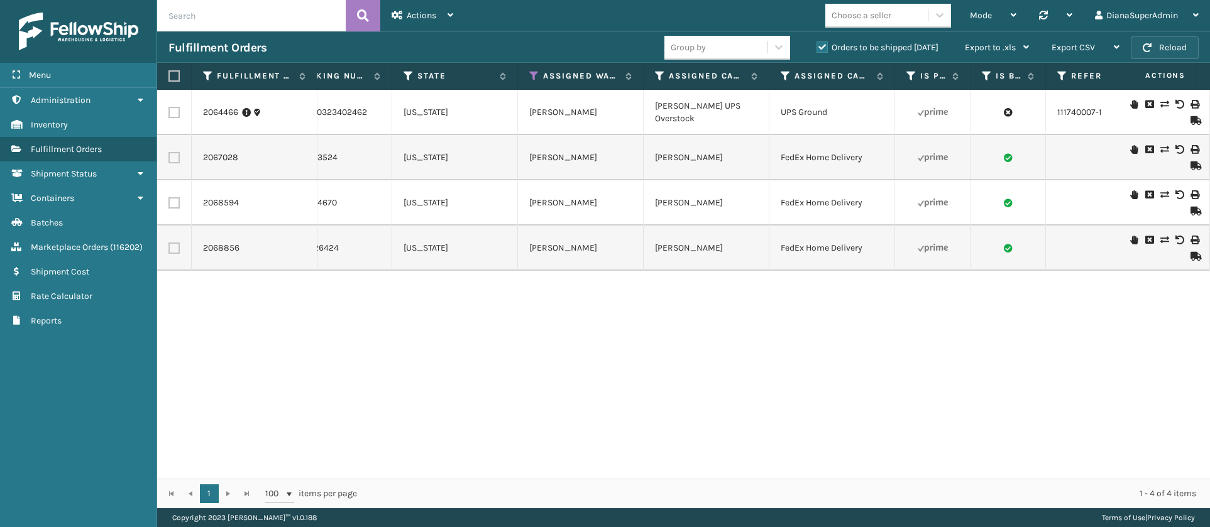
click at [1157, 47] on button "Reload" at bounding box center [1165, 47] width 68 height 23
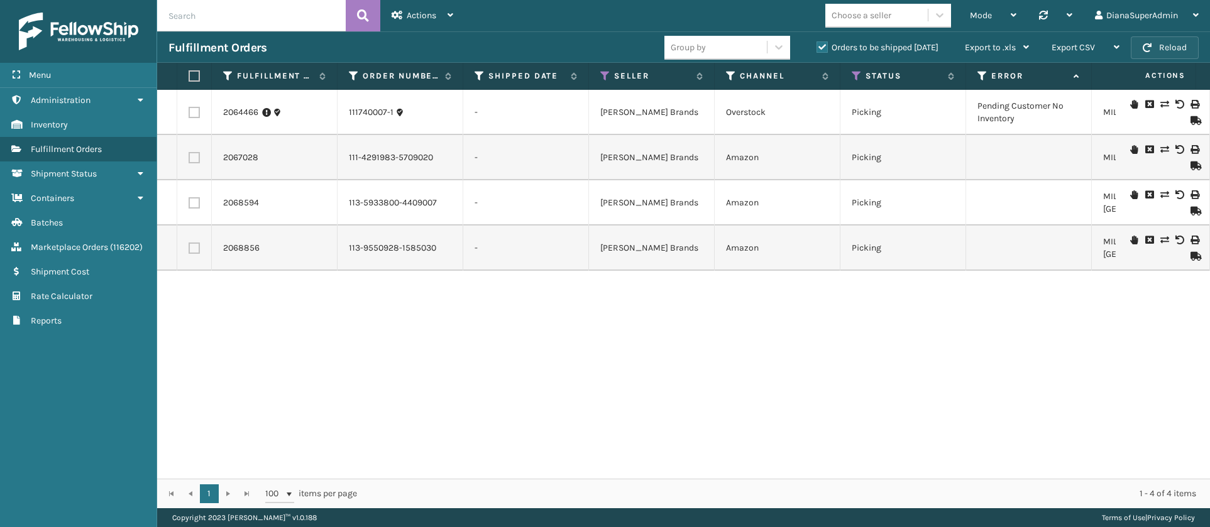
click at [1157, 47] on button "Reload" at bounding box center [1165, 47] width 68 height 23
click at [1095, 46] on span "Export CSV" at bounding box center [1073, 47] width 43 height 11
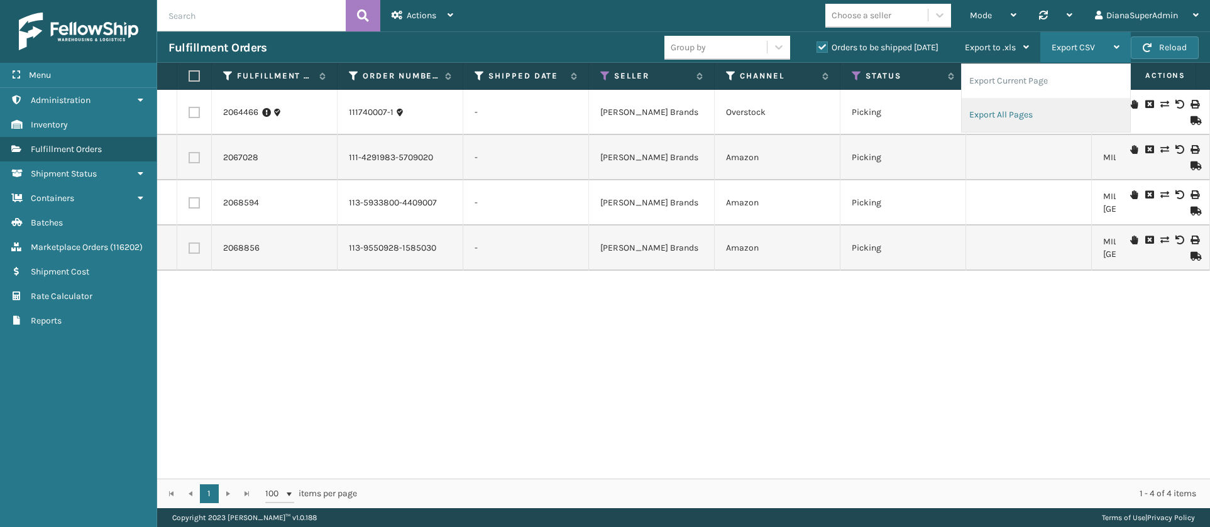
click at [993, 114] on li "Export All Pages" at bounding box center [1046, 115] width 168 height 34
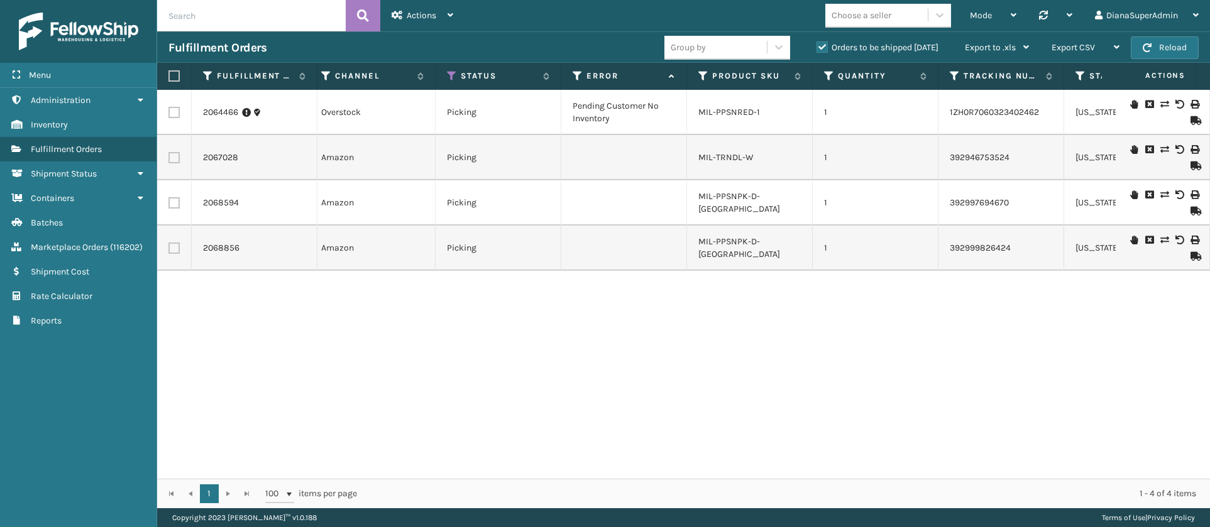
scroll to position [0, 754]
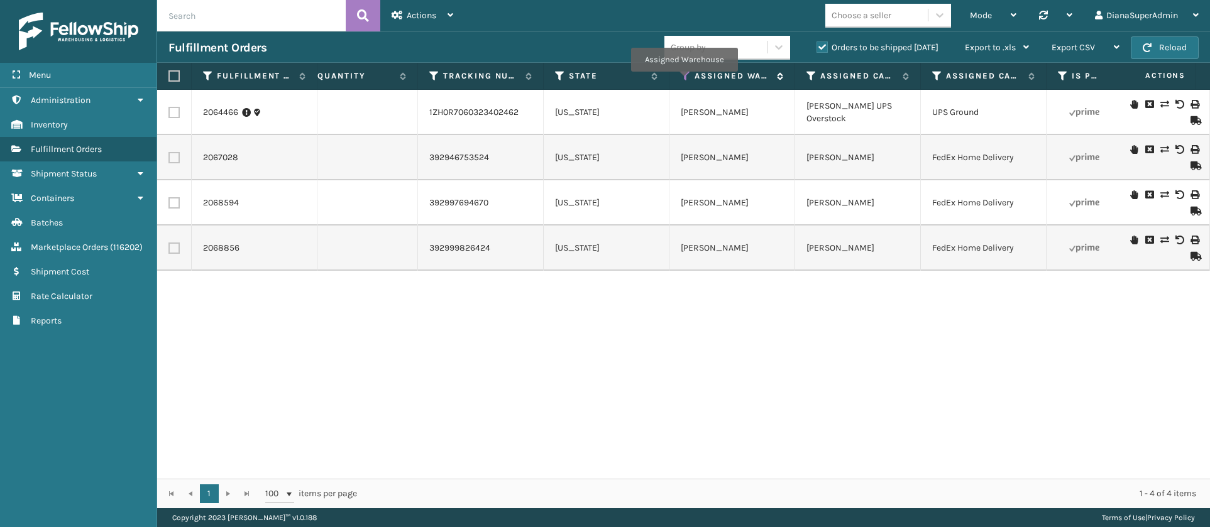
click at [684, 80] on icon at bounding box center [686, 75] width 10 height 11
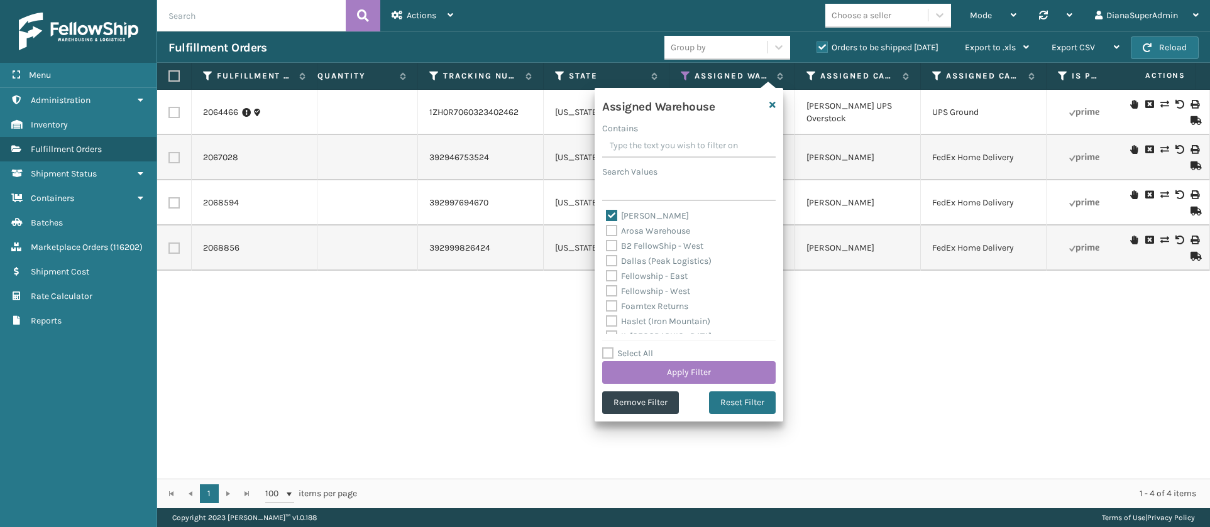
click at [614, 211] on label "[PERSON_NAME]" at bounding box center [647, 216] width 83 height 11
click at [607, 210] on input "[PERSON_NAME]" at bounding box center [606, 213] width 1 height 8
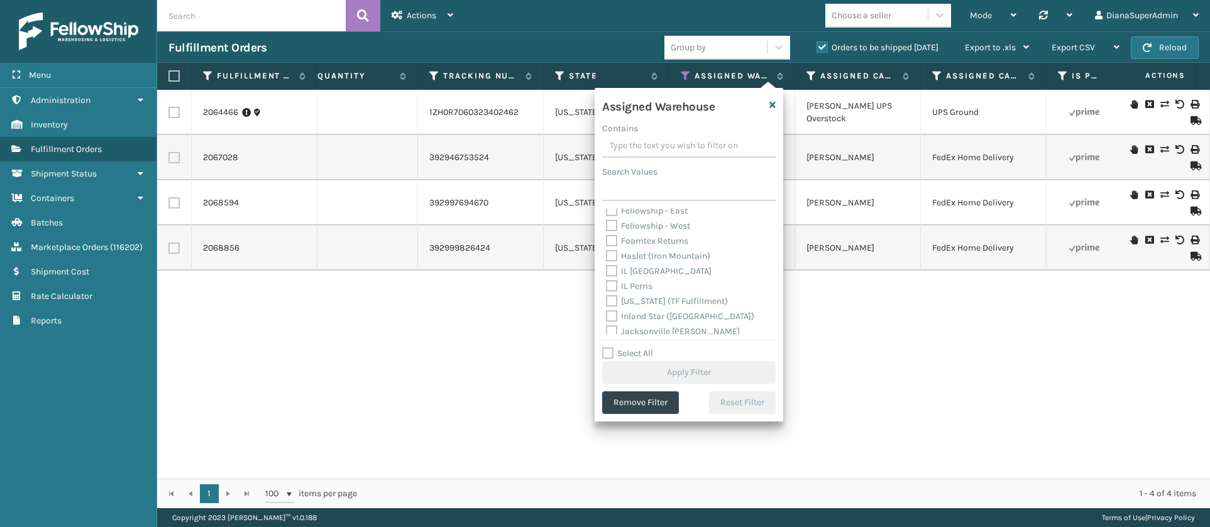
scroll to position [60, 0]
click at [615, 233] on label "Fellowship - West" at bounding box center [648, 231] width 84 height 11
click at [607, 233] on input "Fellowship - West" at bounding box center [606, 228] width 1 height 8
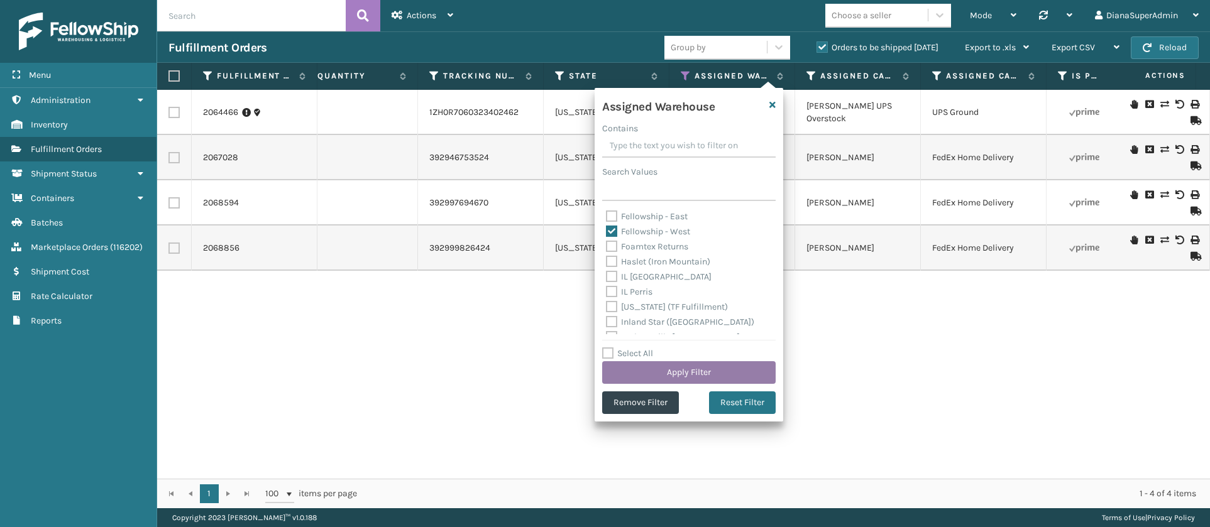
click at [694, 370] on button "Apply Filter" at bounding box center [688, 372] width 173 height 23
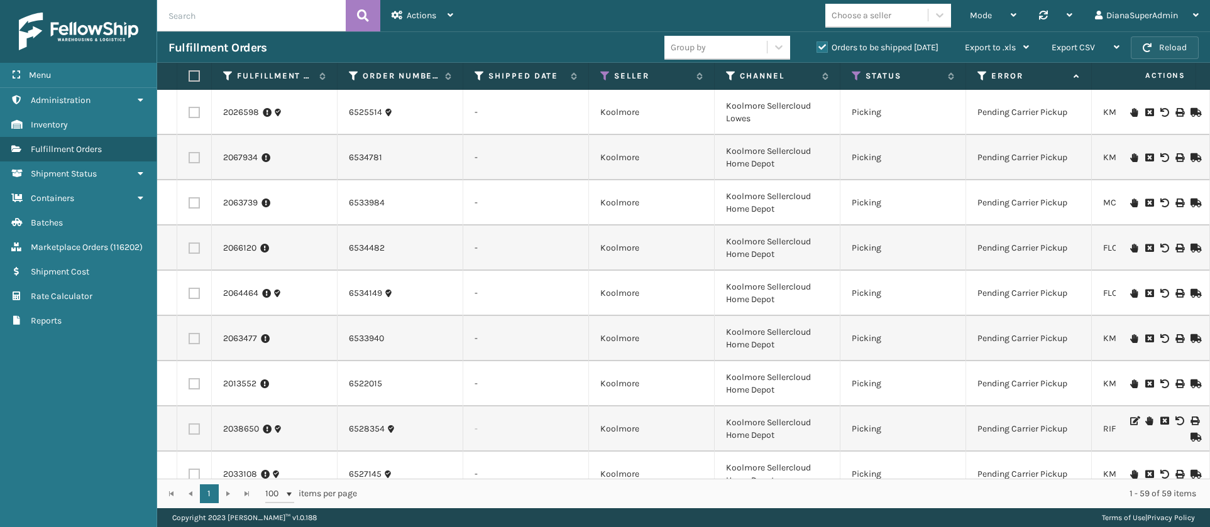
click at [1167, 48] on button "Reload" at bounding box center [1165, 47] width 68 height 23
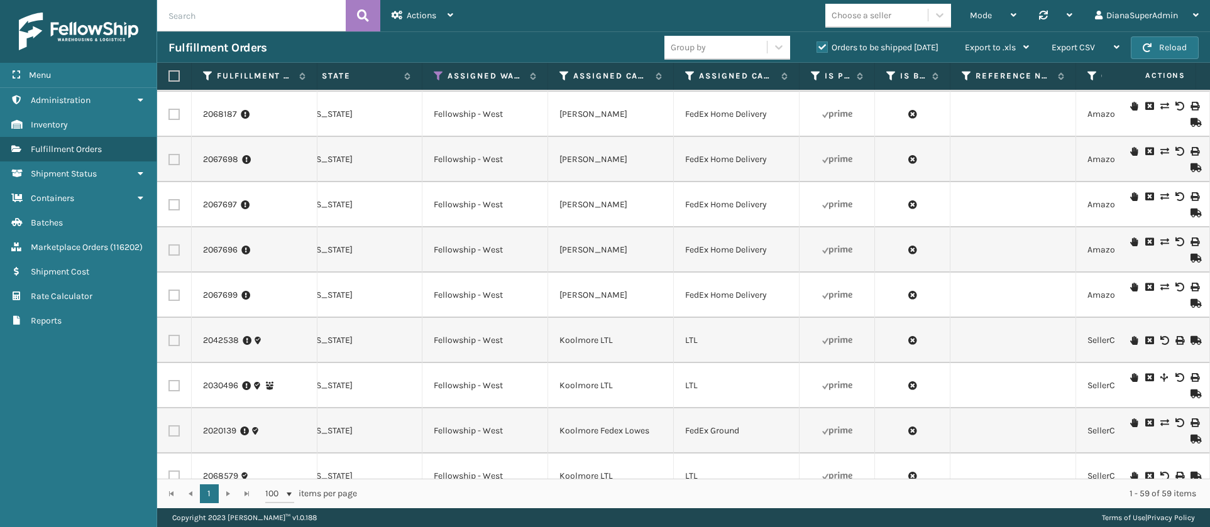
scroll to position [0, 1180]
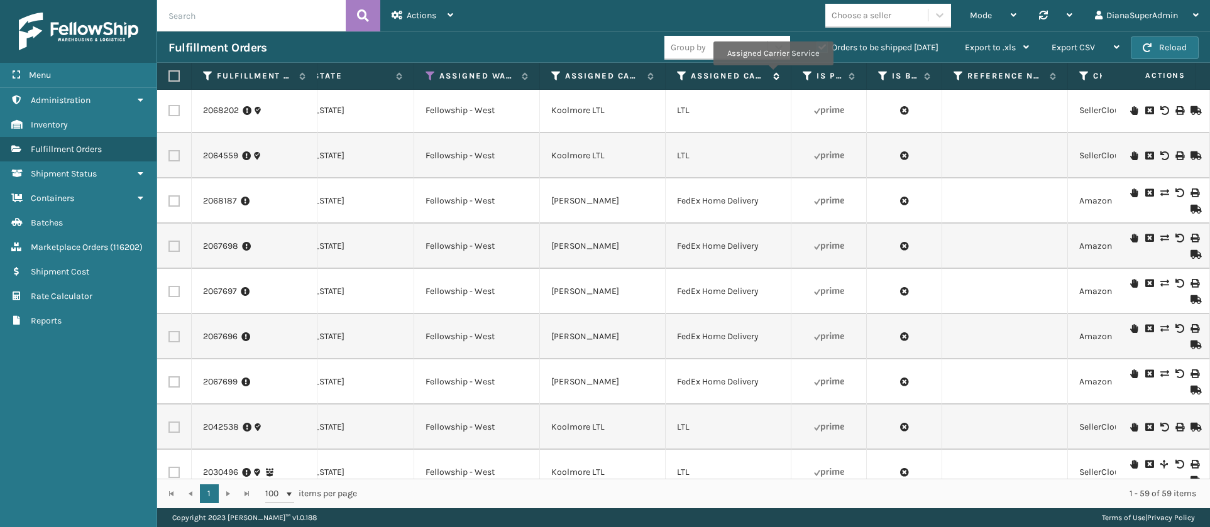
click at [773, 74] on icon at bounding box center [774, 76] width 10 height 8
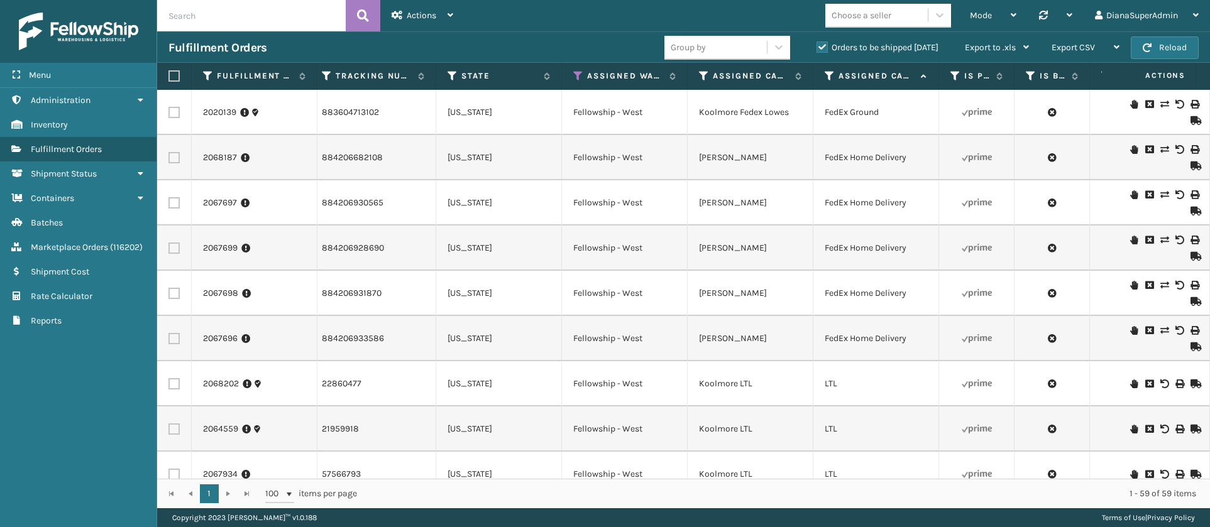
scroll to position [0, 1050]
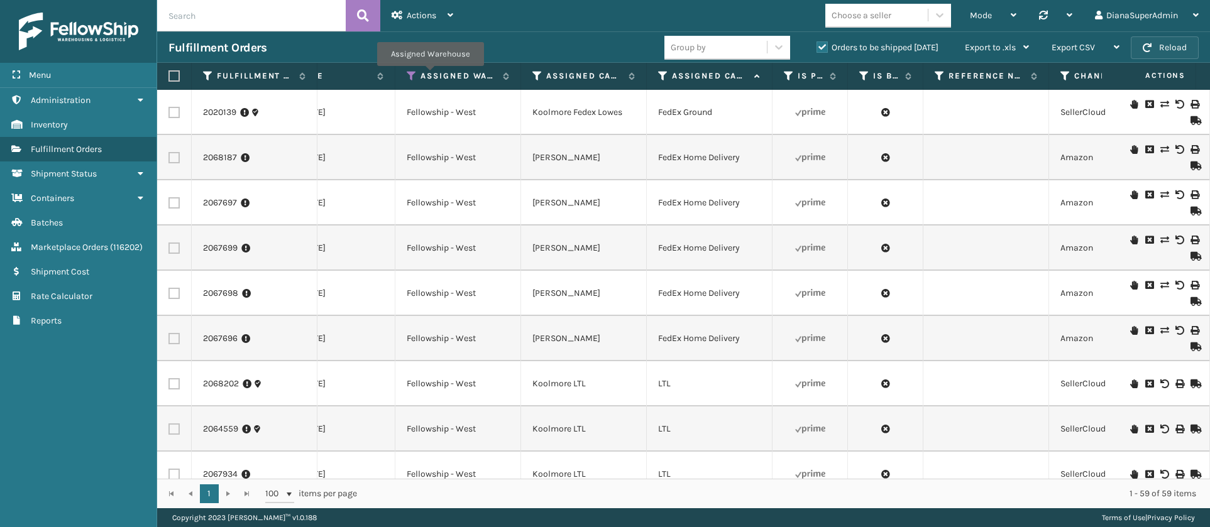
click at [1172, 48] on button "Reload" at bounding box center [1165, 47] width 68 height 23
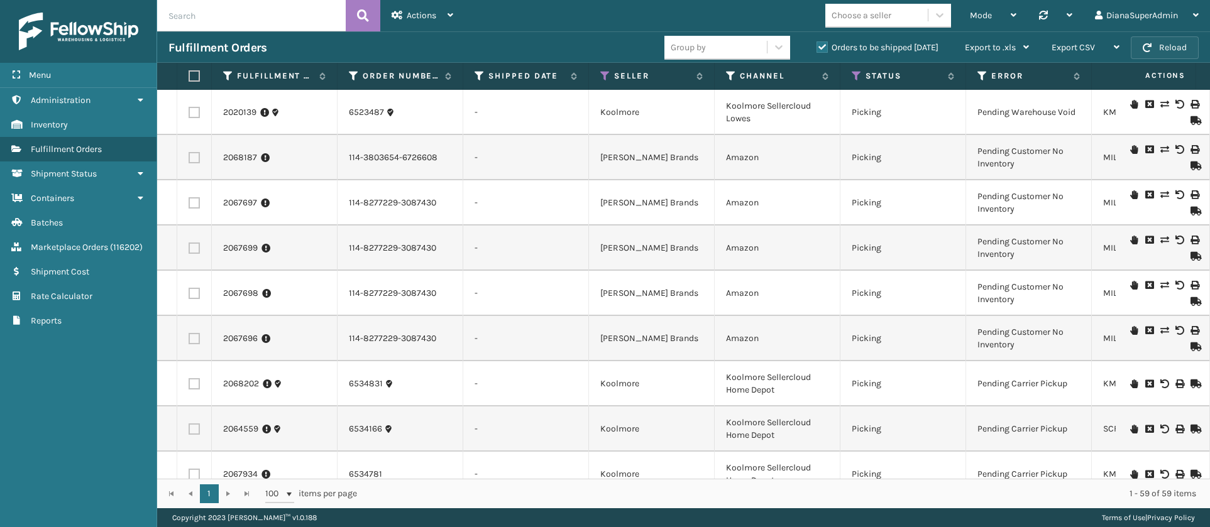
click at [1177, 42] on button "Reload" at bounding box center [1165, 47] width 68 height 23
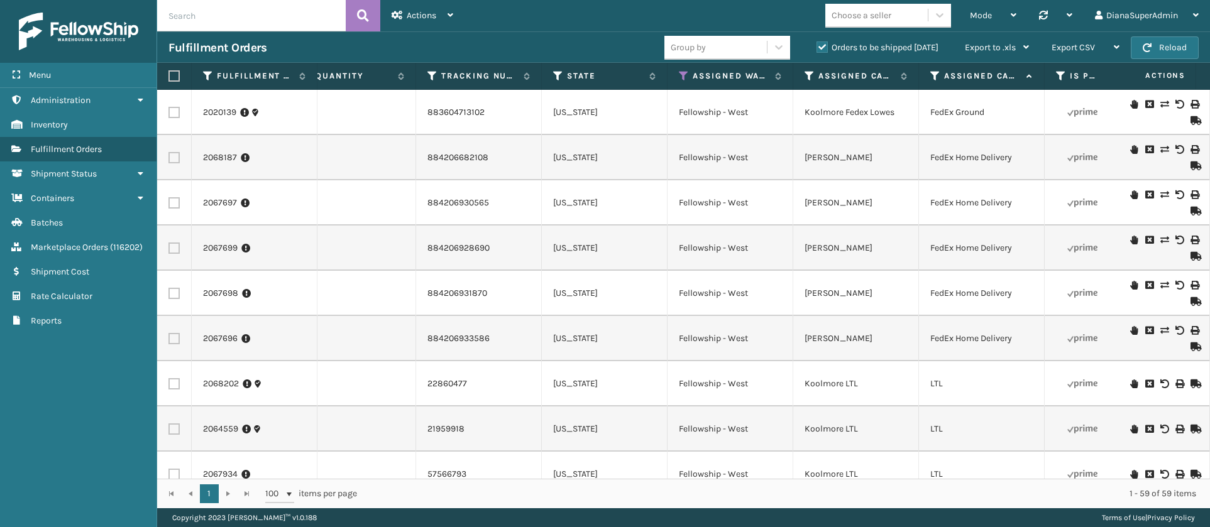
scroll to position [0, 928]
click at [1099, 47] on div "Export CSV" at bounding box center [1086, 47] width 68 height 31
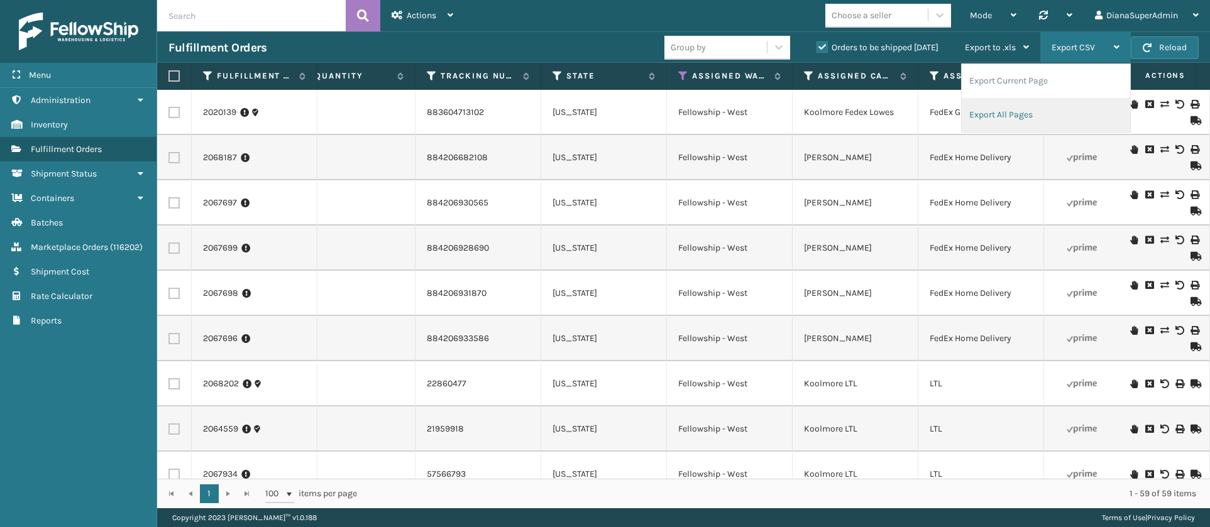
click at [1055, 106] on li "Export All Pages" at bounding box center [1046, 115] width 168 height 34
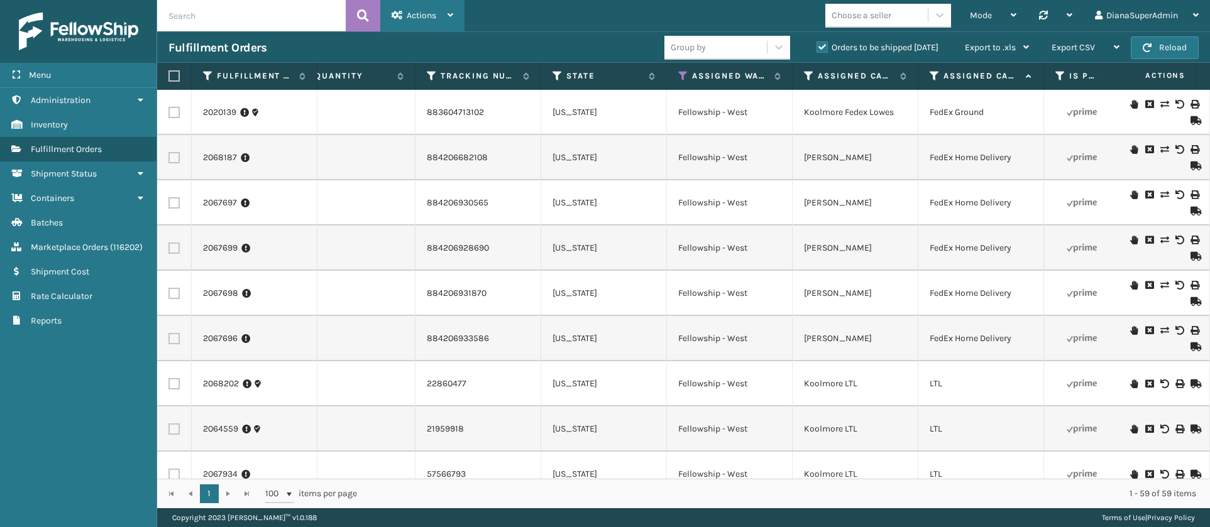
click at [457, 9] on div "Actions Settings Remove All Filters Track Fulfillment Order Export Labels Bulk …" at bounding box center [422, 15] width 84 height 31
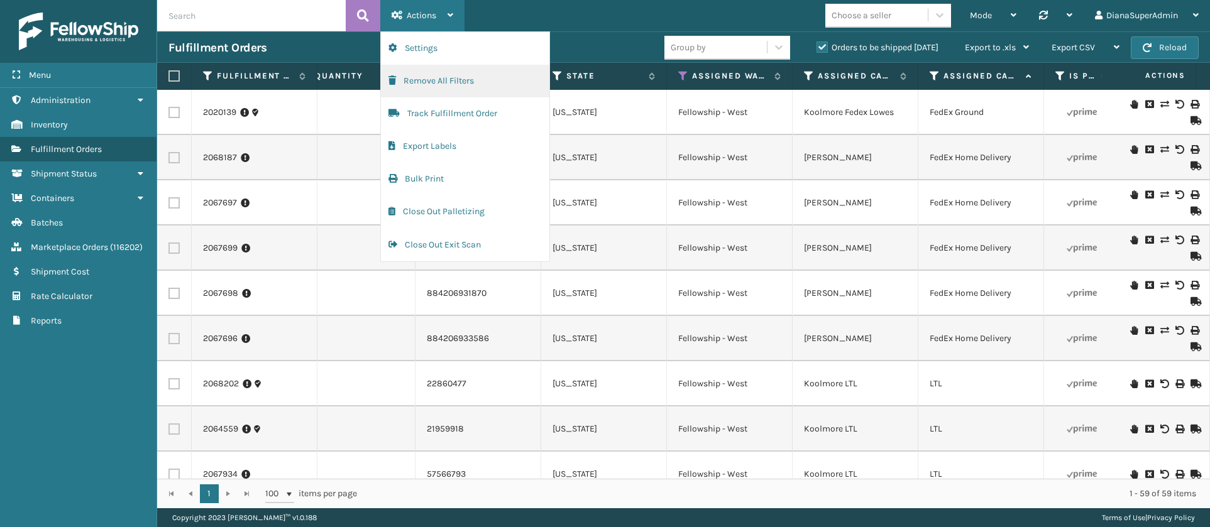
click at [454, 80] on button "Remove All Filters" at bounding box center [465, 81] width 168 height 33
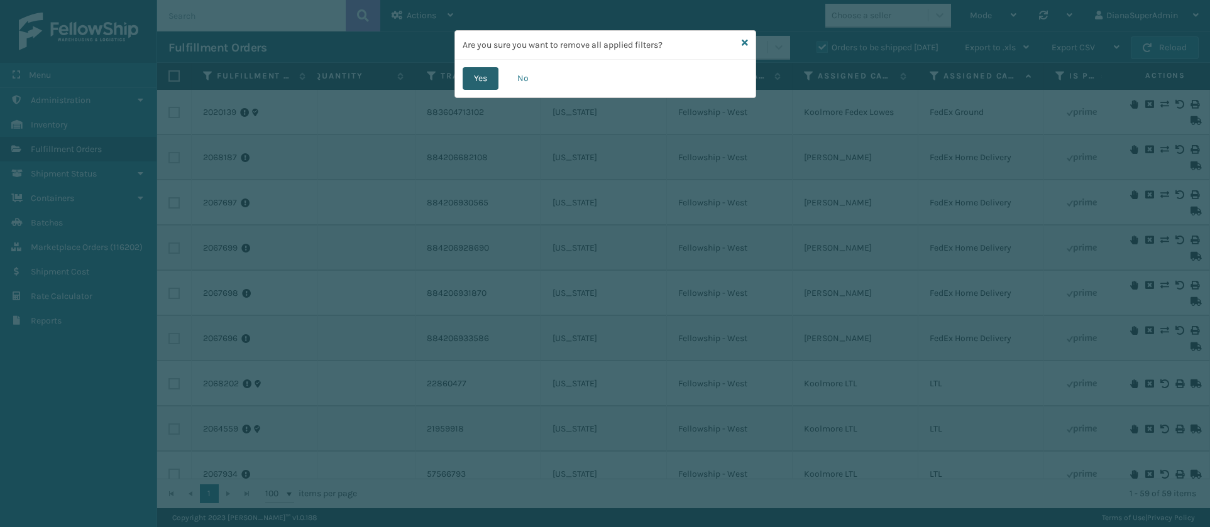
click at [481, 80] on button "Yes" at bounding box center [481, 78] width 36 height 23
